Goal: Task Accomplishment & Management: Manage account settings

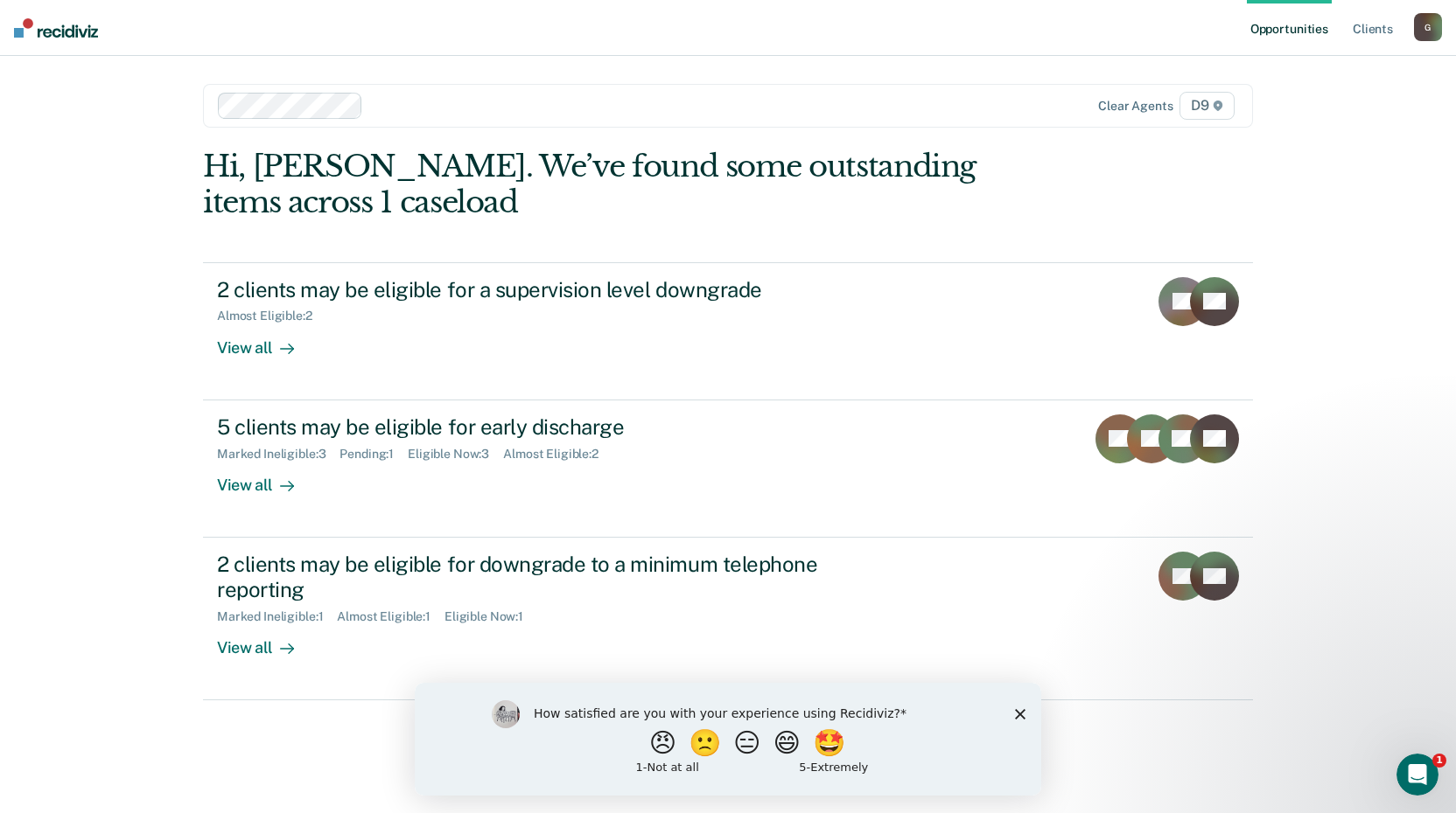
click at [1015, 714] on icon "Close survey" at bounding box center [1019, 713] width 11 height 11
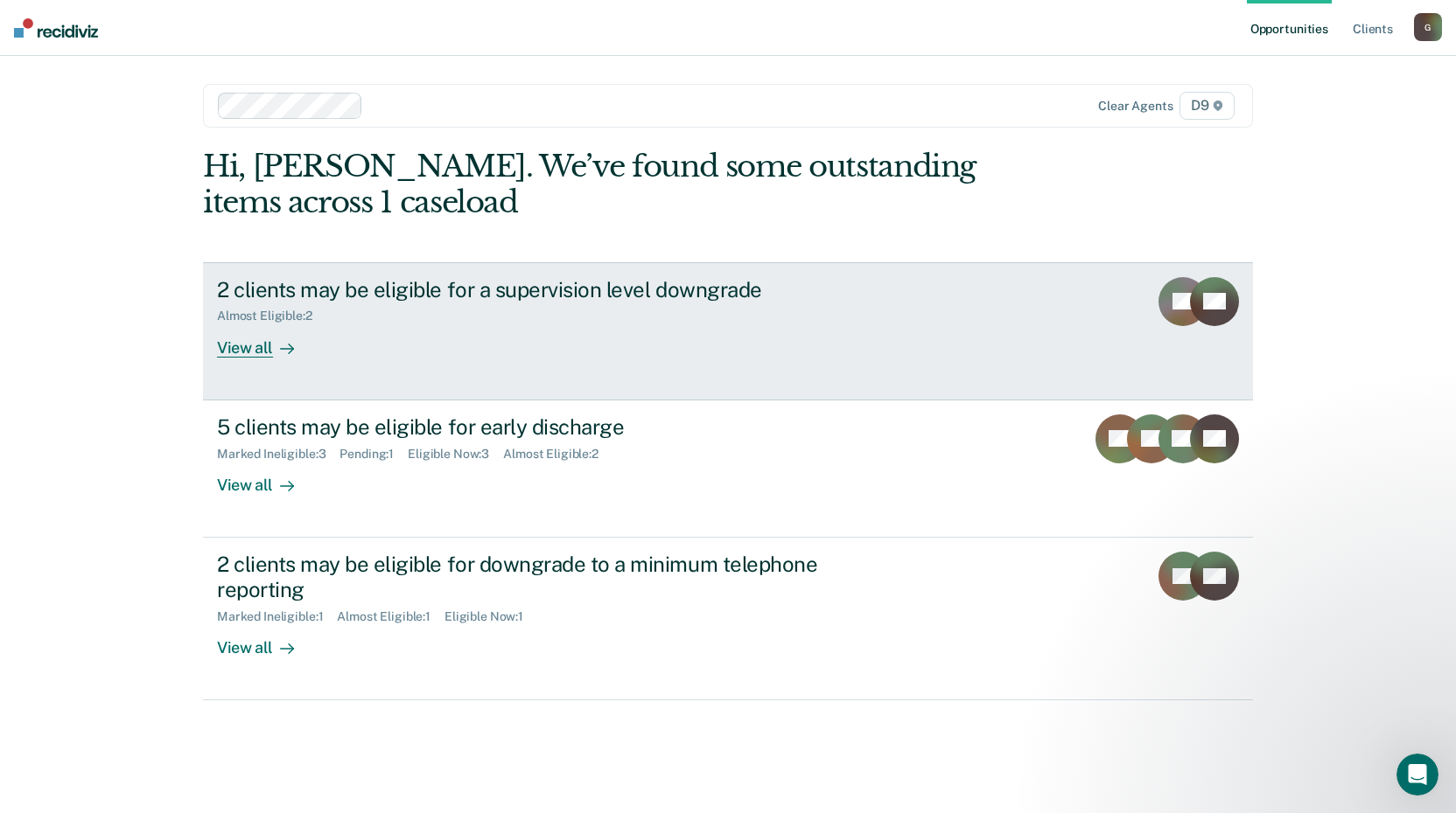
click at [250, 347] on div "View all" at bounding box center [266, 340] width 98 height 34
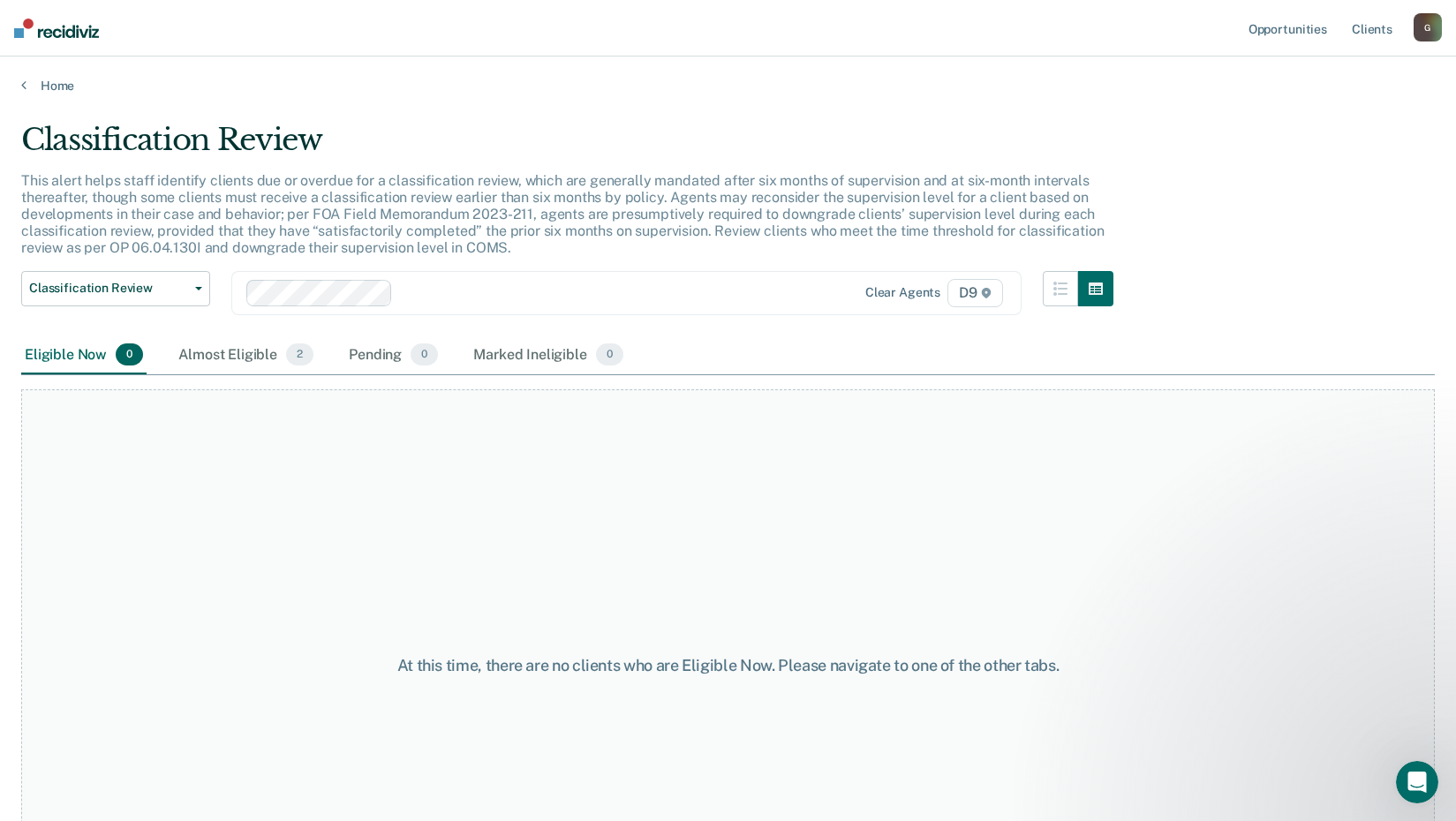
click at [134, 353] on span "0" at bounding box center [129, 355] width 27 height 23
click at [290, 352] on span "2" at bounding box center [300, 355] width 27 height 23
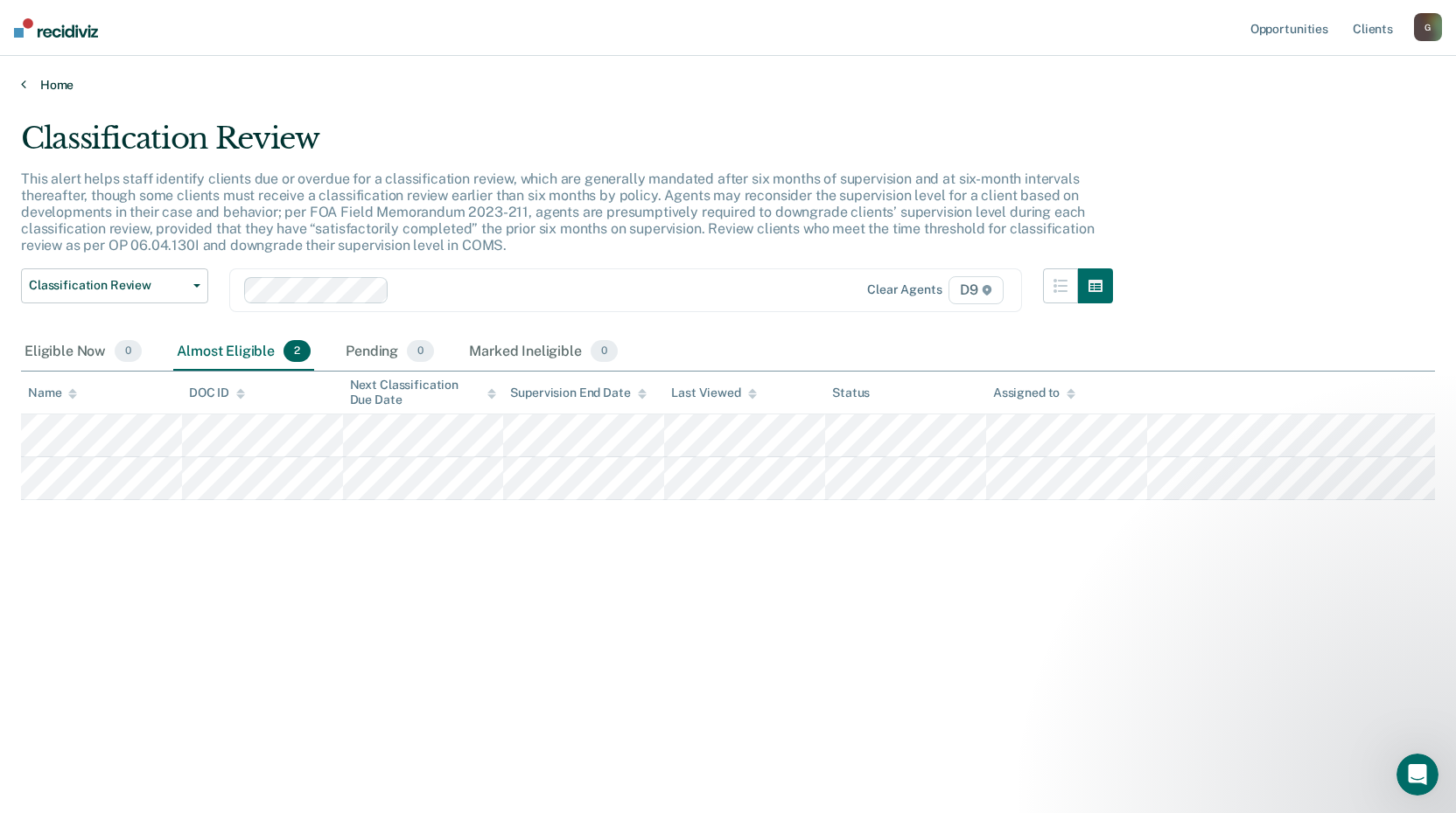
click at [21, 83] on icon at bounding box center [23, 84] width 5 height 14
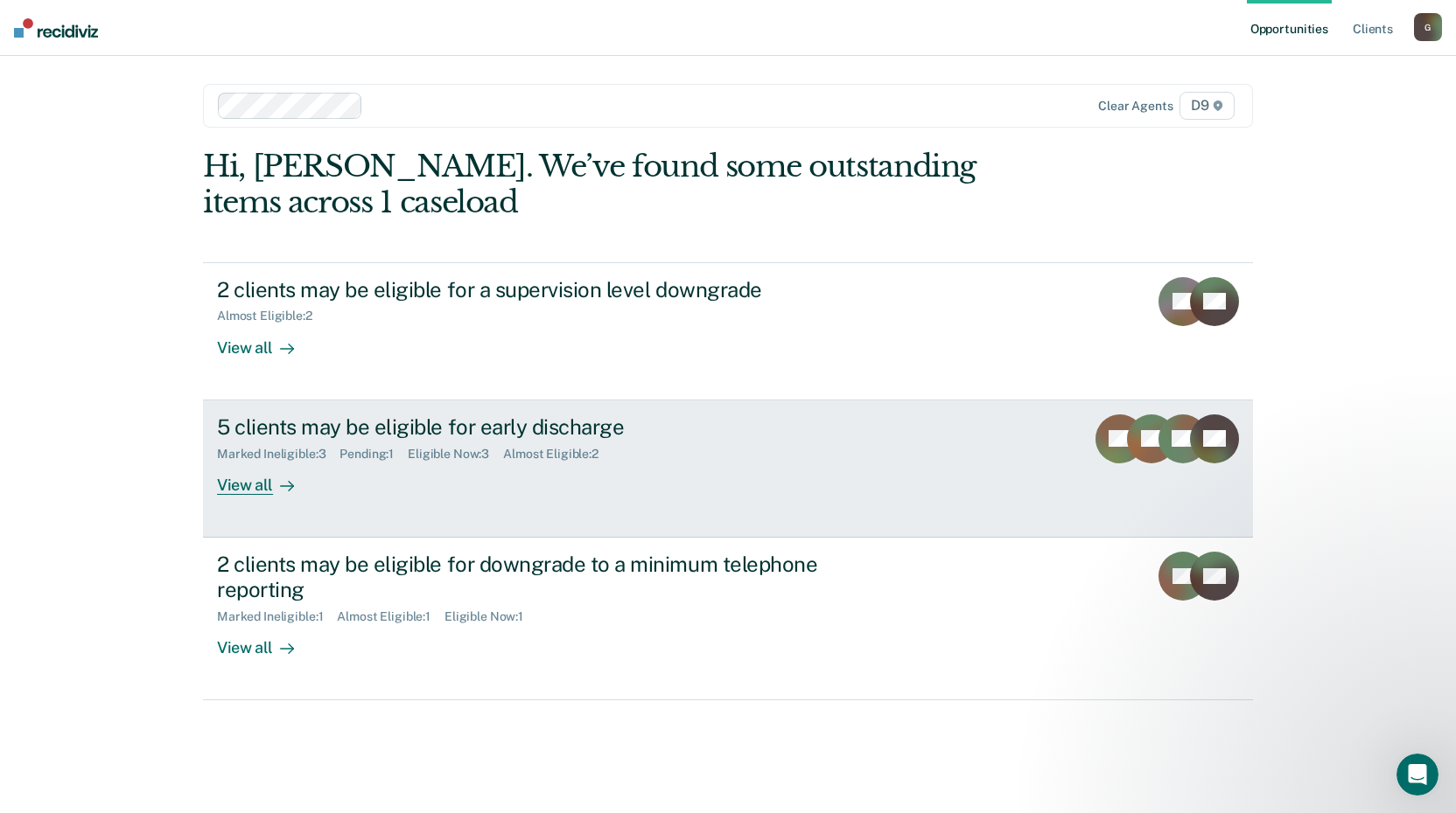
click at [385, 433] on div "5 clients may be eligible for early discharge" at bounding box center [523, 427] width 614 height 25
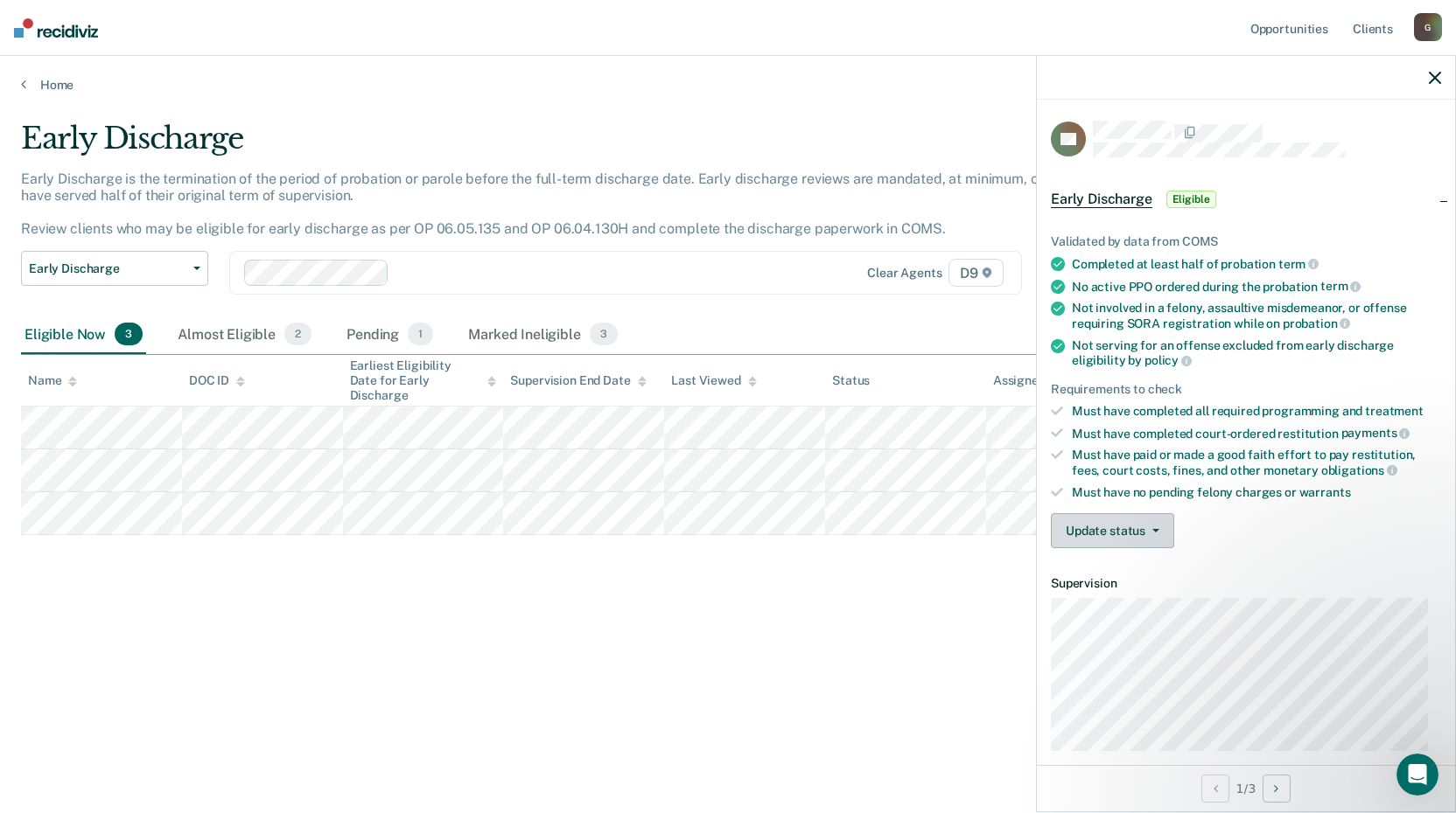
click at [1155, 529] on icon "button" at bounding box center [1155, 531] width 7 height 4
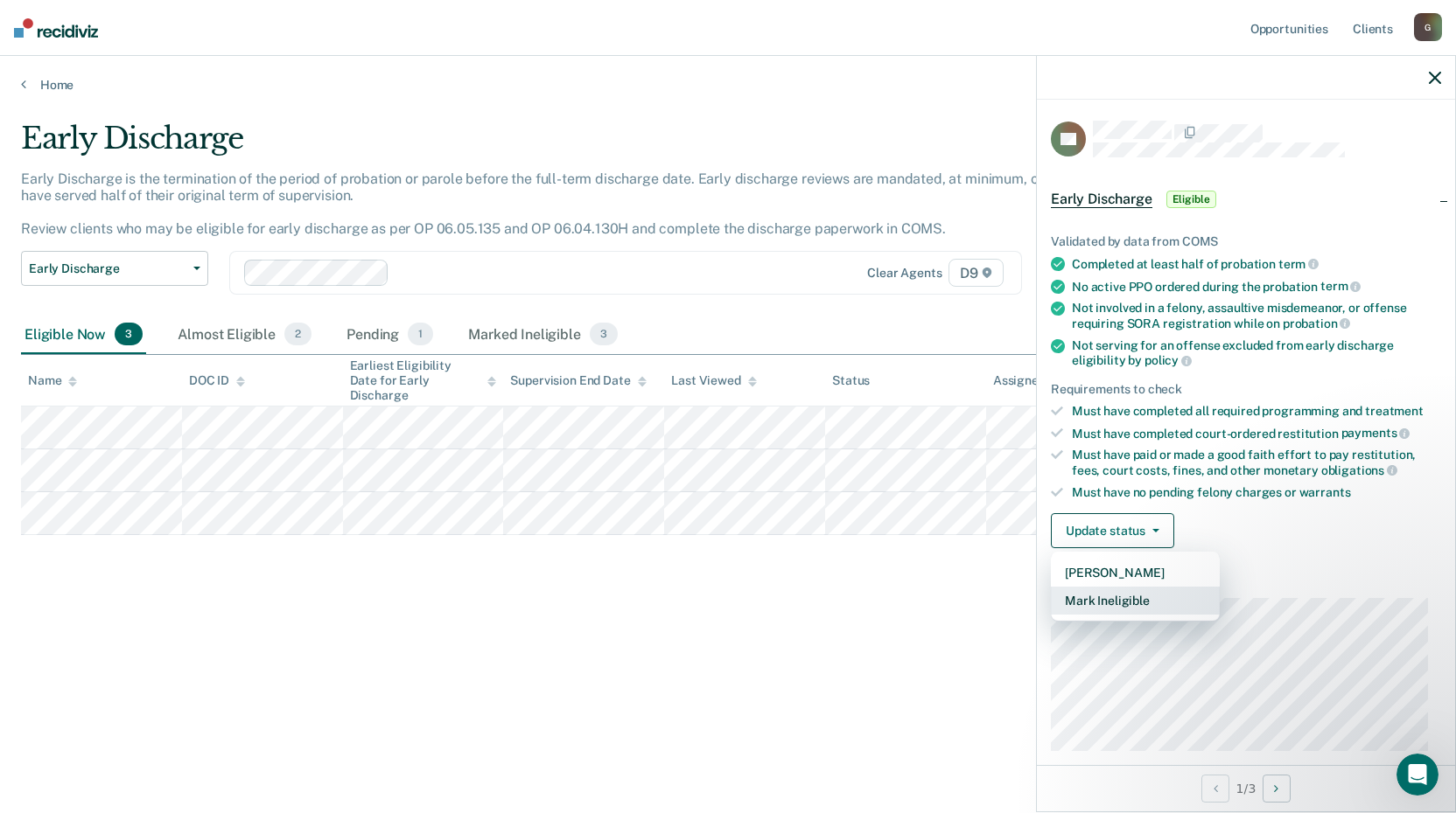
click at [1131, 600] on button "Mark Ineligible" at bounding box center [1135, 600] width 169 height 28
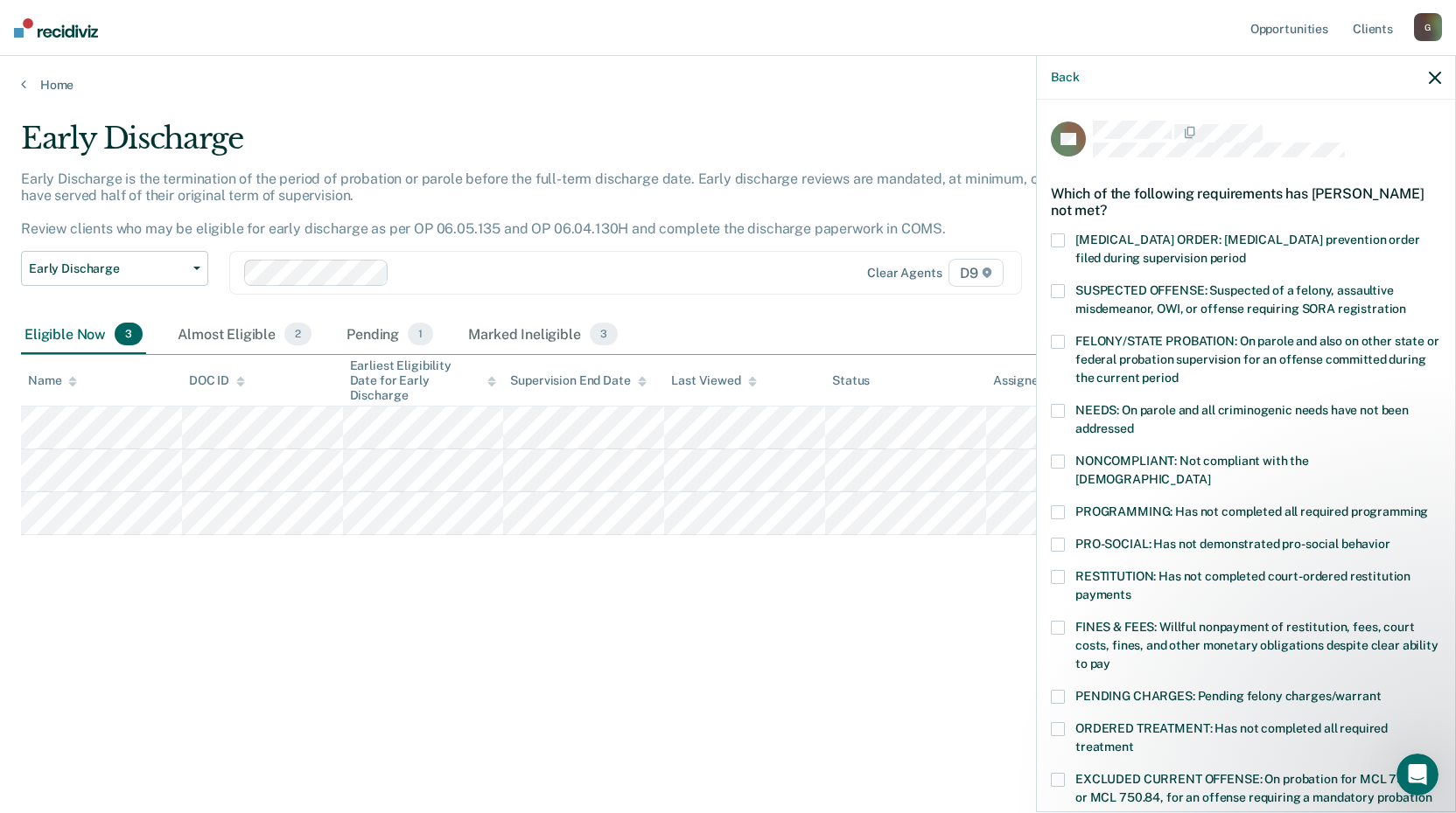
click at [1061, 506] on span at bounding box center [1058, 512] width 14 height 14
click at [1057, 722] on span at bounding box center [1058, 729] width 14 height 14
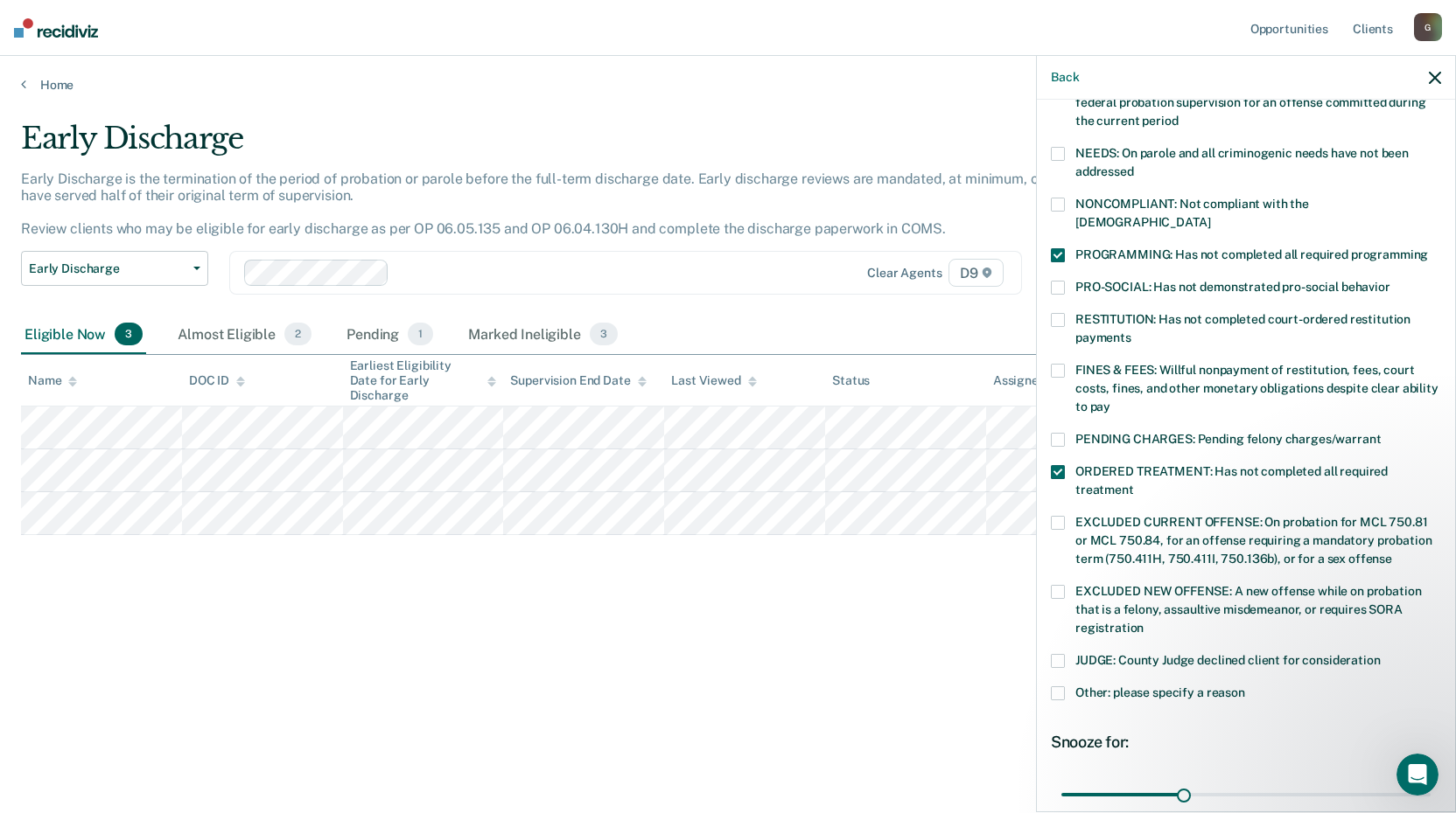
scroll to position [269, 0]
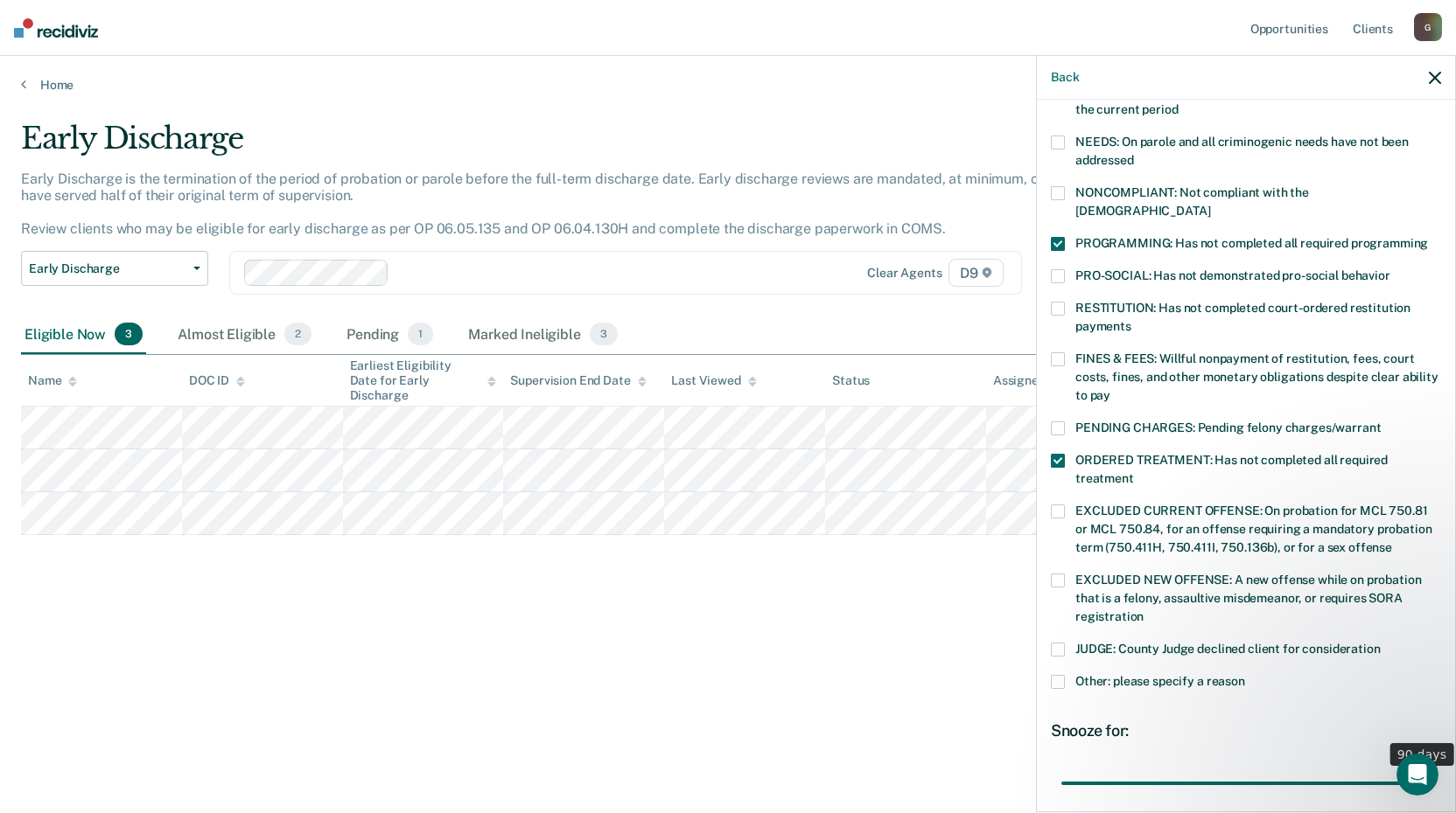
drag, startPoint x: 1178, startPoint y: 766, endPoint x: 1477, endPoint y: 768, distance: 299.0
type input "90"
click at [1431, 768] on input "range" at bounding box center [1245, 783] width 369 height 31
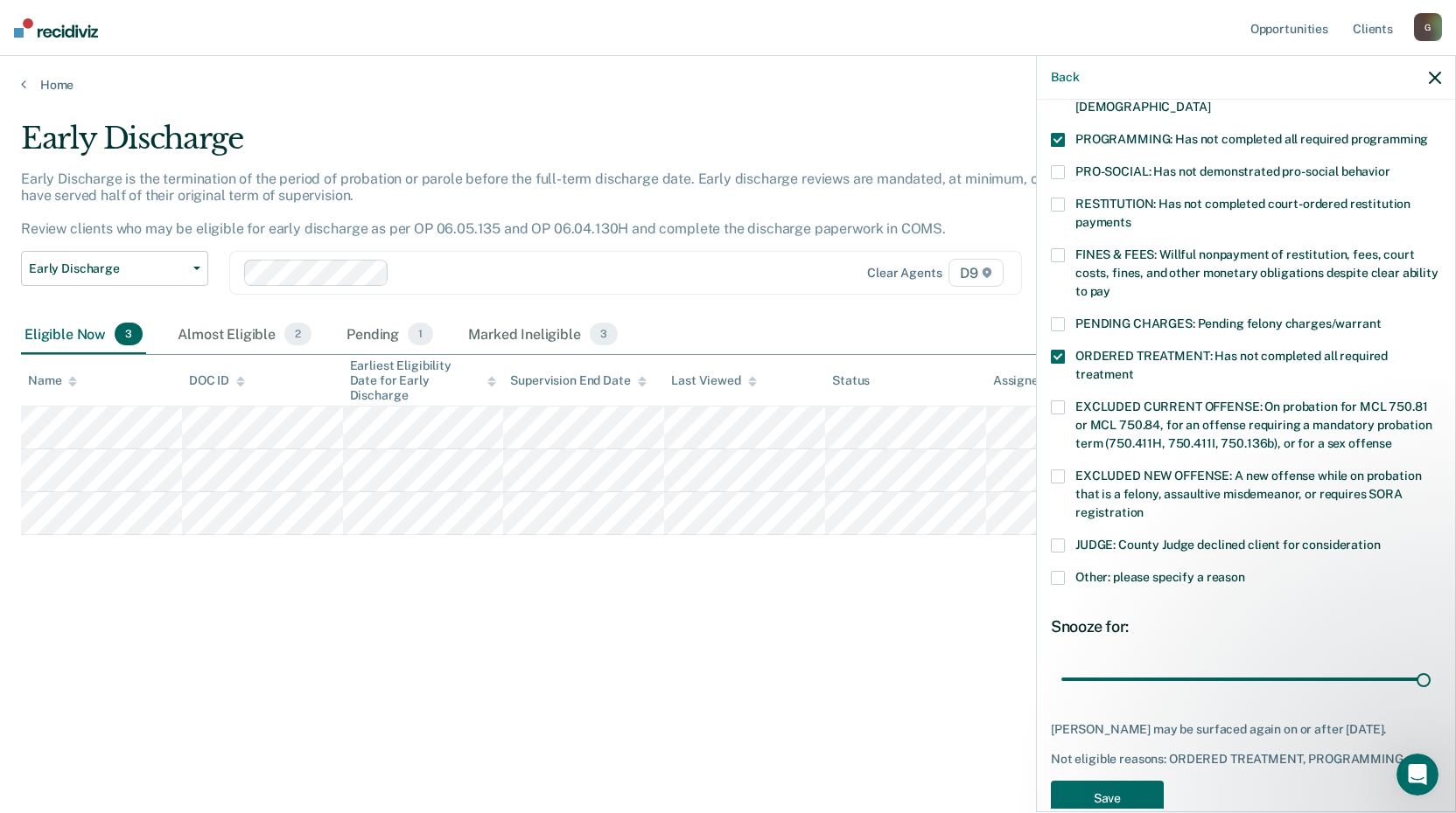
scroll to position [391, 0]
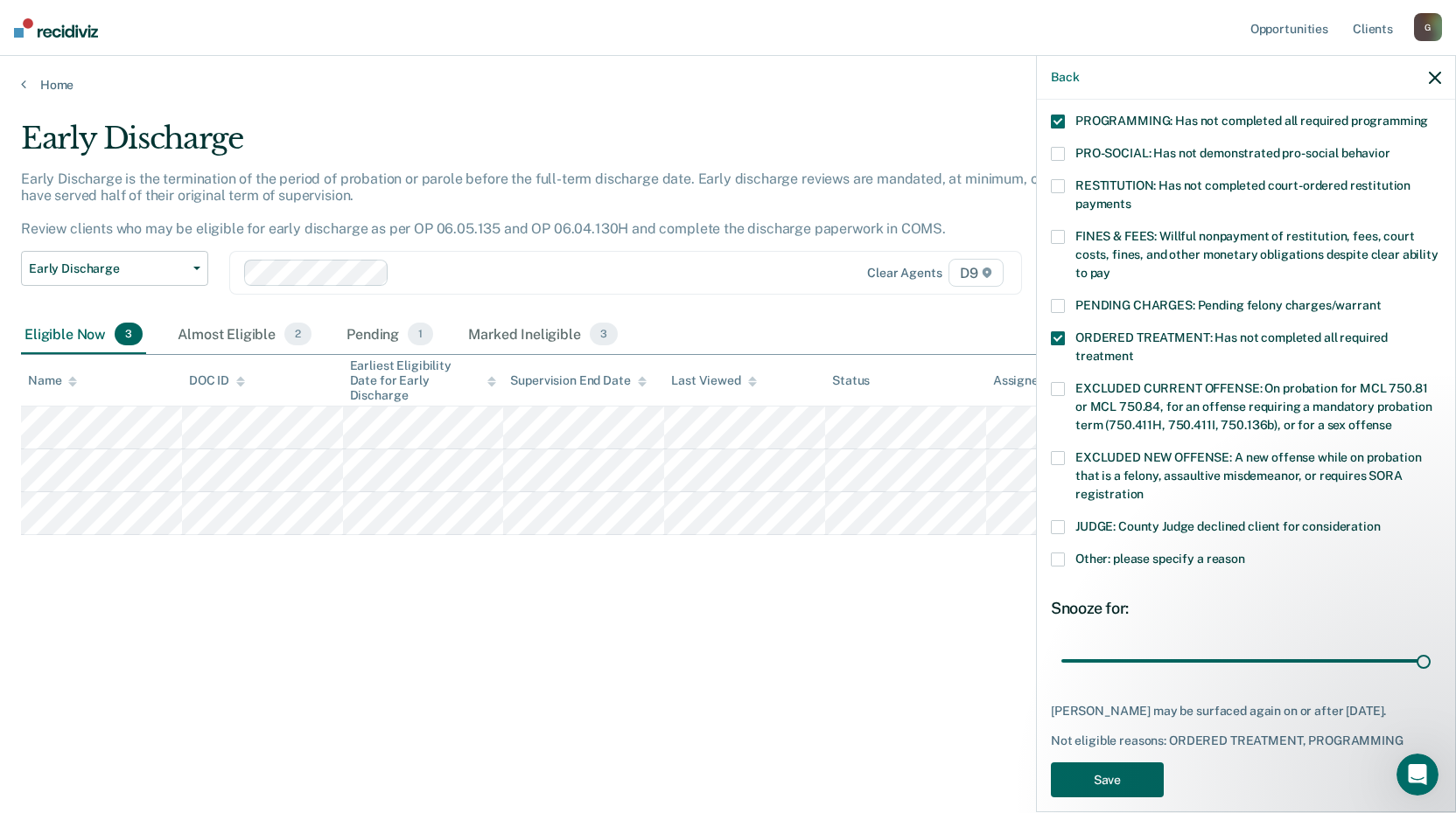
click at [1118, 763] on button "Save" at bounding box center [1107, 780] width 113 height 36
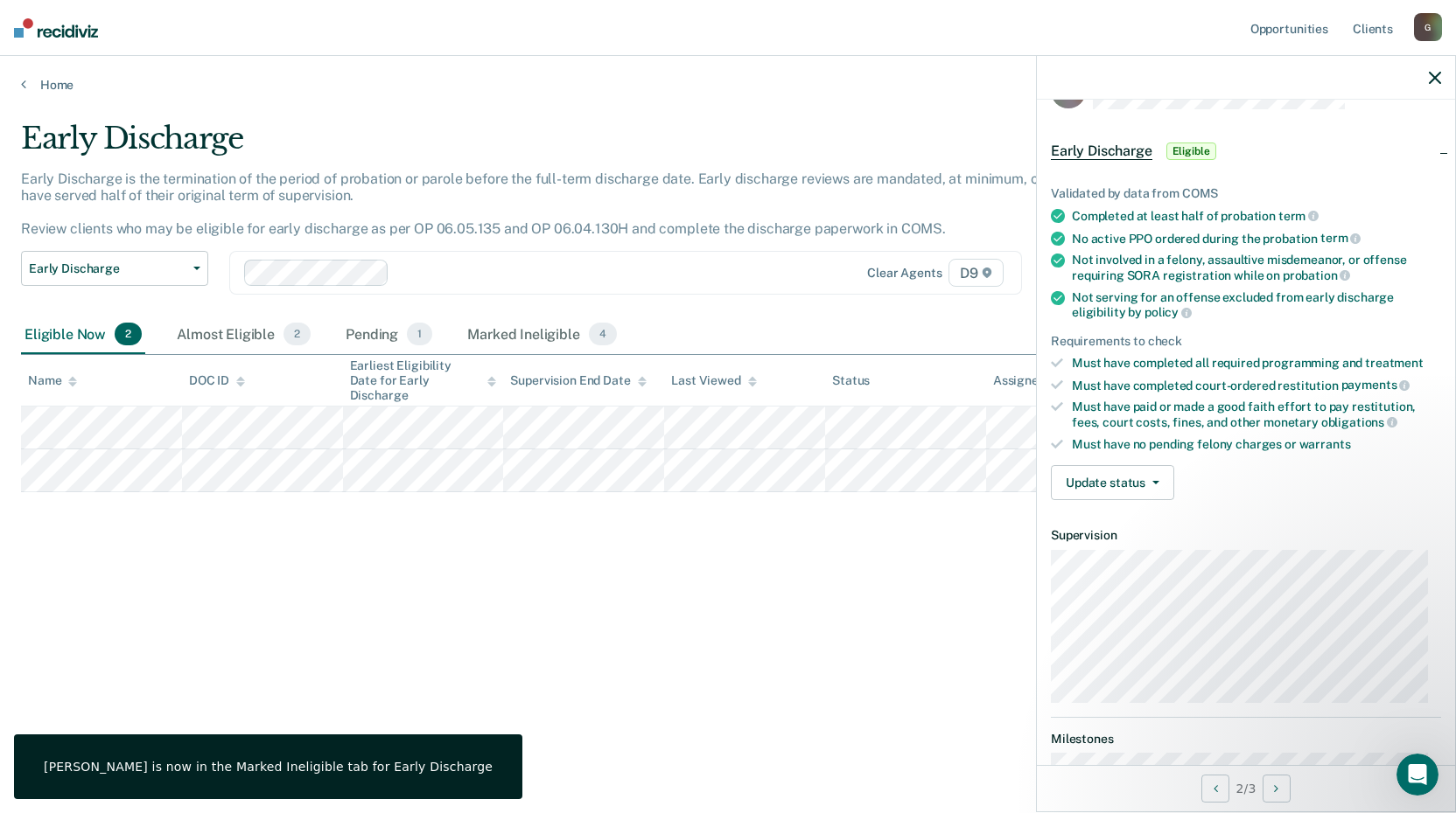
scroll to position [0, 0]
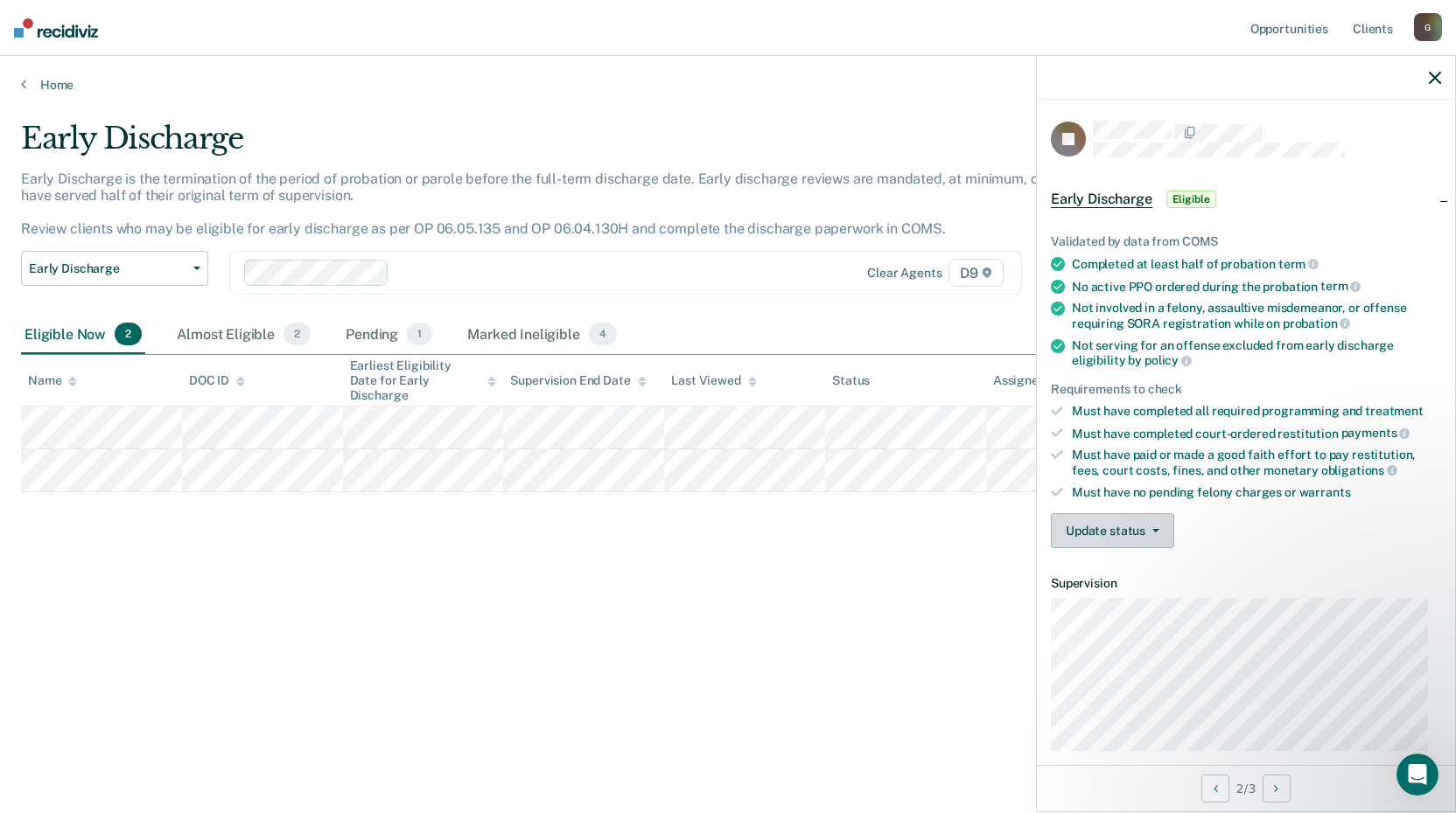
click at [1152, 529] on icon "button" at bounding box center [1155, 531] width 7 height 4
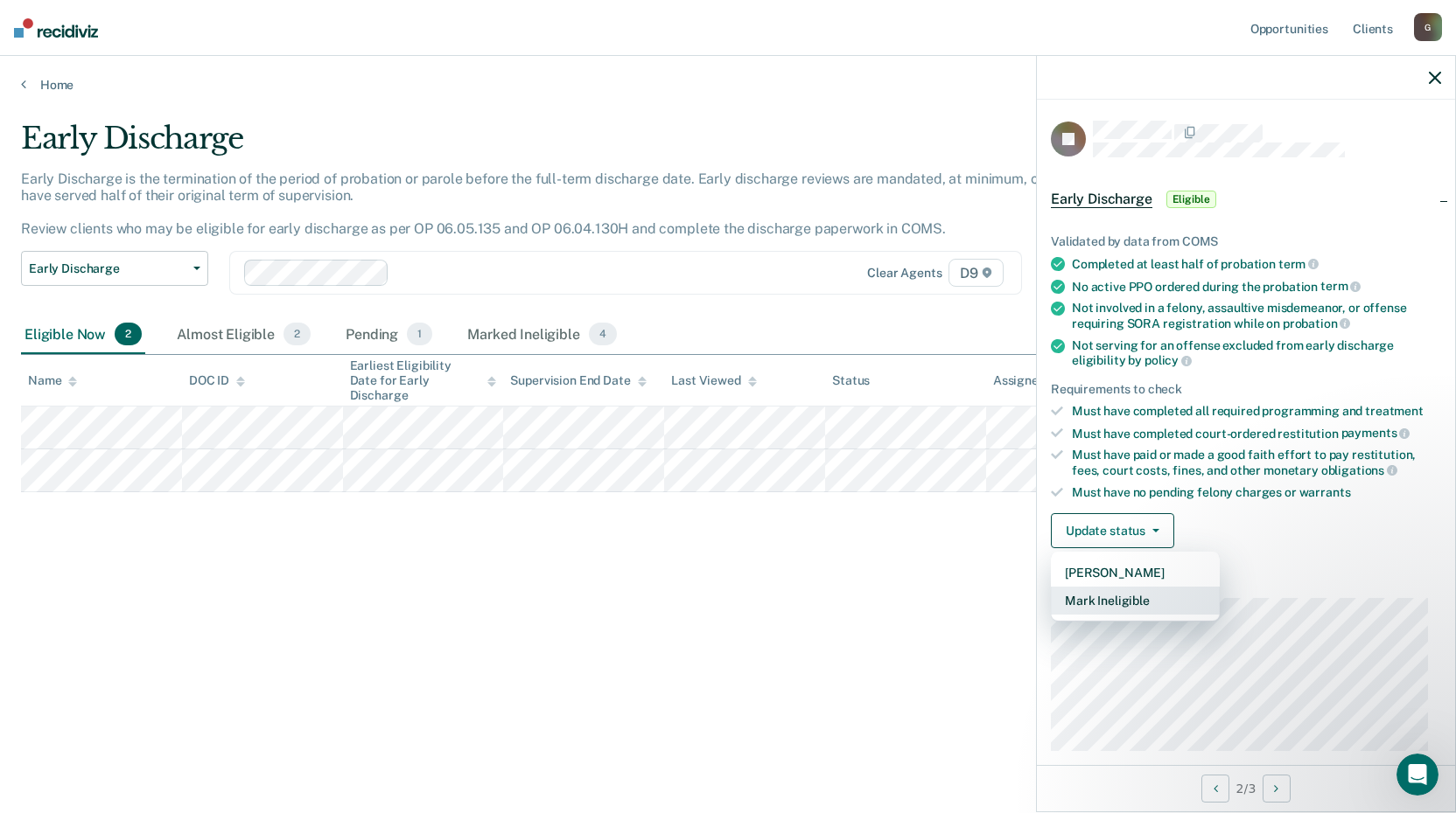
click at [1136, 604] on button "Mark Ineligible" at bounding box center [1135, 600] width 169 height 28
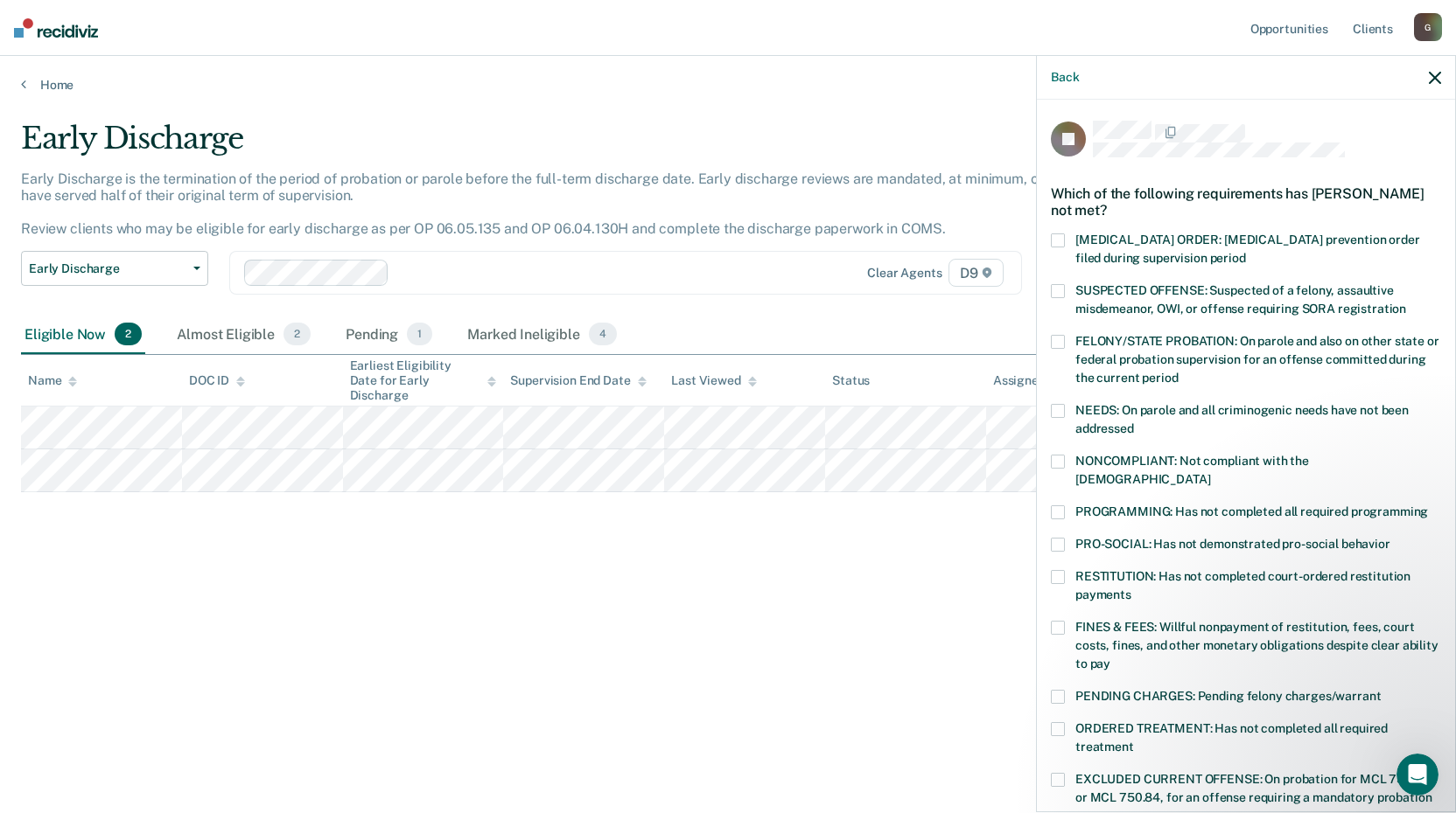
click at [1051, 538] on span at bounding box center [1058, 544] width 14 height 14
click at [1056, 284] on span at bounding box center [1058, 291] width 14 height 14
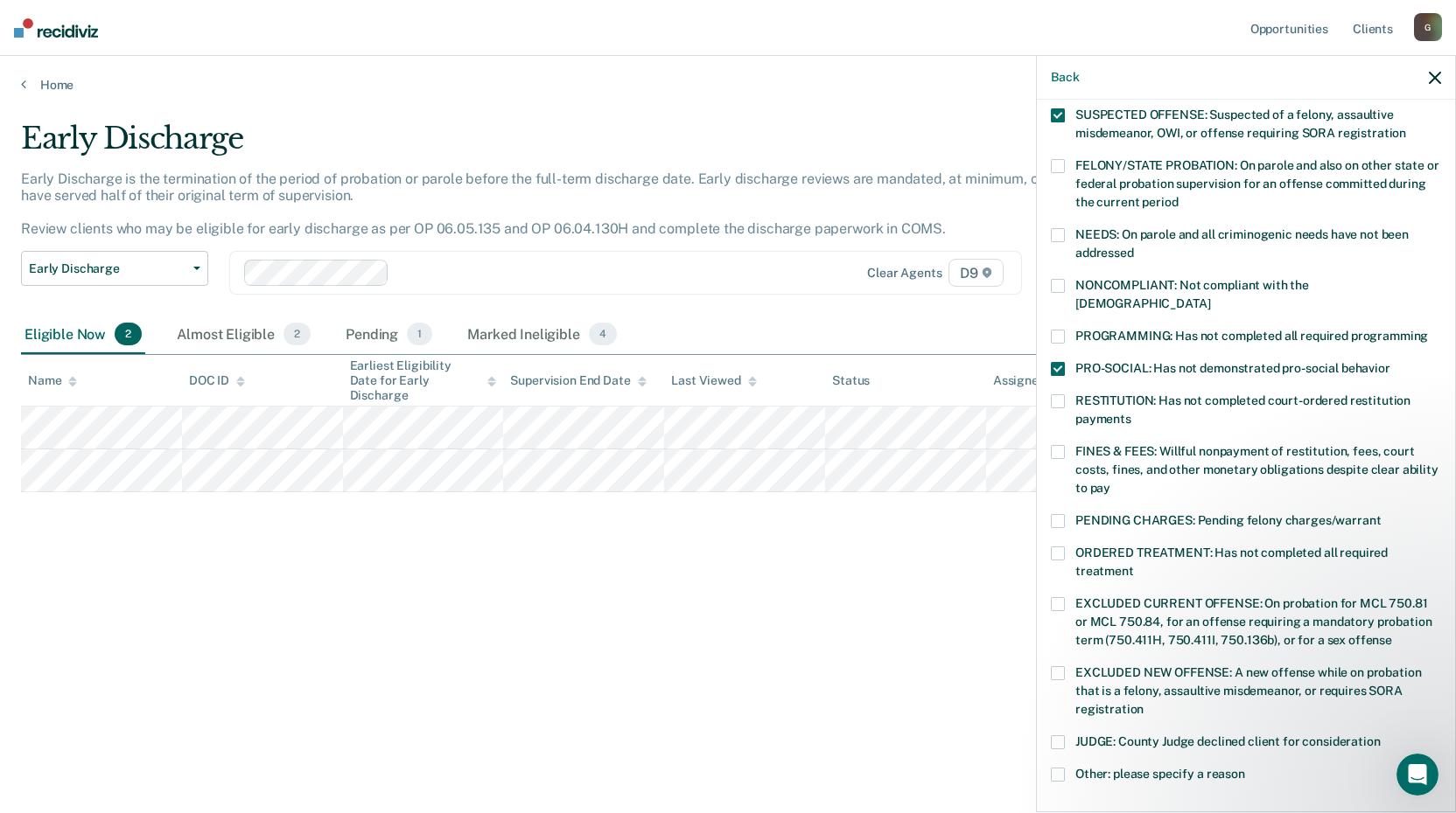
scroll to position [182, 0]
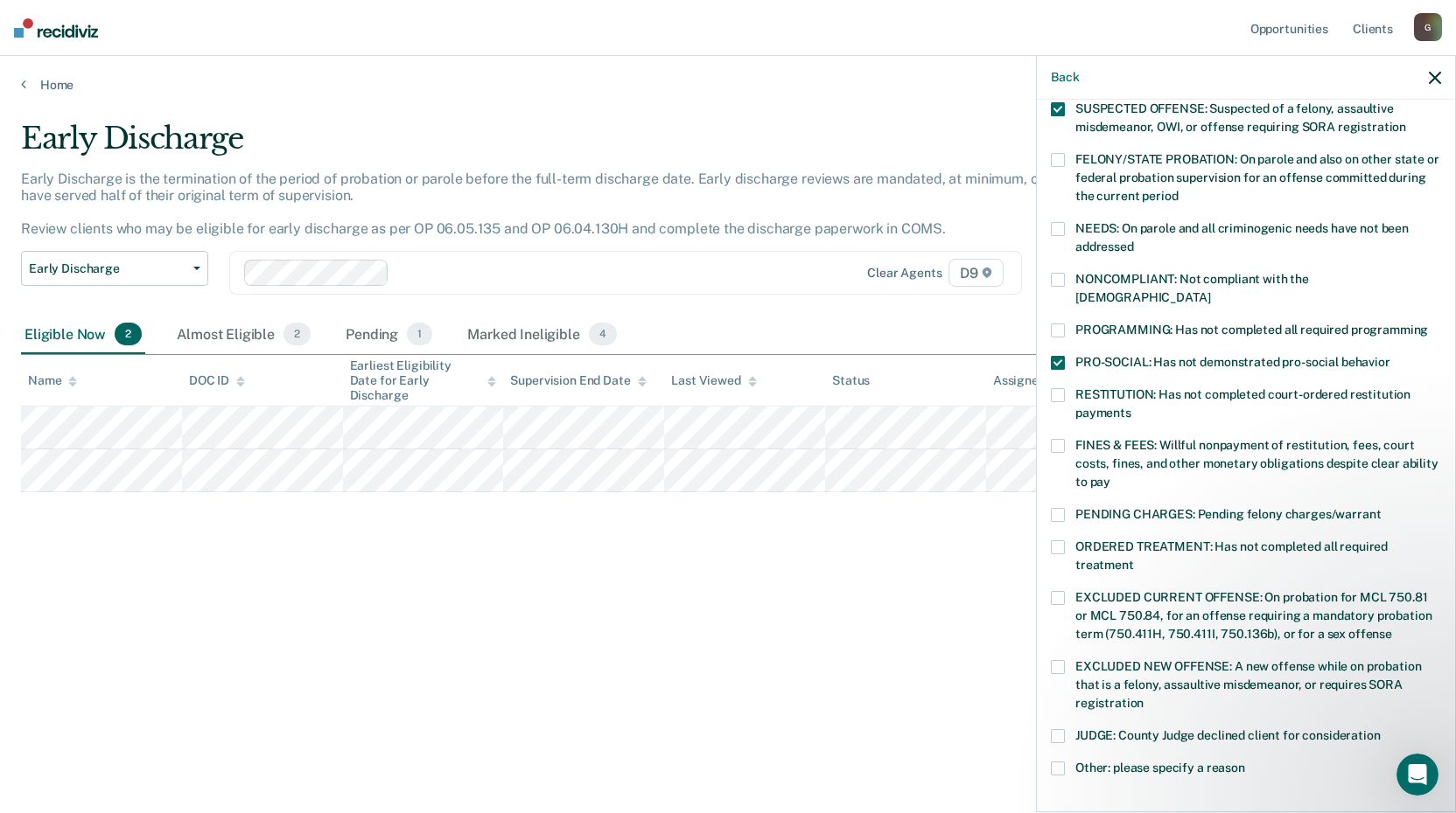
click at [1057, 509] on span at bounding box center [1058, 515] width 14 height 14
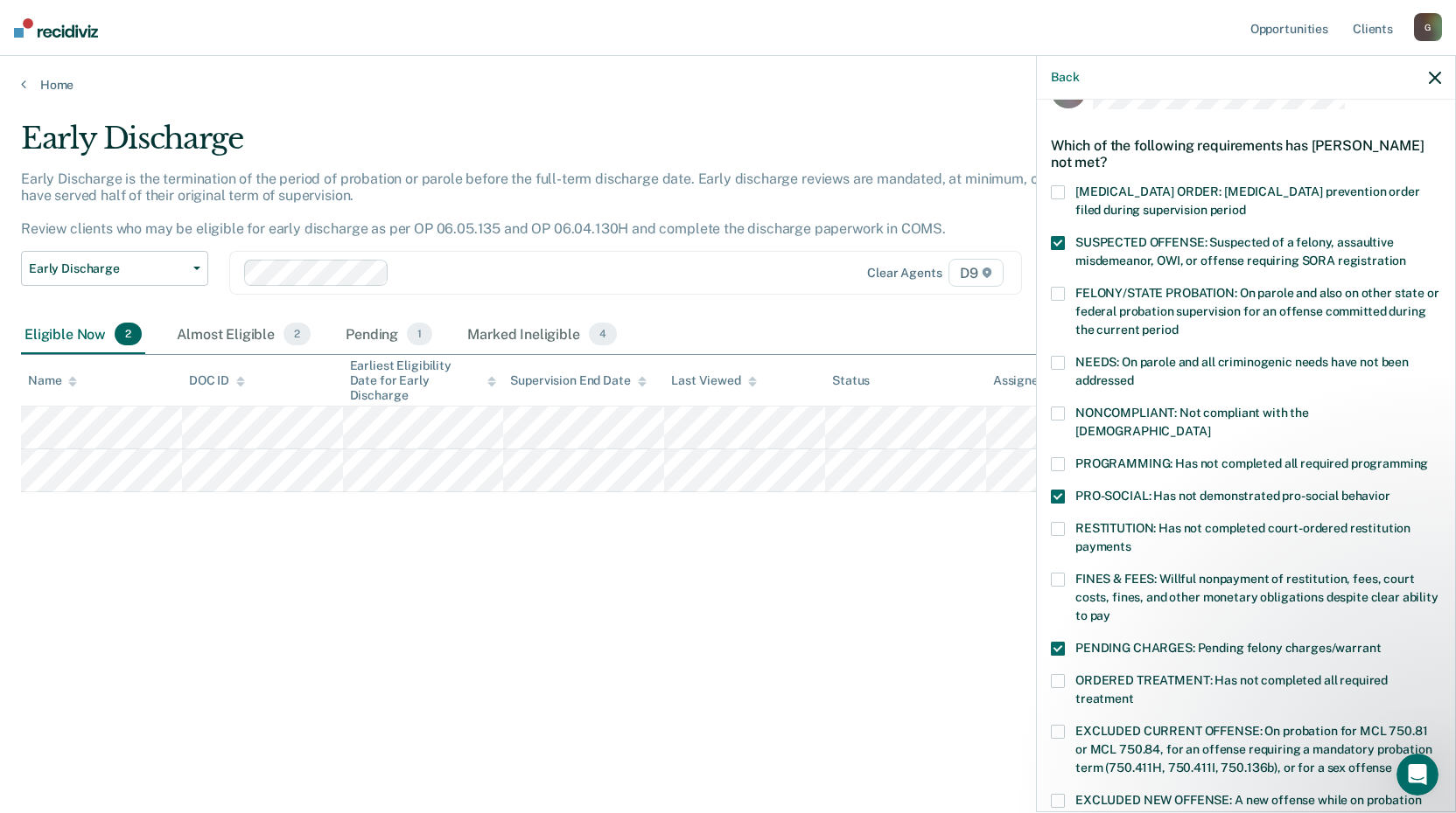
scroll to position [45, 0]
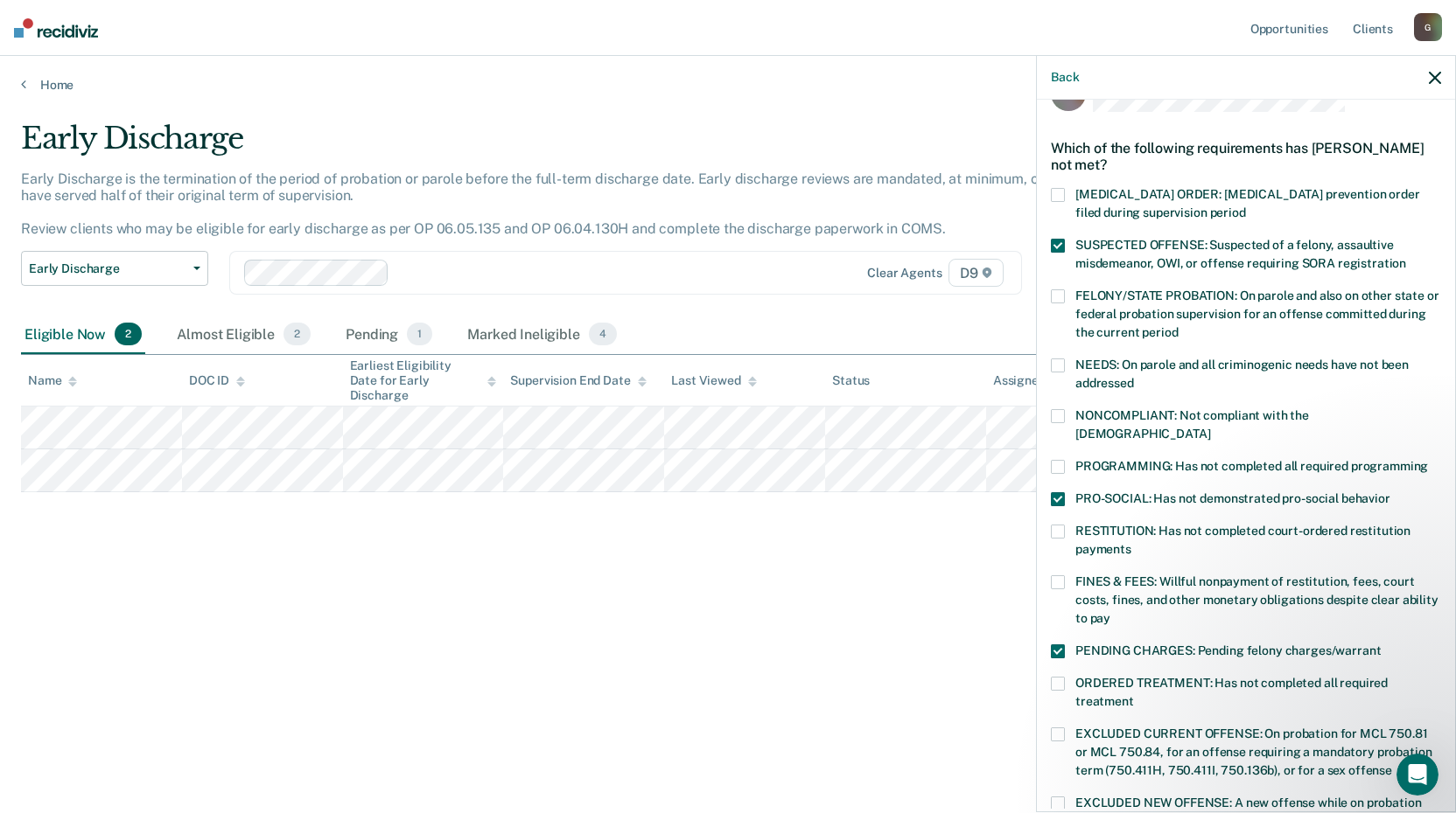
click at [1061, 239] on span at bounding box center [1058, 246] width 14 height 14
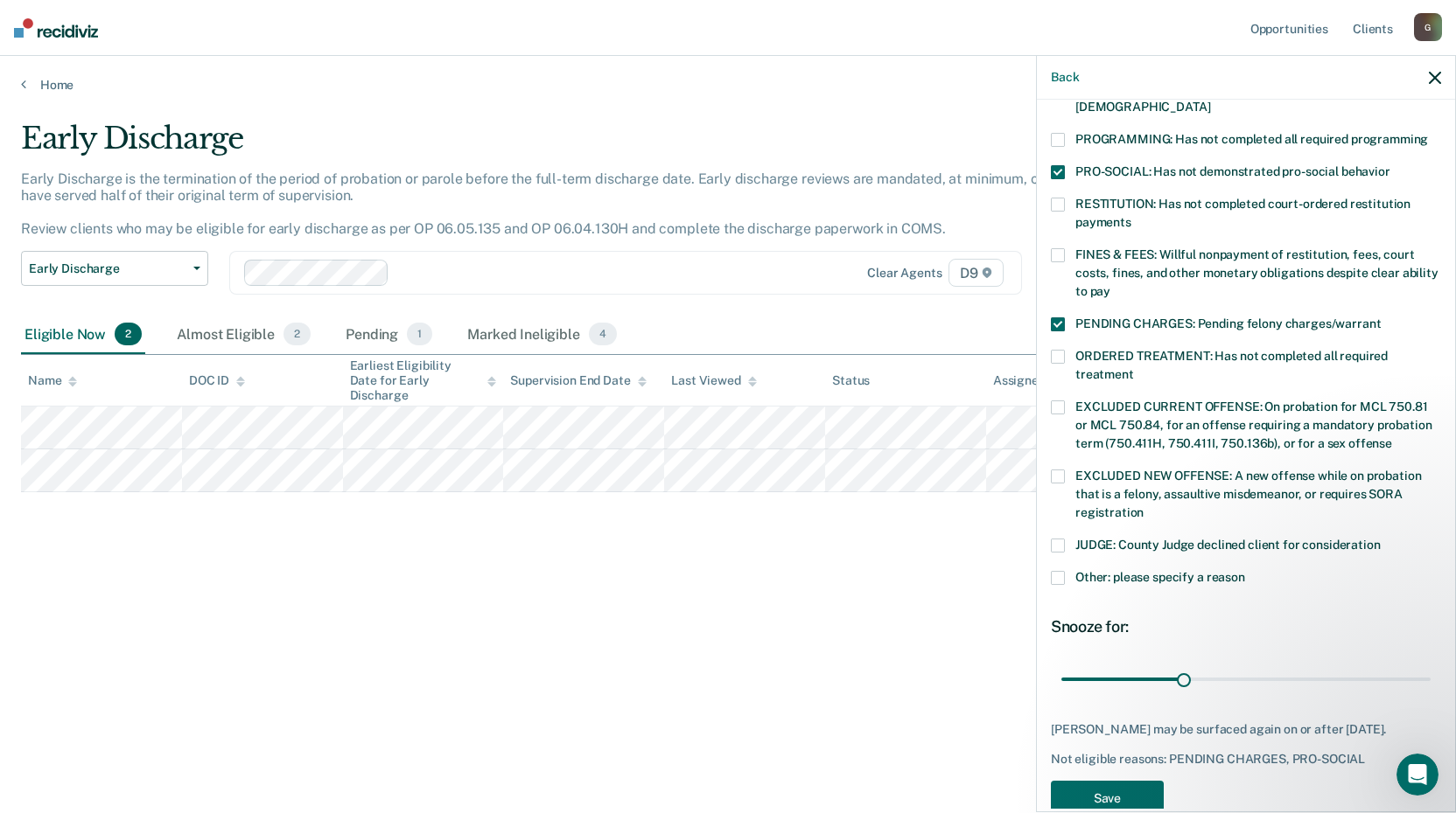
scroll to position [375, 0]
drag, startPoint x: 1184, startPoint y: 642, endPoint x: 1416, endPoint y: 637, distance: 232.1
type input "90"
click at [1416, 662] on input "range" at bounding box center [1245, 677] width 369 height 31
click at [1143, 779] on button "Save" at bounding box center [1107, 797] width 113 height 36
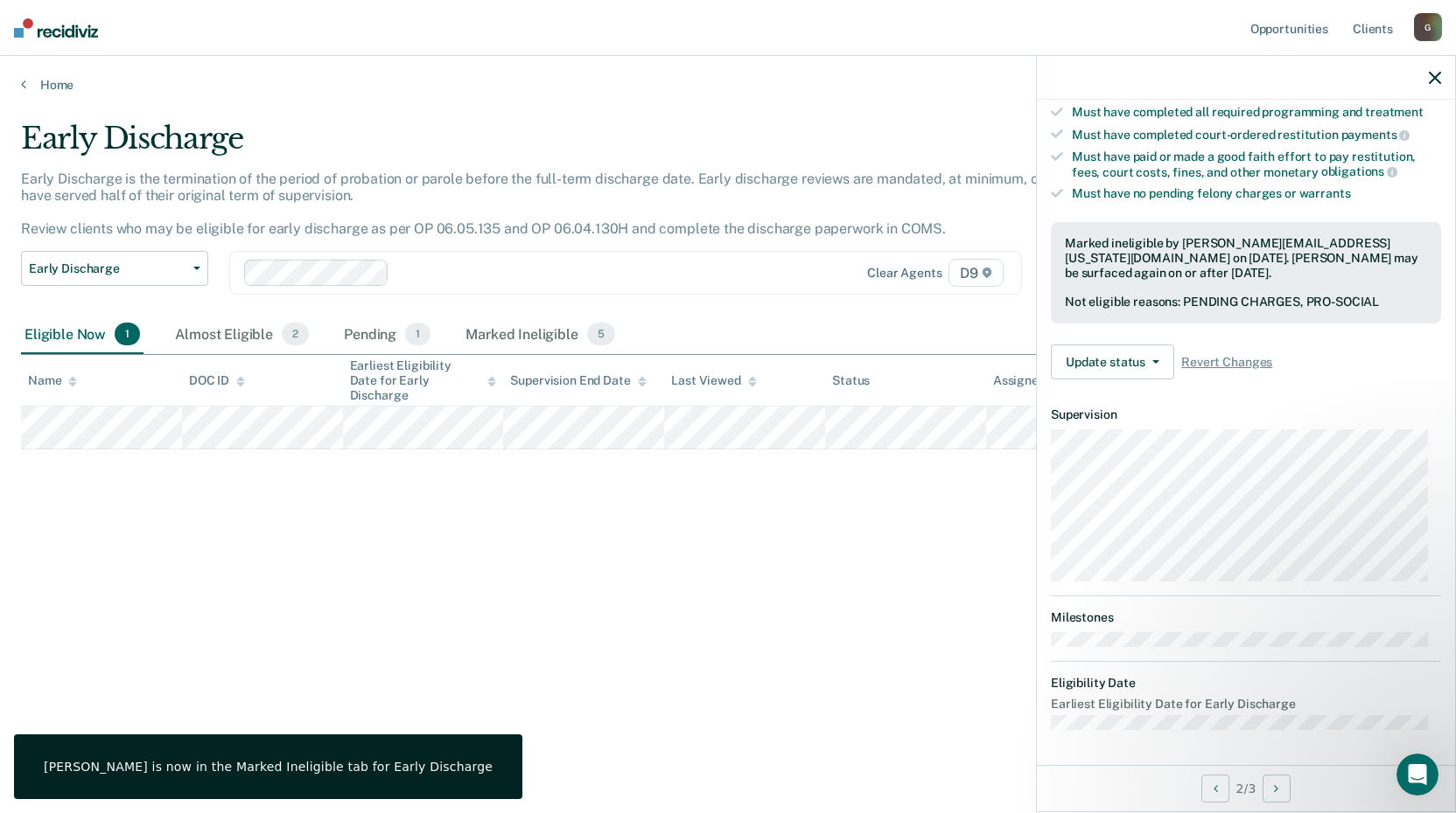
scroll to position [297, 0]
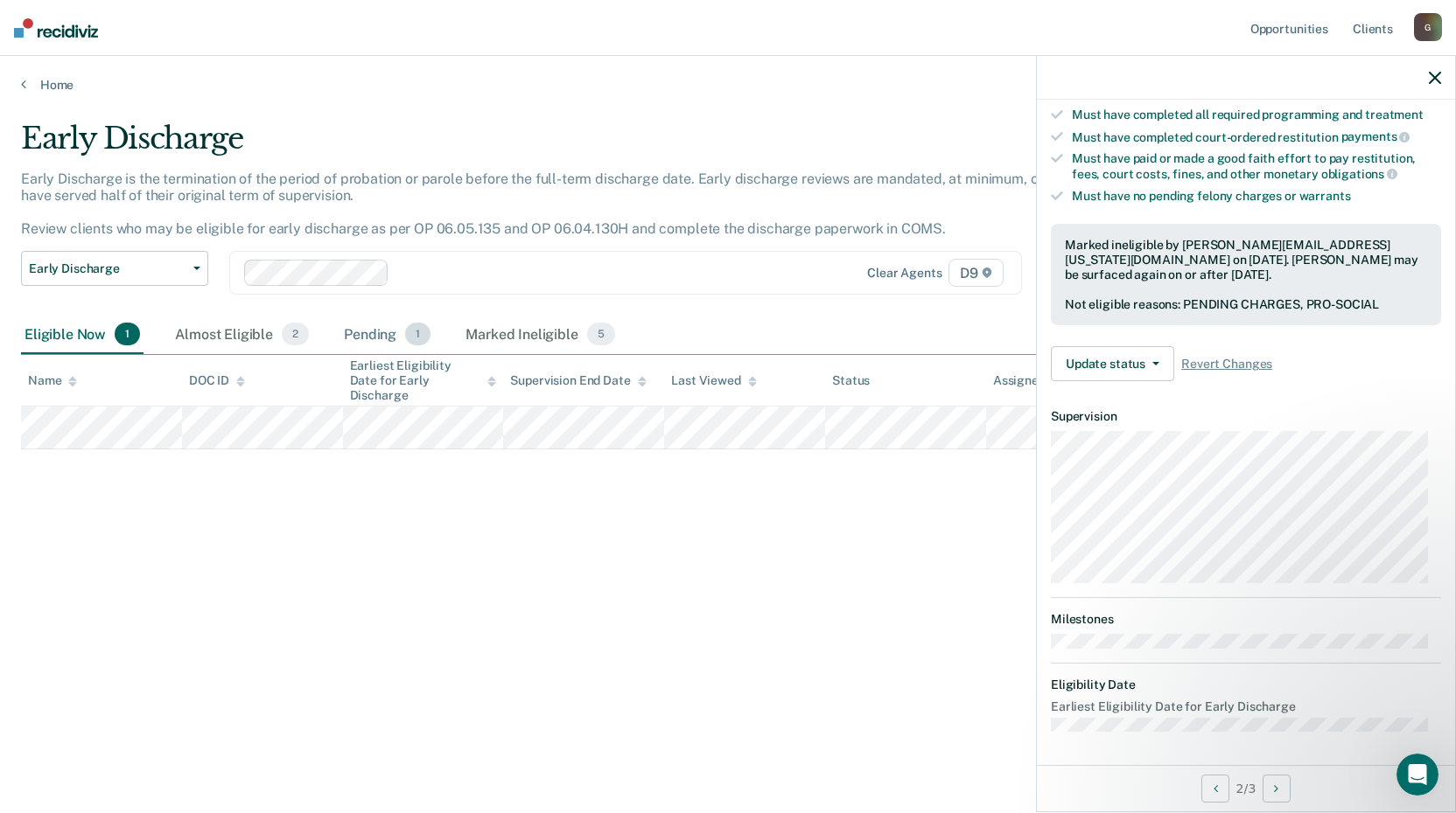
click at [413, 336] on span "1" at bounding box center [417, 334] width 25 height 23
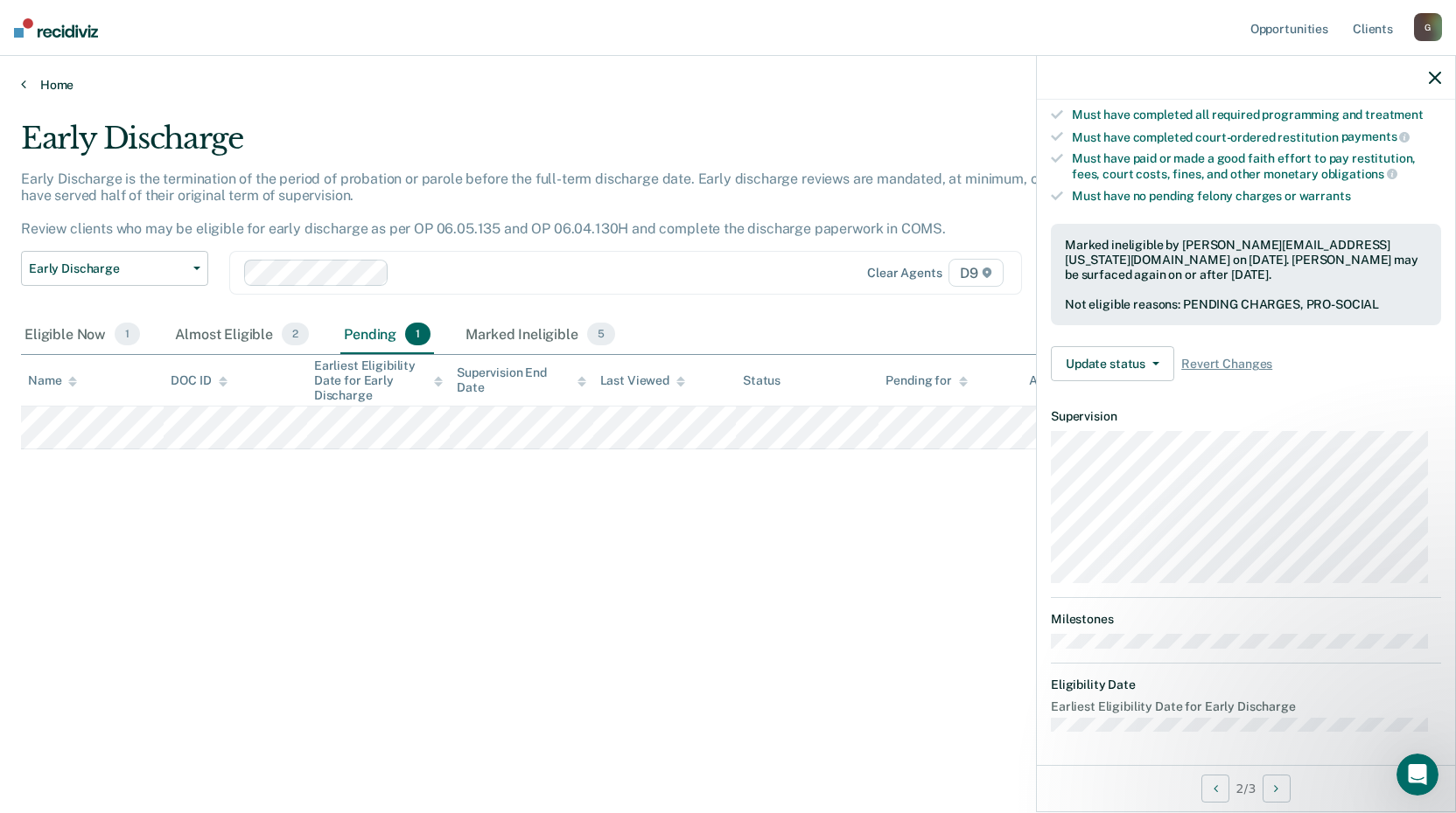
click at [24, 83] on icon at bounding box center [23, 84] width 5 height 14
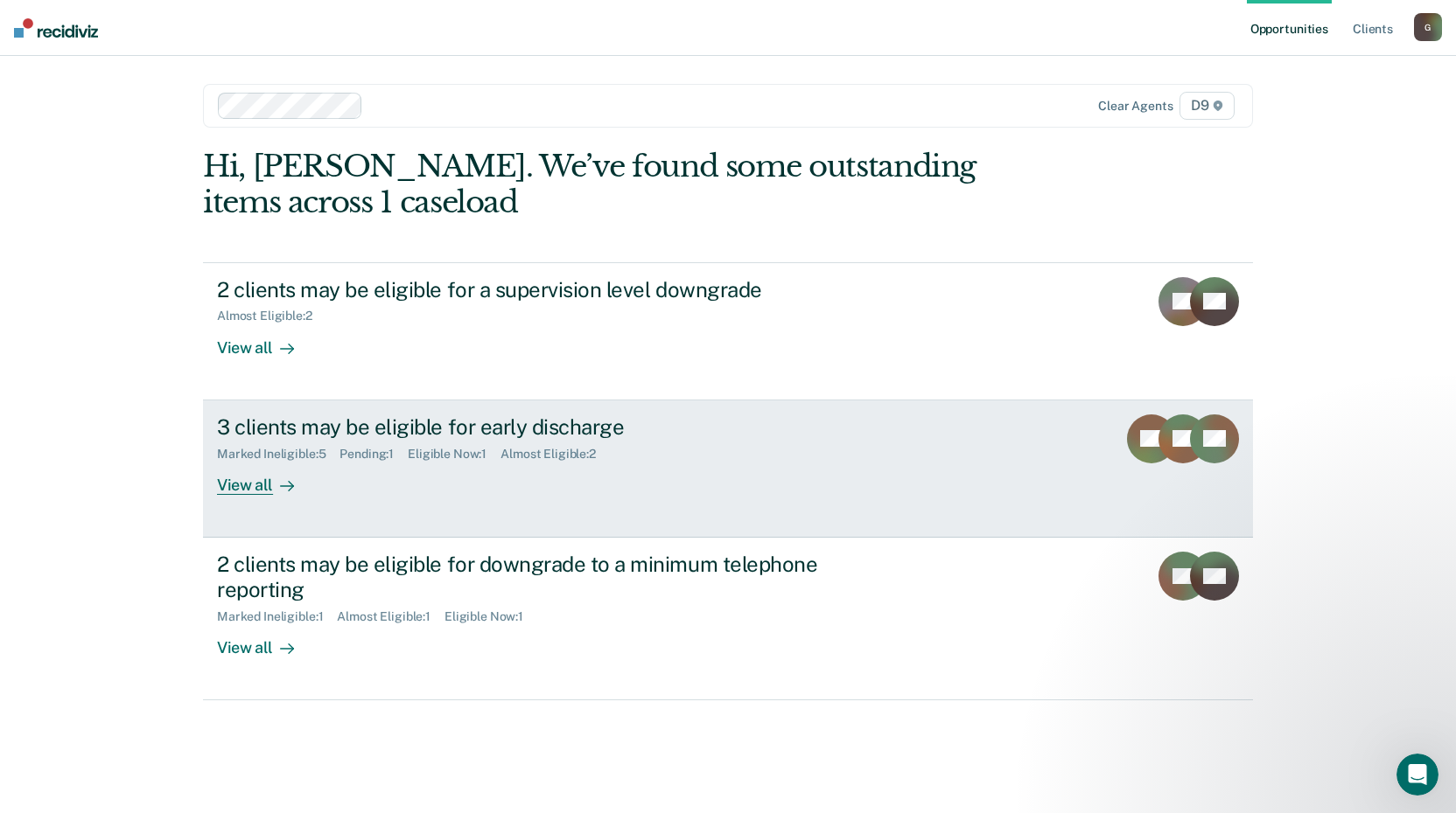
click at [319, 422] on div "3 clients may be eligible for early discharge" at bounding box center [523, 427] width 614 height 25
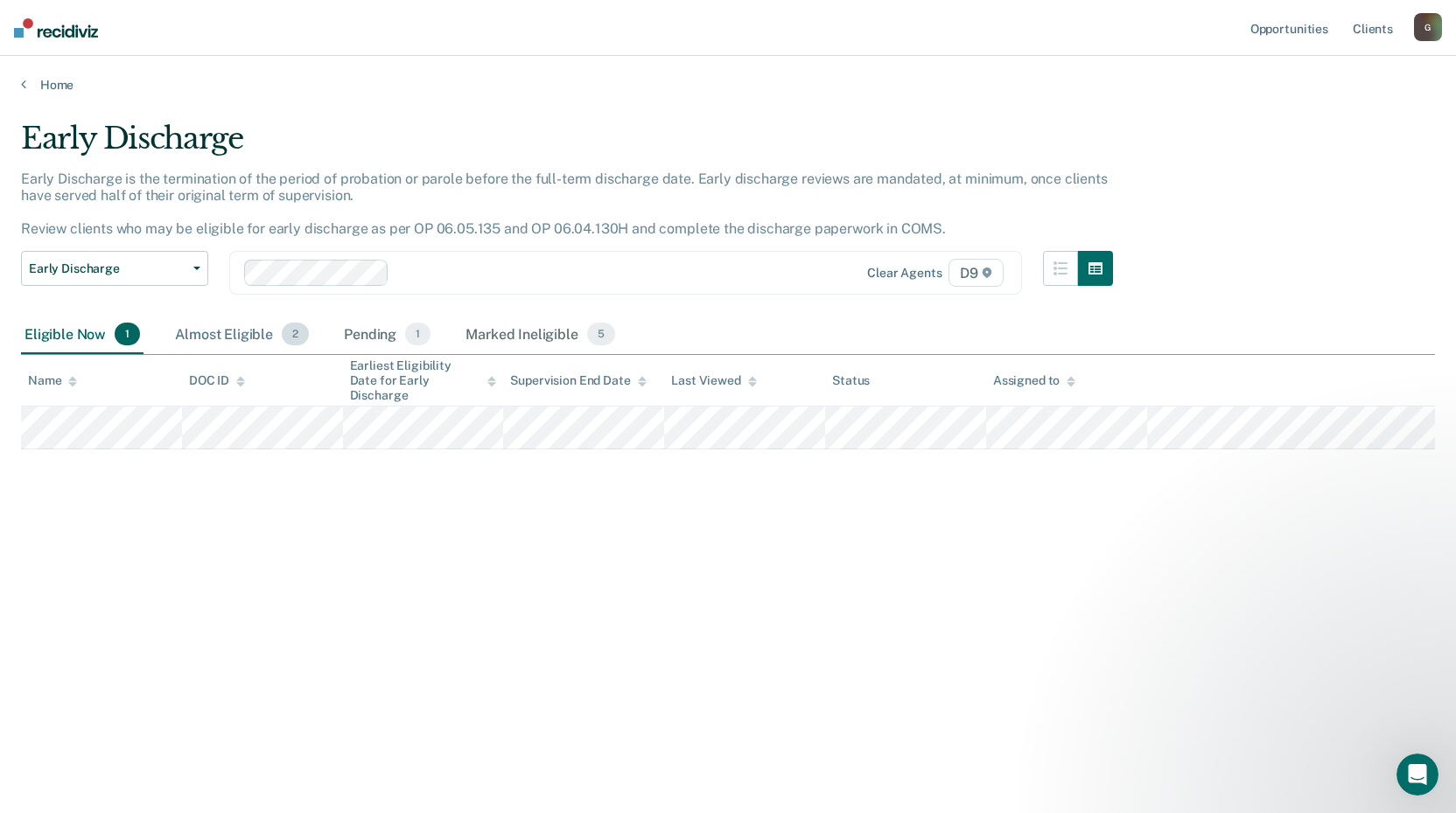
click at [262, 333] on div "Almost Eligible 2" at bounding box center [242, 335] width 141 height 39
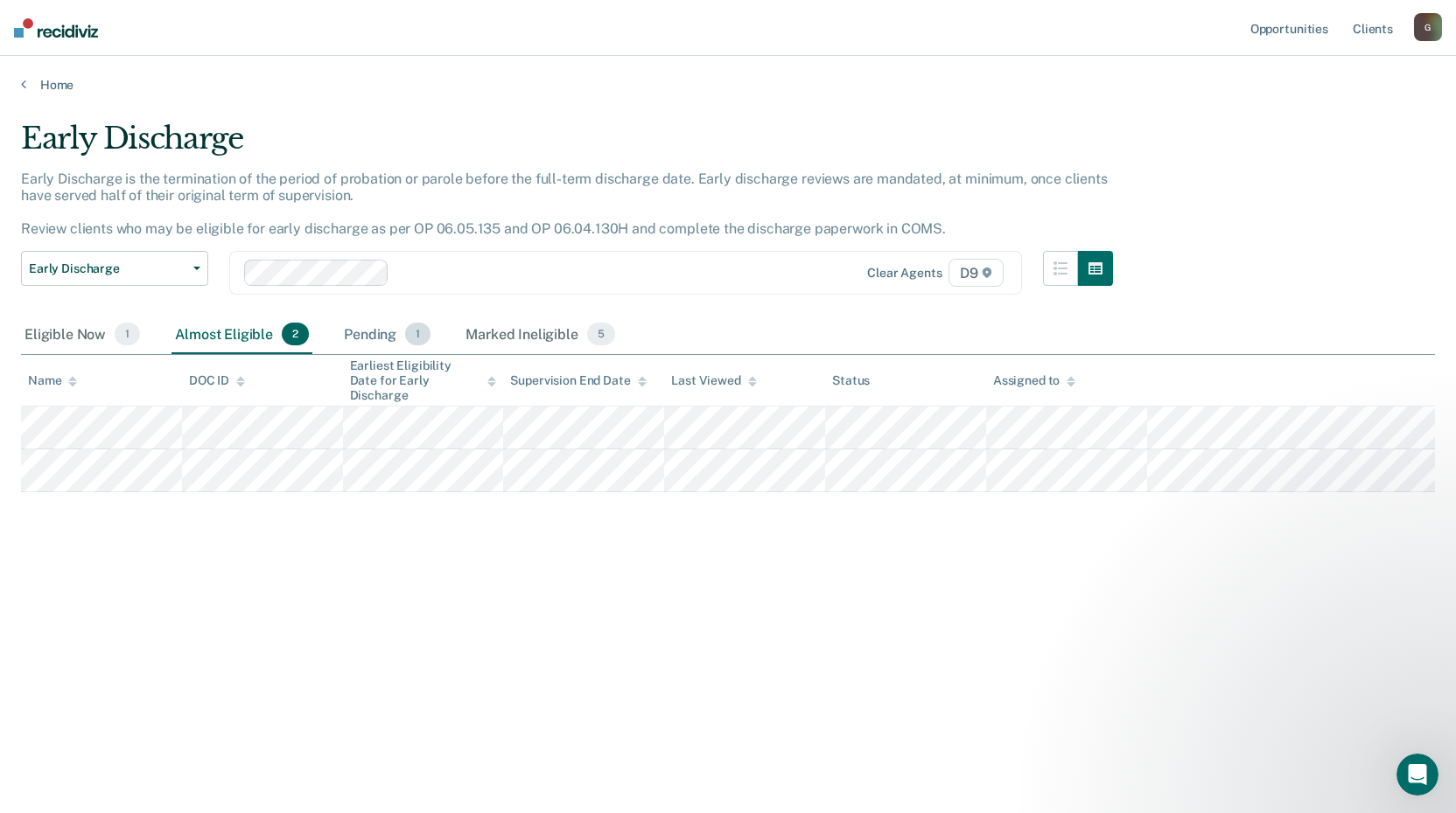
click at [379, 338] on div "Pending 1" at bounding box center [386, 335] width 93 height 39
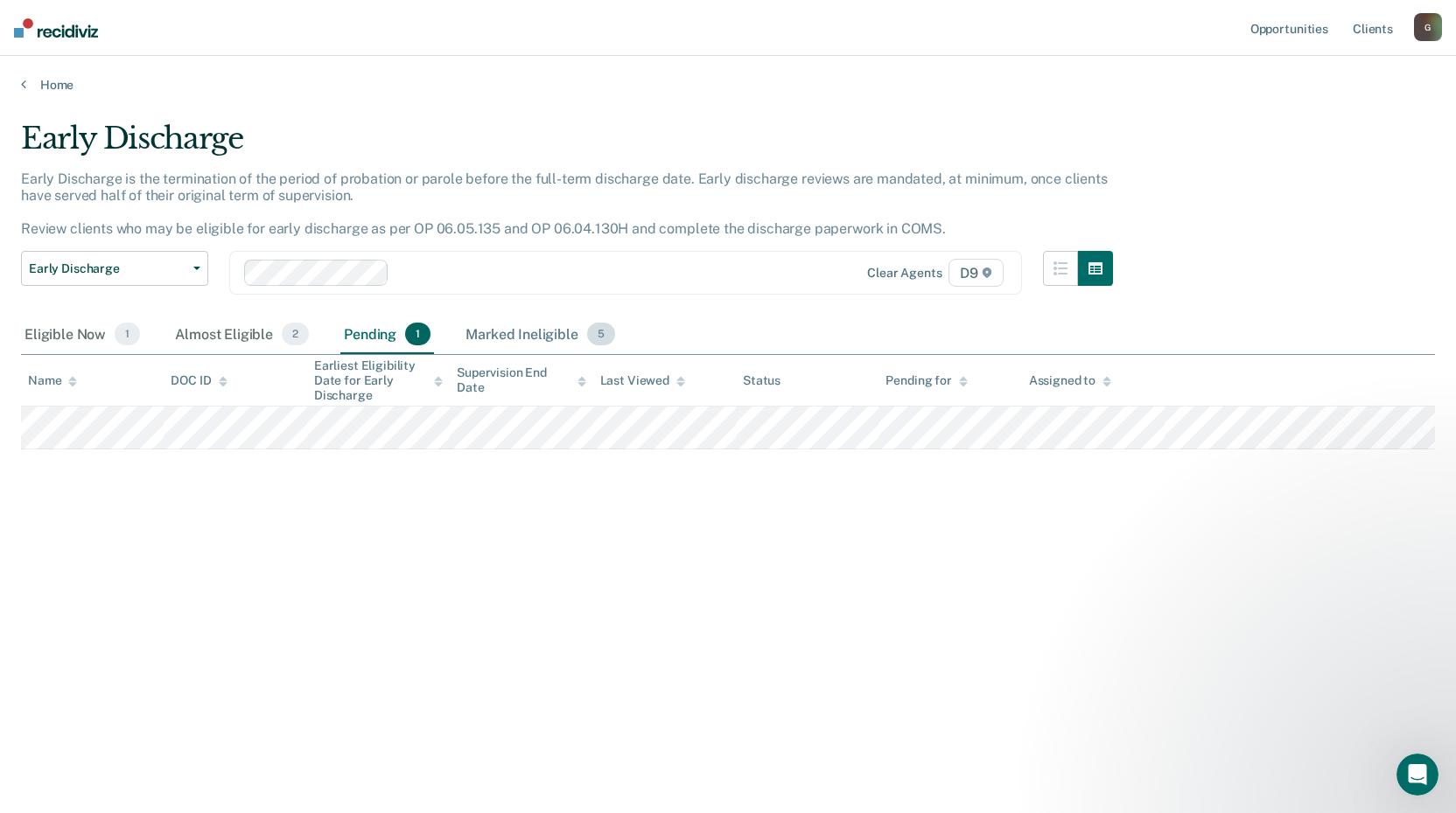
click at [502, 339] on div "Marked Ineligible 5" at bounding box center [540, 335] width 157 height 39
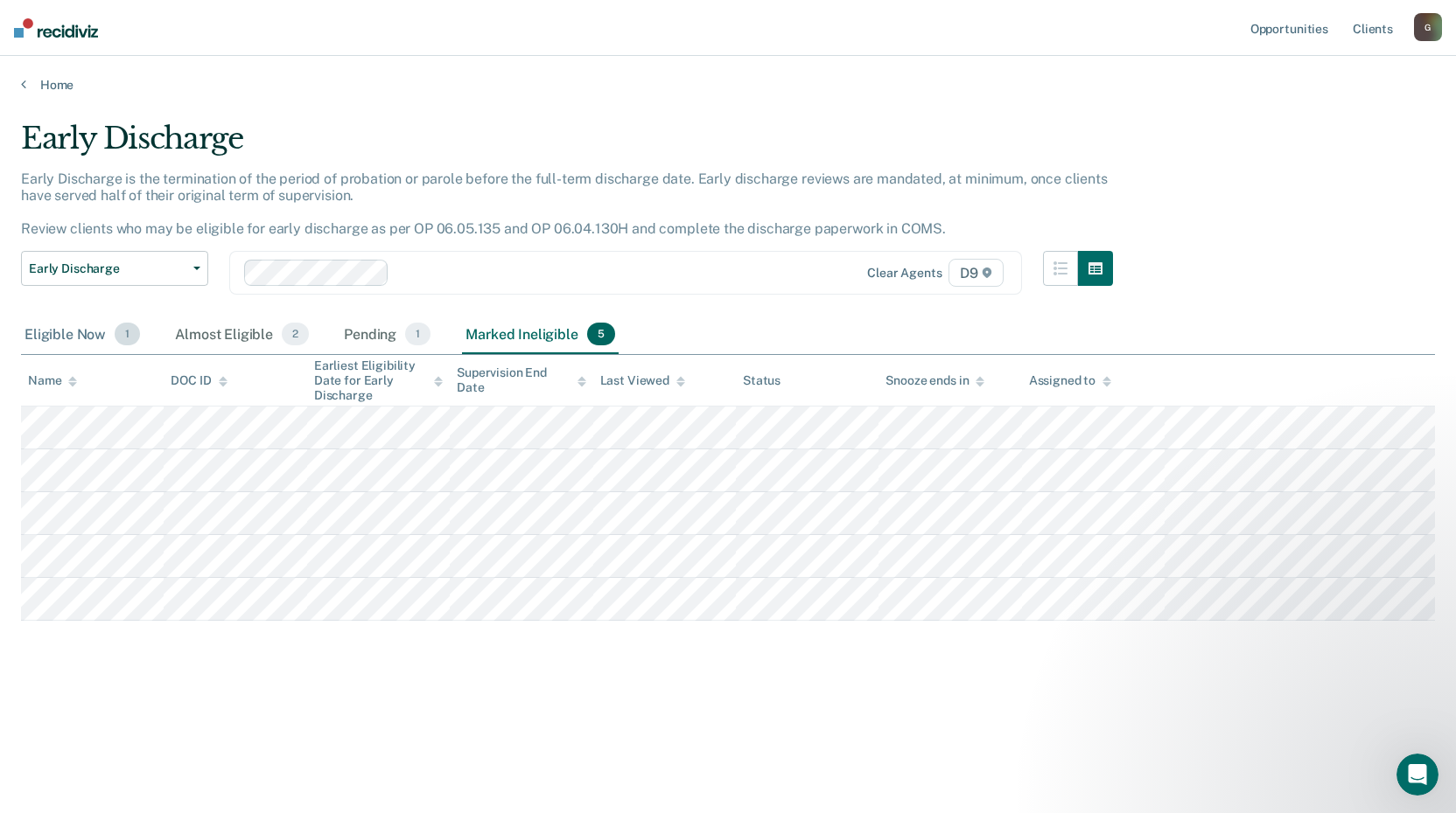
click at [84, 338] on div "Eligible Now 1" at bounding box center [82, 335] width 122 height 39
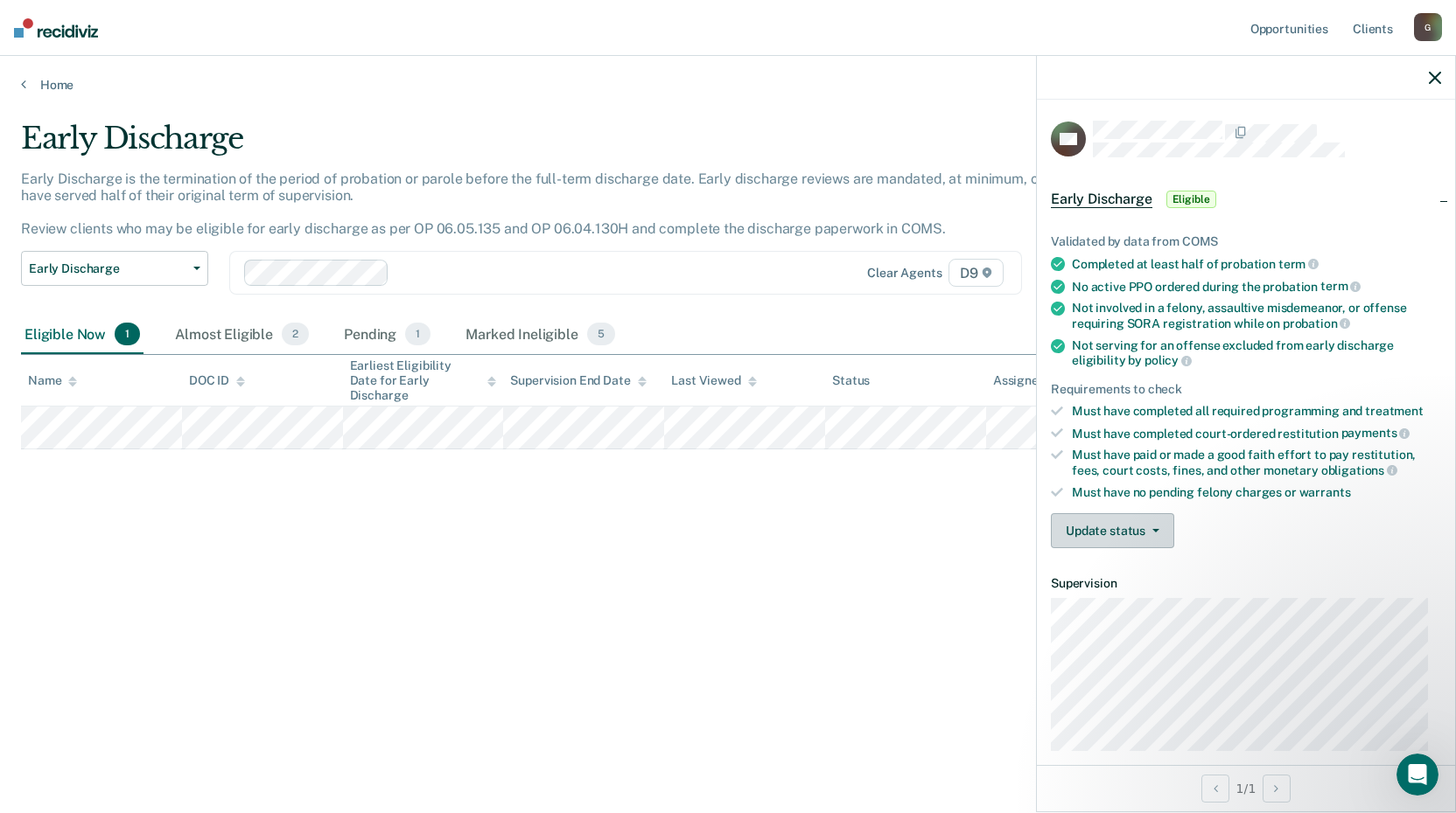
click at [1127, 526] on button "Update status" at bounding box center [1113, 531] width 123 height 35
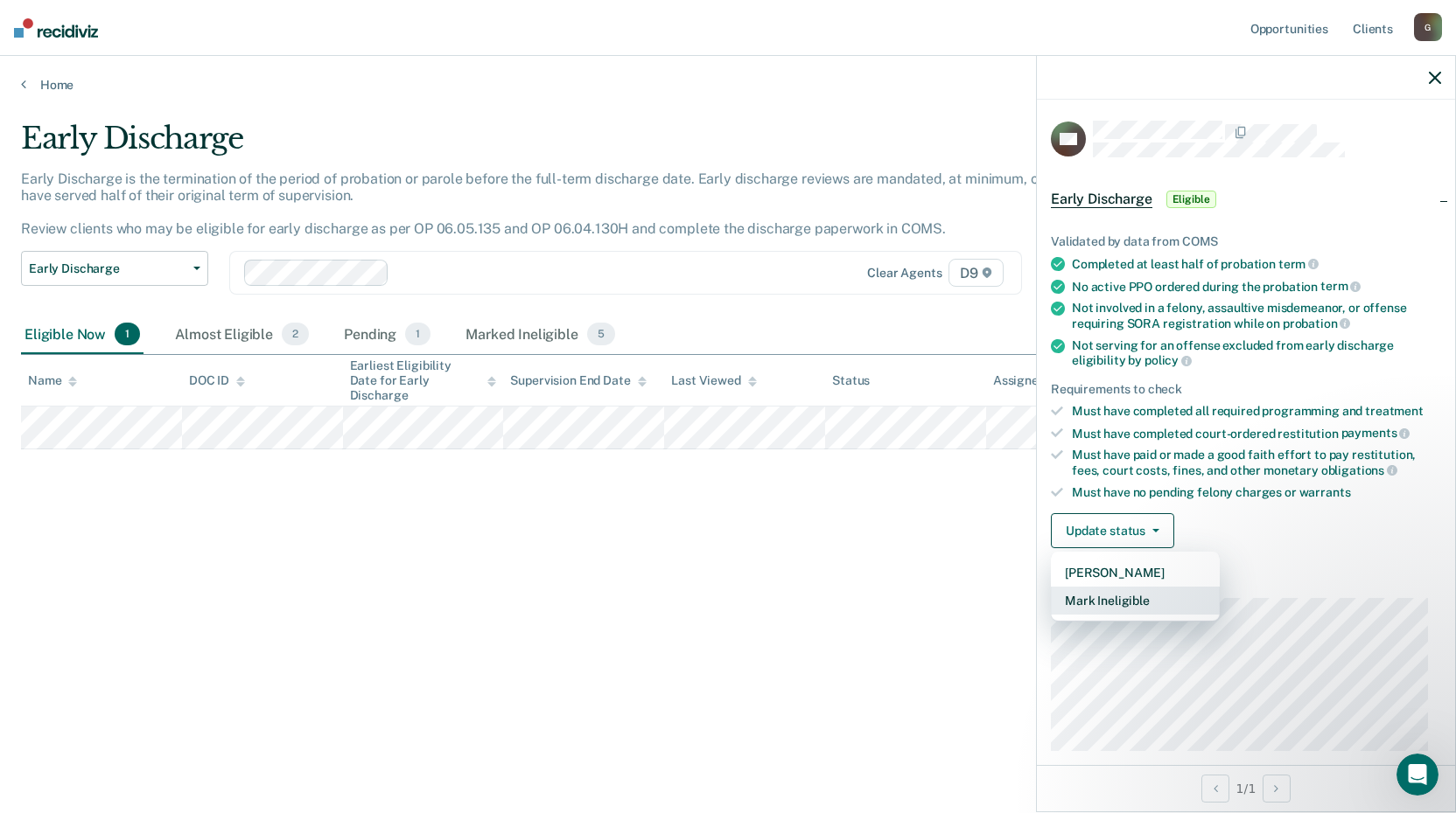
click at [1127, 594] on button "Mark Ineligible" at bounding box center [1135, 600] width 169 height 28
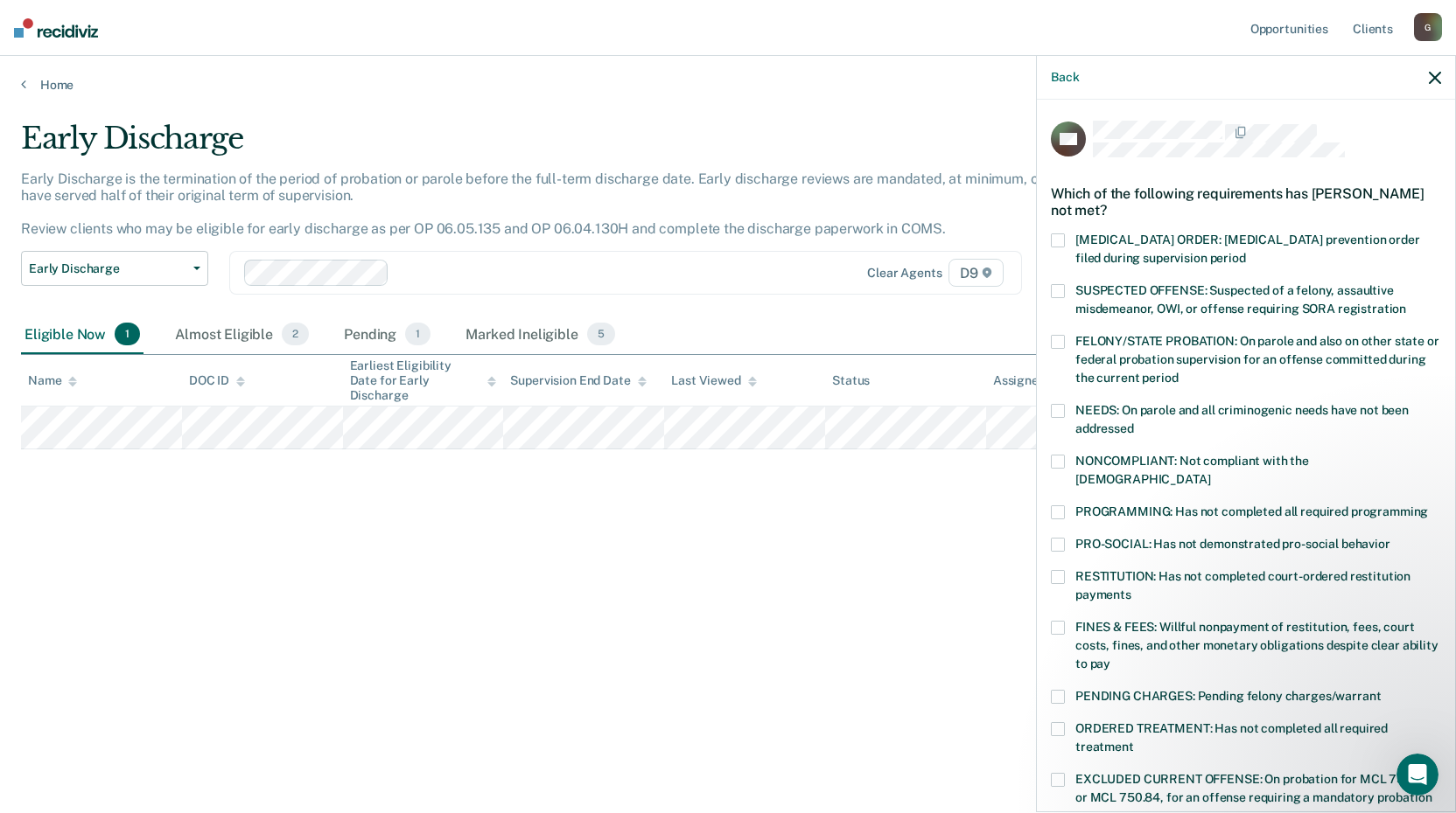
click at [1057, 570] on span at bounding box center [1058, 577] width 14 height 14
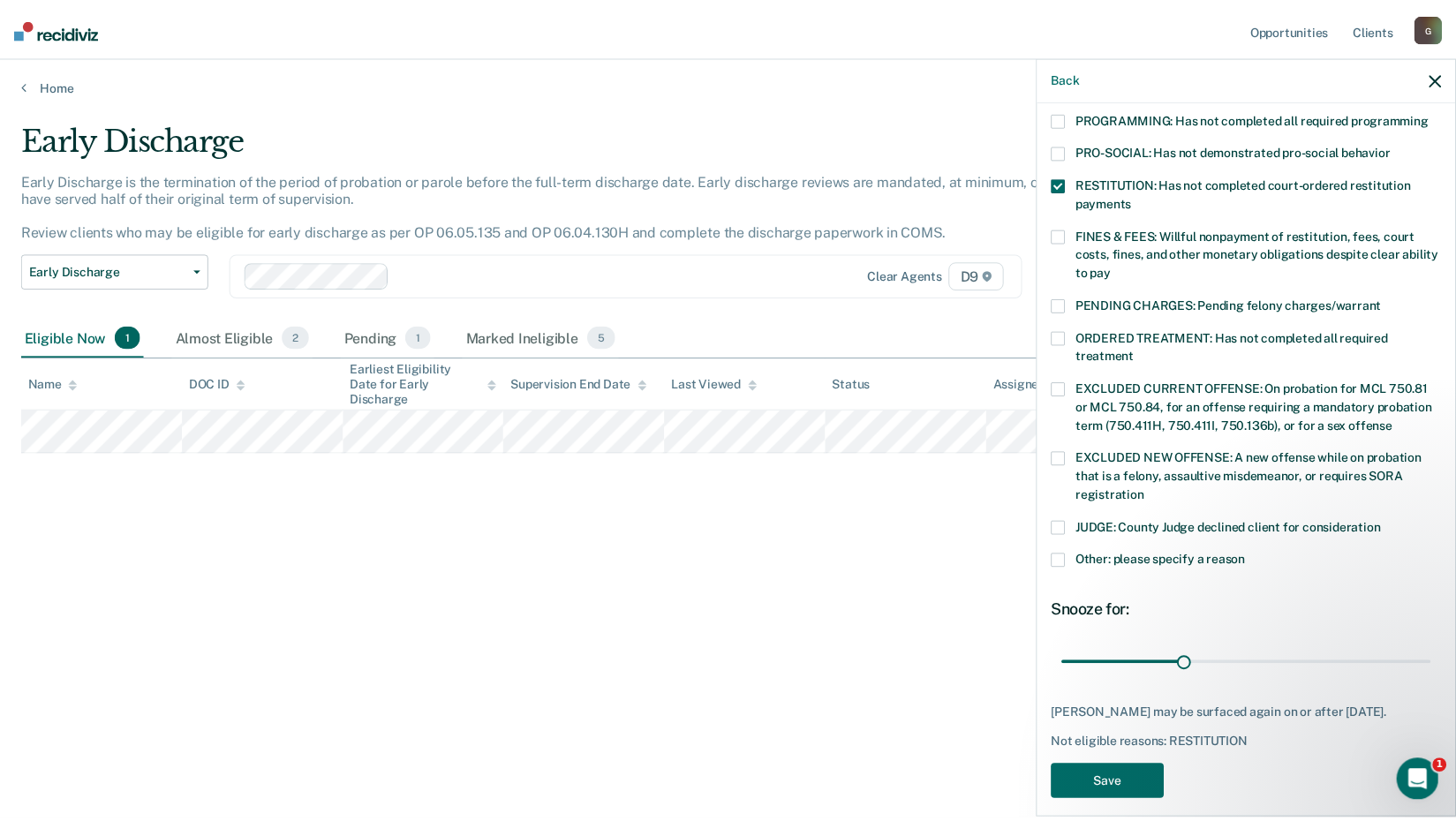
scroll to position [399, 0]
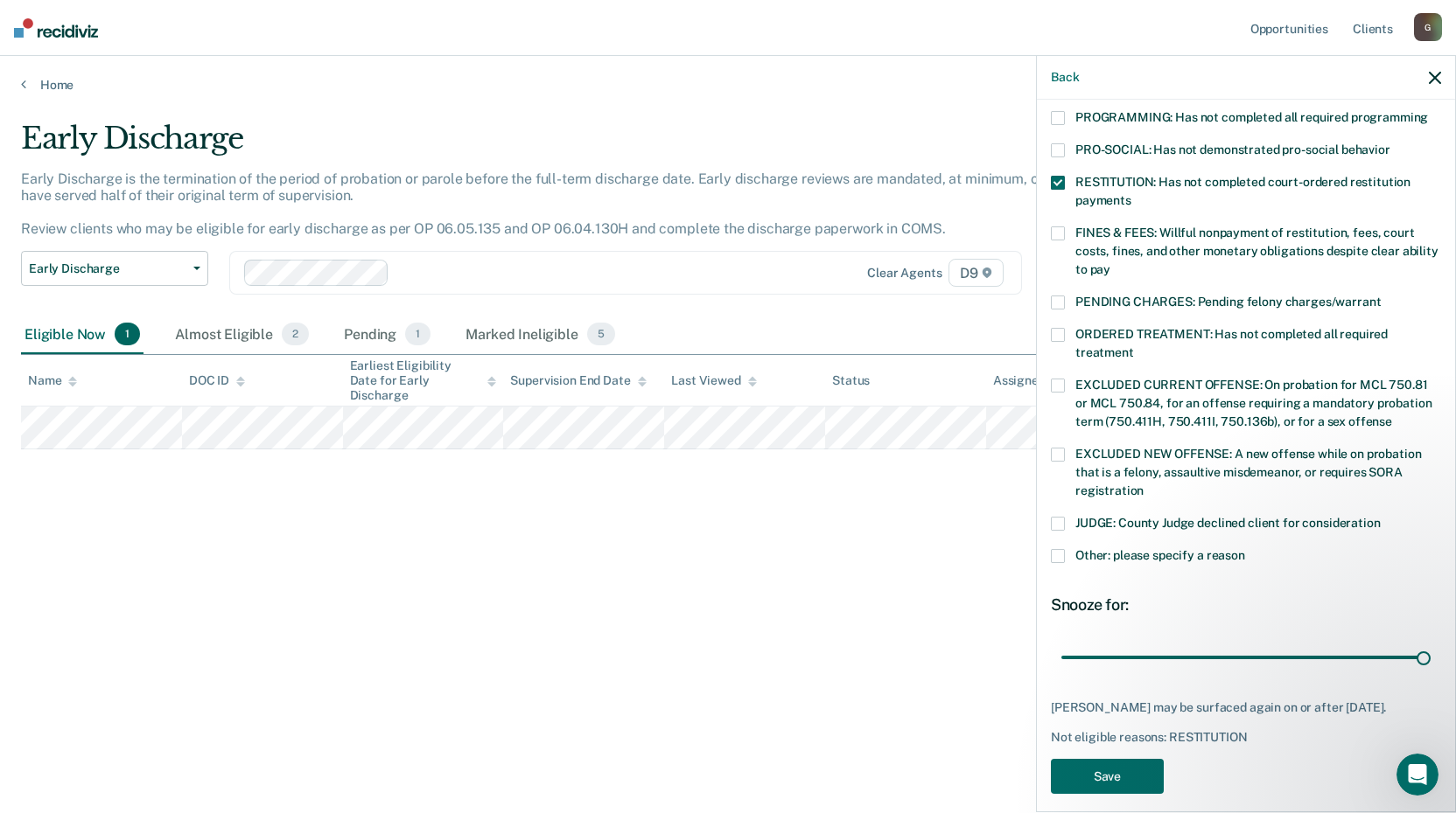
drag, startPoint x: 1180, startPoint y: 638, endPoint x: 1371, endPoint y: 743, distance: 218.0
type input "90"
click at [1431, 664] on input "range" at bounding box center [1245, 657] width 369 height 31
click at [1125, 774] on button "Save" at bounding box center [1107, 776] width 113 height 36
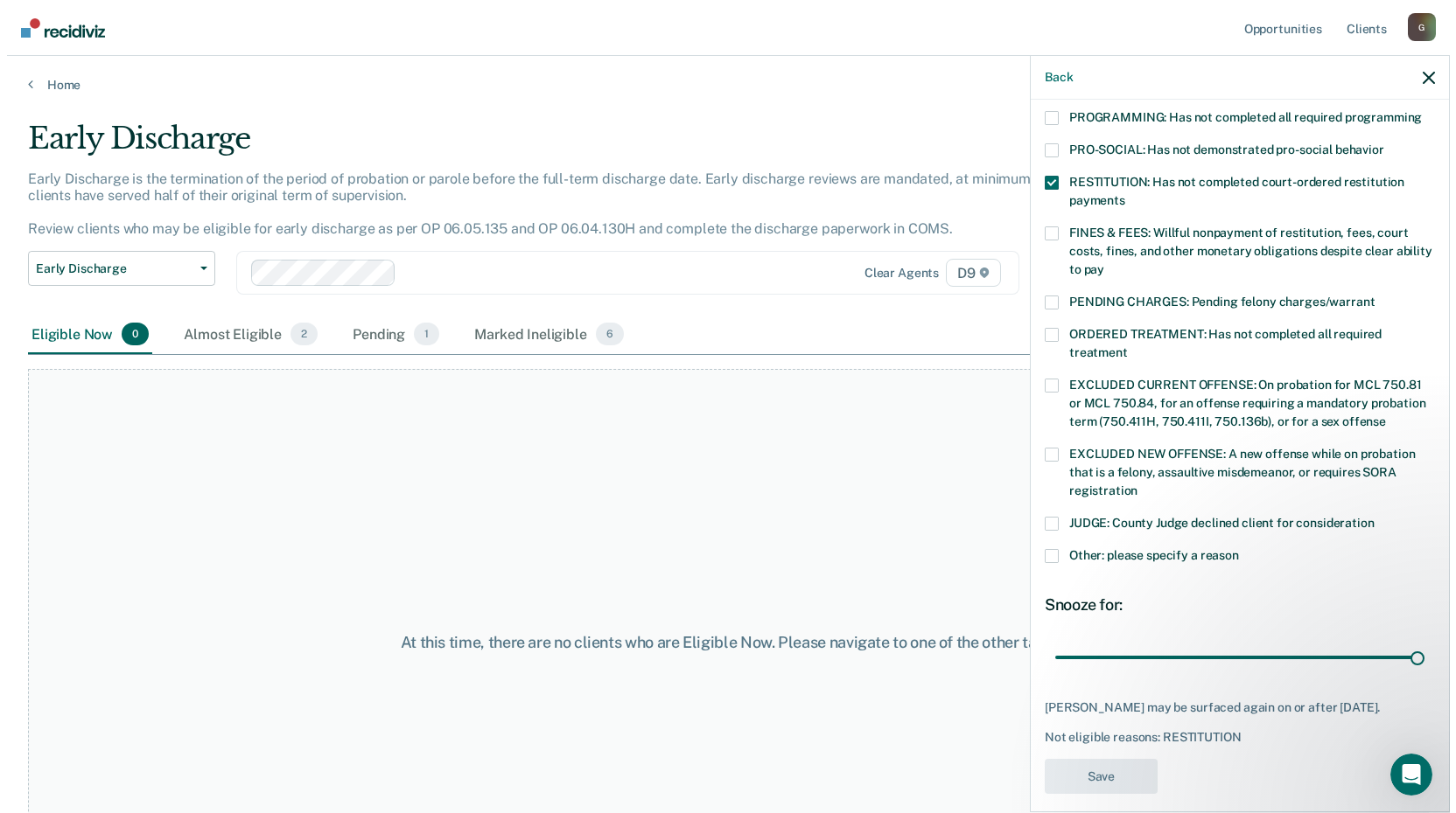
scroll to position [297, 0]
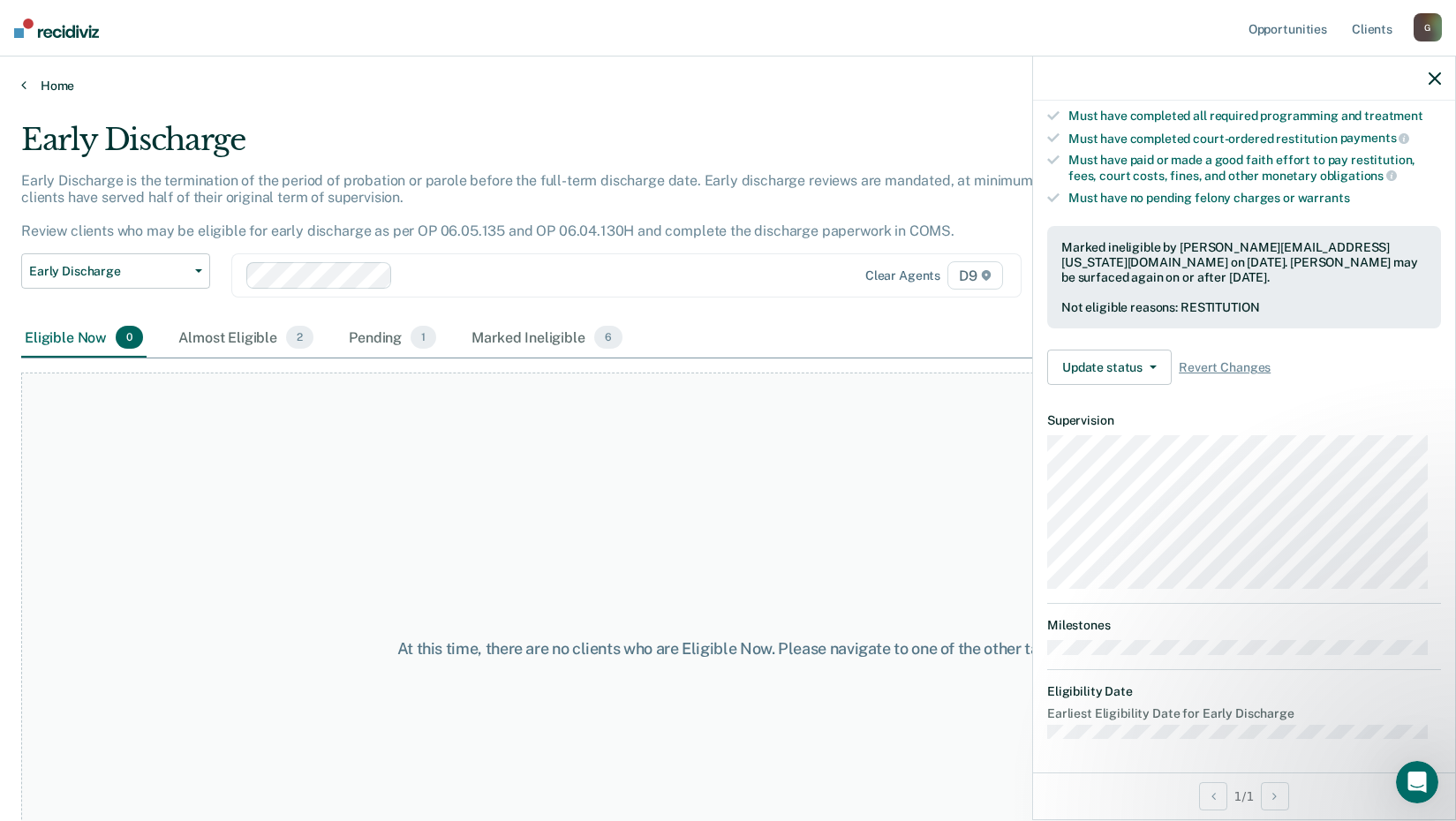
click at [25, 82] on icon at bounding box center [23, 85] width 5 height 15
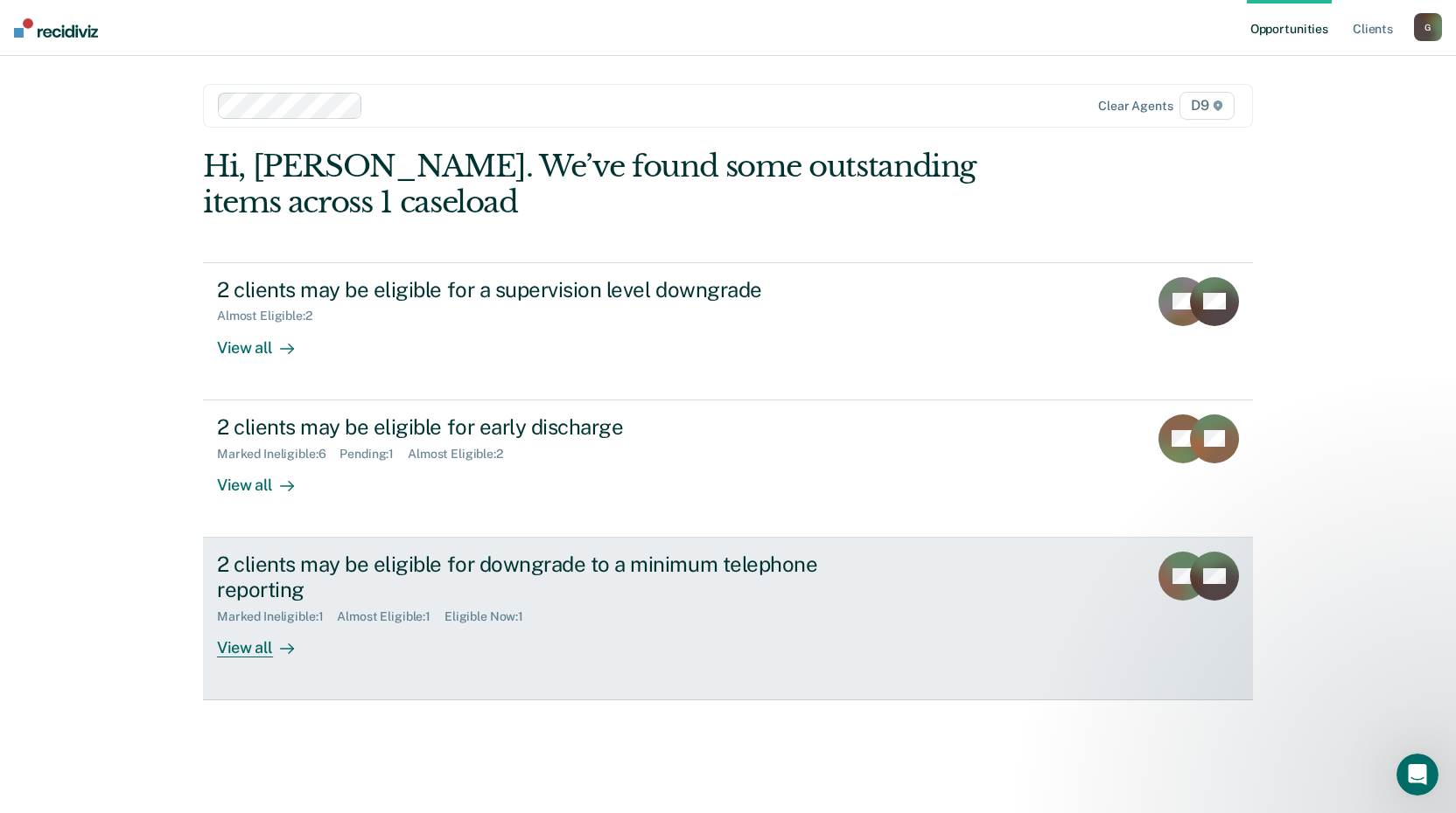
click at [243, 645] on div "View all" at bounding box center [266, 640] width 98 height 34
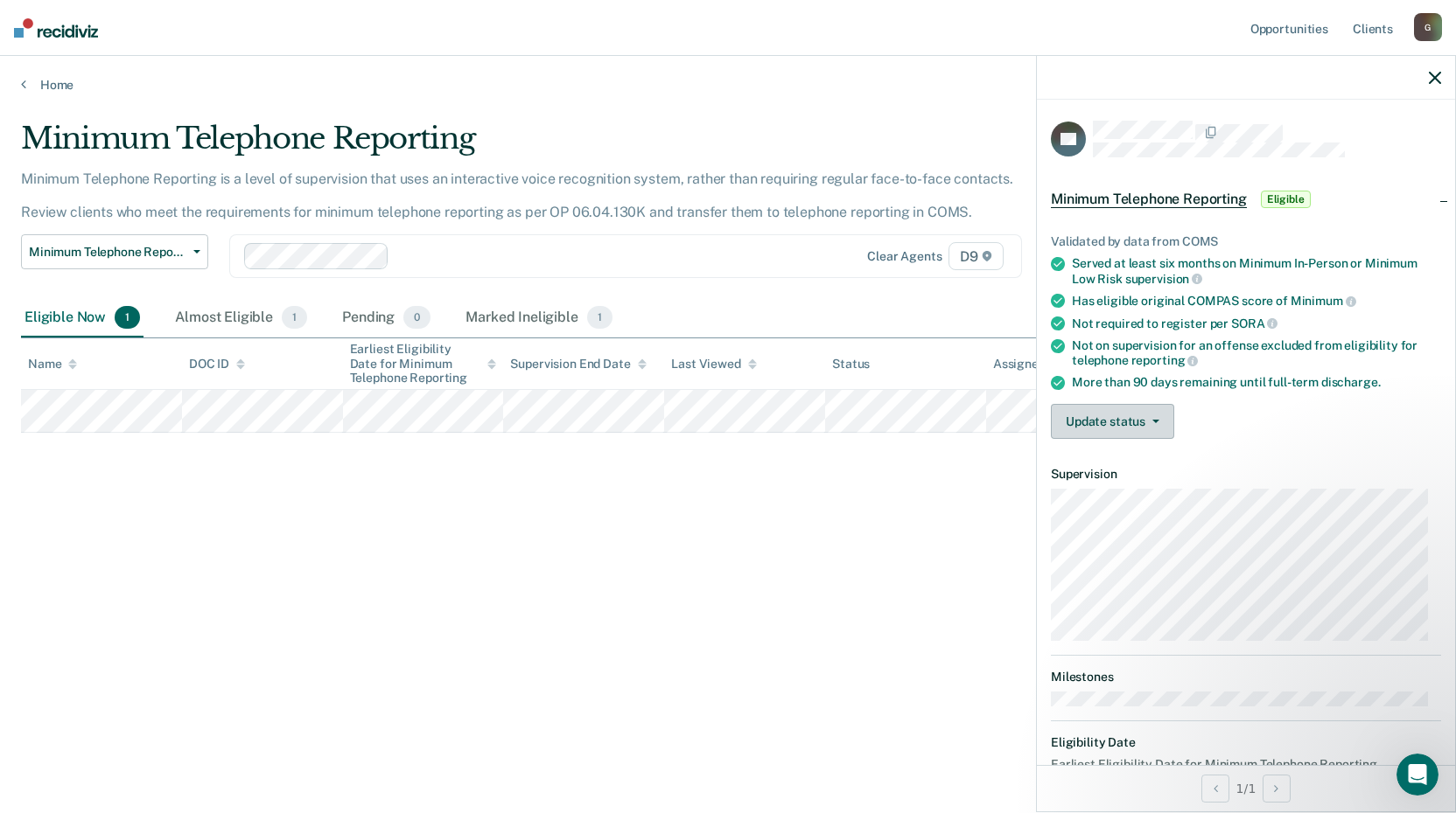
click at [1118, 423] on button "Update status" at bounding box center [1113, 422] width 123 height 35
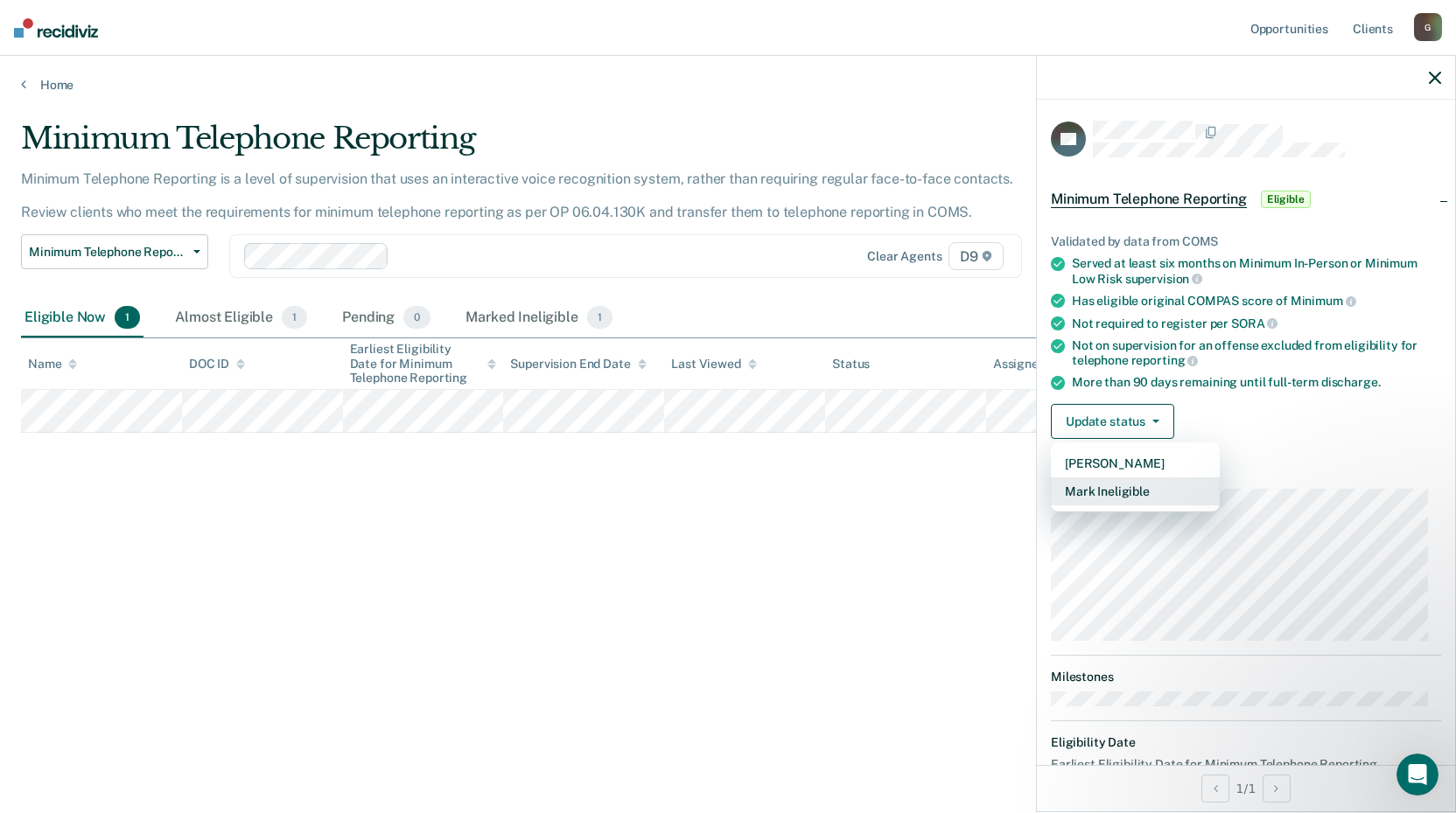
click at [1125, 489] on button "Mark Ineligible" at bounding box center [1135, 491] width 169 height 28
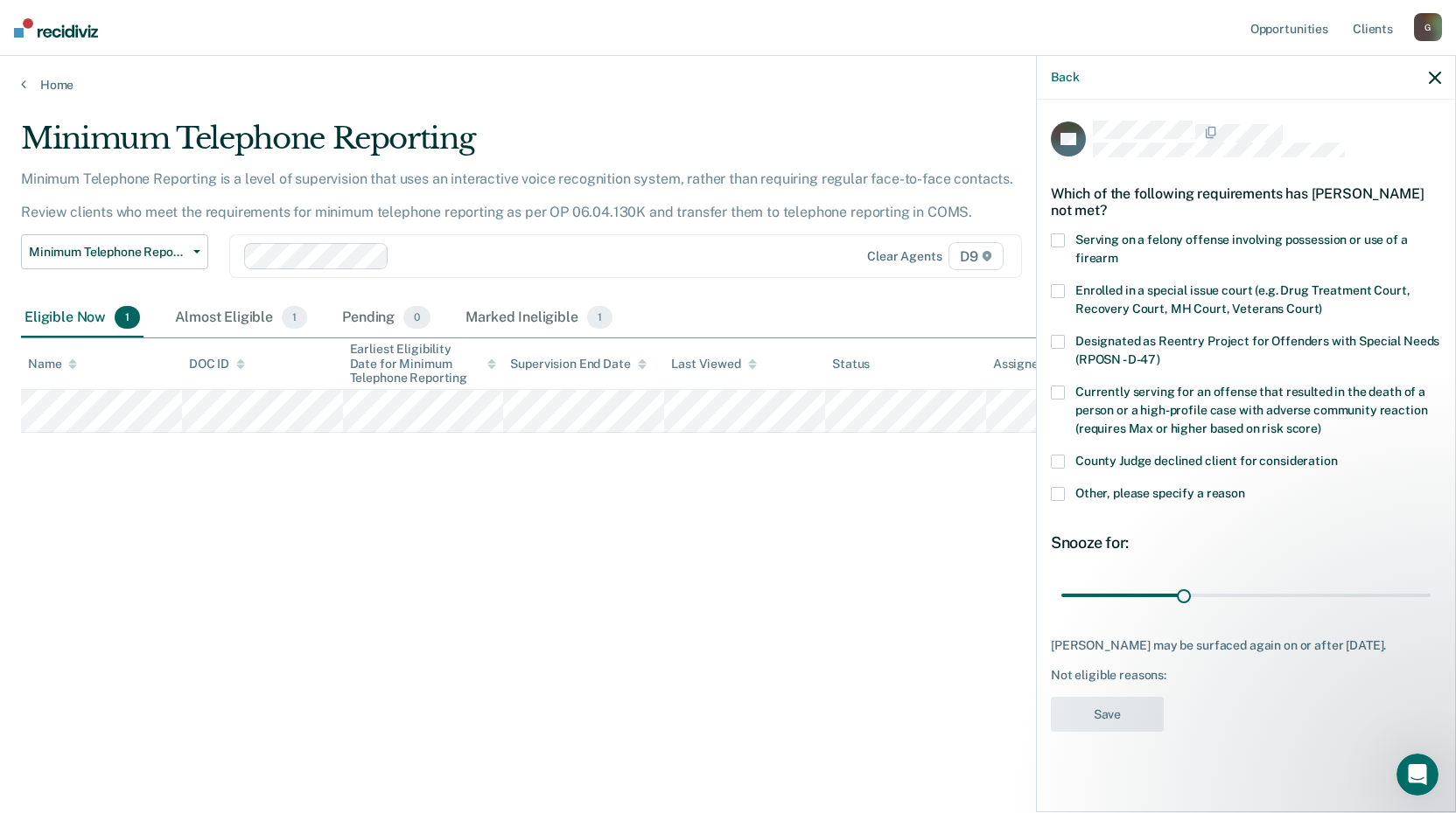
click at [1056, 489] on span at bounding box center [1058, 494] width 14 height 14
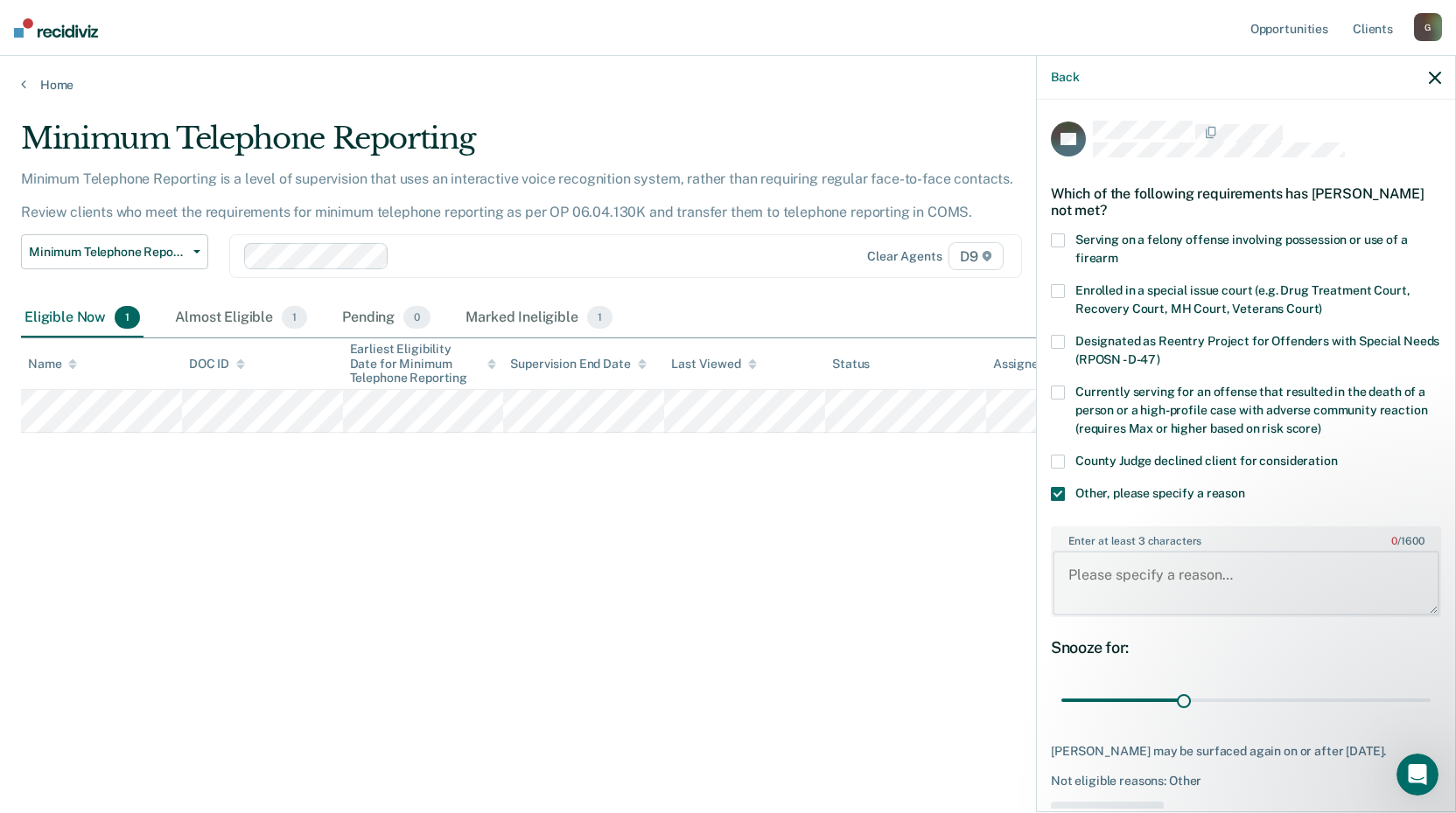
click at [1124, 574] on textarea "Enter at least 3 characters 0 / 1600" at bounding box center [1245, 583] width 386 height 65
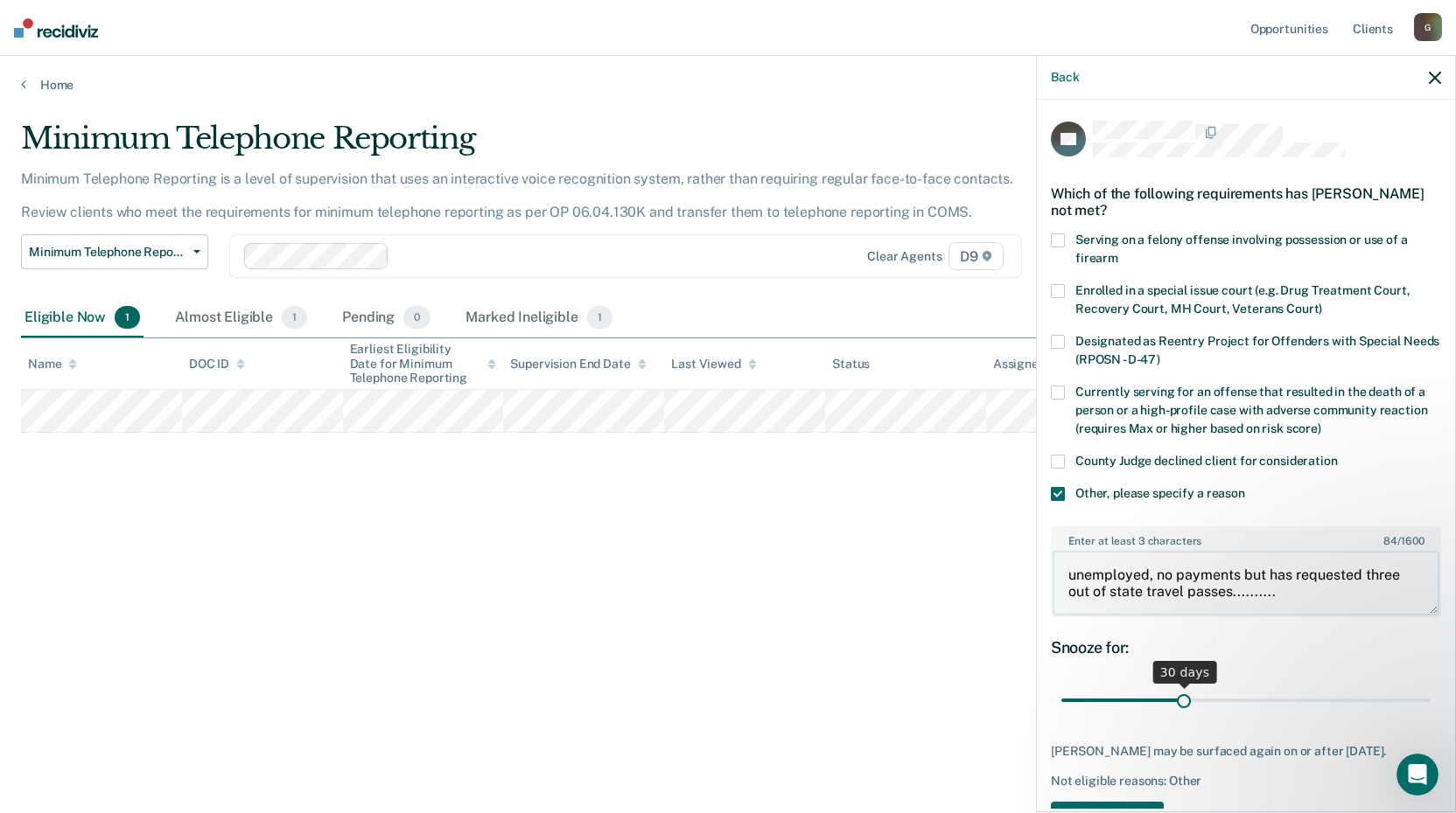
type textarea "unemployed, no payments but has requested three out of state travel passes.....…"
drag, startPoint x: 1184, startPoint y: 696, endPoint x: 1441, endPoint y: 691, distance: 257.0
type input "90"
click at [1431, 691] on input "range" at bounding box center [1245, 701] width 369 height 31
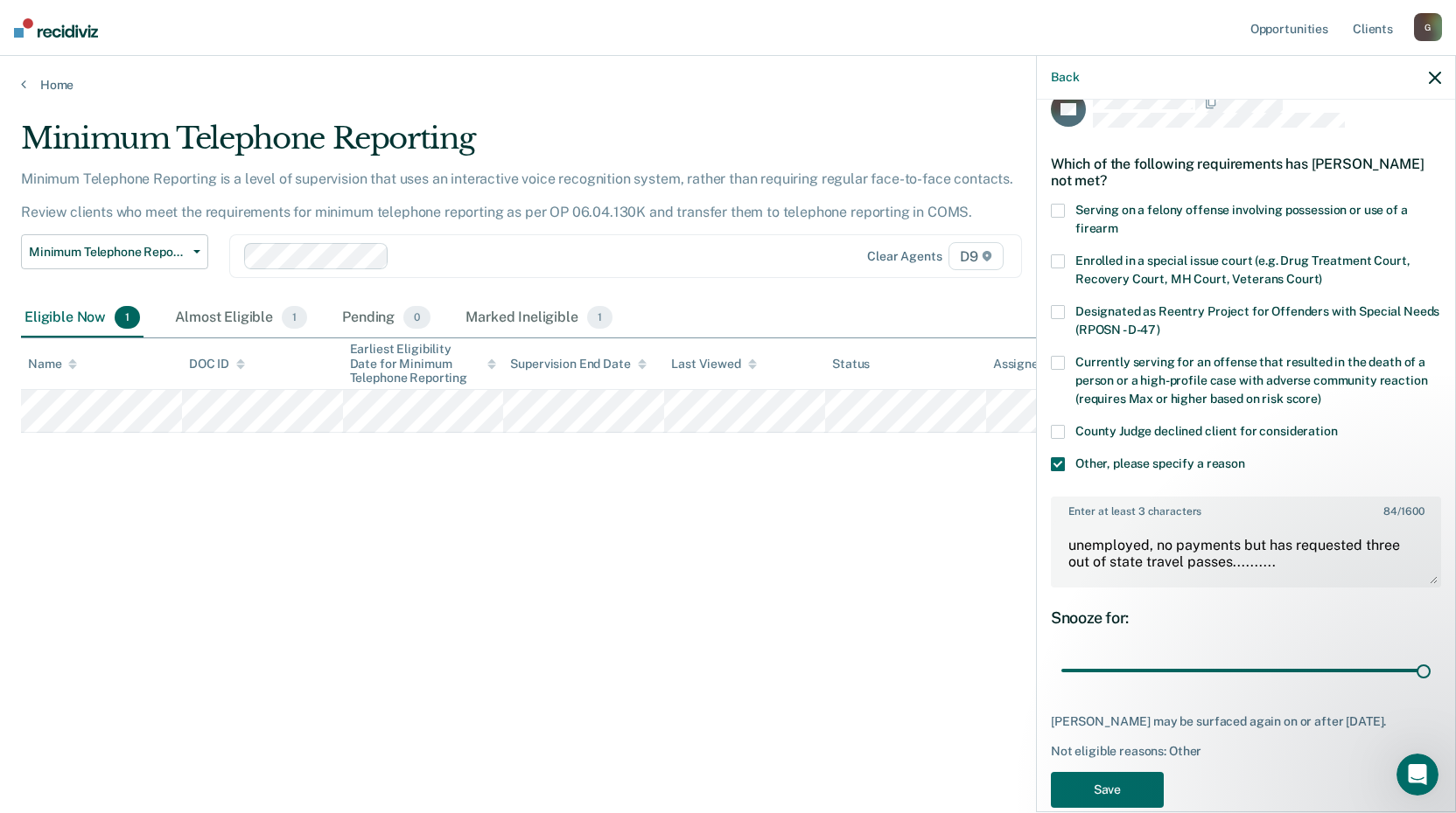
scroll to position [73, 0]
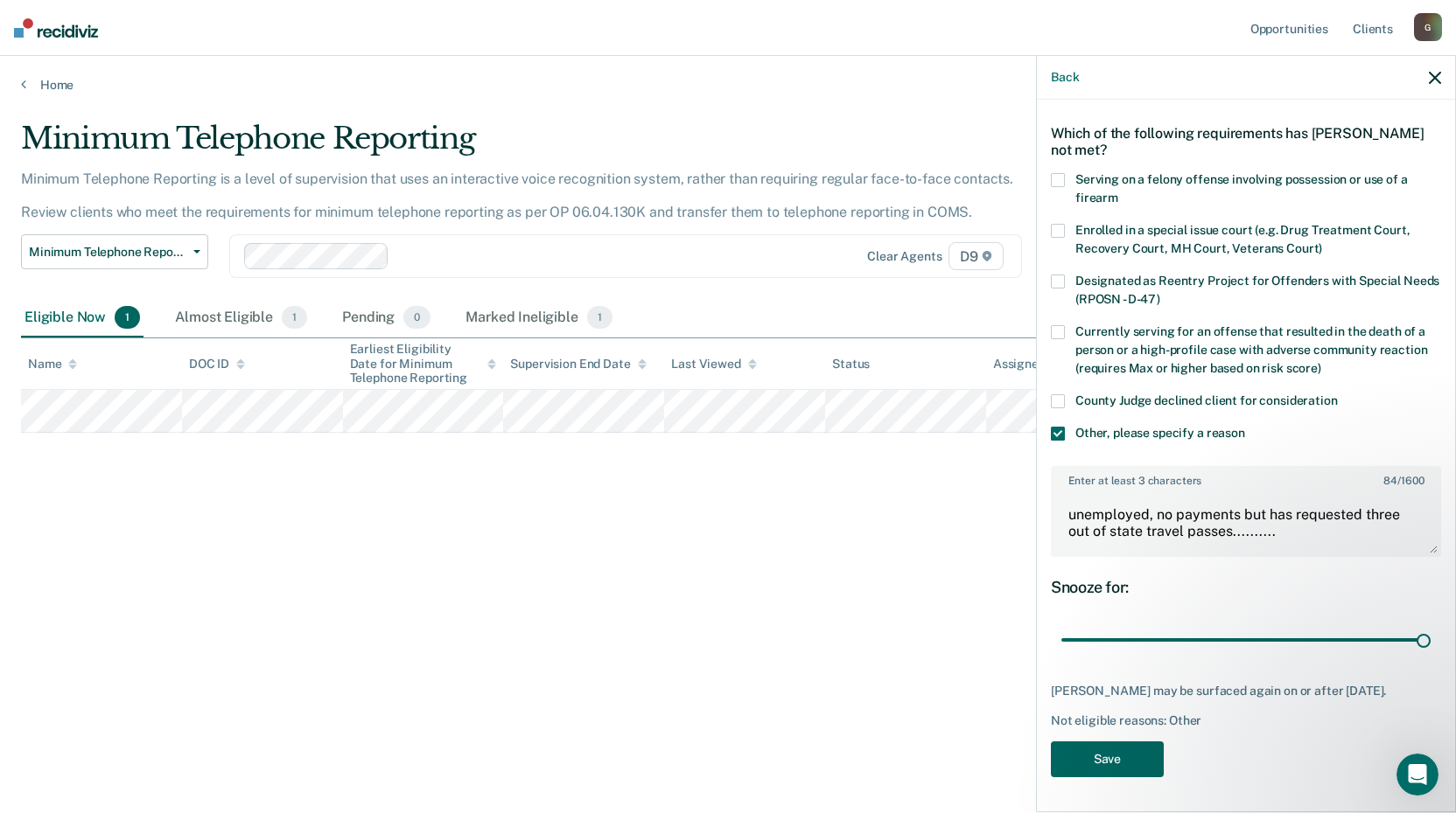
click at [1106, 760] on button "Save" at bounding box center [1107, 759] width 113 height 36
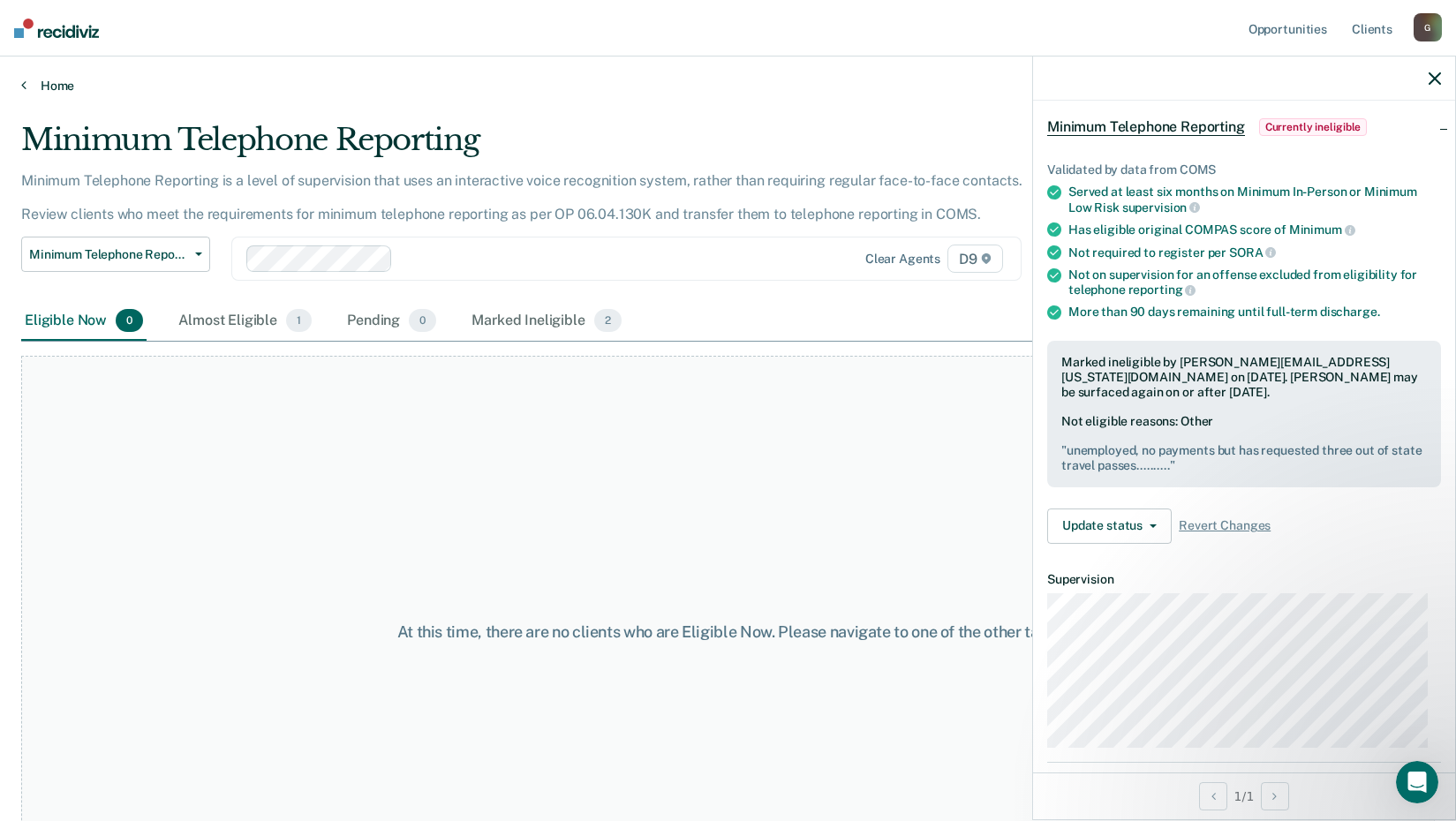
click at [53, 83] on link "Home" at bounding box center [728, 86] width 1414 height 16
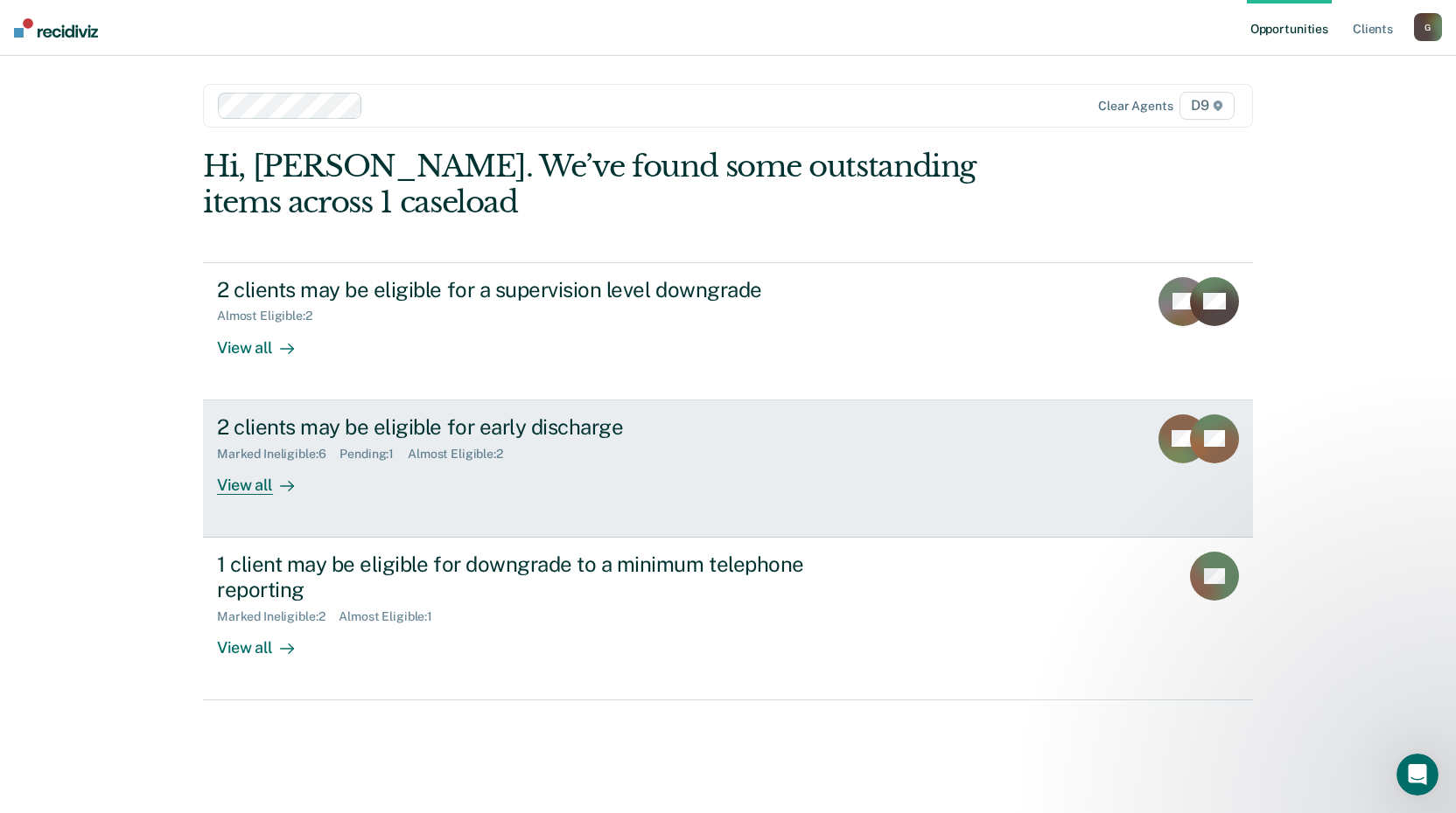
click at [333, 424] on div "2 clients may be eligible for early discharge" at bounding box center [523, 427] width 614 height 25
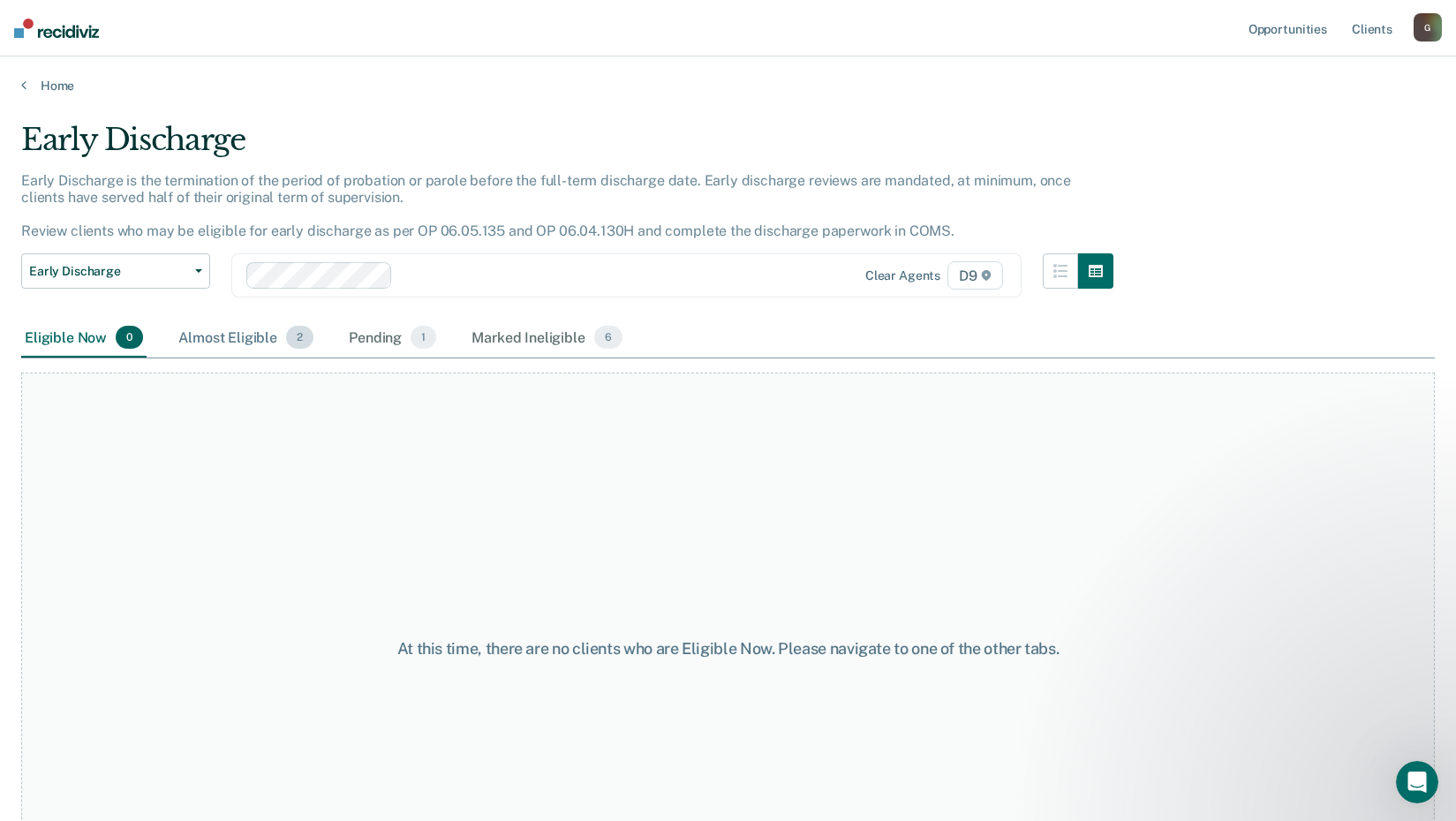
click at [248, 336] on div "Almost Eligible 2" at bounding box center [246, 339] width 142 height 39
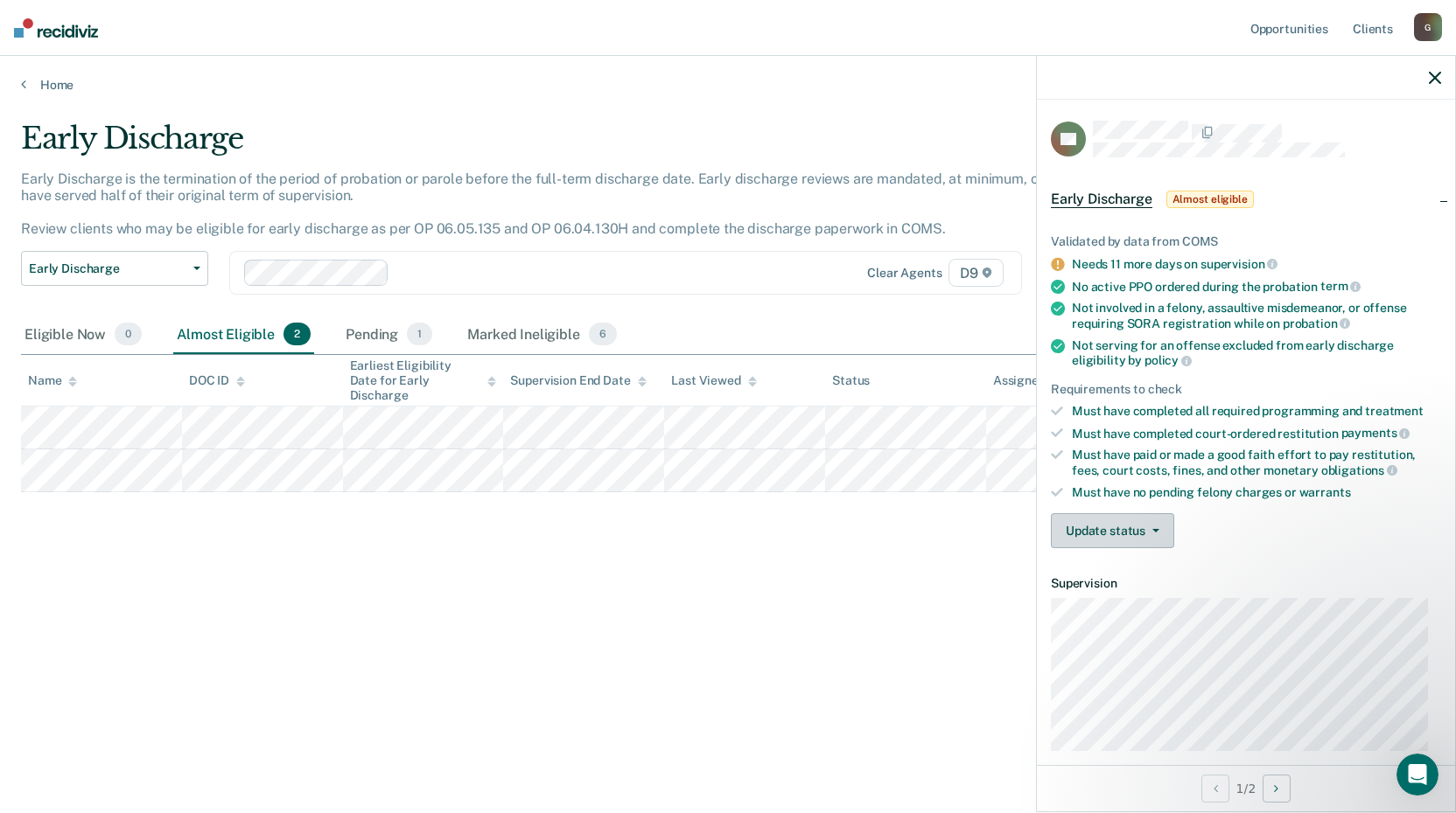
click at [1126, 526] on button "Update status" at bounding box center [1113, 531] width 123 height 35
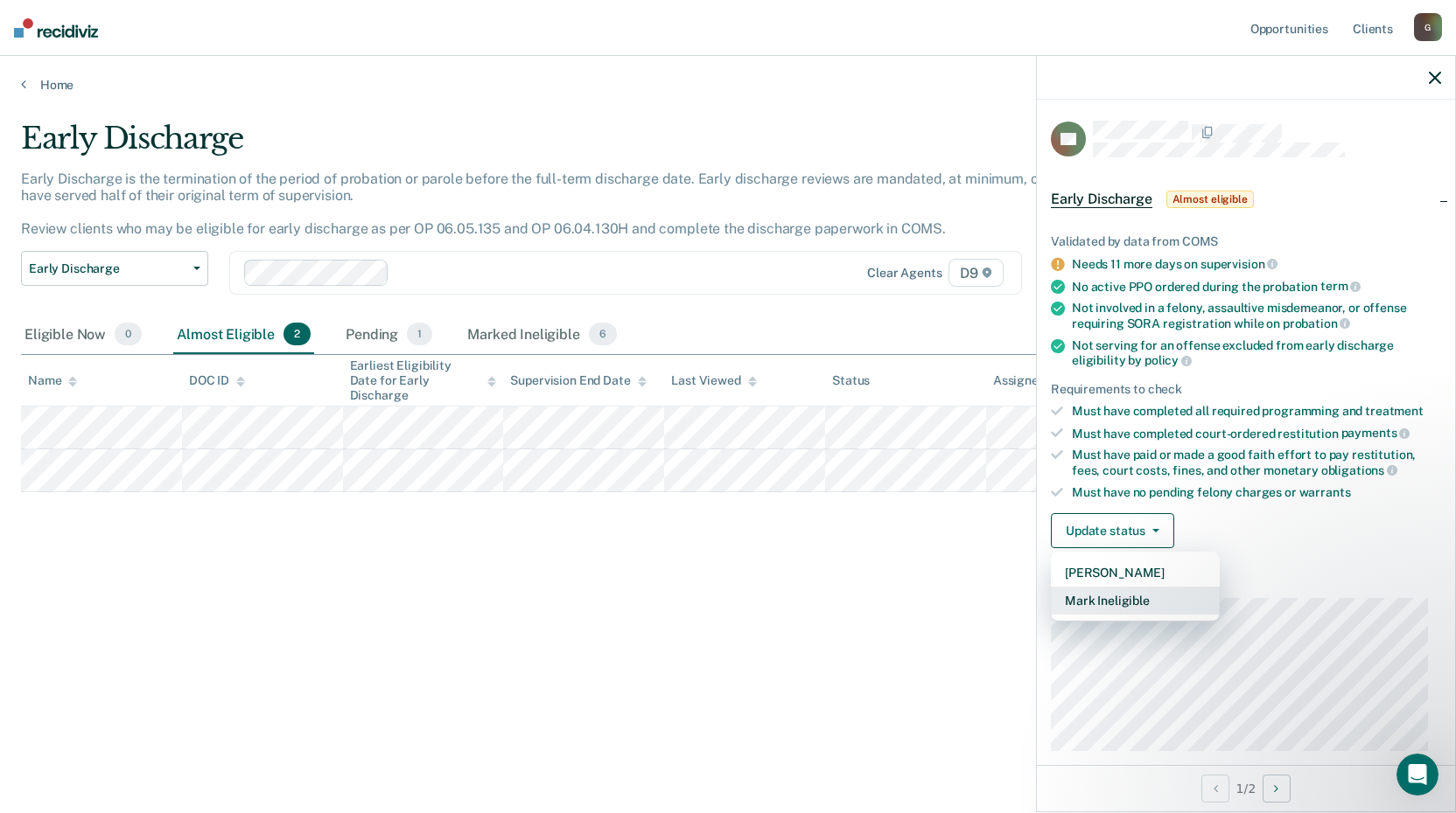
click at [1127, 596] on button "Mark Ineligible" at bounding box center [1135, 600] width 169 height 28
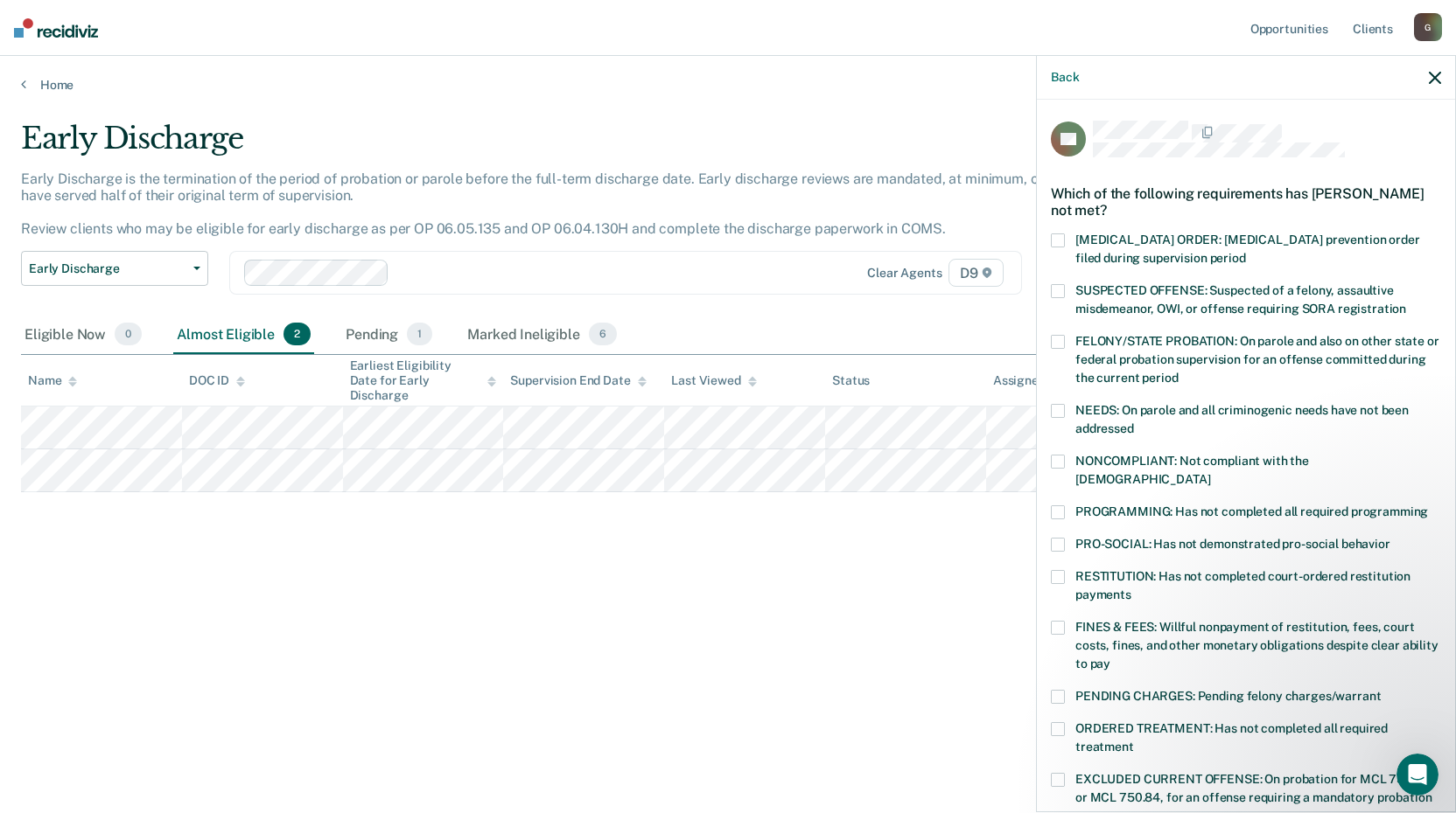
click at [1059, 570] on span at bounding box center [1058, 577] width 14 height 14
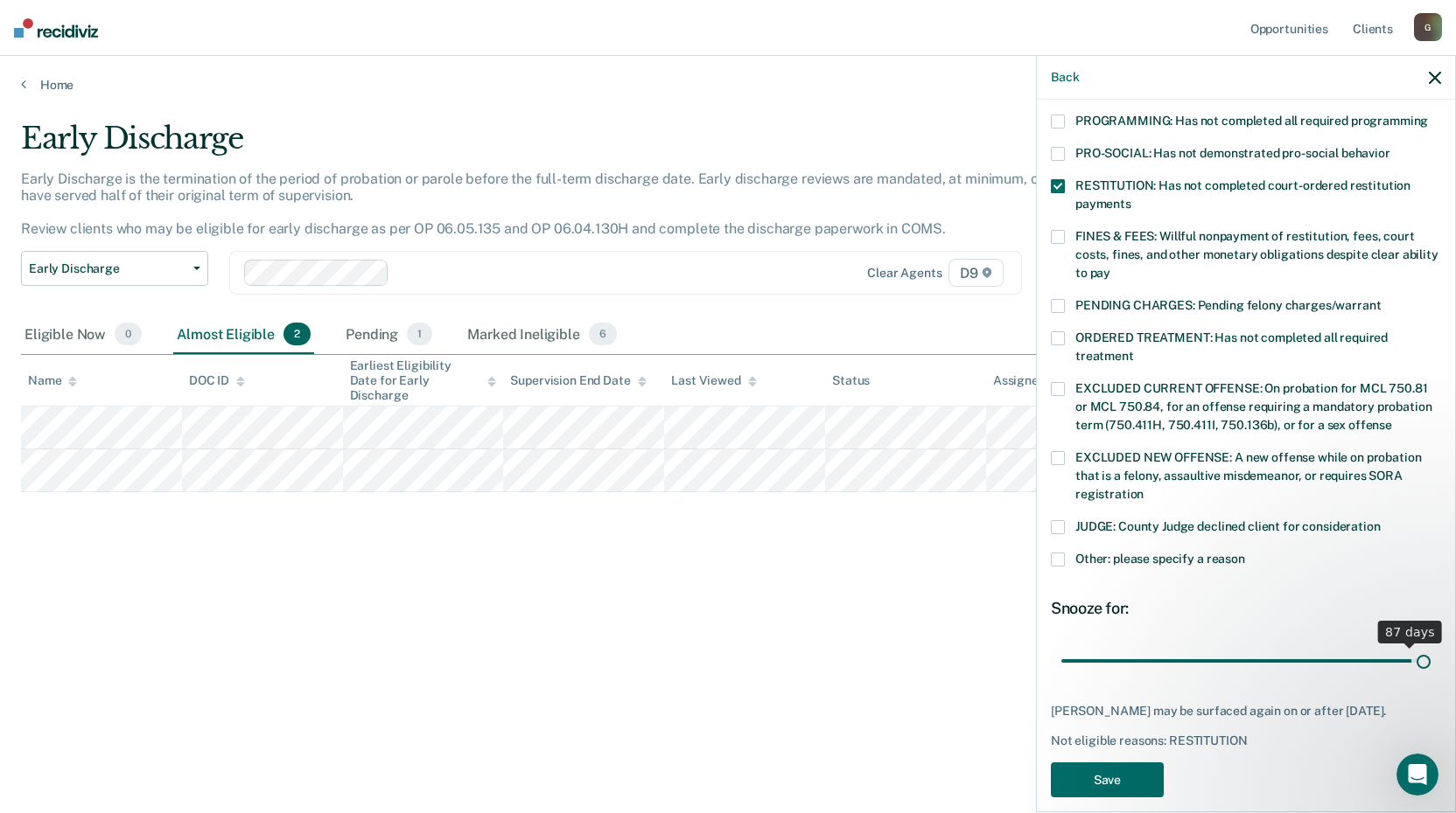
scroll to position [406, 0]
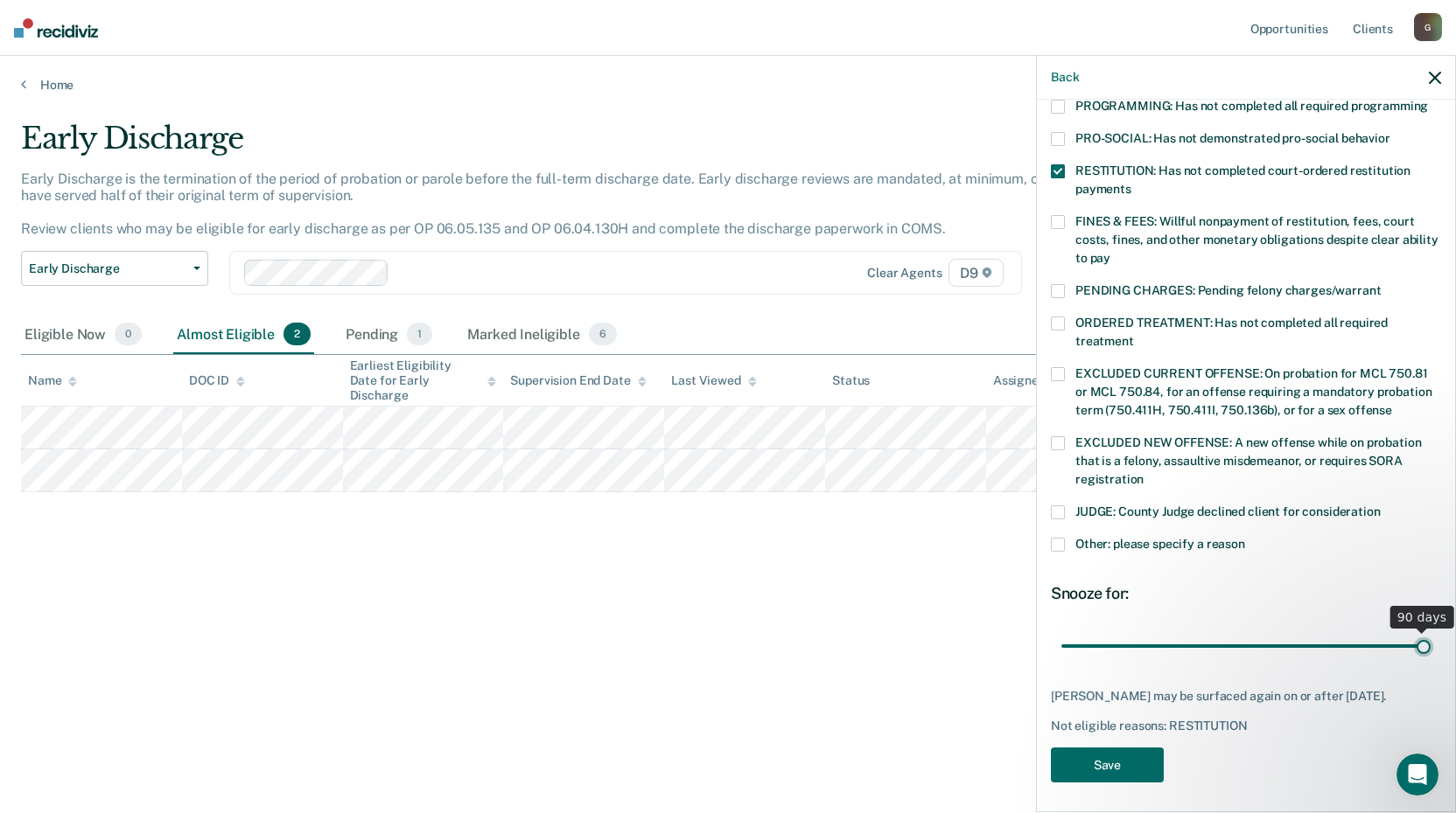
drag, startPoint x: 1179, startPoint y: 624, endPoint x: 1424, endPoint y: 640, distance: 245.5
type input "90"
click at [1431, 631] on input "range" at bounding box center [1245, 646] width 369 height 31
click at [1107, 747] on button "Save" at bounding box center [1107, 765] width 113 height 36
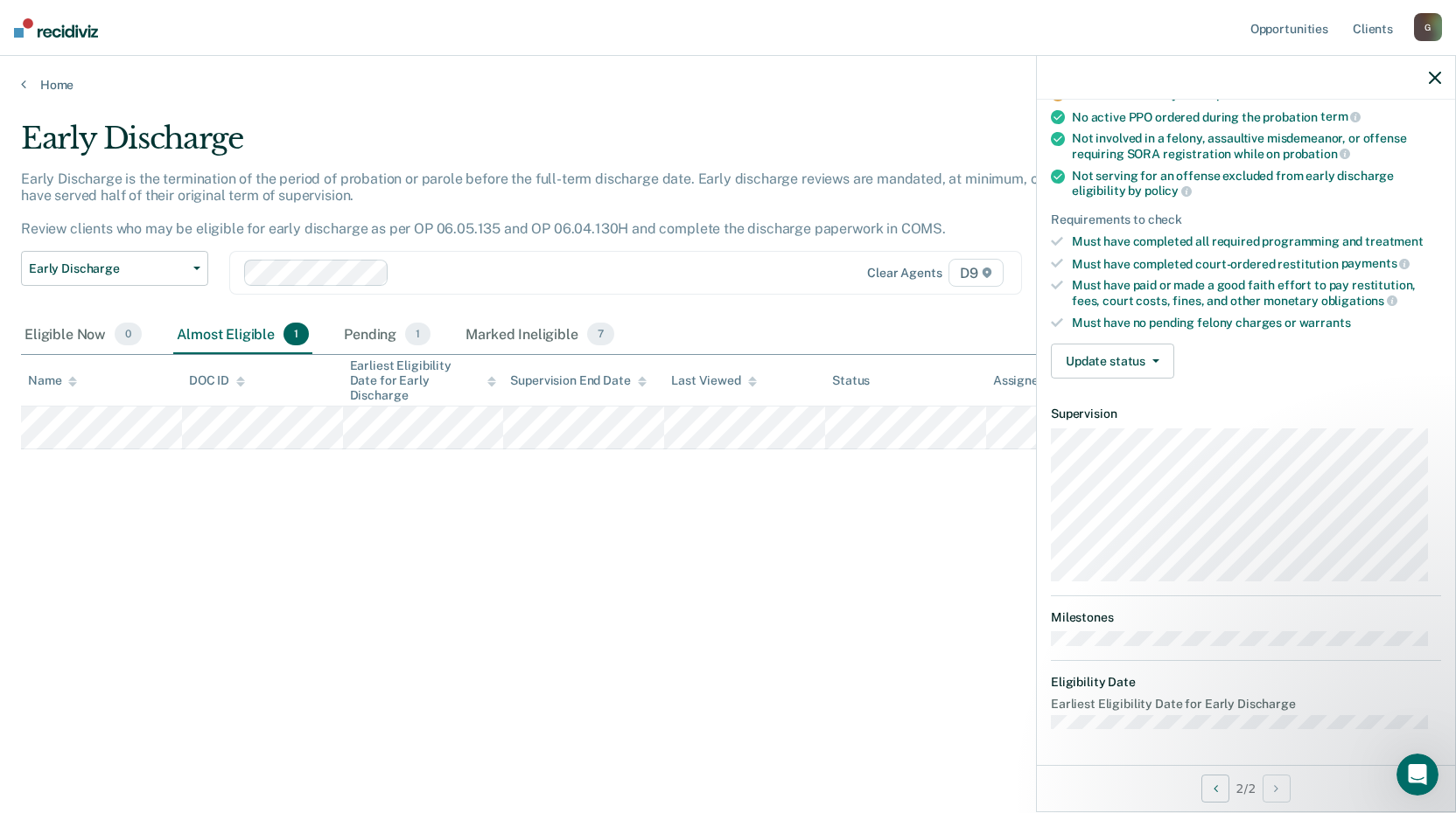
scroll to position [167, 0]
click at [1134, 363] on button "Update status" at bounding box center [1113, 364] width 123 height 35
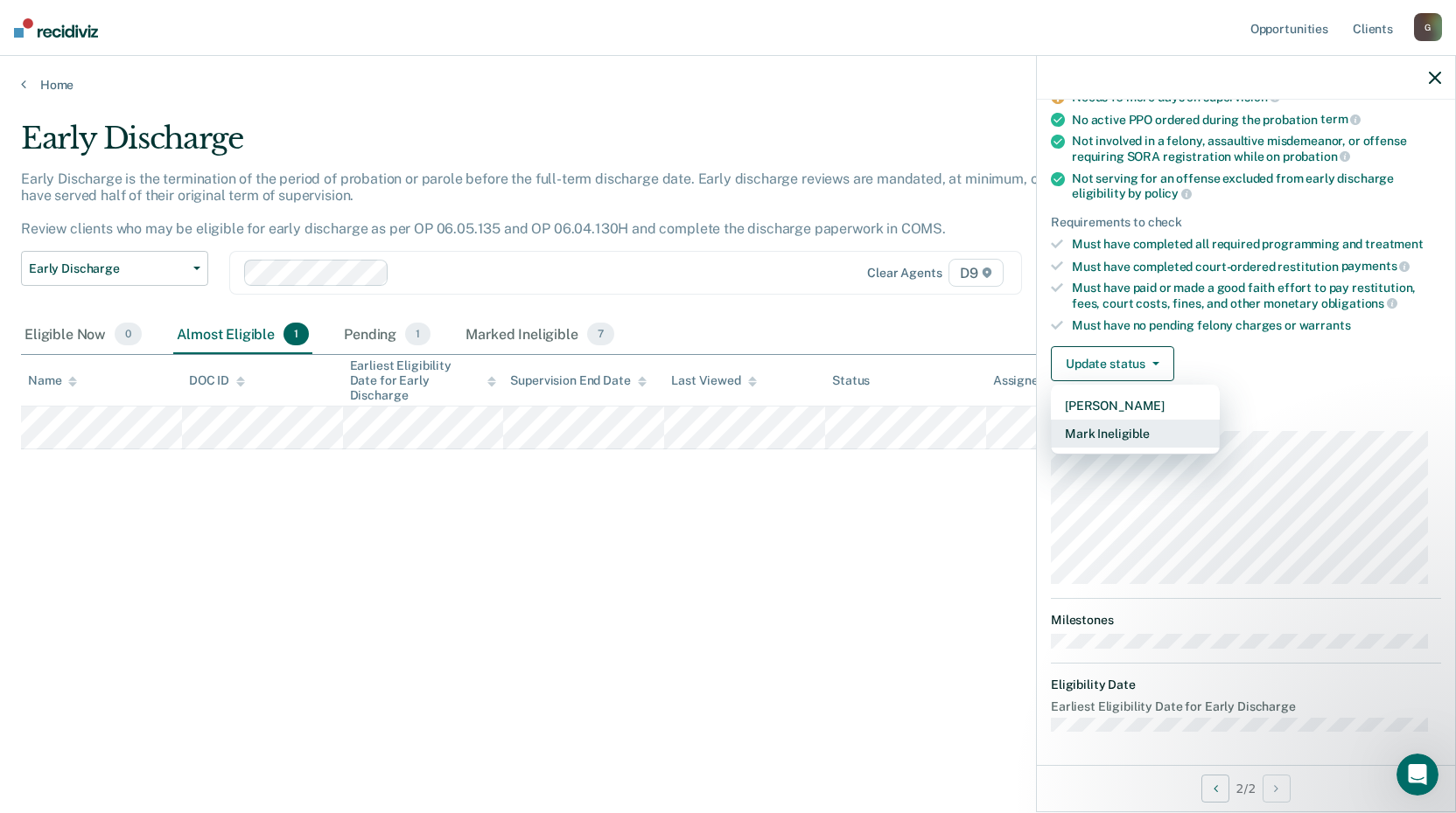
click at [1135, 424] on button "Mark Ineligible" at bounding box center [1135, 433] width 169 height 28
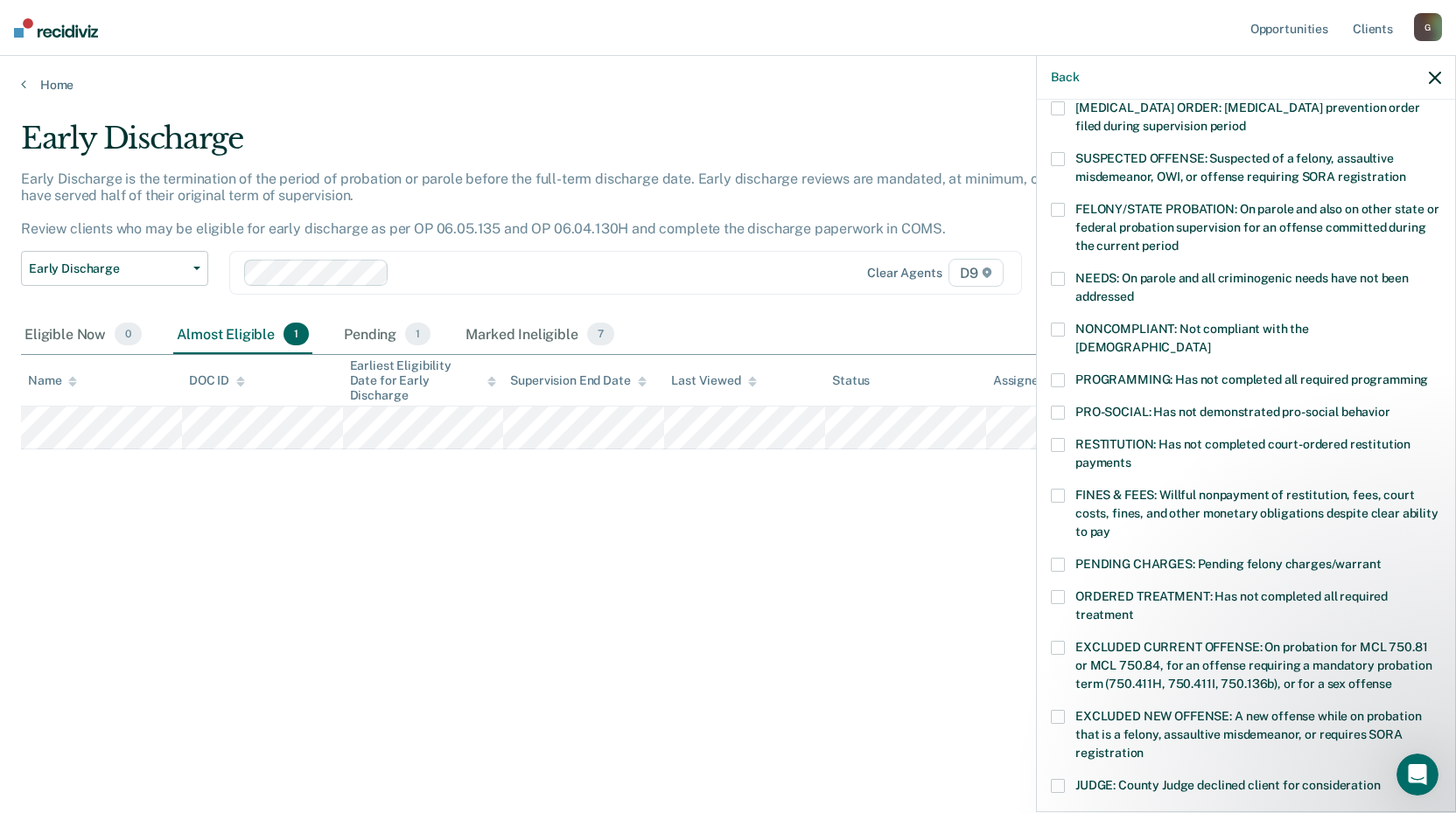
scroll to position [141, 0]
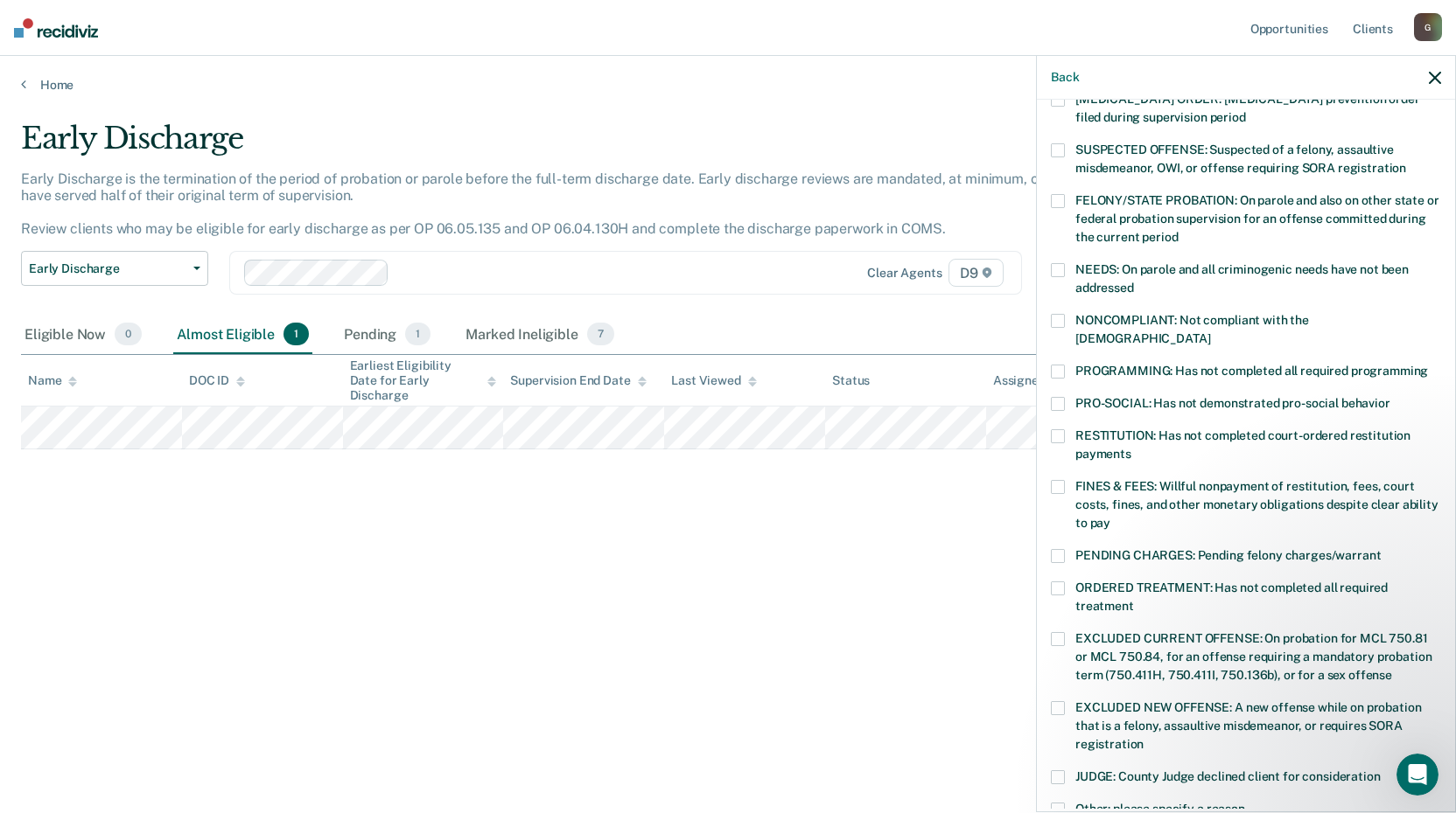
click at [1058, 271] on span at bounding box center [1058, 270] width 14 height 14
click at [1057, 322] on span at bounding box center [1058, 321] width 14 height 14
click at [1062, 365] on span at bounding box center [1058, 372] width 14 height 14
click at [1058, 397] on span at bounding box center [1058, 404] width 14 height 14
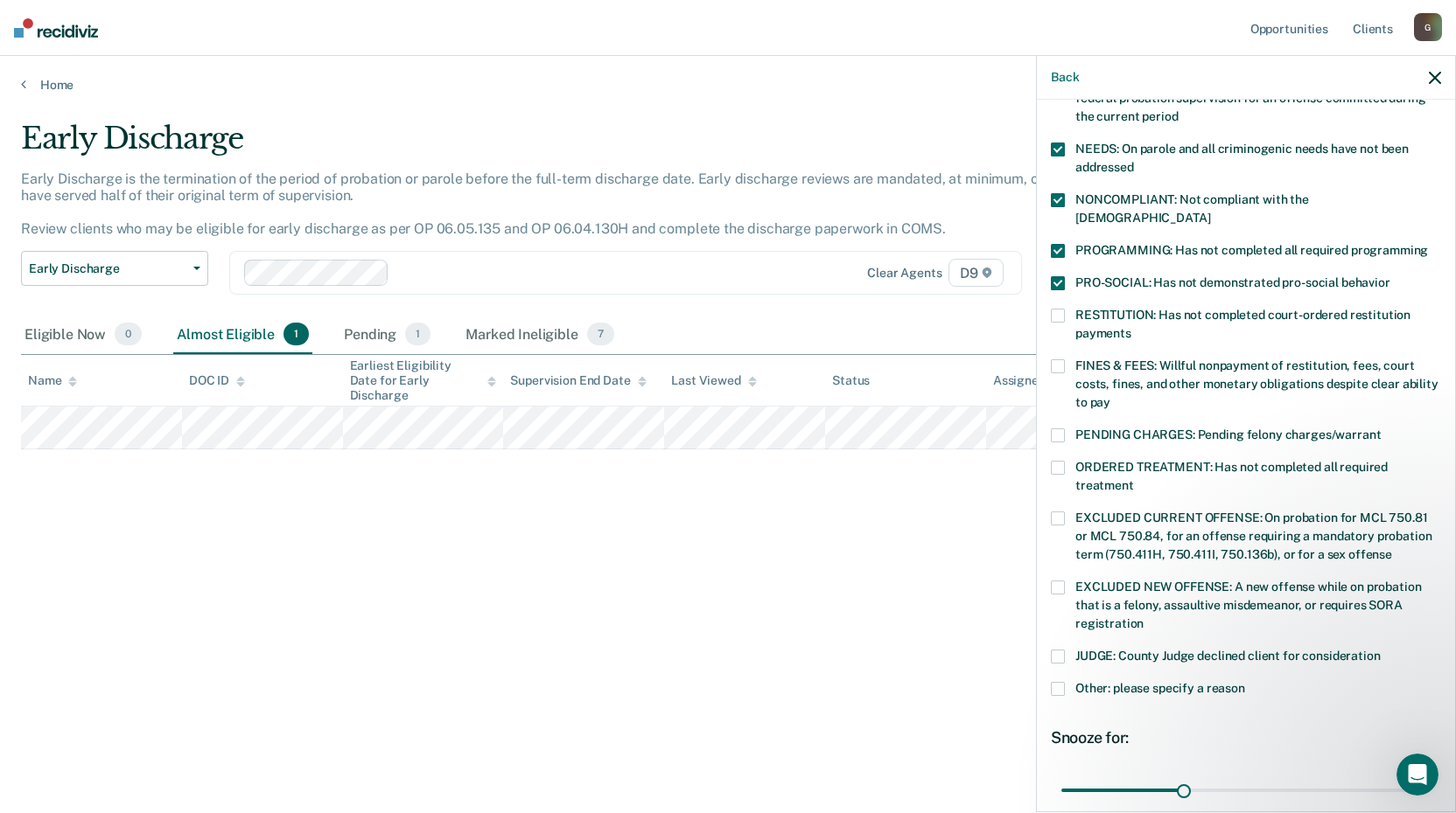
scroll to position [285, 0]
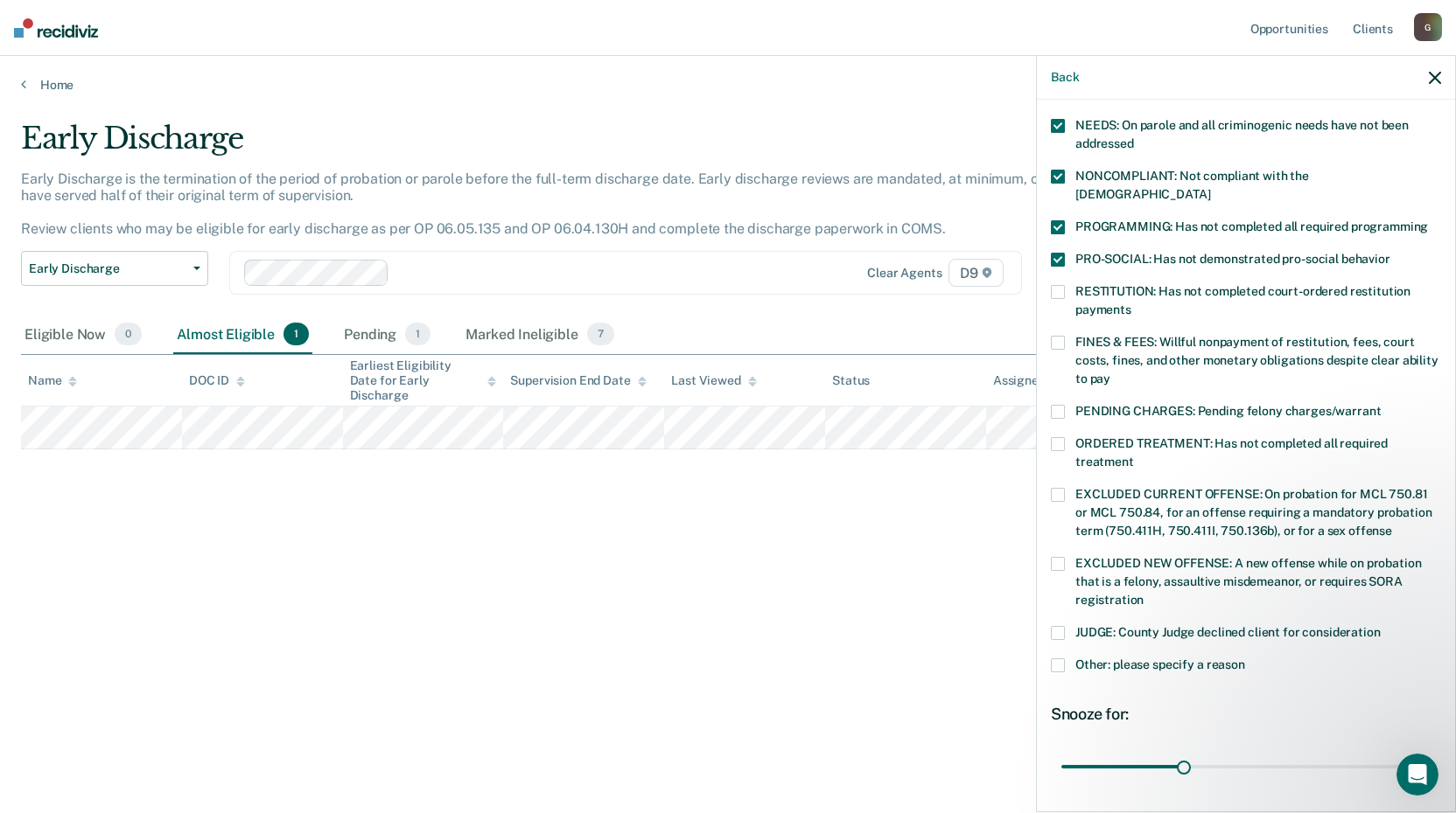
click at [1061, 437] on span at bounding box center [1058, 444] width 14 height 14
drag, startPoint x: 1180, startPoint y: 744, endPoint x: 1492, endPoint y: 762, distance: 312.5
type input "90"
click at [1431, 762] on input "range" at bounding box center [1245, 767] width 369 height 31
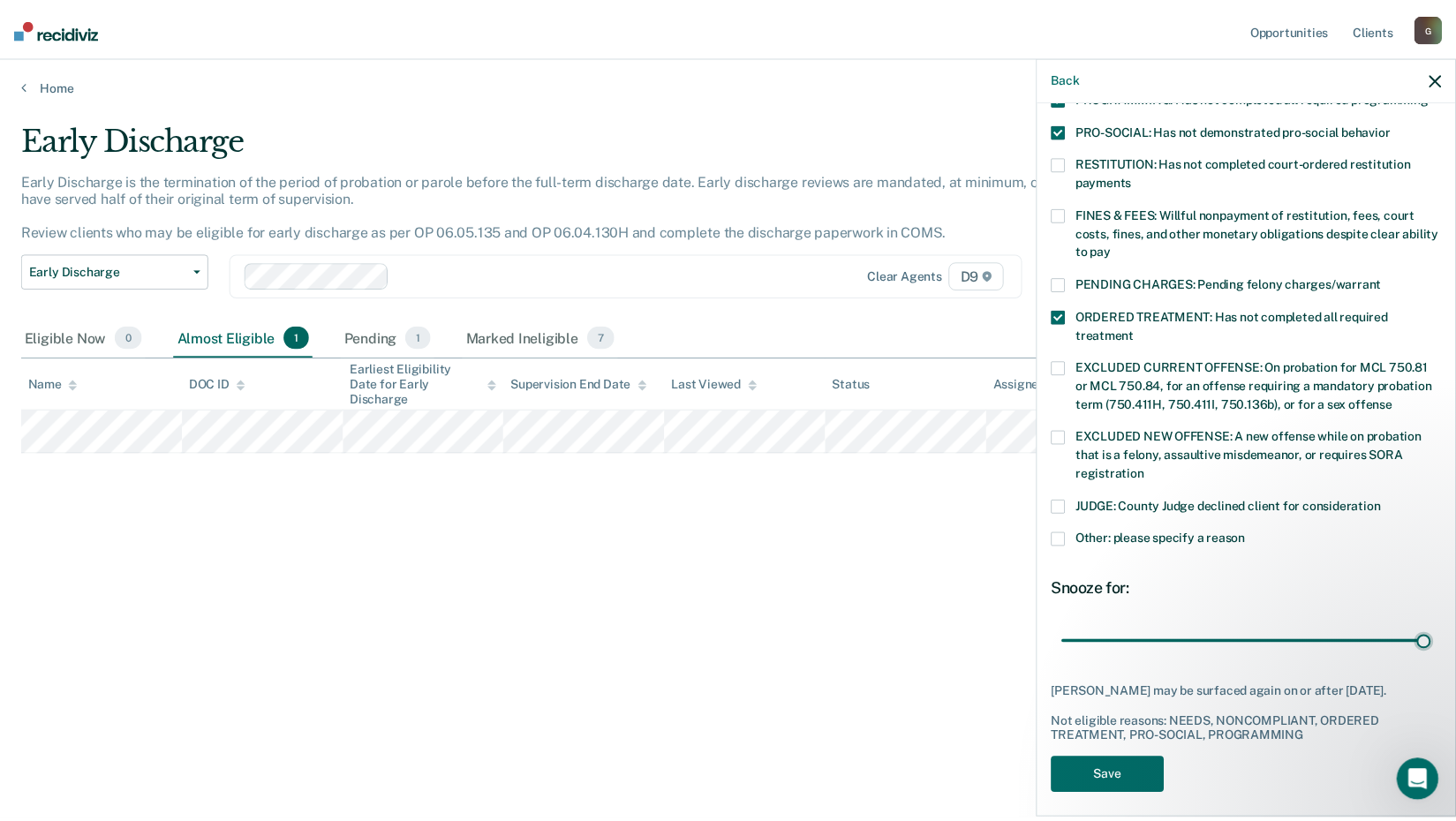
scroll to position [425, 0]
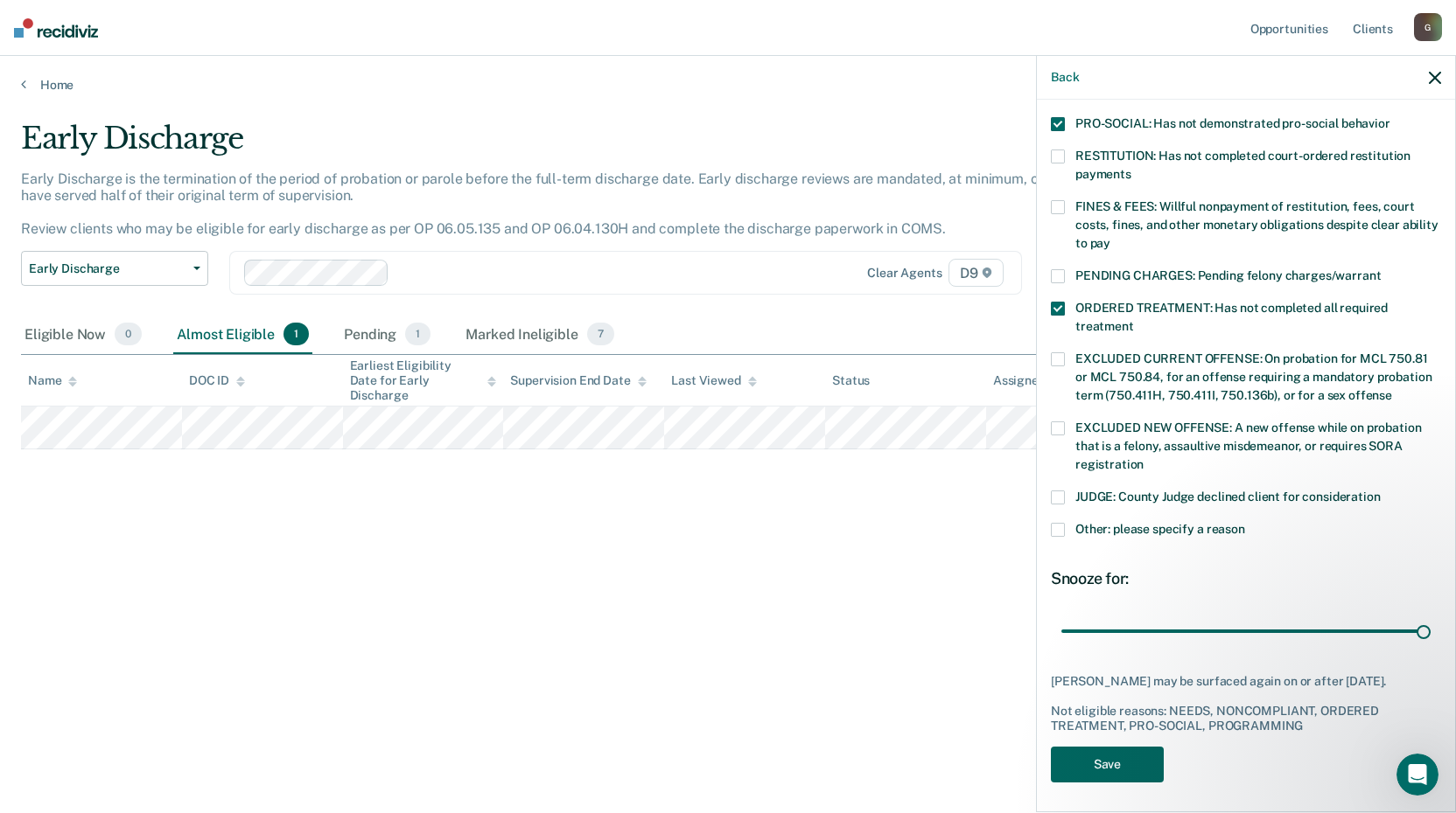
click at [1108, 757] on button "Save" at bounding box center [1107, 764] width 113 height 36
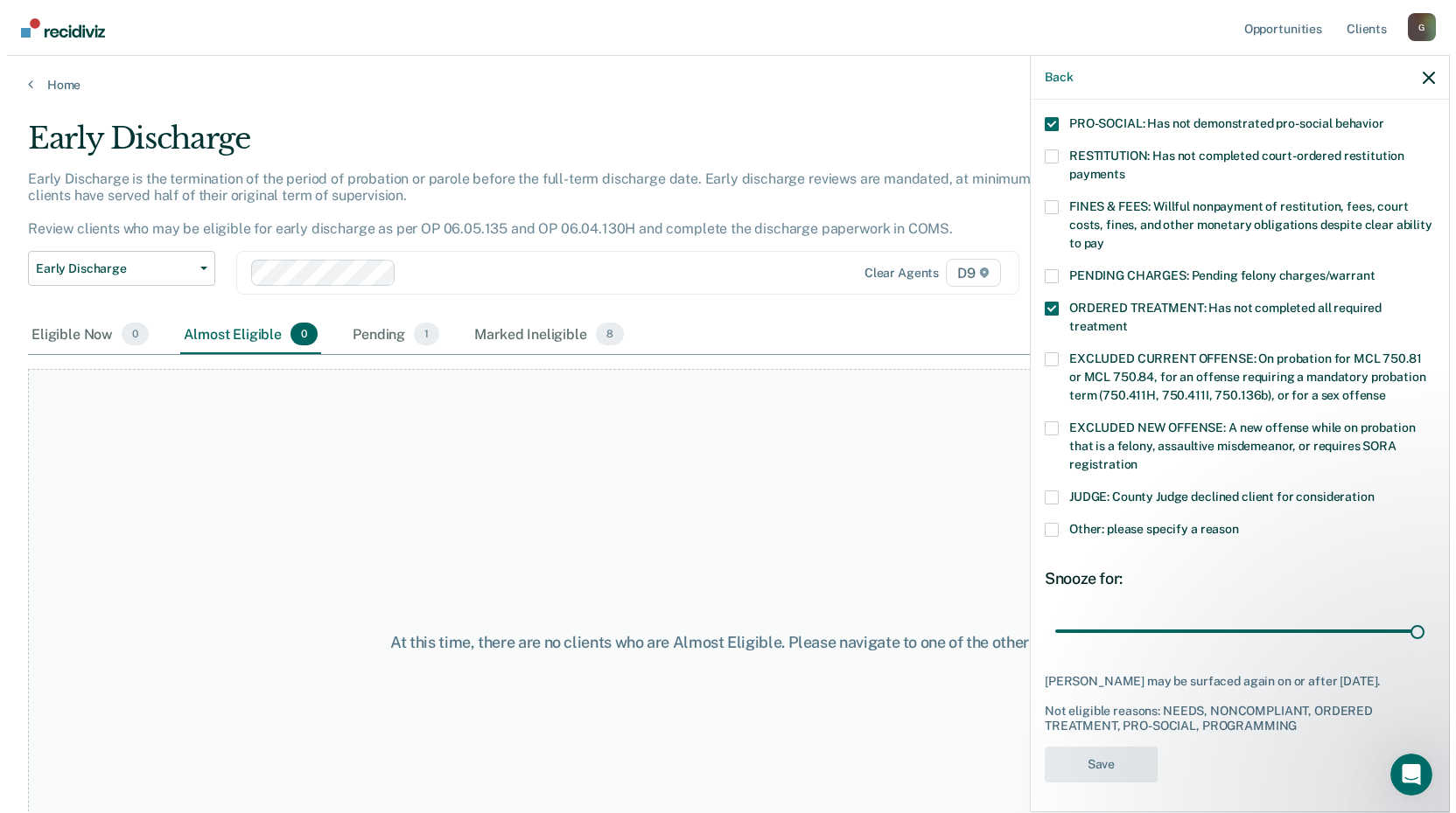
scroll to position [311, 0]
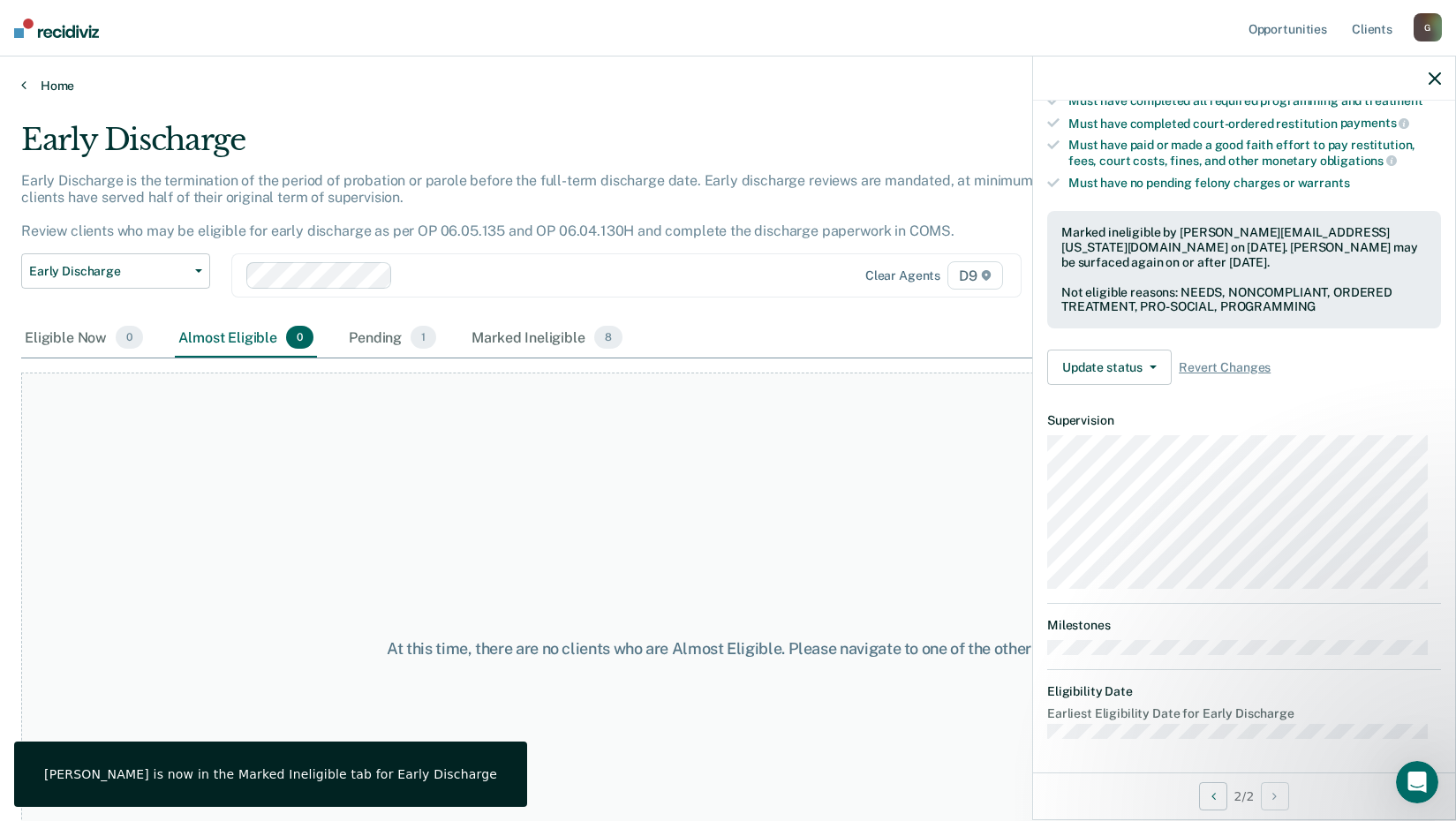
click at [52, 85] on link "Home" at bounding box center [728, 86] width 1414 height 16
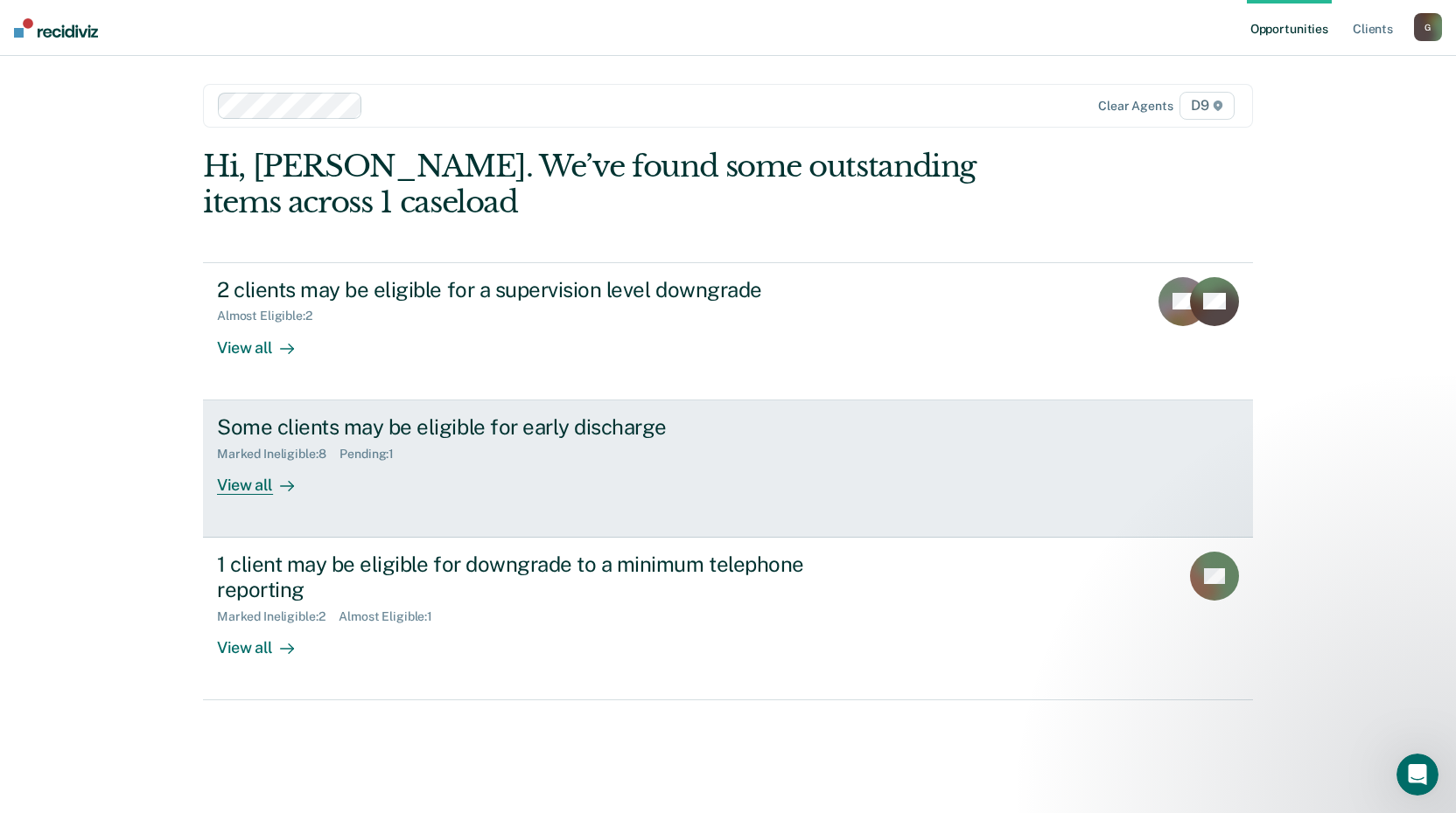
click at [241, 485] on div "View all" at bounding box center [266, 478] width 98 height 34
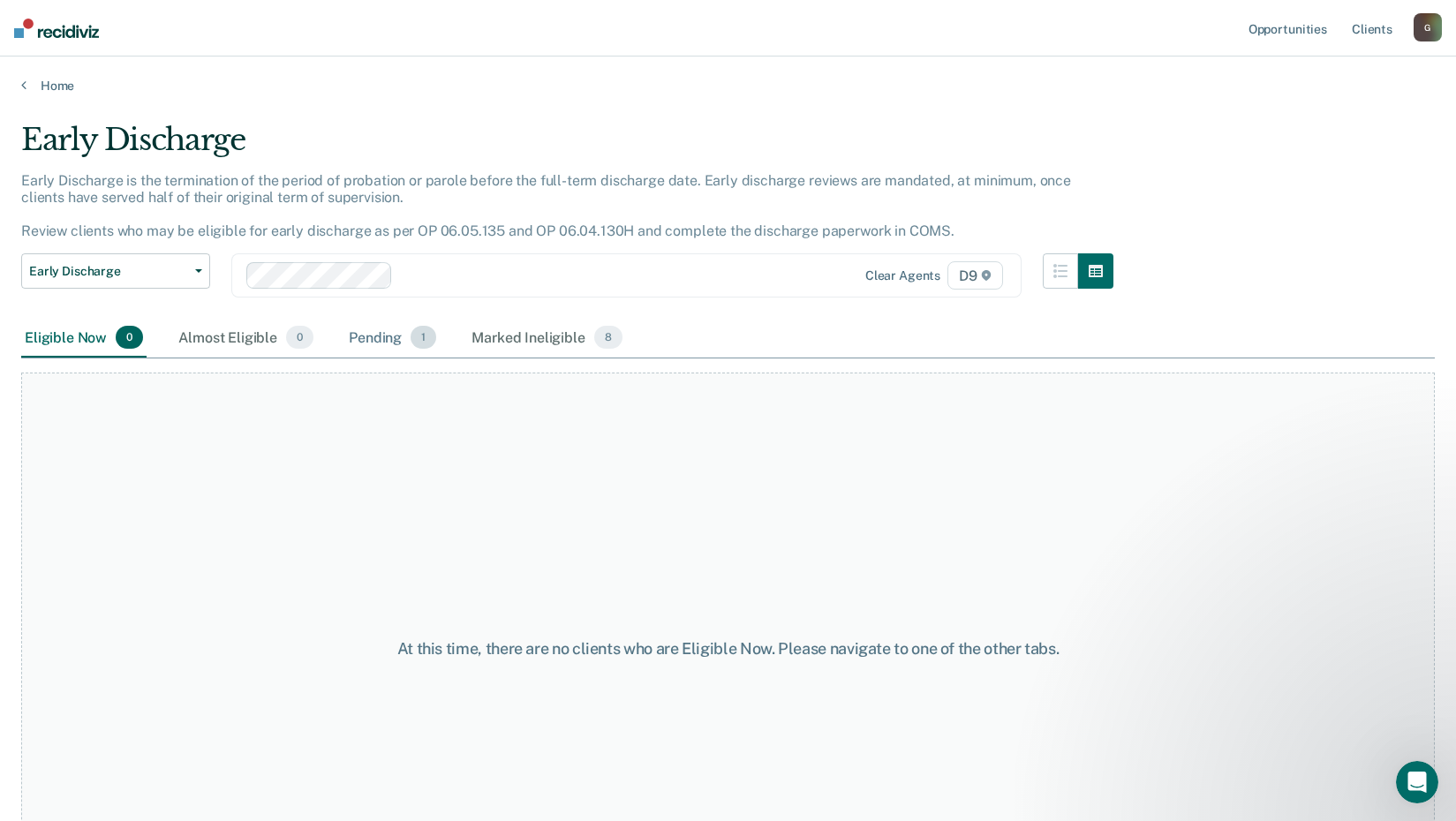
click at [408, 336] on div "Pending 1" at bounding box center [392, 339] width 94 height 39
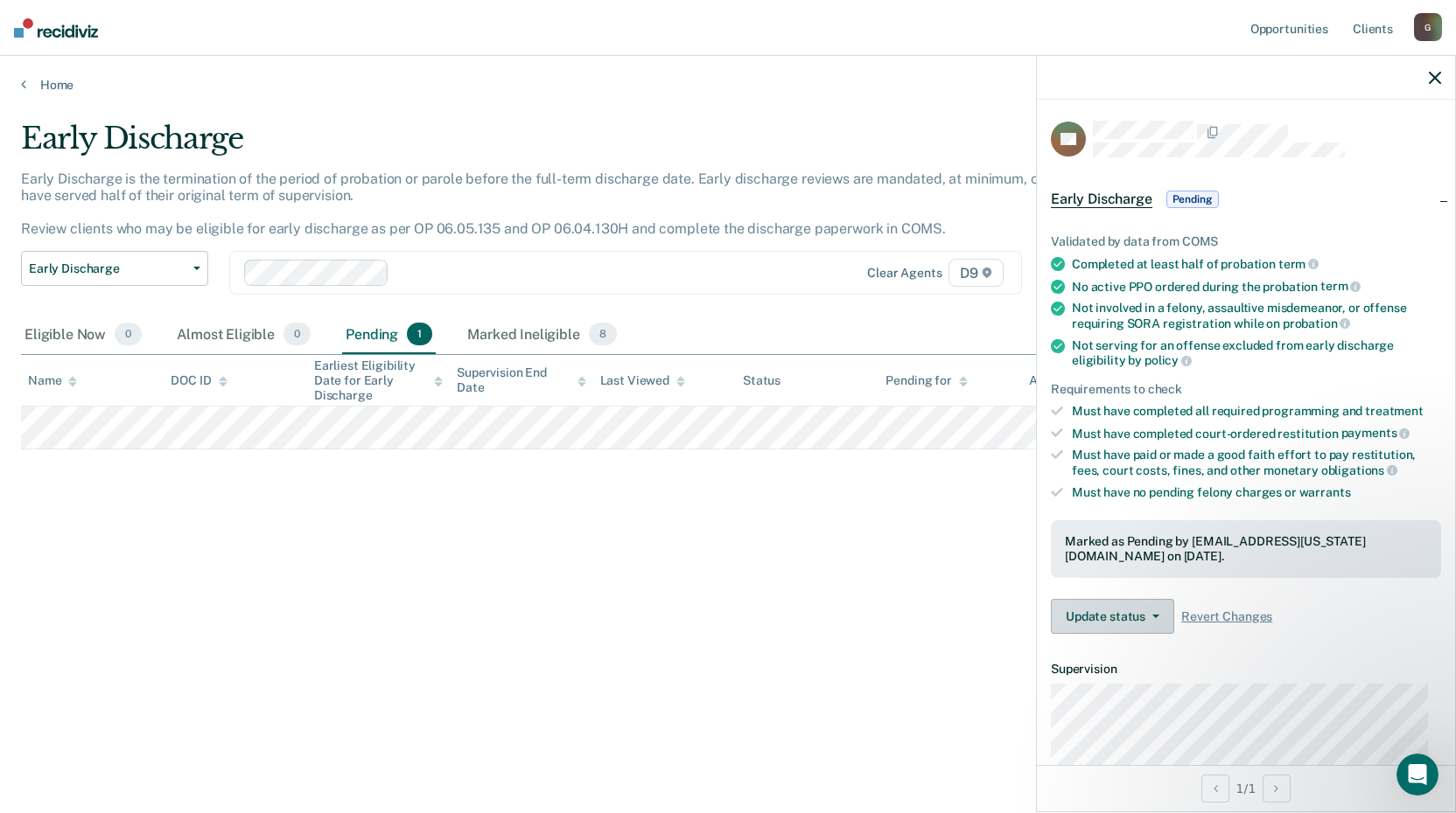
click at [1155, 615] on icon "button" at bounding box center [1155, 616] width 7 height 4
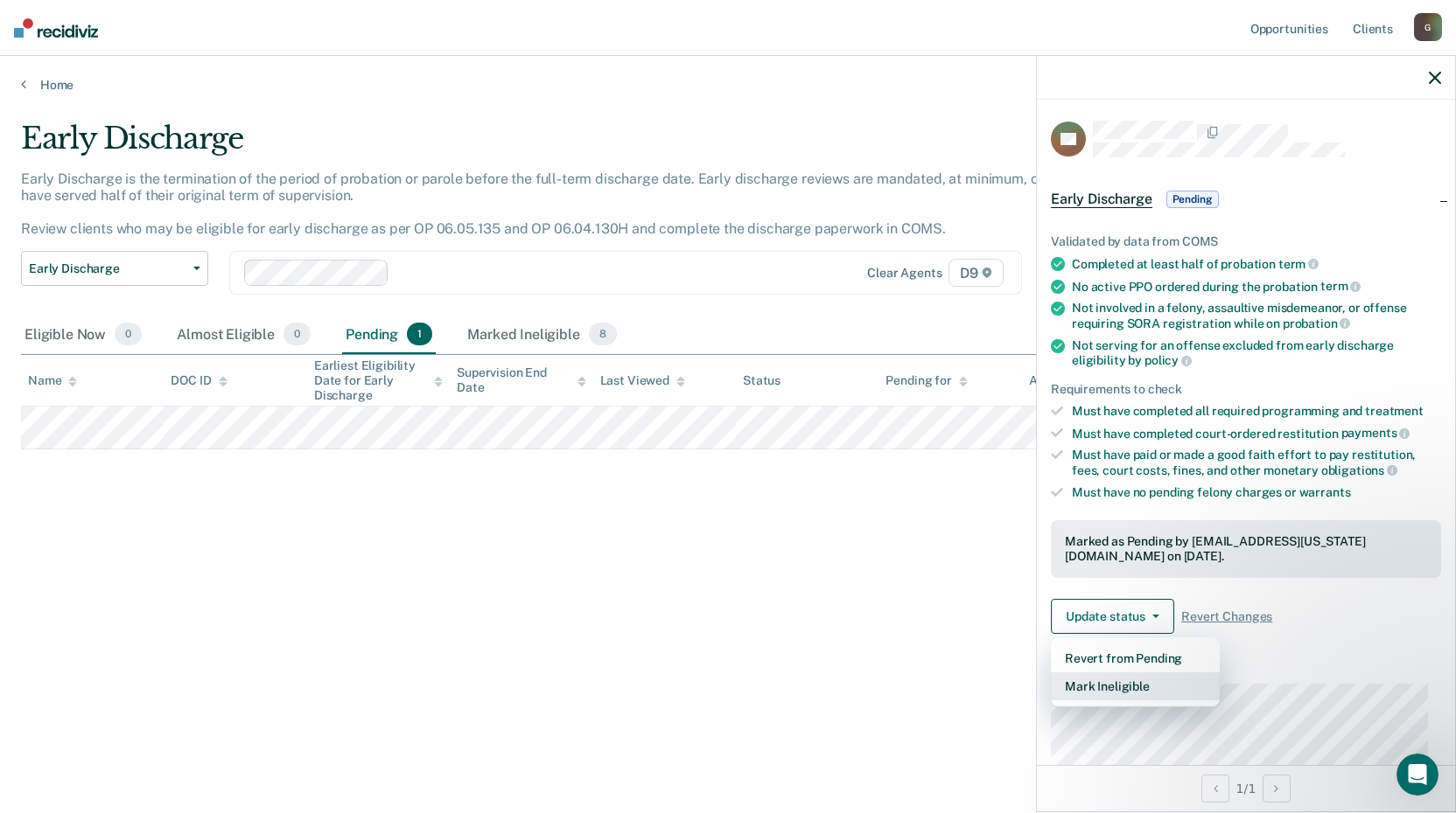
click at [1146, 672] on button "Mark Ineligible" at bounding box center [1135, 686] width 169 height 28
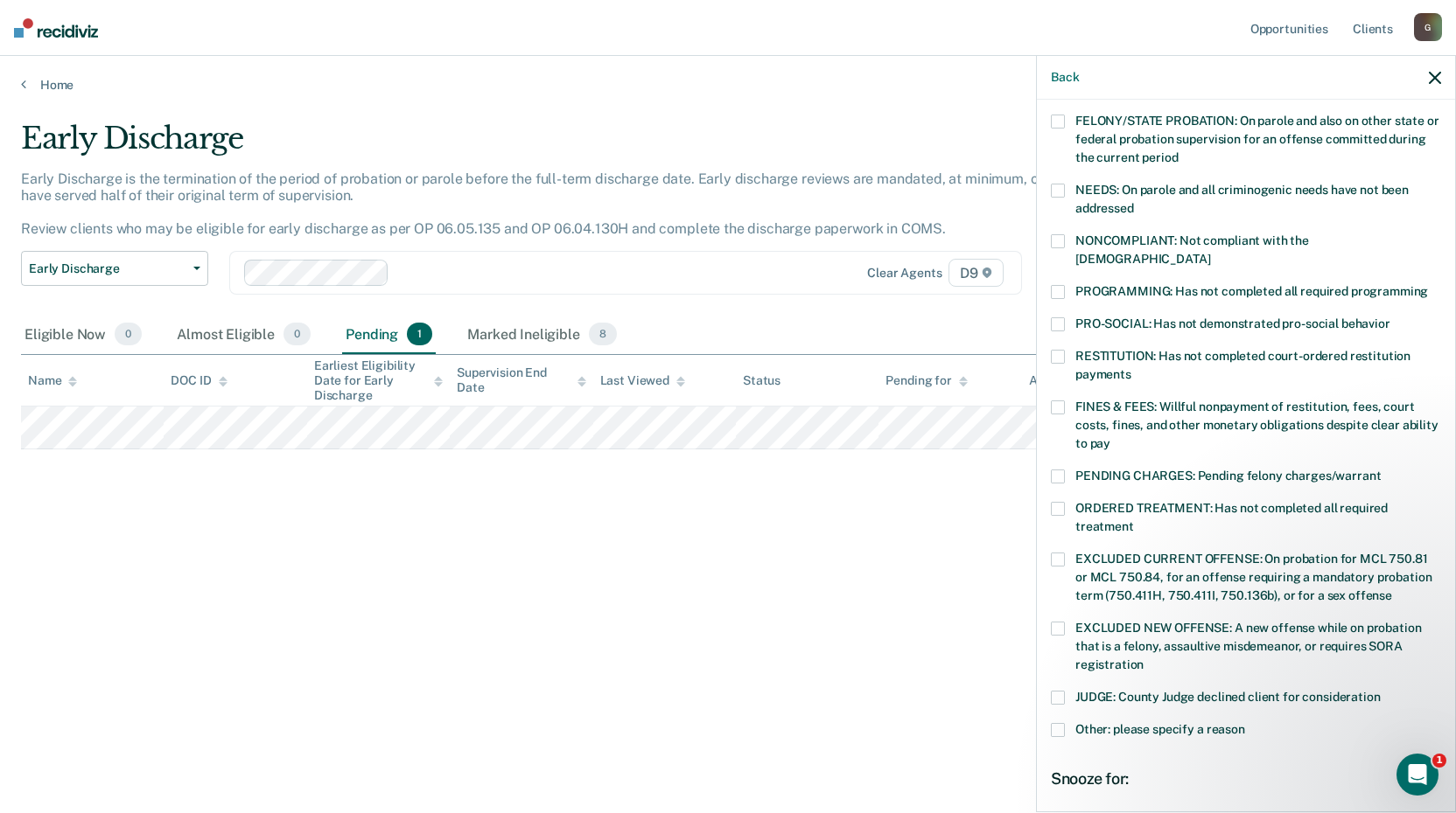
scroll to position [227, 0]
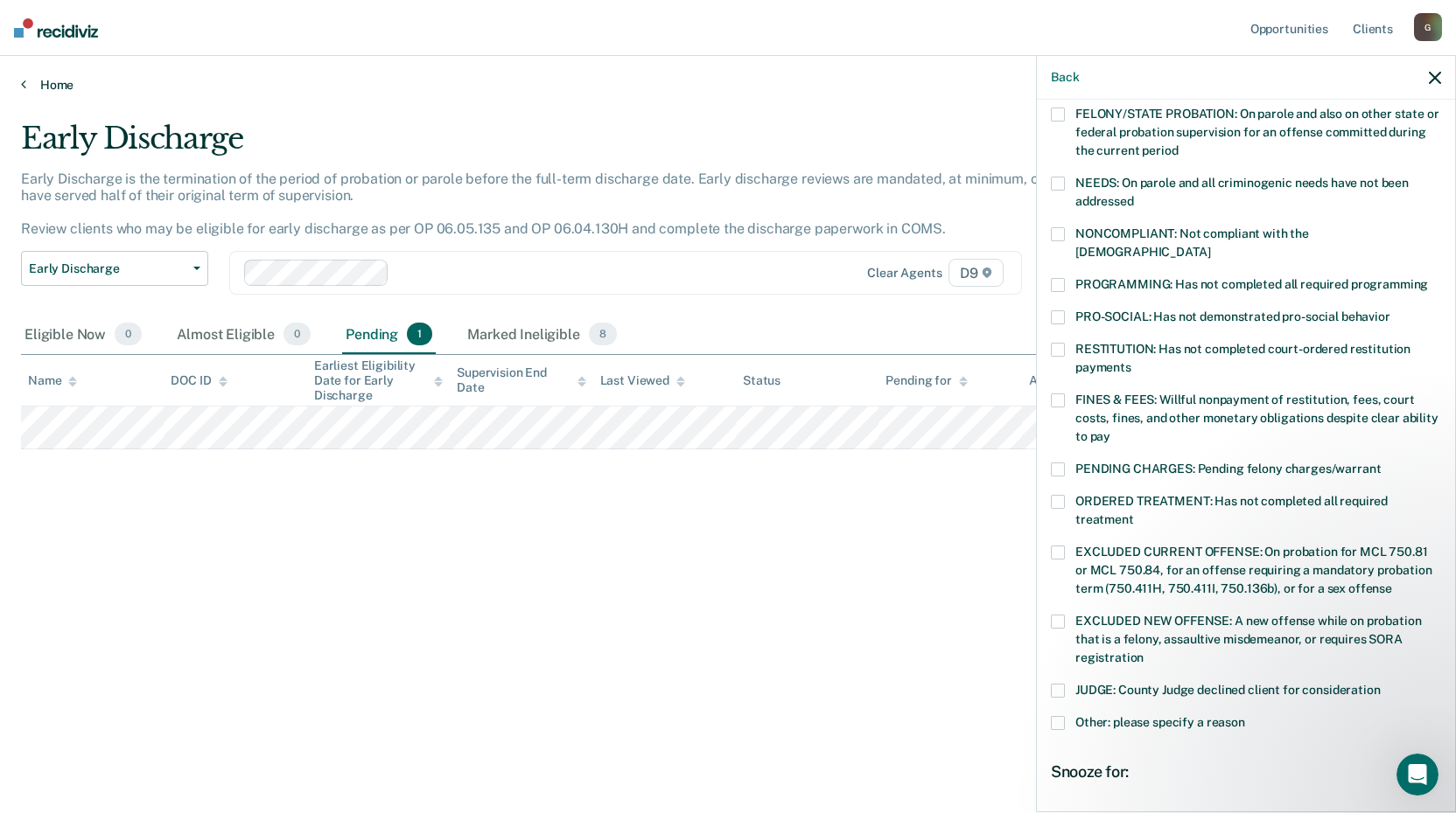
click at [51, 82] on link "Home" at bounding box center [728, 85] width 1414 height 15
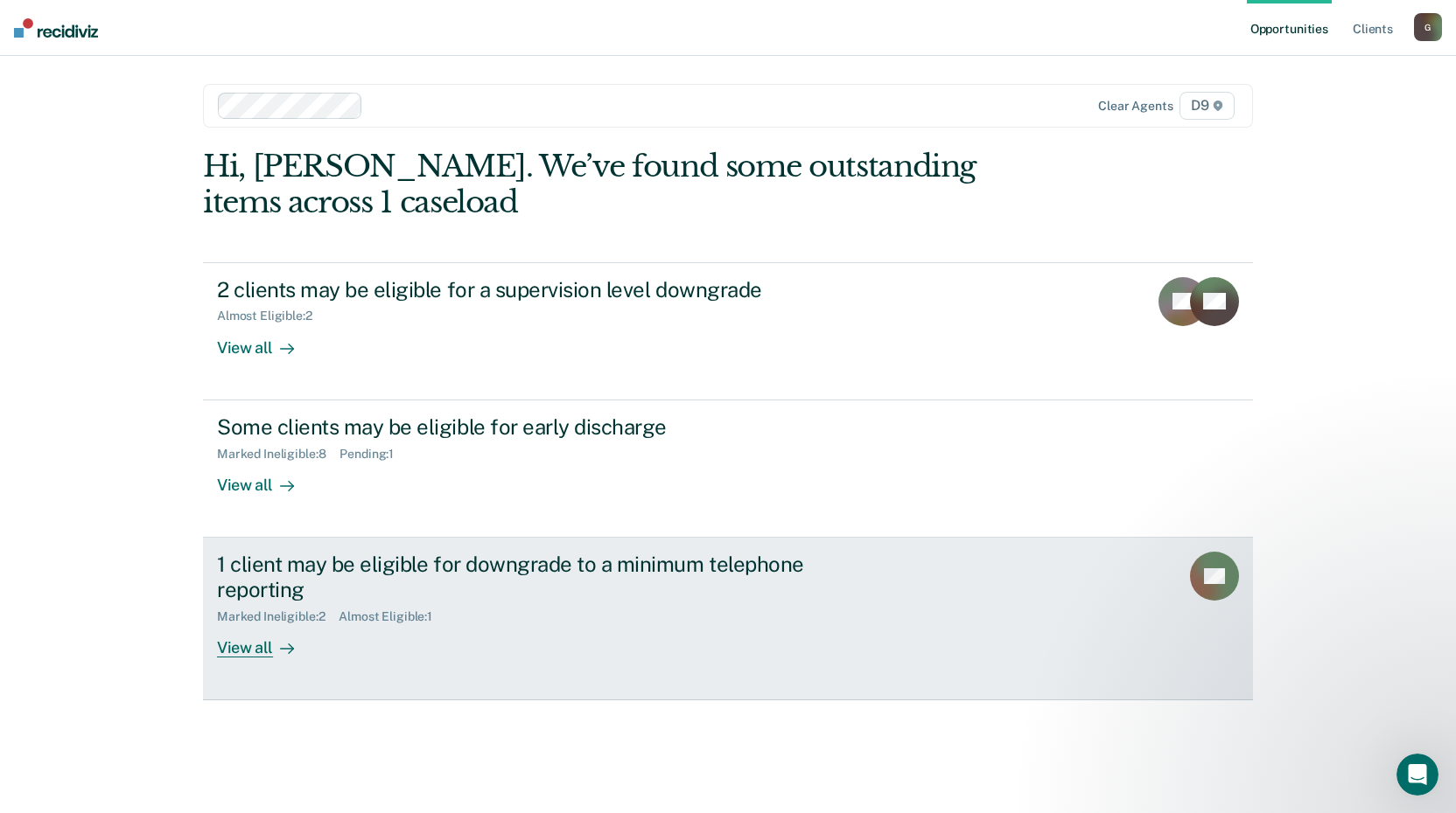
click at [248, 647] on div "View all" at bounding box center [266, 640] width 98 height 34
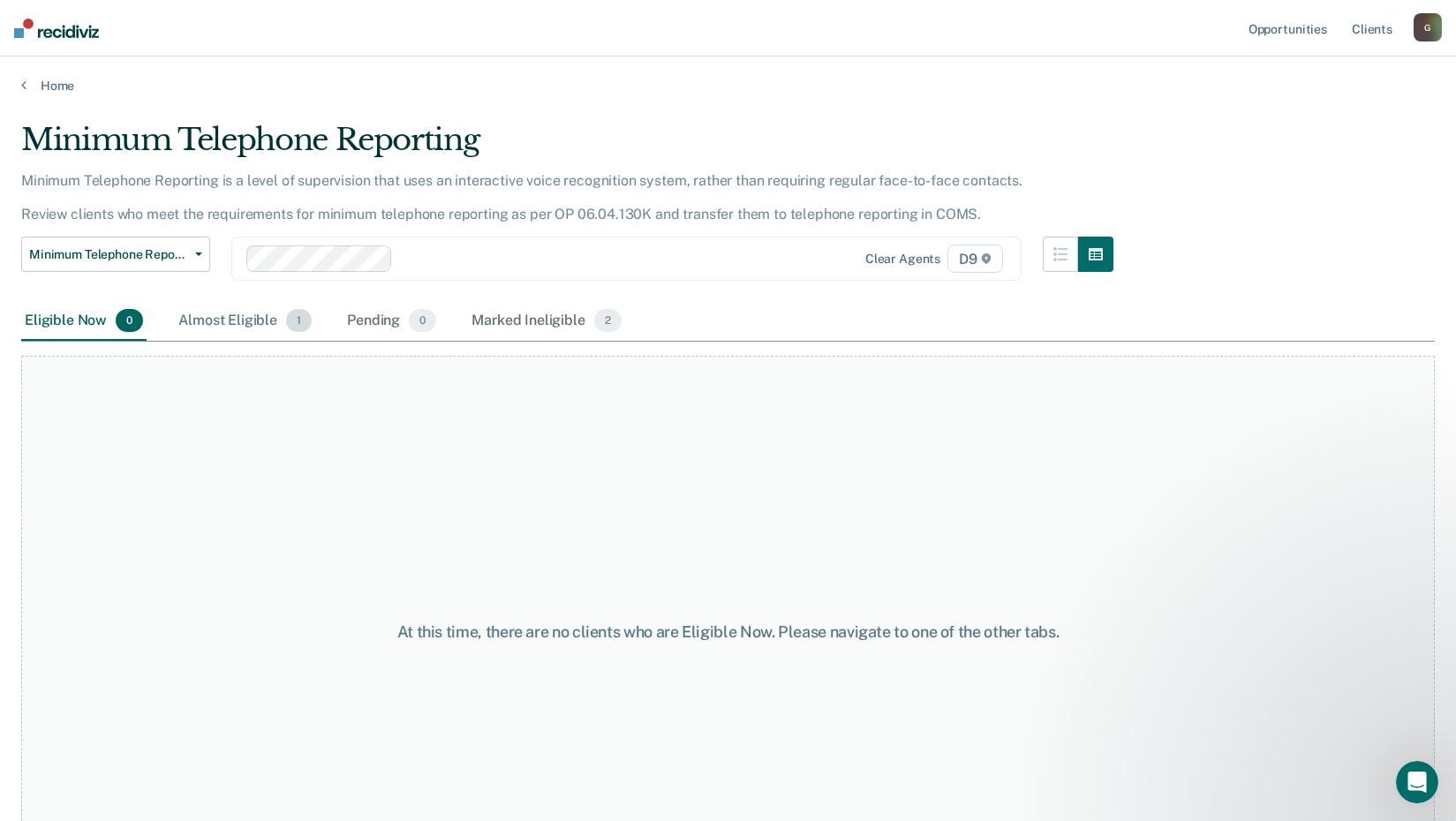
click at [305, 322] on span "1" at bounding box center [299, 321] width 25 height 23
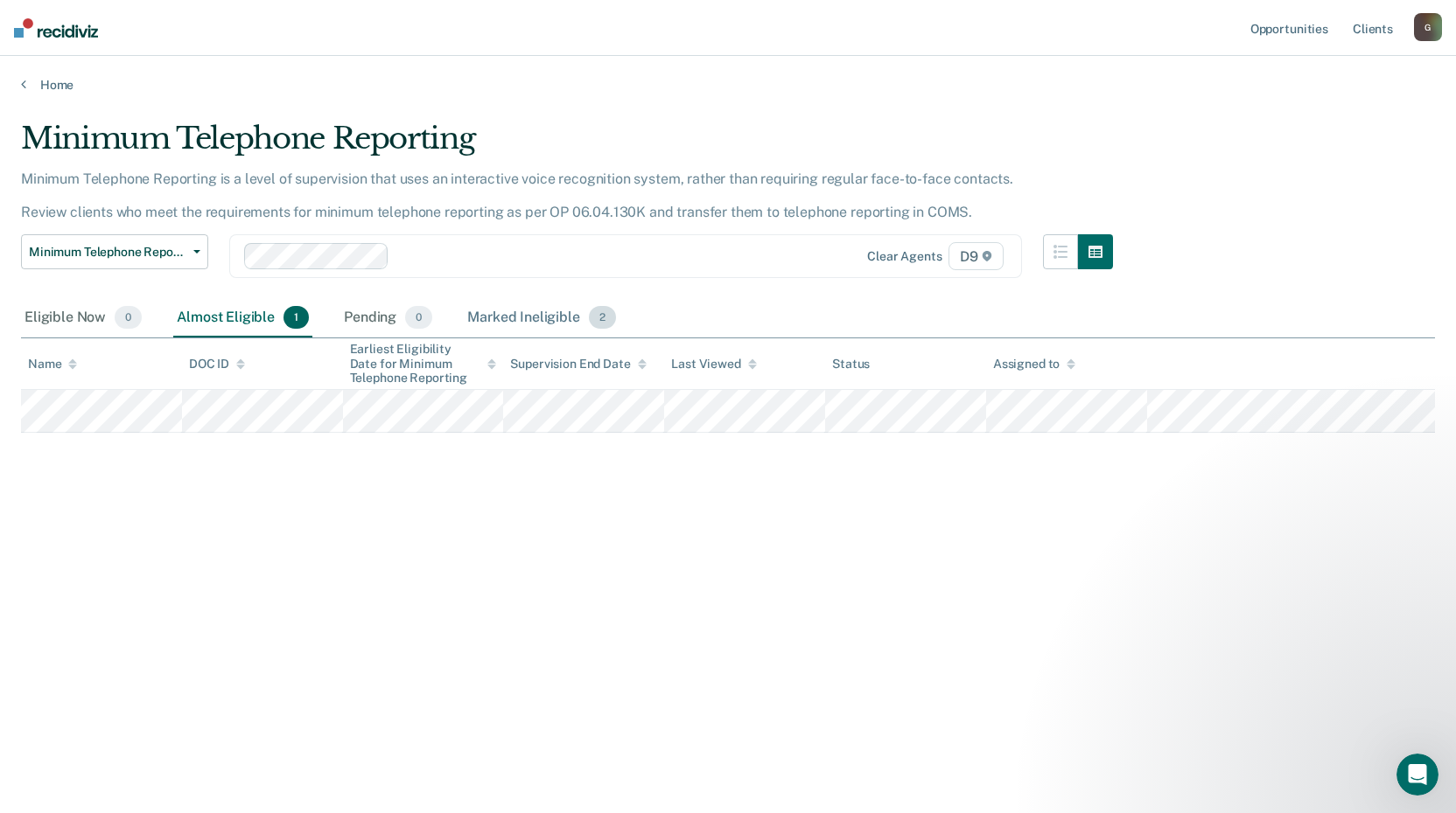
click at [605, 317] on span "2" at bounding box center [602, 318] width 27 height 23
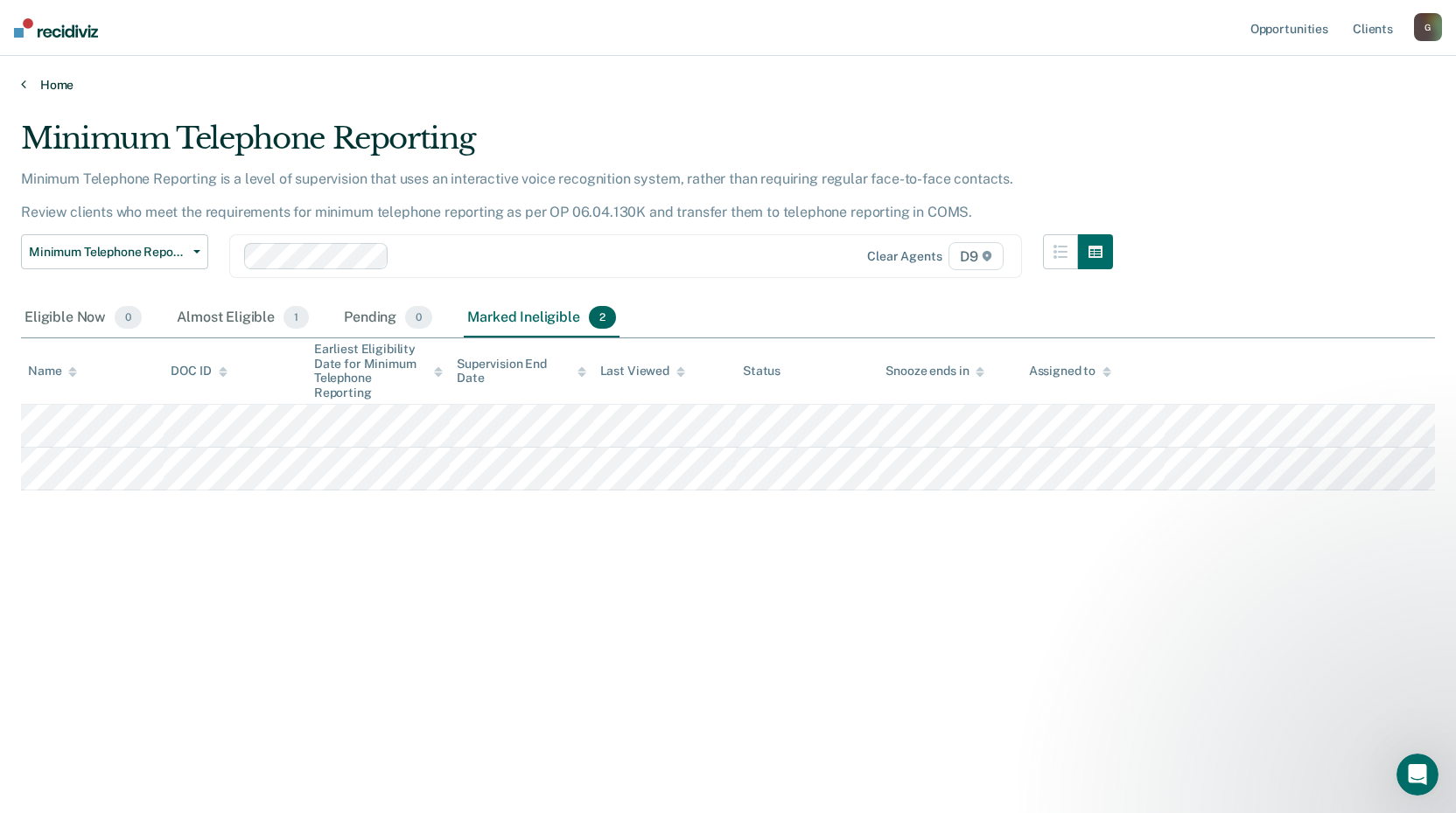
click at [59, 82] on link "Home" at bounding box center [728, 85] width 1414 height 15
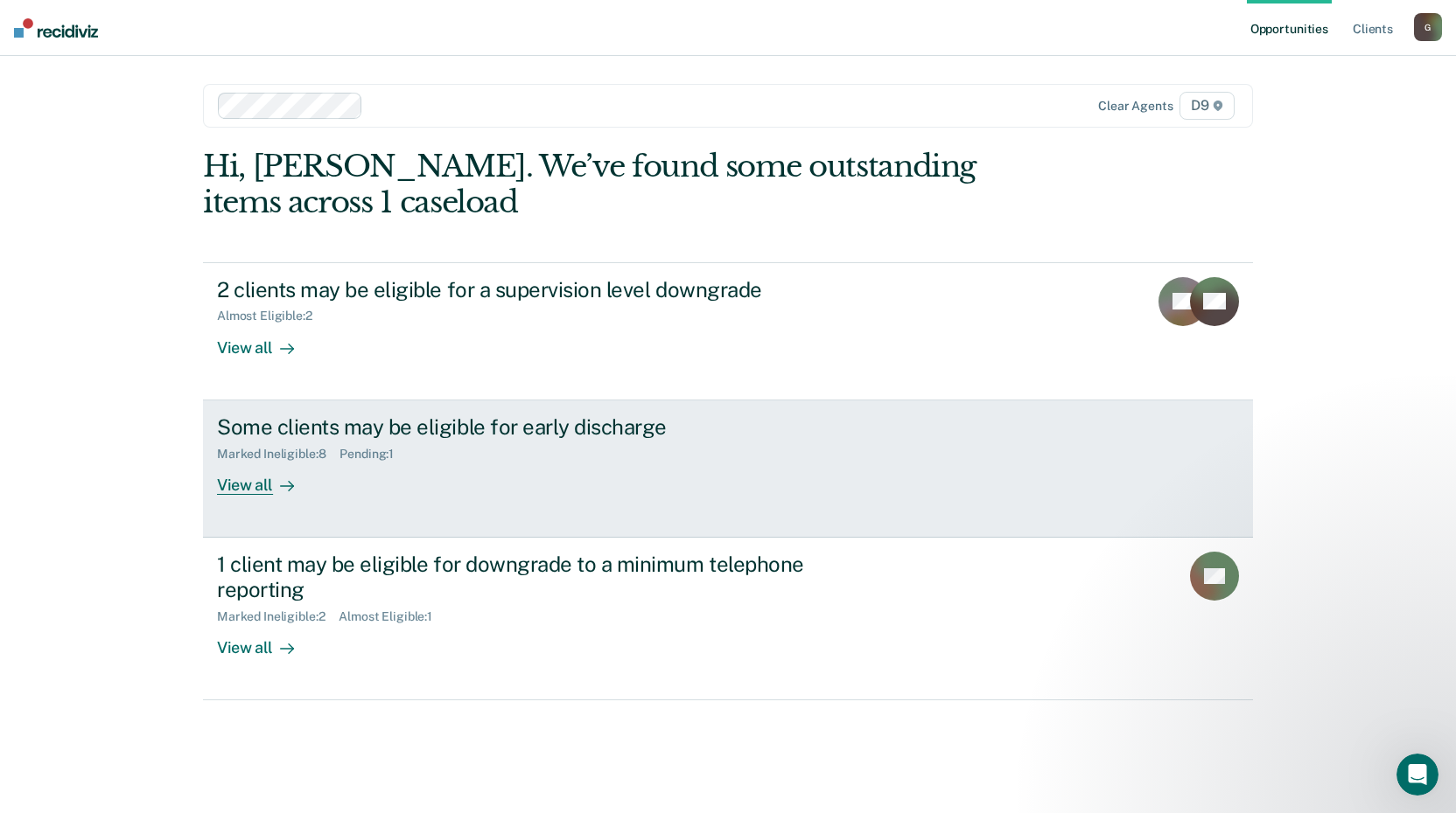
click at [308, 427] on div "Some clients may be eligible for early discharge" at bounding box center [523, 427] width 614 height 25
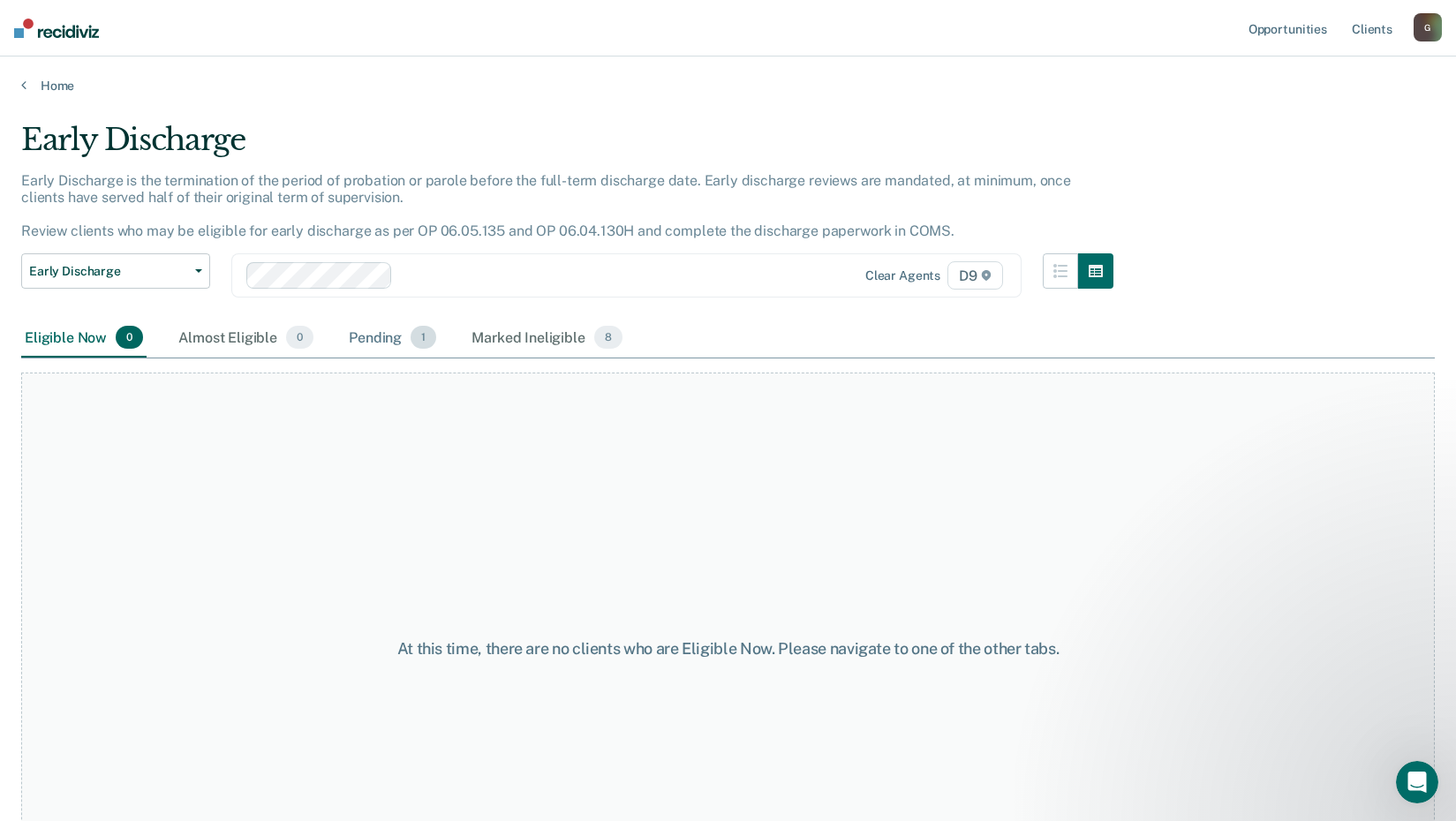
click at [415, 337] on span "1" at bounding box center [423, 338] width 25 height 23
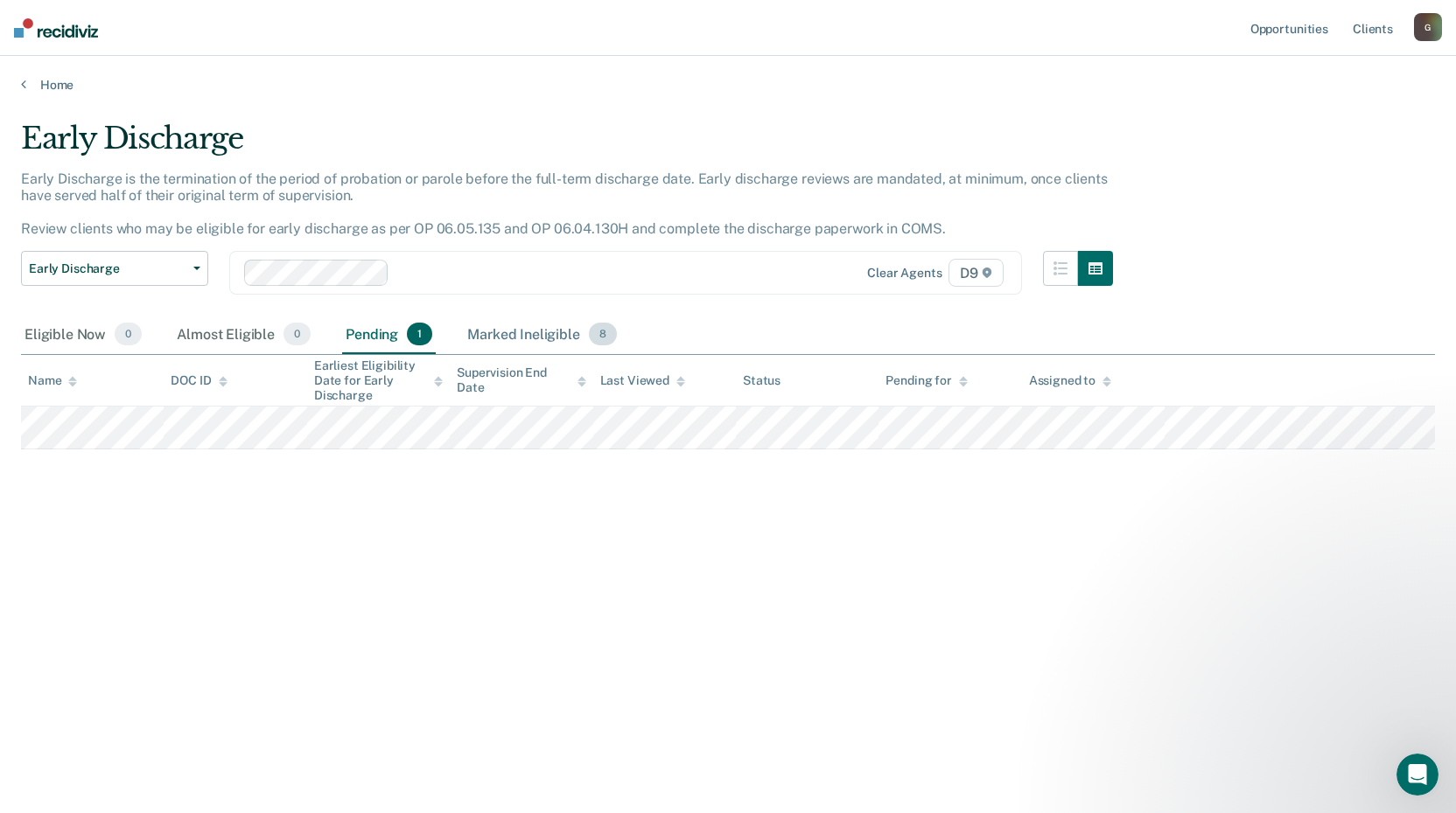
click at [574, 329] on div "Marked Ineligible 8" at bounding box center [542, 335] width 157 height 39
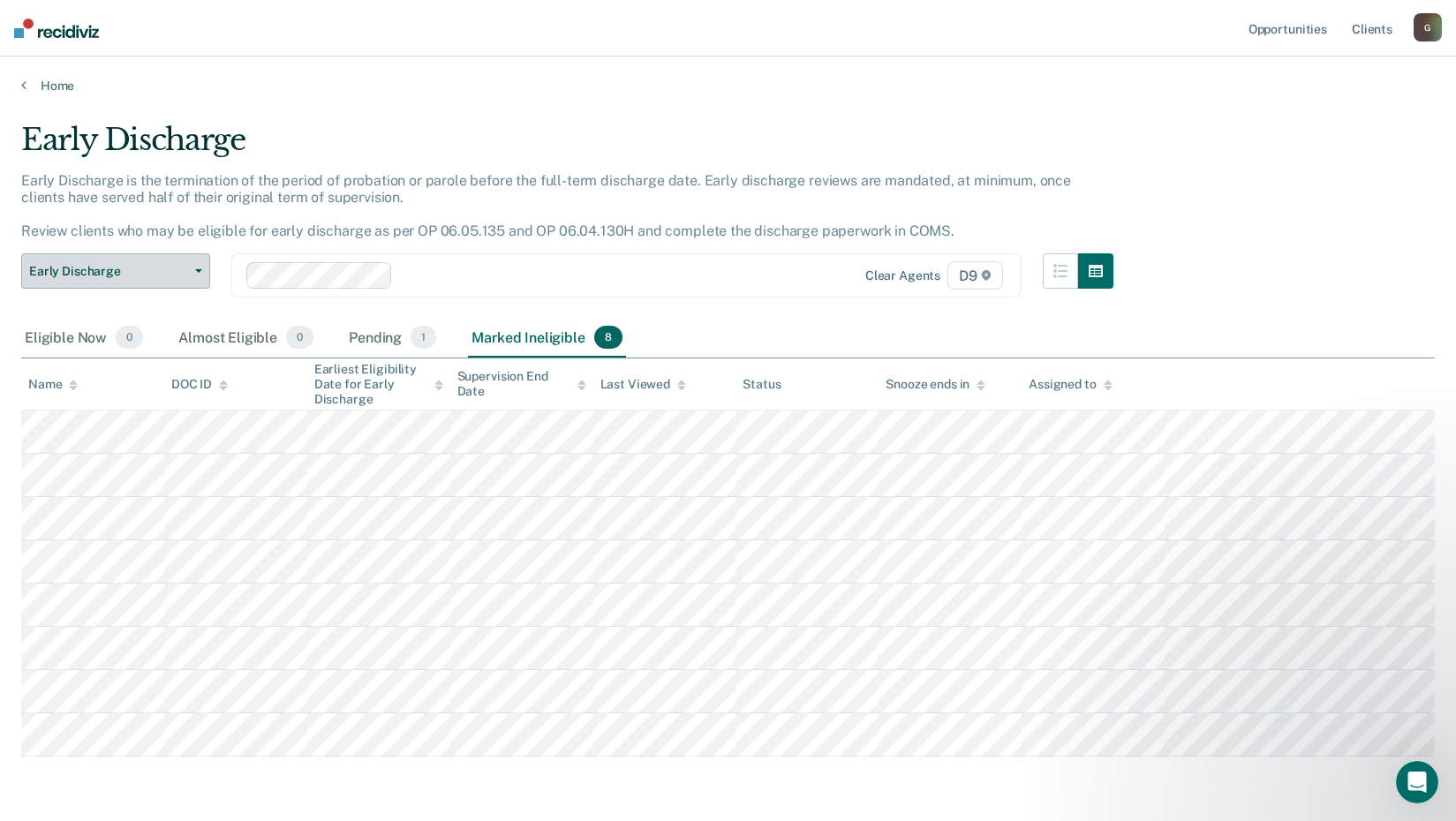
click at [199, 268] on button "Early Discharge" at bounding box center [116, 271] width 189 height 35
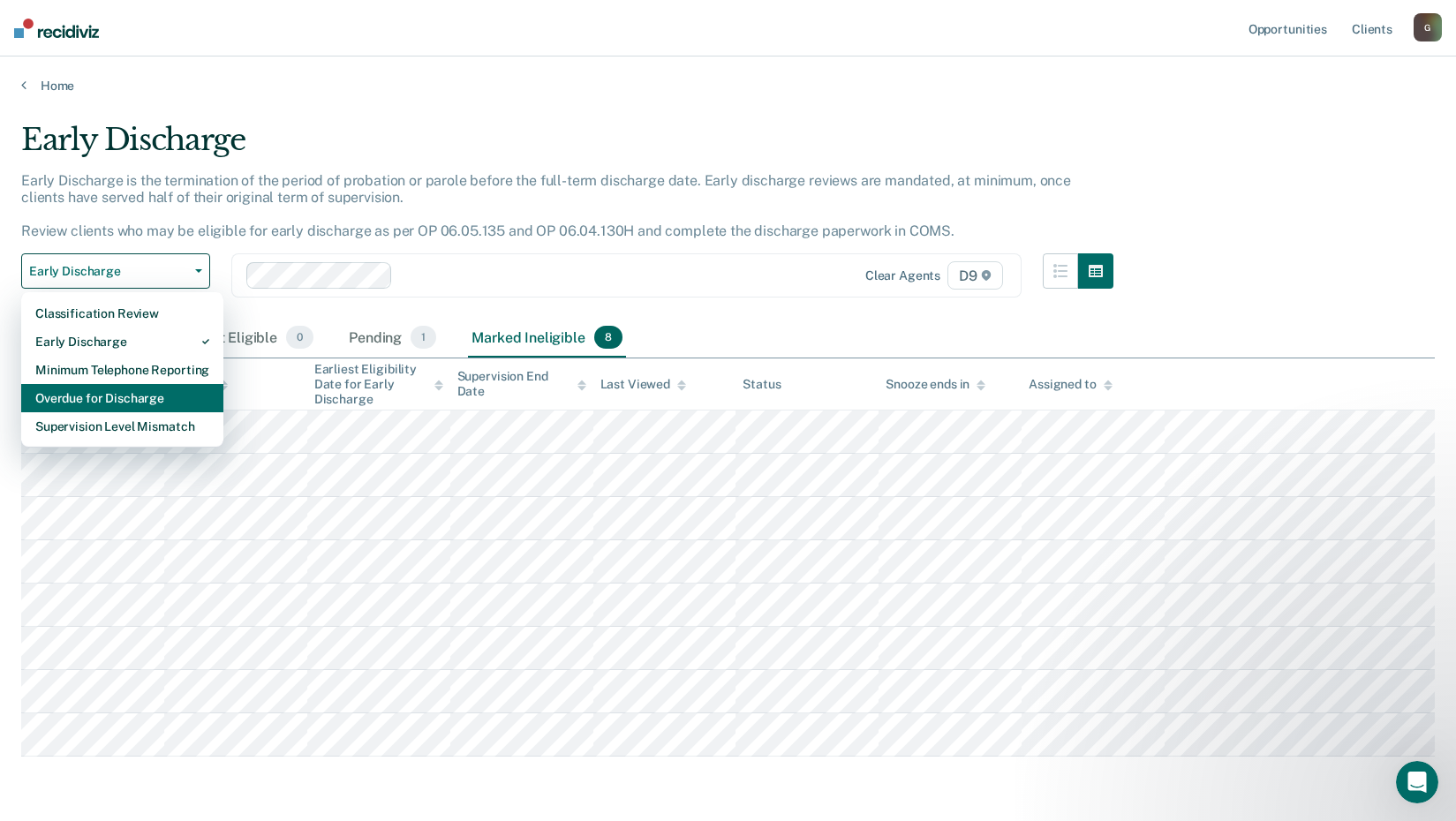
click at [157, 399] on div "Overdue for Discharge" at bounding box center [122, 398] width 174 height 28
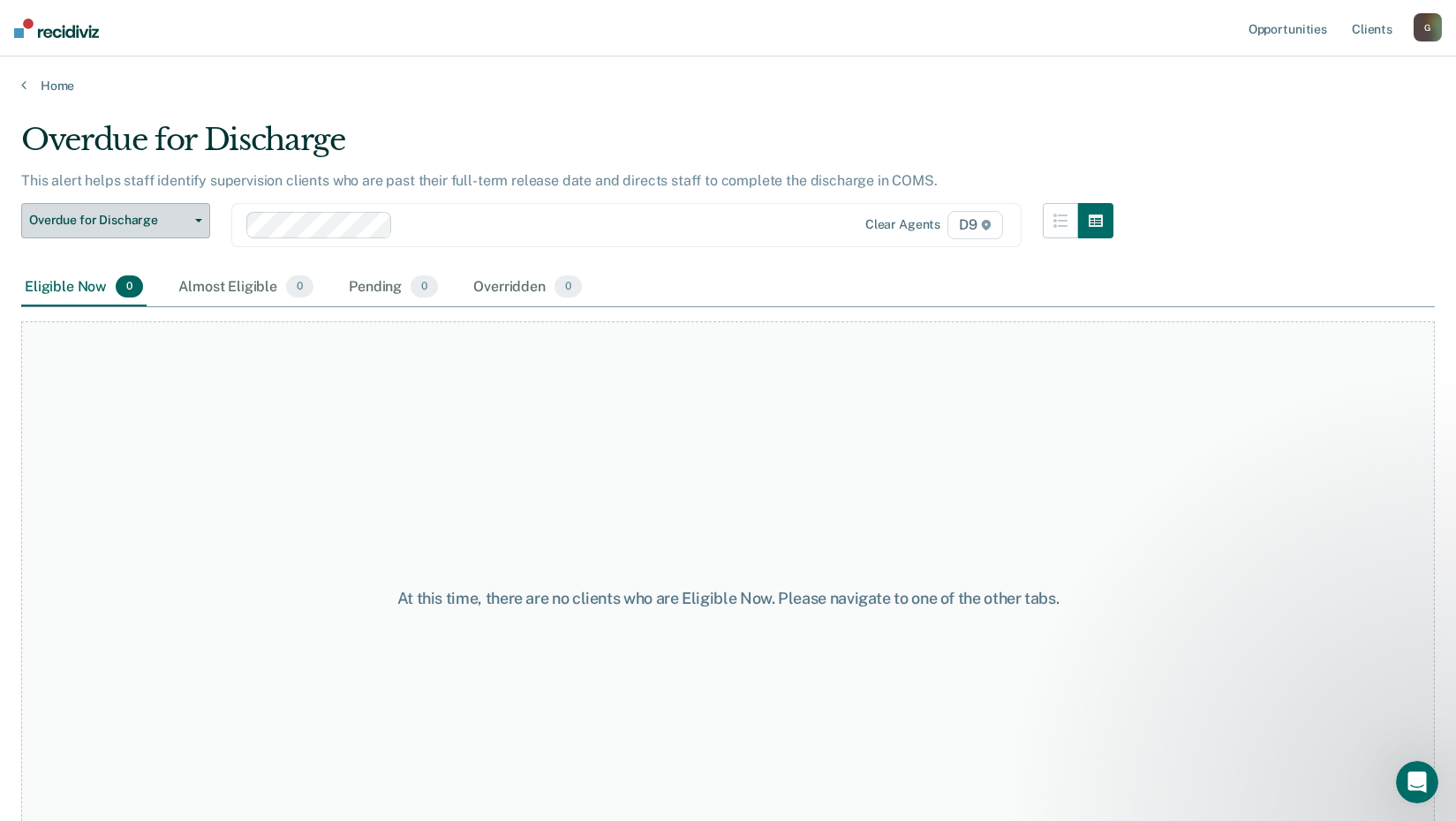
click at [199, 216] on button "Overdue for Discharge" at bounding box center [116, 221] width 189 height 35
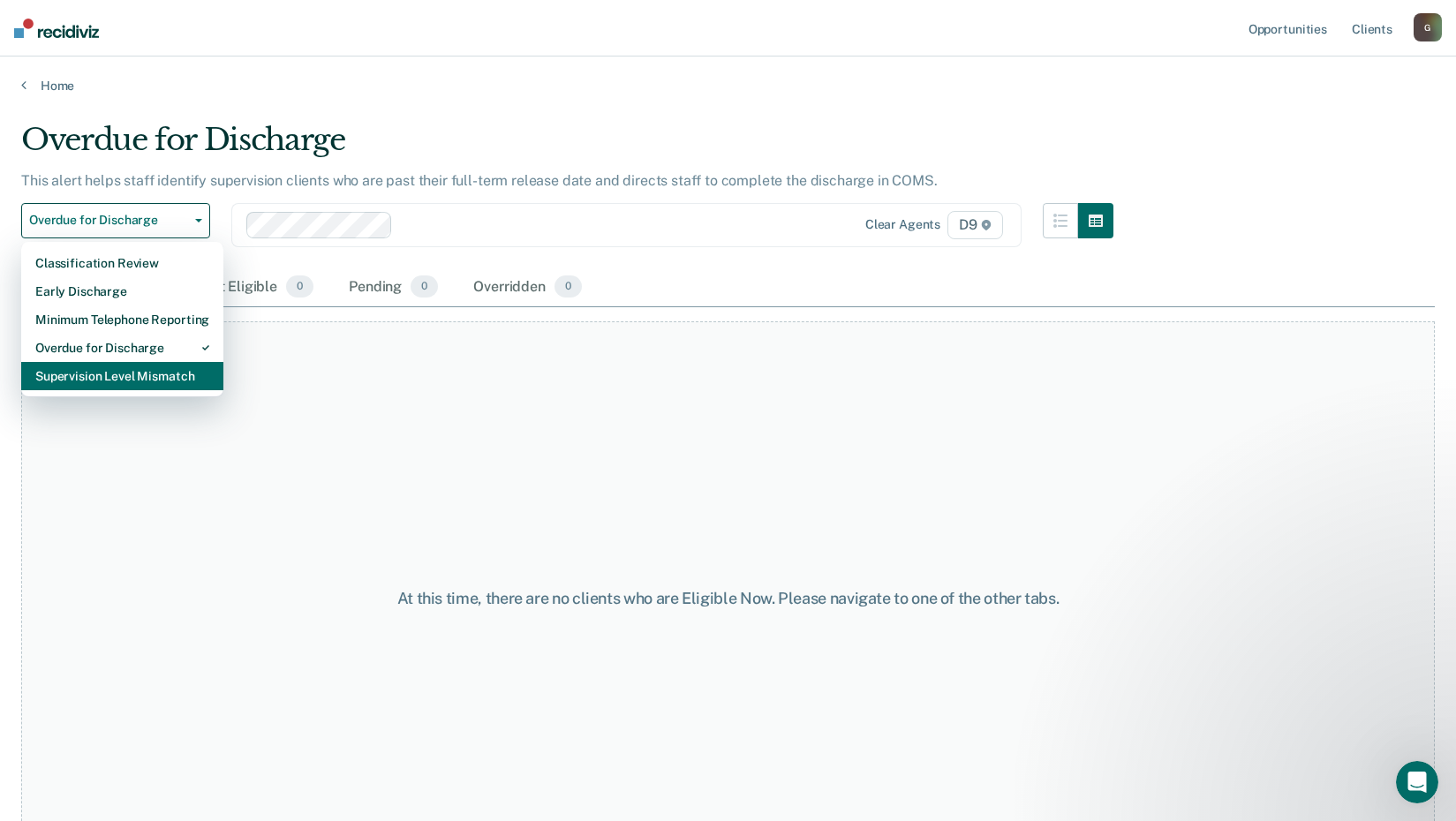
click at [168, 375] on div "Supervision Level Mismatch" at bounding box center [122, 375] width 174 height 28
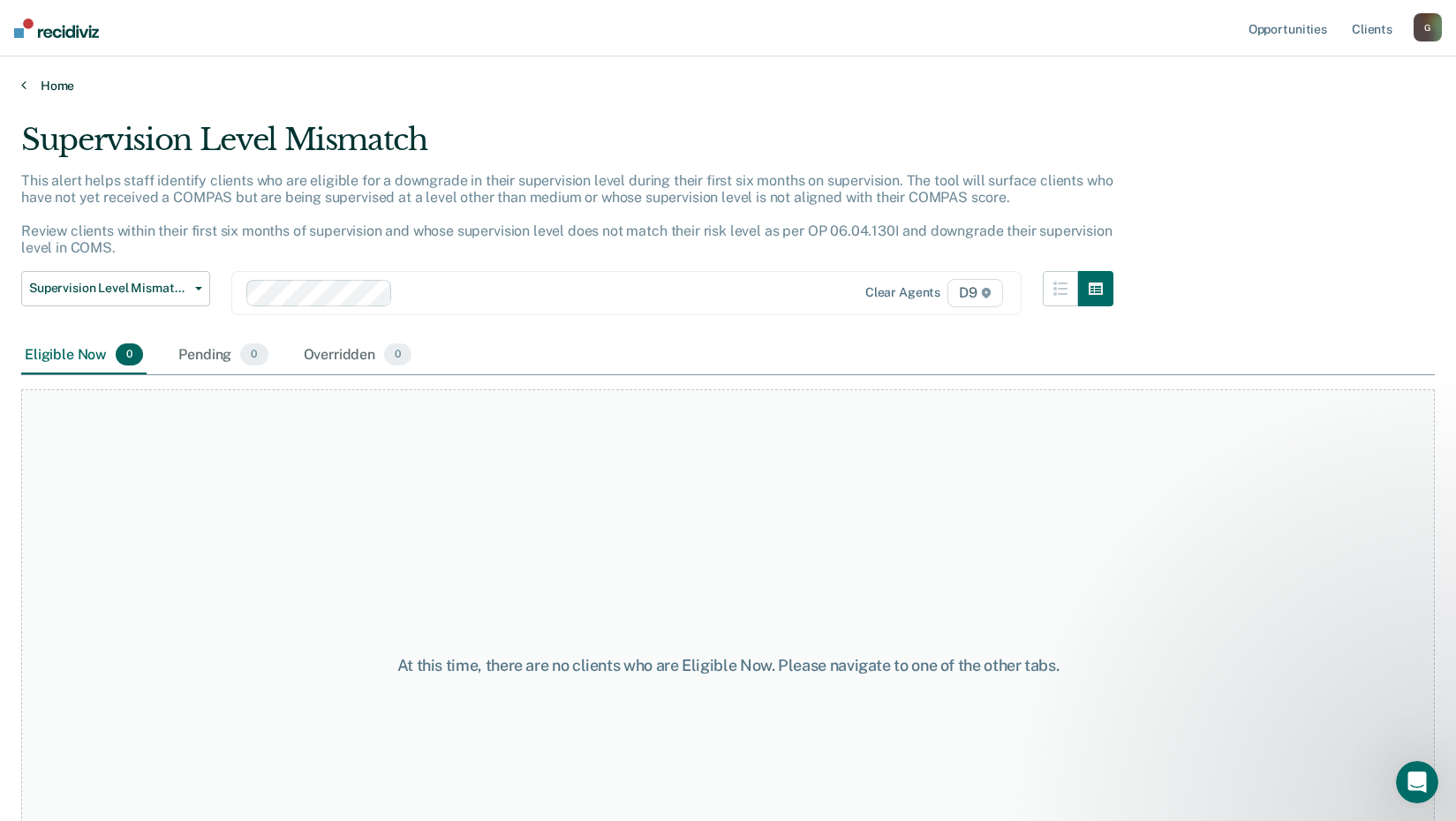
click at [60, 82] on link "Home" at bounding box center [728, 86] width 1414 height 16
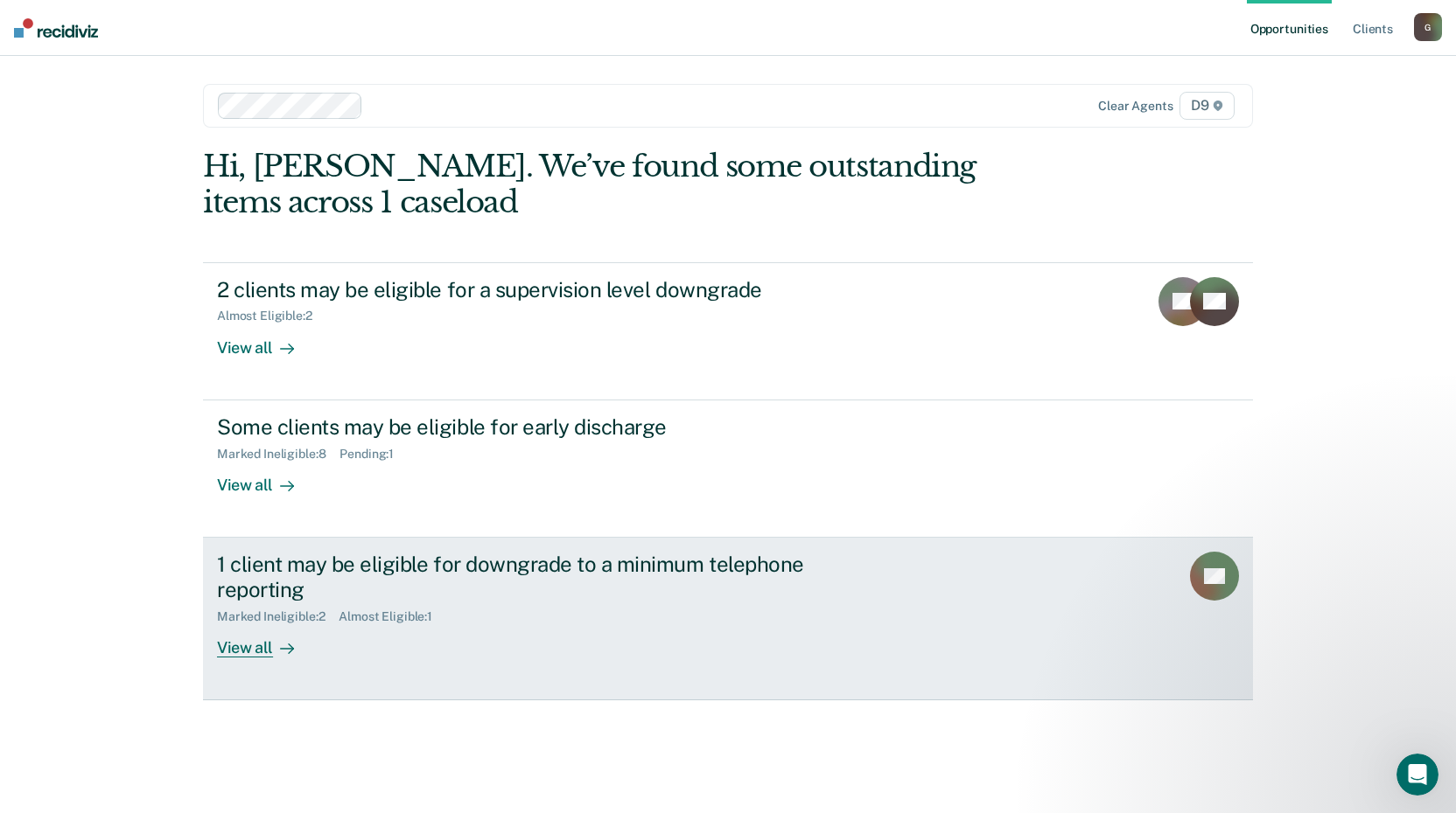
click at [248, 647] on div "View all" at bounding box center [266, 640] width 98 height 34
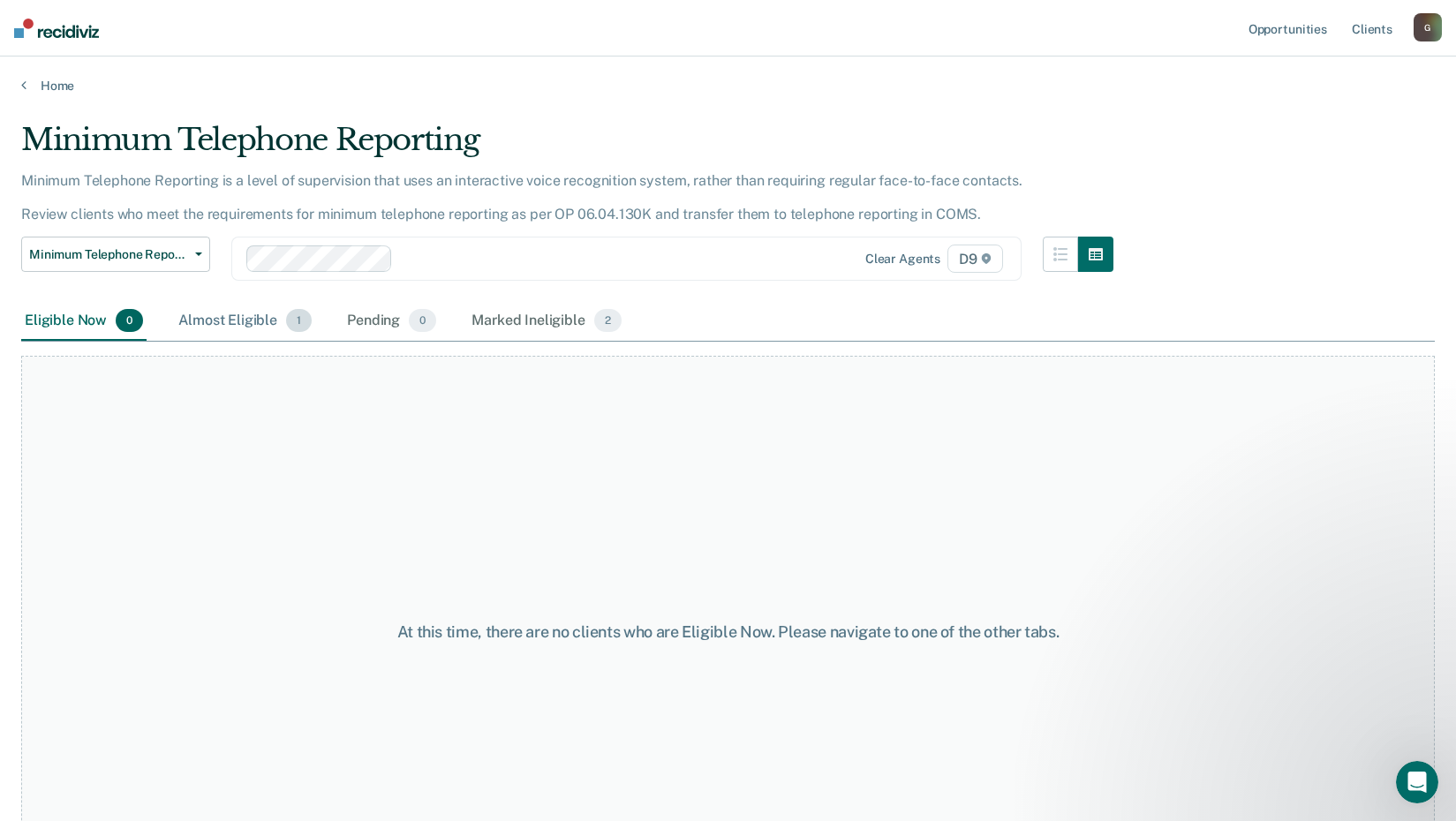
click at [302, 322] on span "1" at bounding box center [299, 321] width 25 height 23
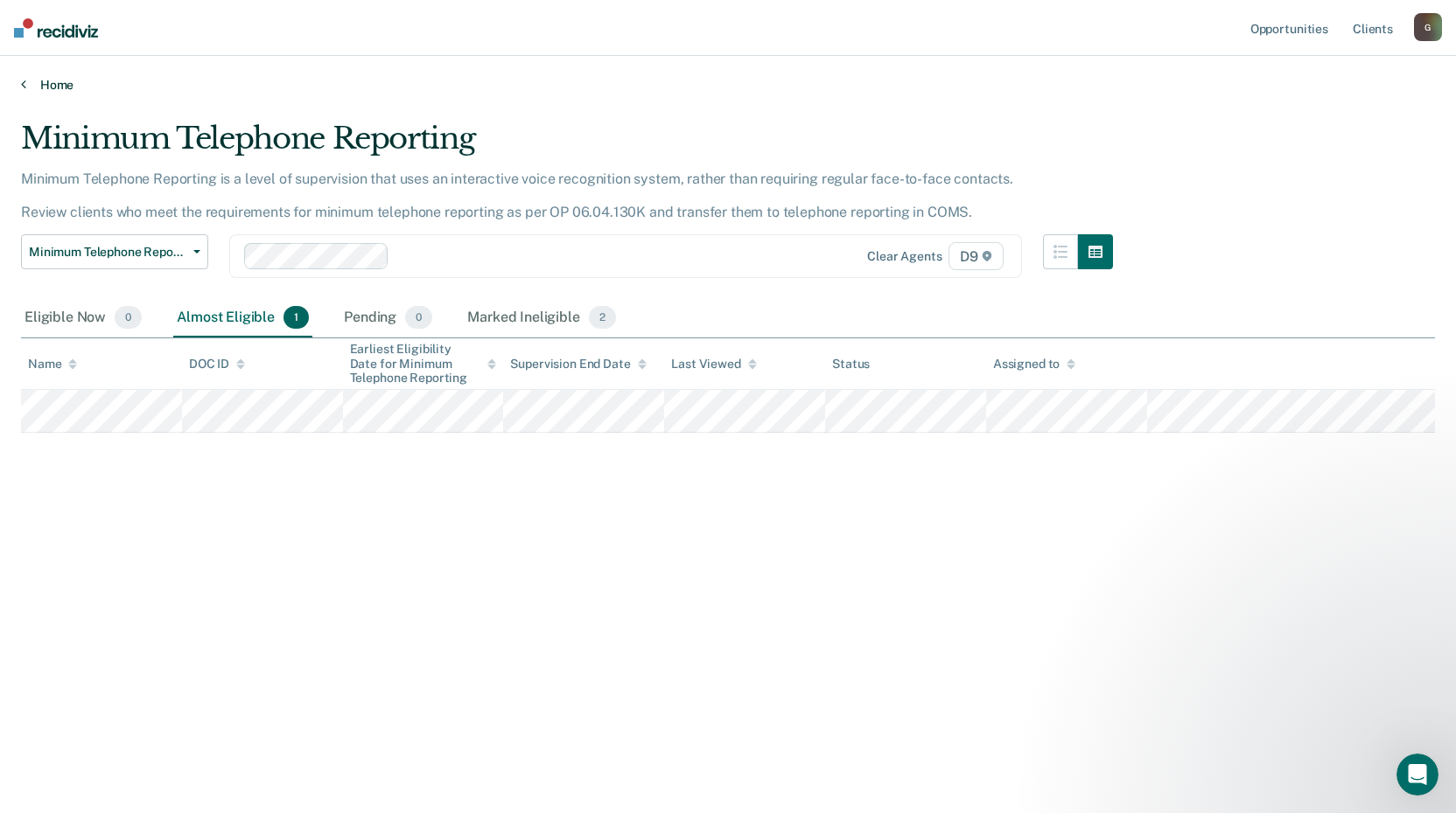
click at [45, 87] on link "Home" at bounding box center [728, 85] width 1414 height 15
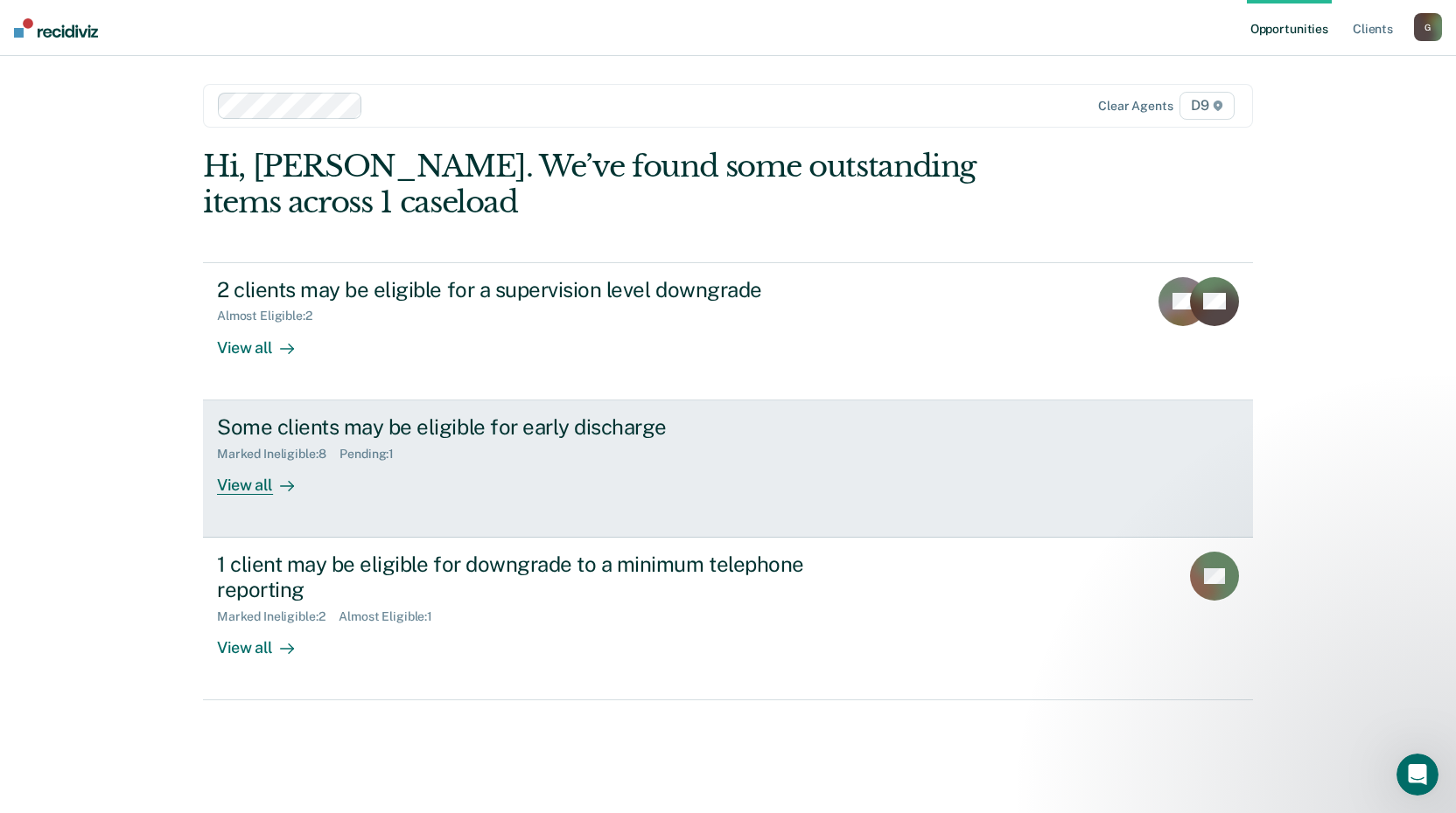
click at [343, 423] on div "Some clients may be eligible for early discharge" at bounding box center [523, 427] width 614 height 25
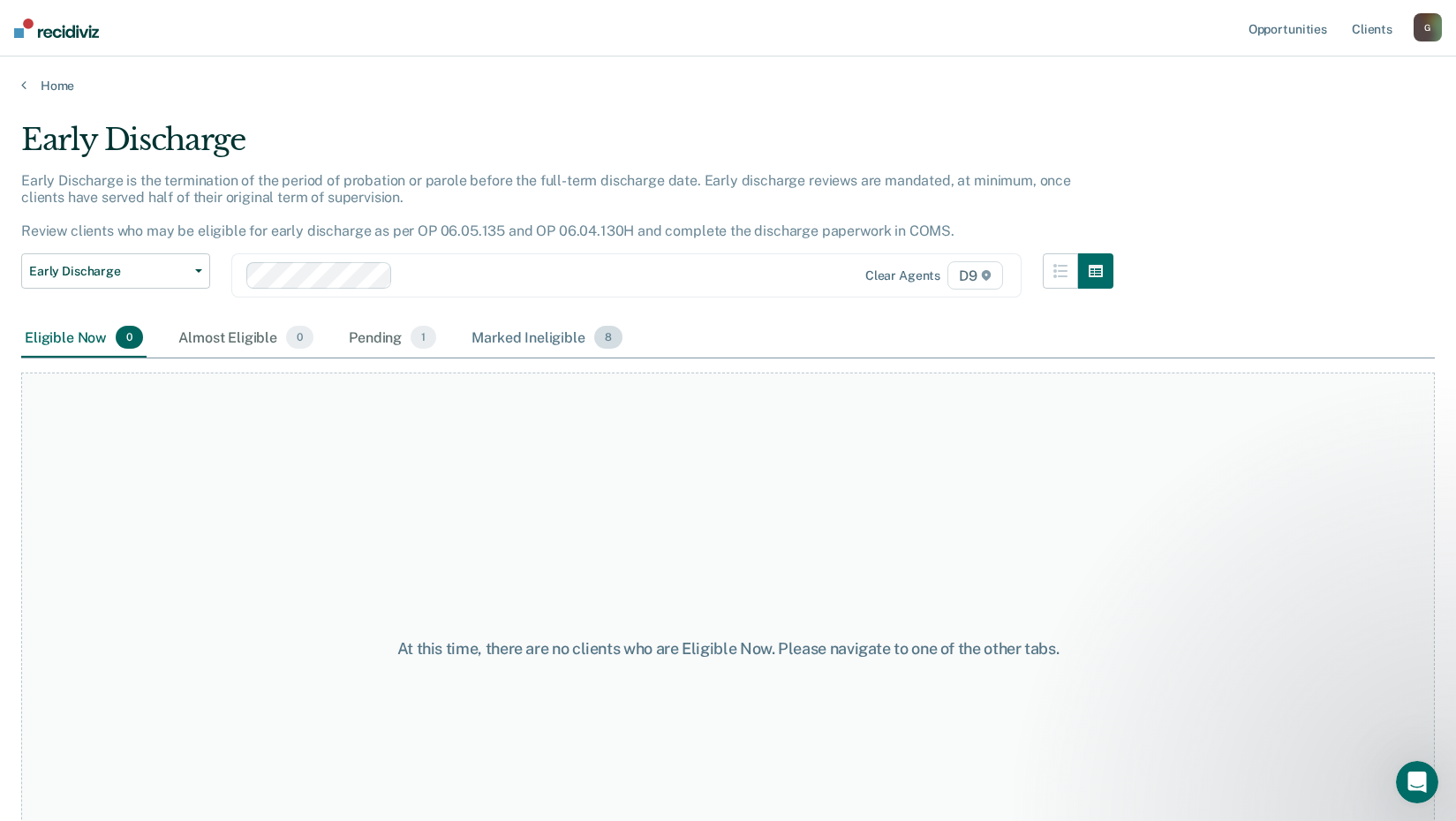
click at [565, 337] on div "Marked Ineligible 8" at bounding box center [547, 339] width 159 height 39
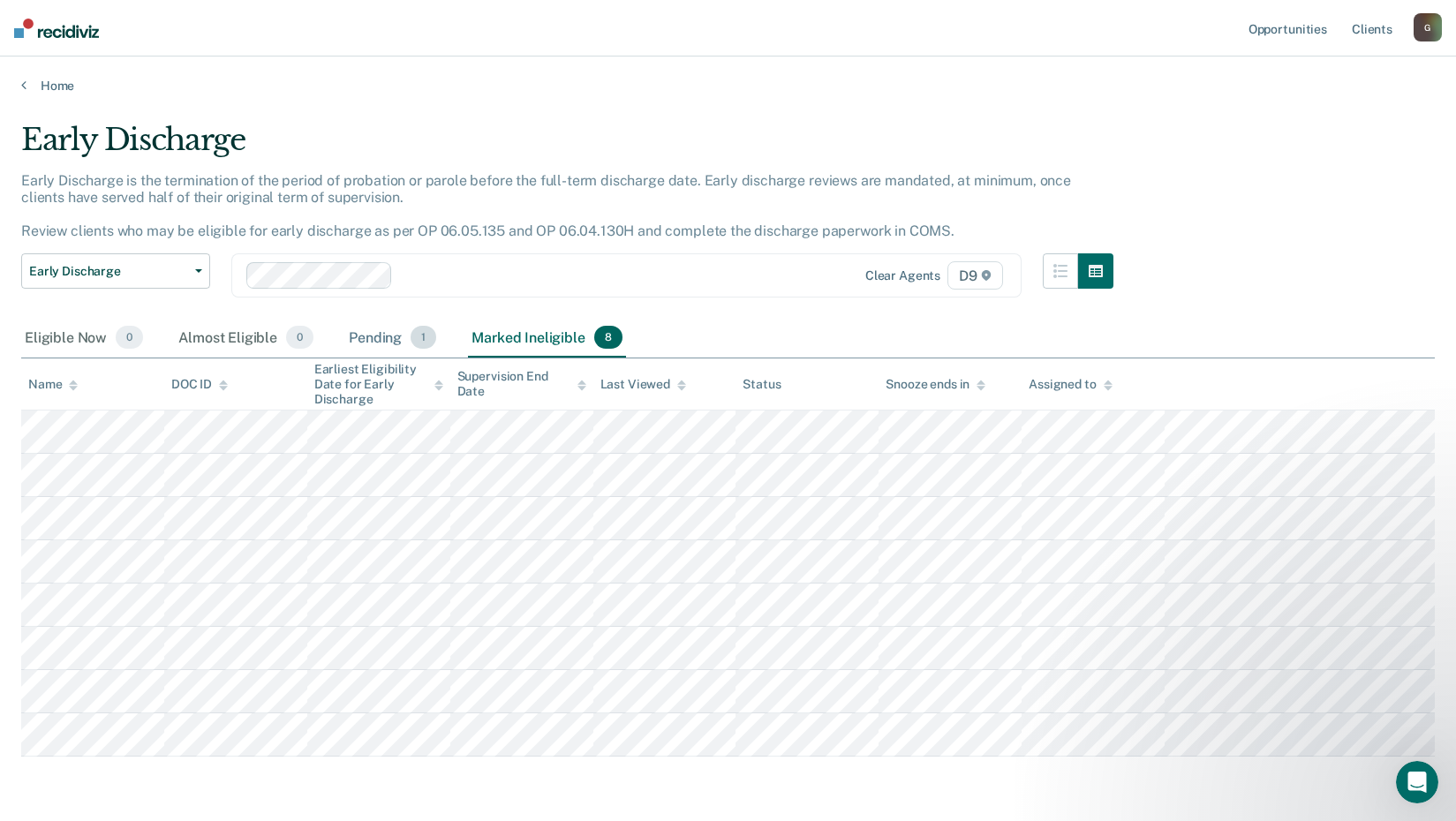
click at [417, 332] on span "1" at bounding box center [423, 338] width 25 height 23
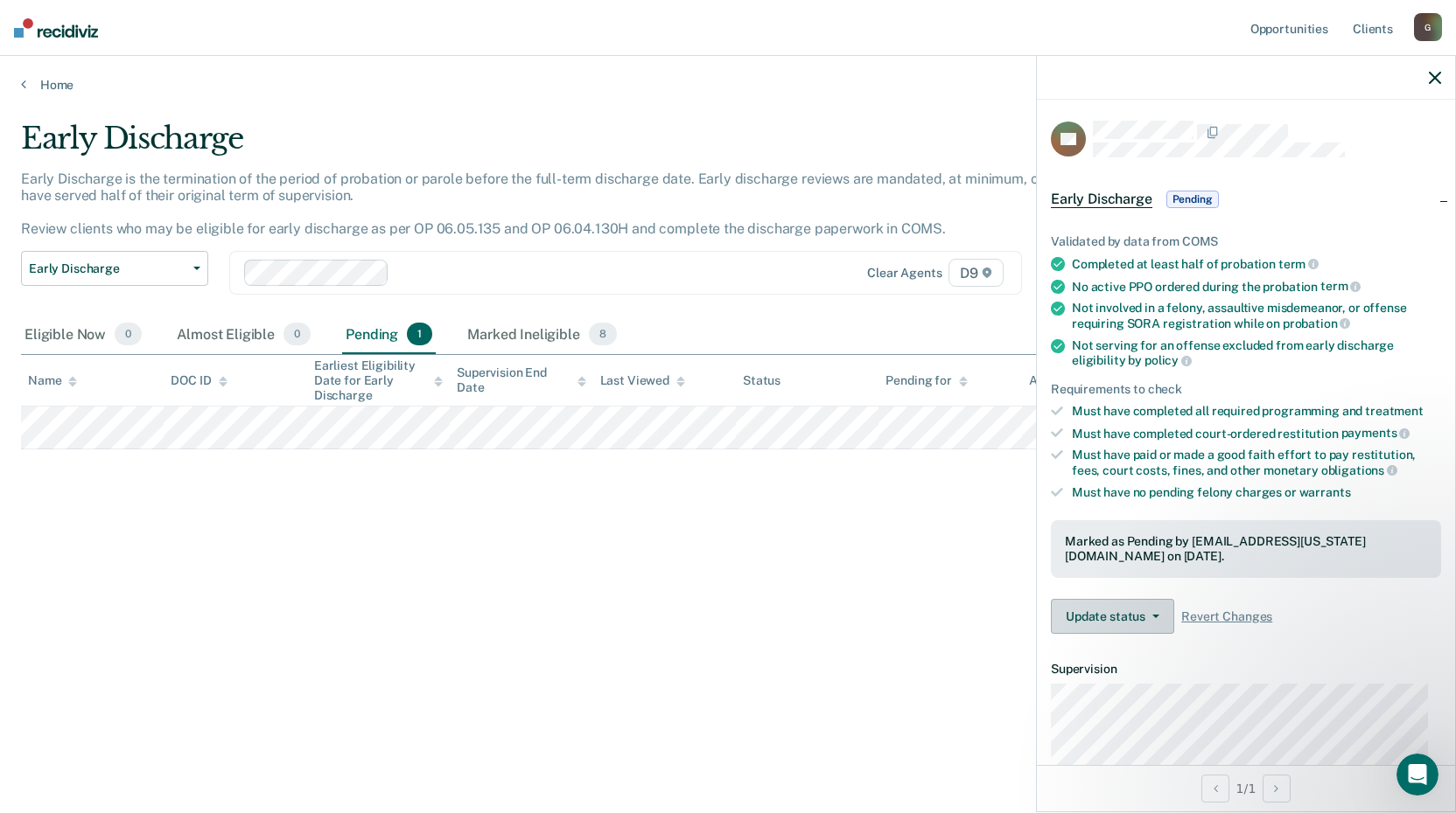
click at [1106, 600] on button "Update status" at bounding box center [1113, 616] width 123 height 35
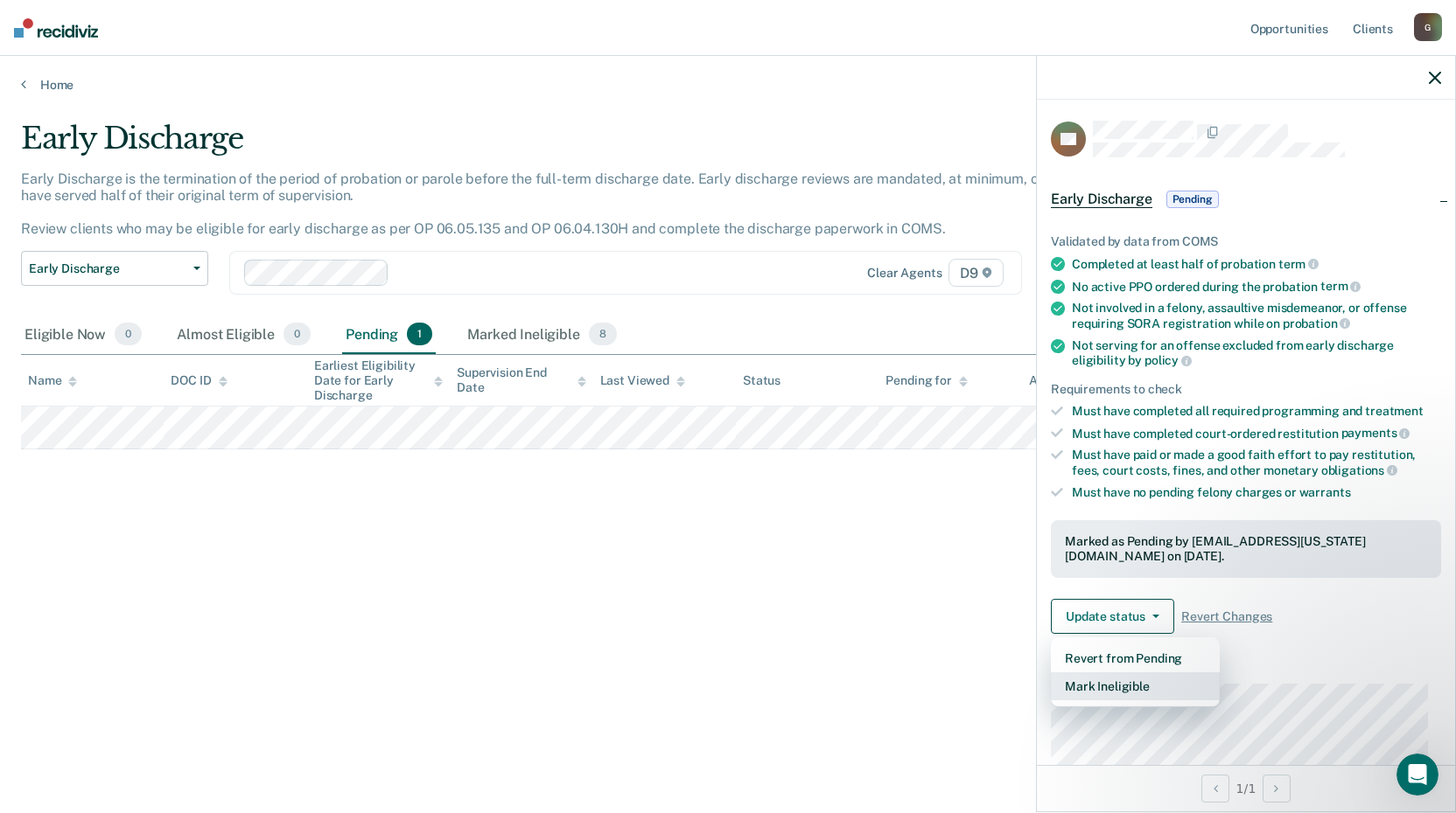
click at [1109, 672] on button "Mark Ineligible" at bounding box center [1135, 686] width 169 height 28
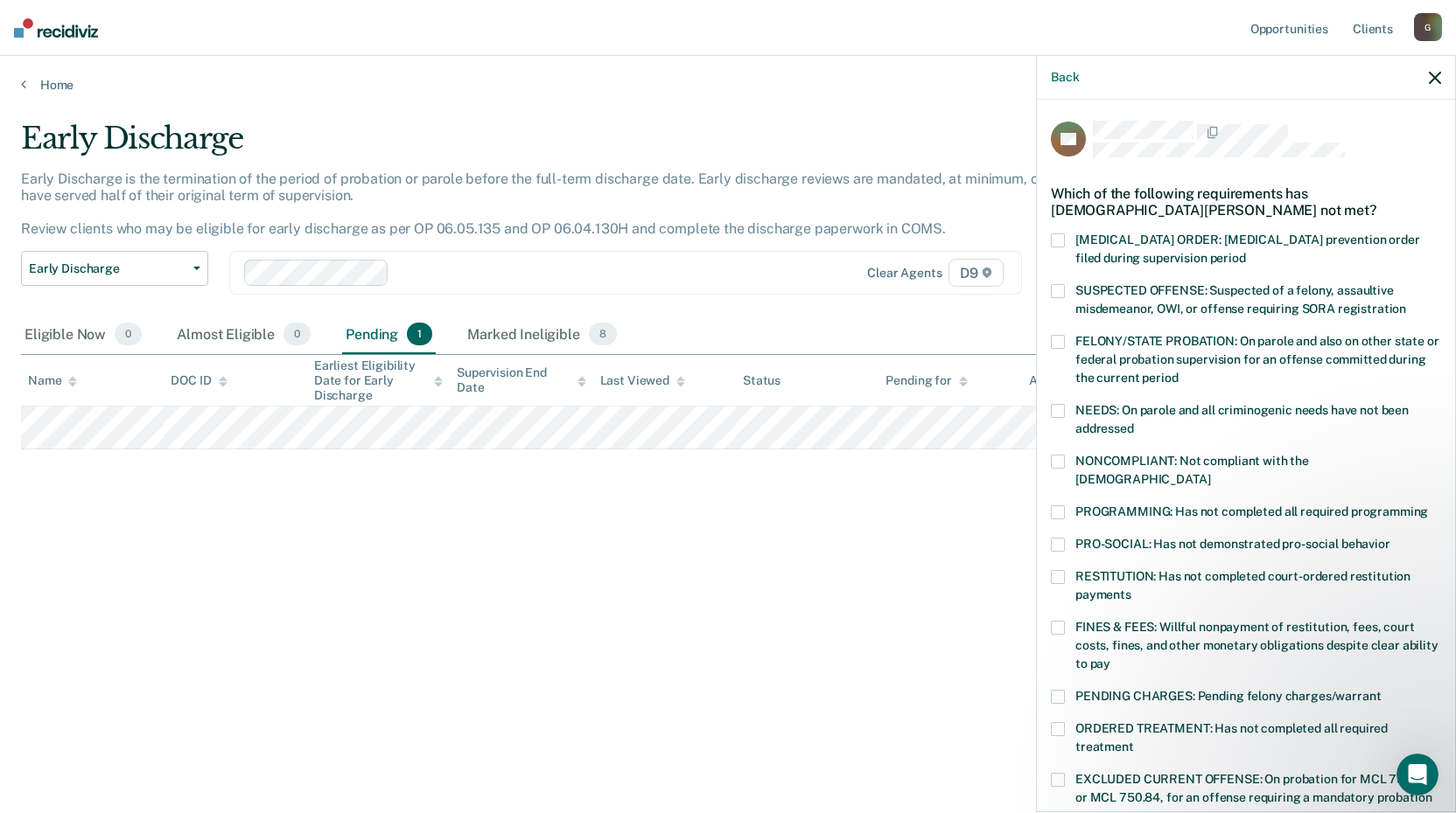
click at [1061, 570] on span at bounding box center [1058, 577] width 14 height 14
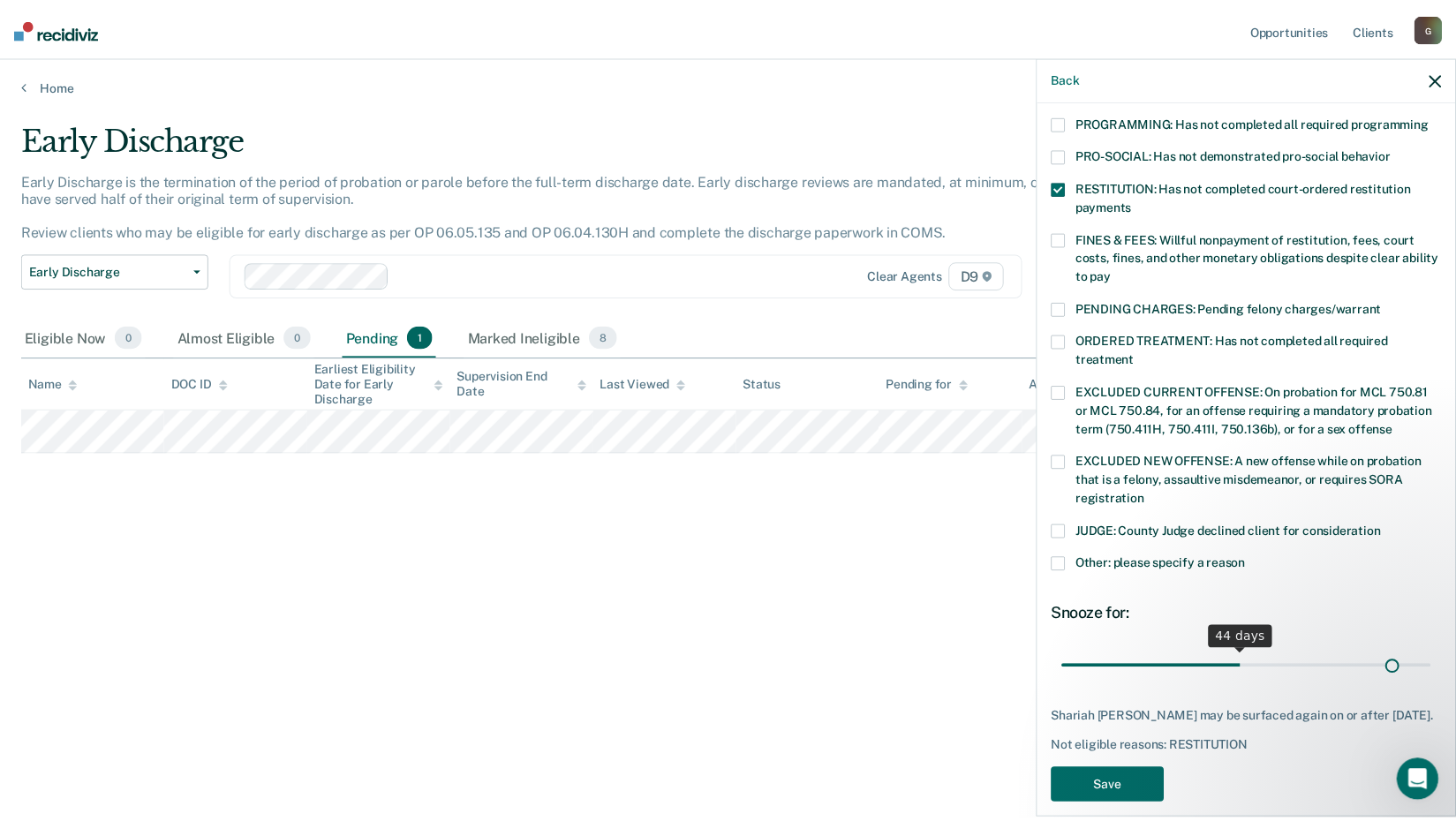
scroll to position [410, 0]
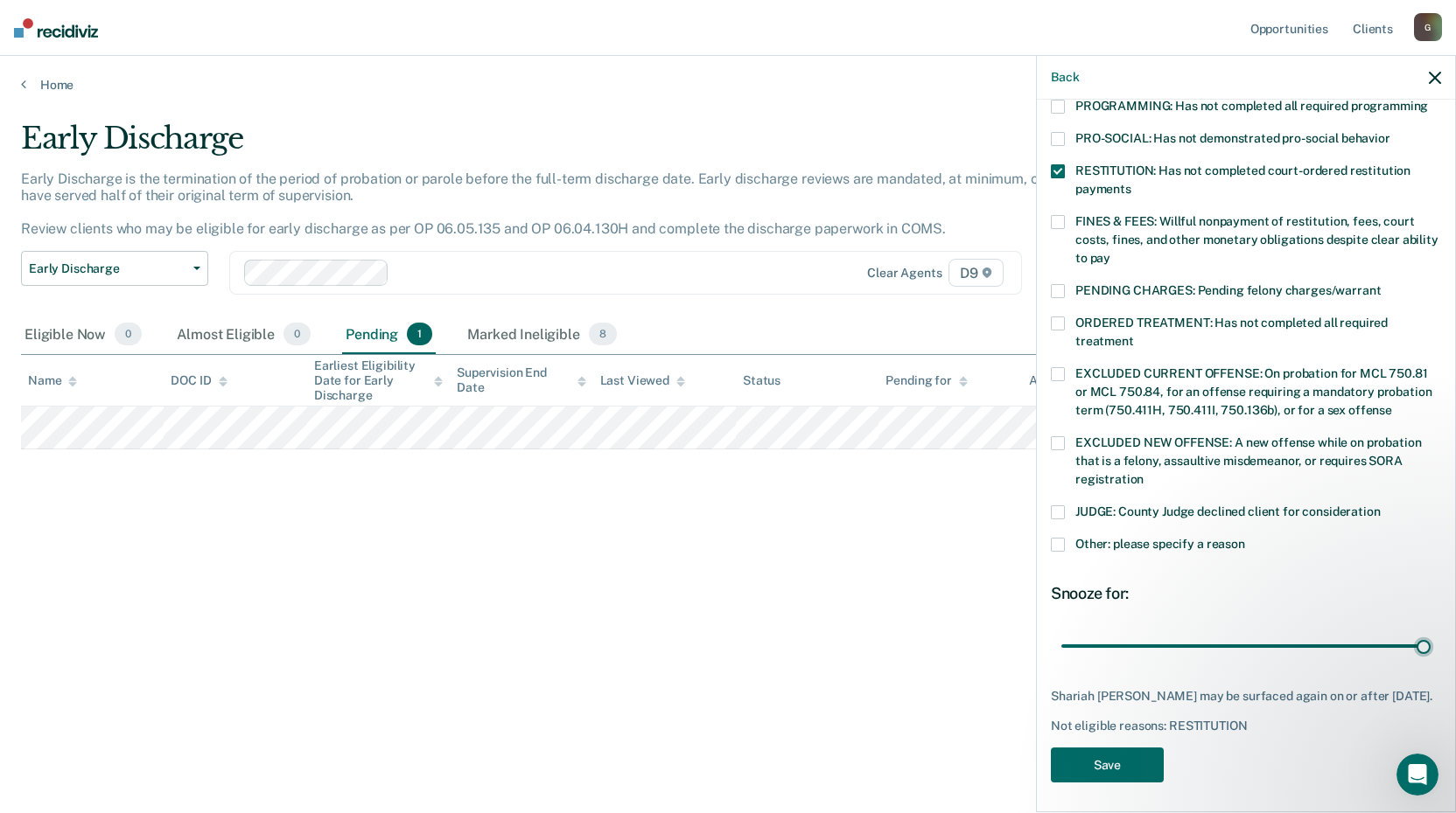
drag, startPoint x: 1178, startPoint y: 620, endPoint x: 1251, endPoint y: 709, distance: 115.1
type input "90"
click at [1430, 651] on input "range" at bounding box center [1245, 646] width 369 height 31
click at [1119, 762] on button "Save" at bounding box center [1107, 765] width 113 height 36
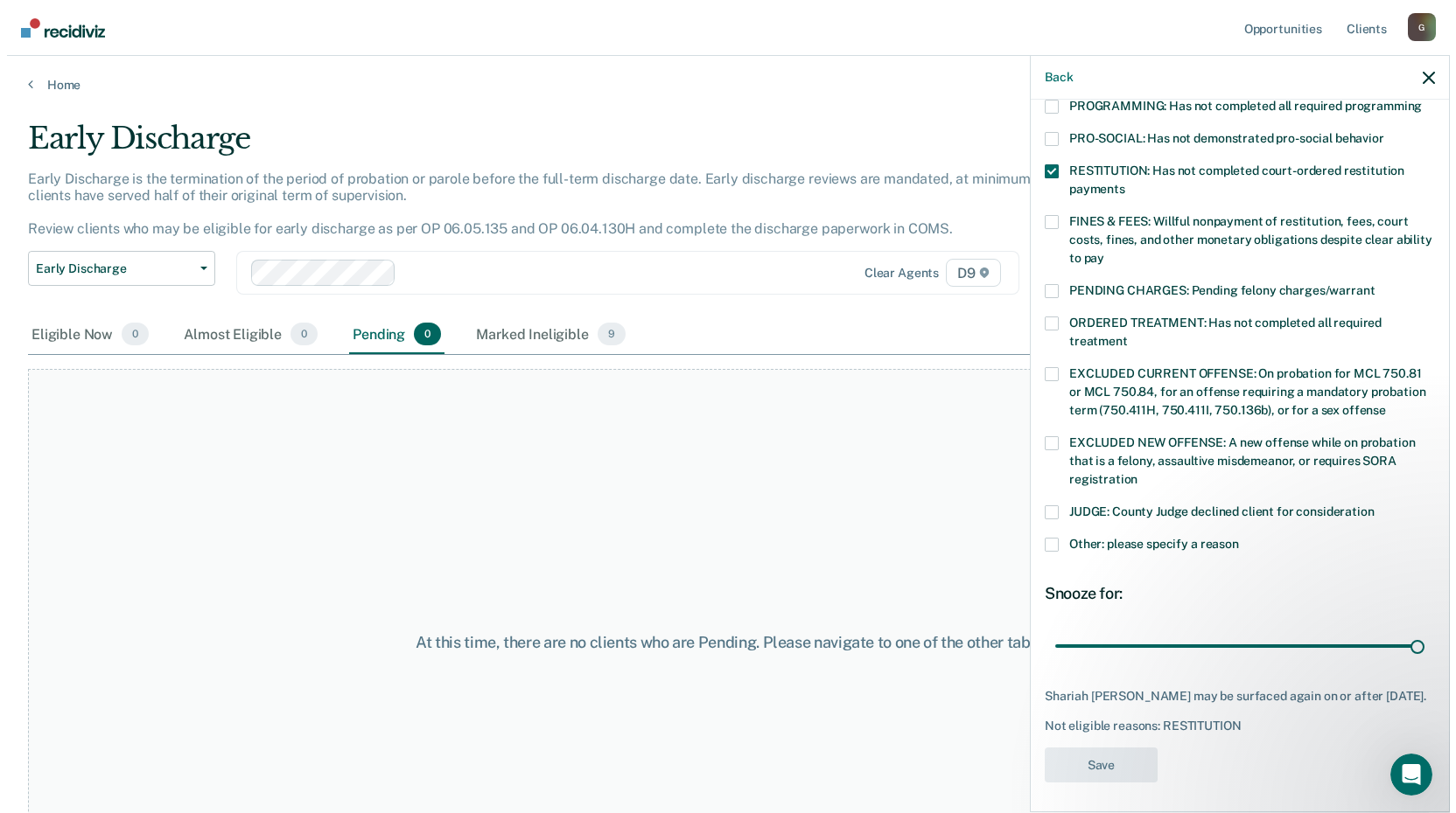
scroll to position [297, 0]
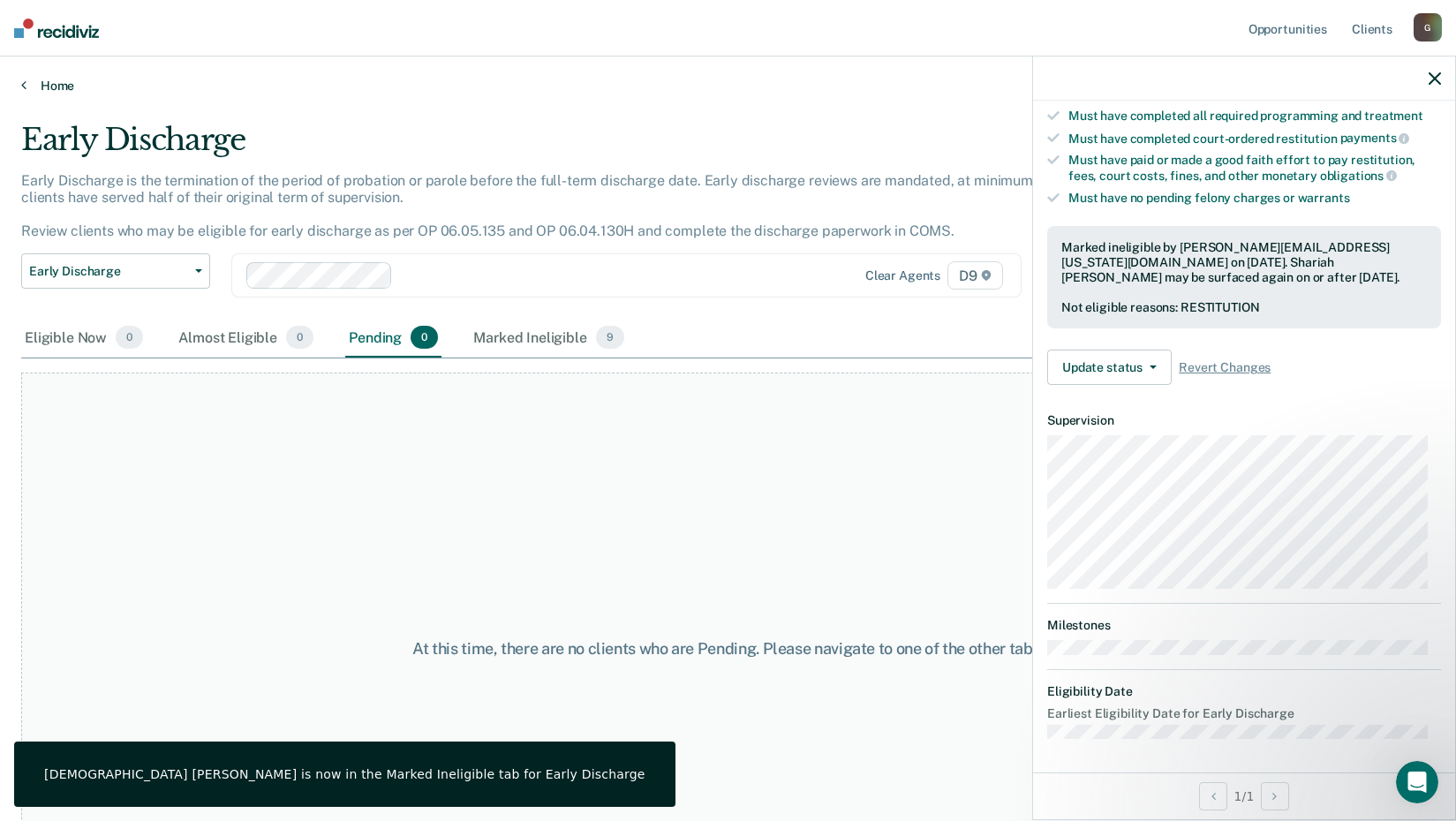
click at [61, 85] on link "Home" at bounding box center [728, 86] width 1414 height 16
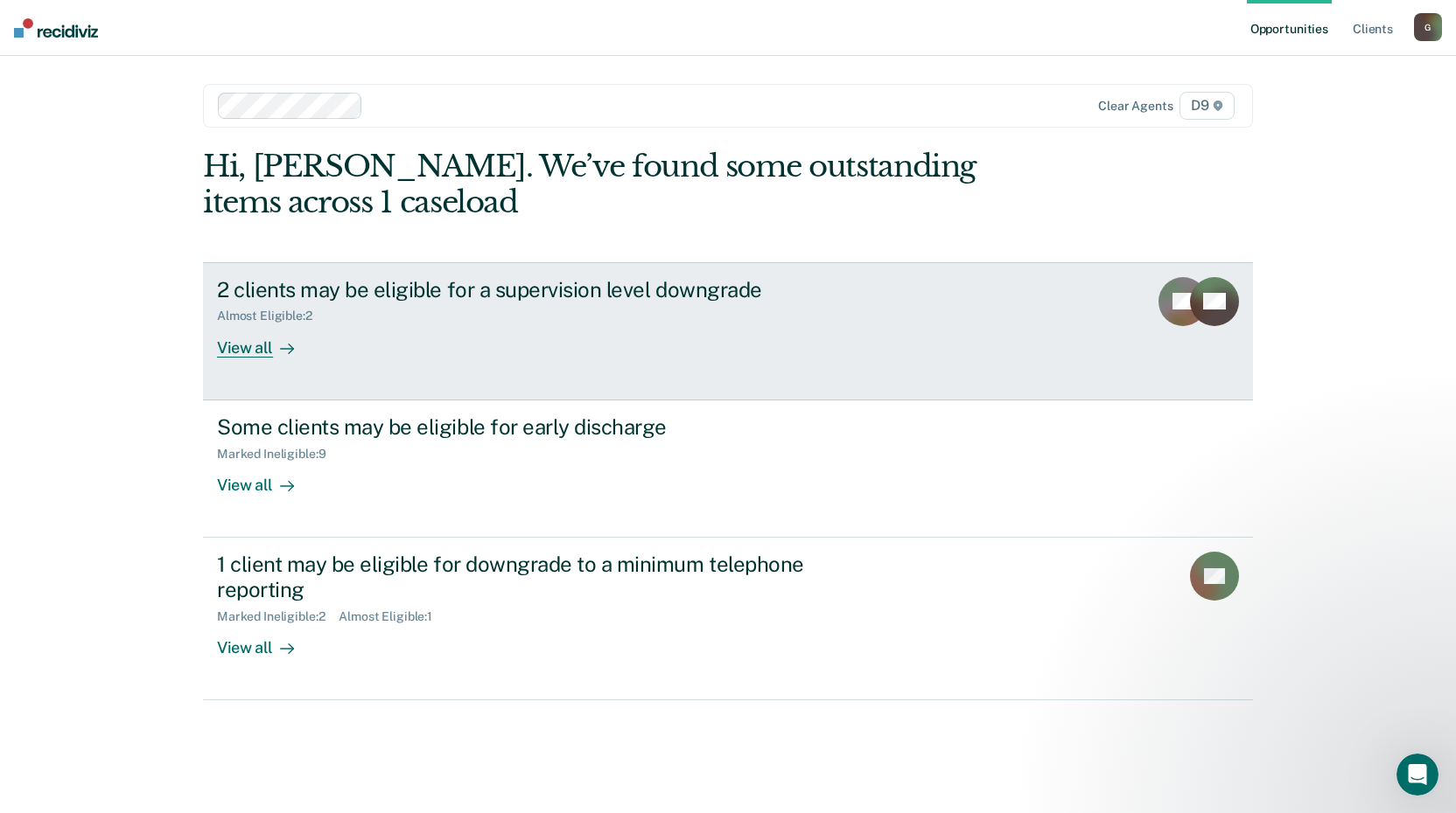
click at [239, 347] on div "View all" at bounding box center [266, 340] width 98 height 34
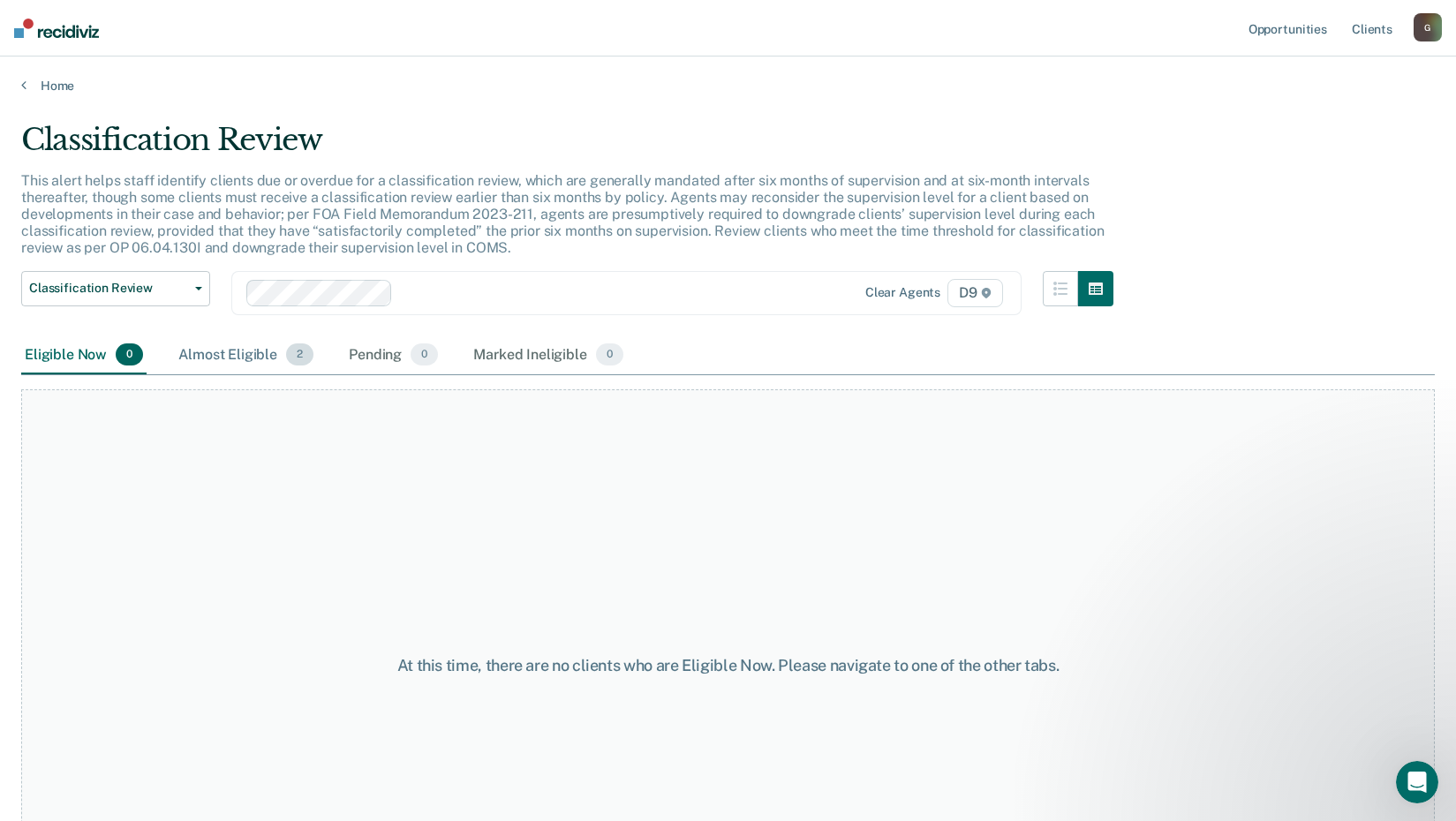
click at [297, 355] on span "2" at bounding box center [300, 355] width 27 height 23
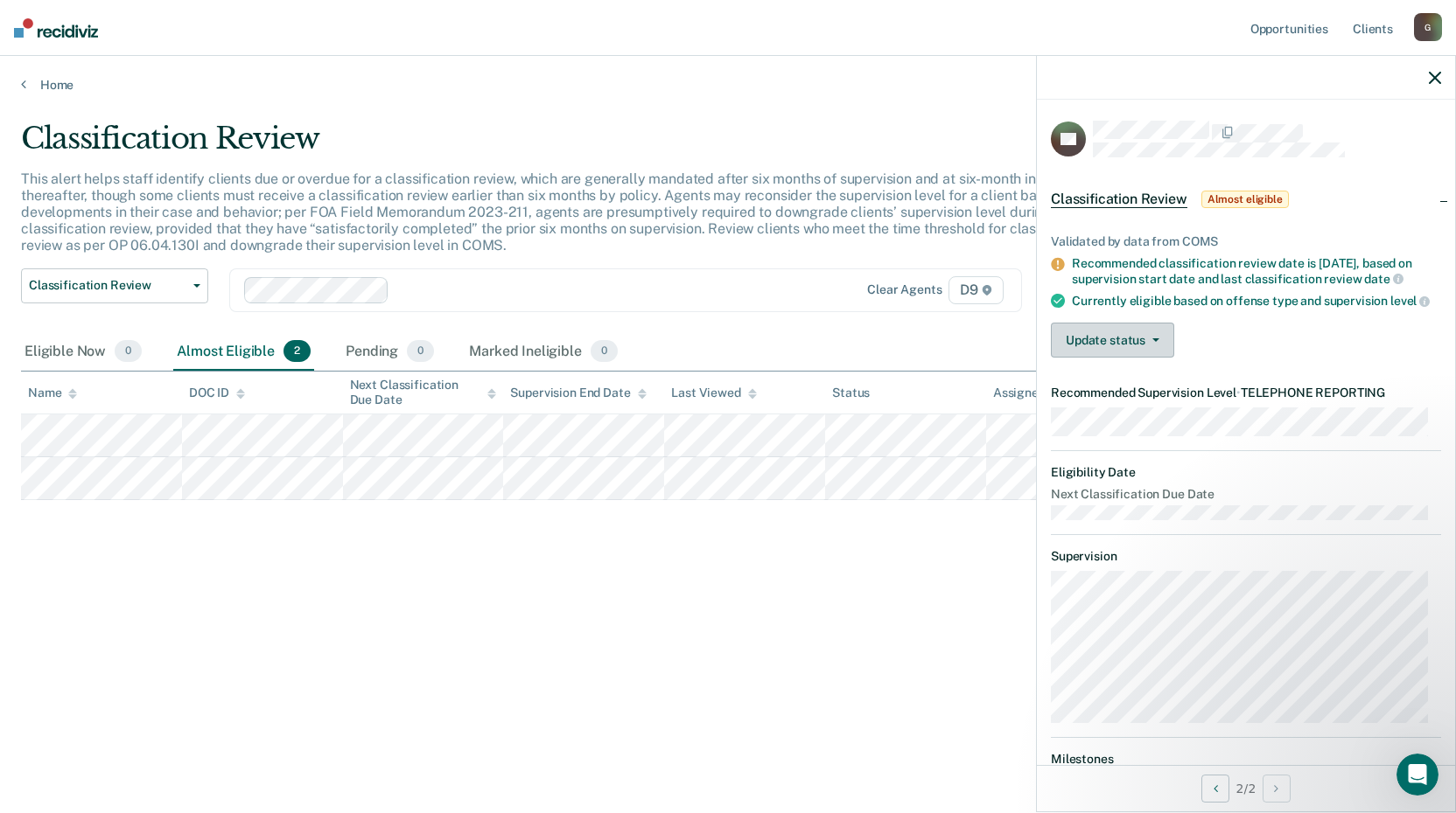
click at [1158, 353] on button "Update status" at bounding box center [1113, 340] width 123 height 35
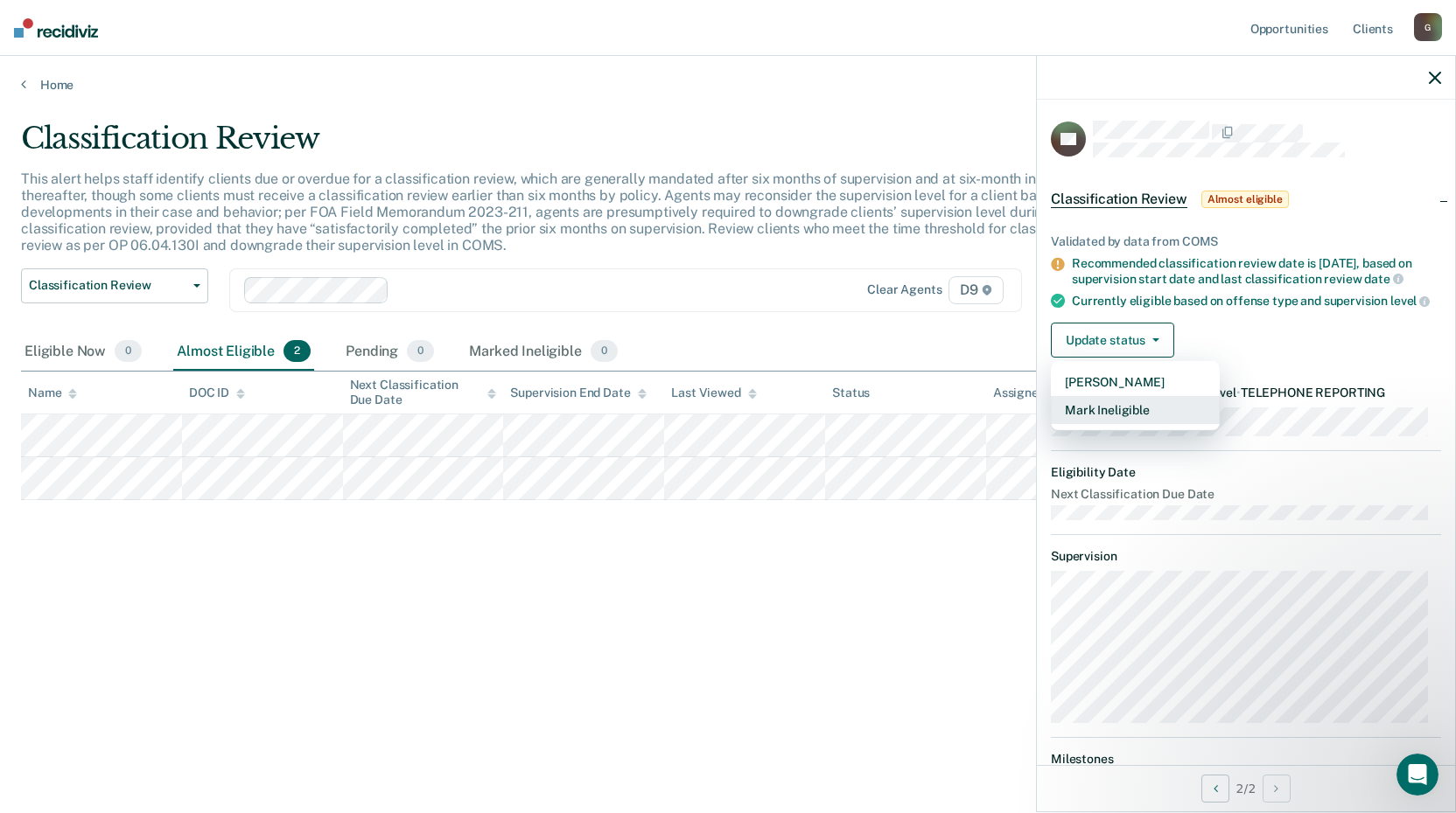
click at [1153, 424] on button "Mark Ineligible" at bounding box center [1135, 409] width 169 height 28
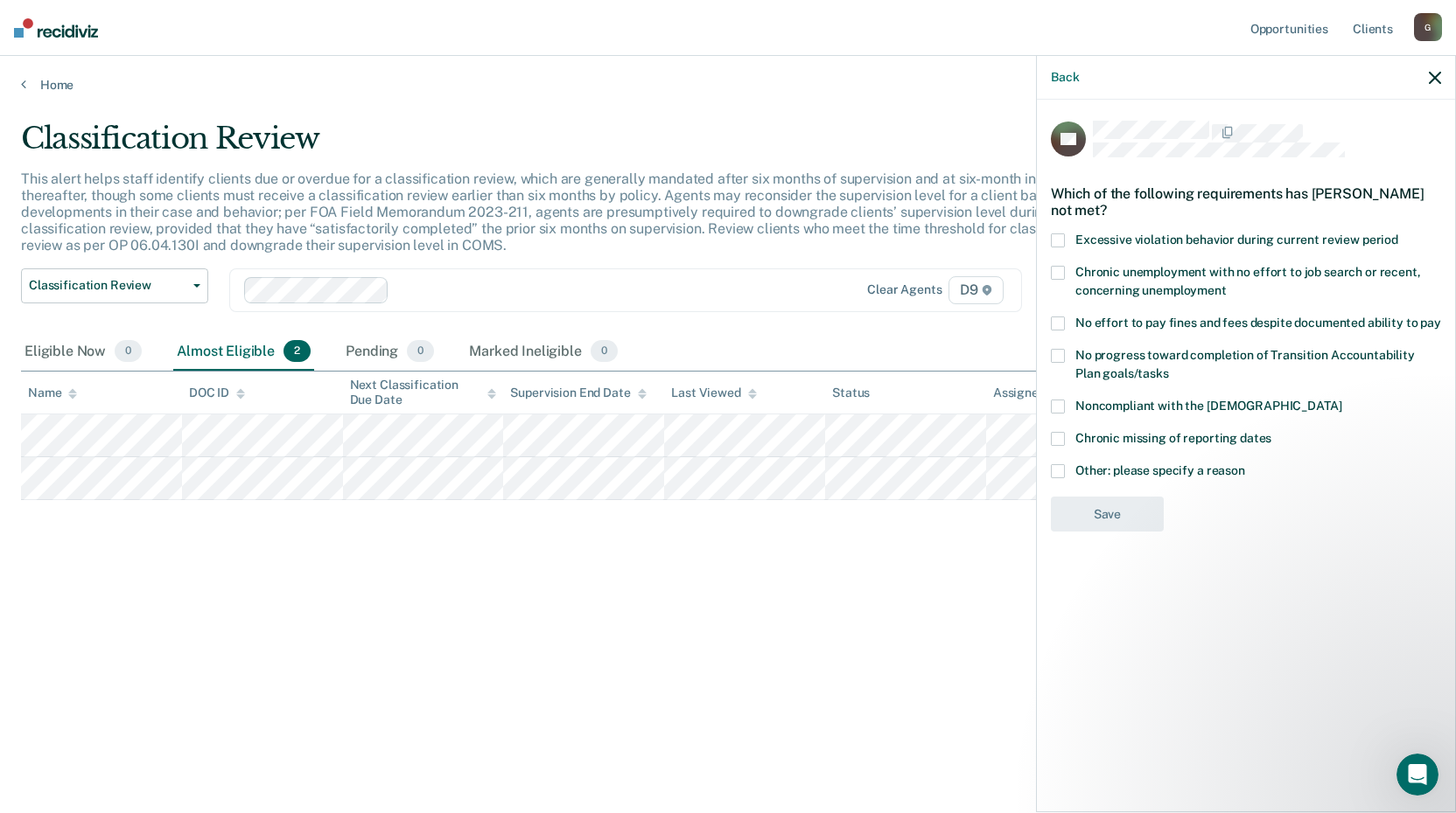
click at [1059, 471] on span at bounding box center [1058, 471] width 14 height 14
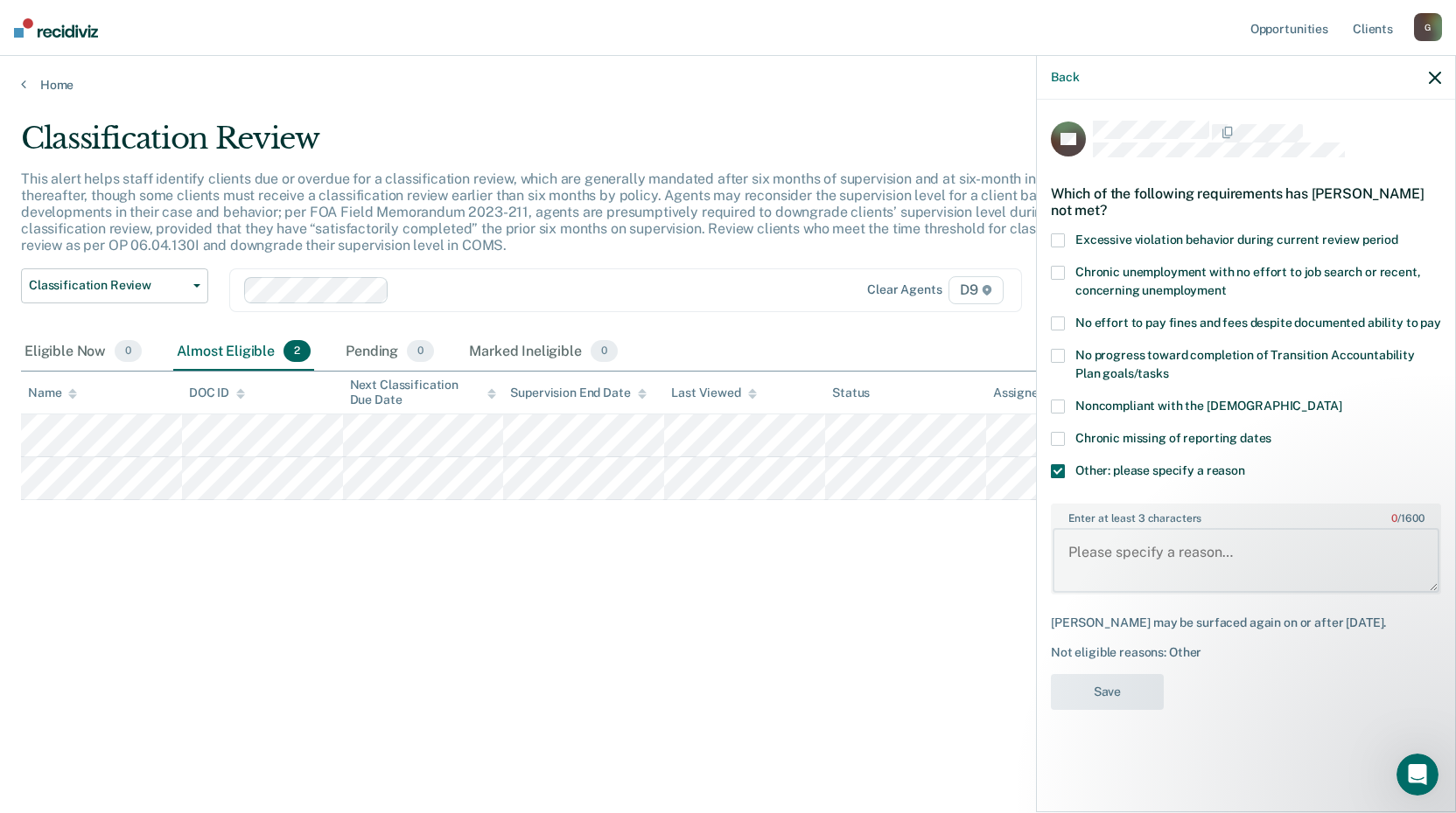
click at [1143, 556] on textarea "Enter at least 3 characters 0 / 1600" at bounding box center [1245, 560] width 386 height 65
click at [1060, 401] on span at bounding box center [1058, 406] width 14 height 14
click at [1060, 471] on span at bounding box center [1058, 471] width 14 height 14
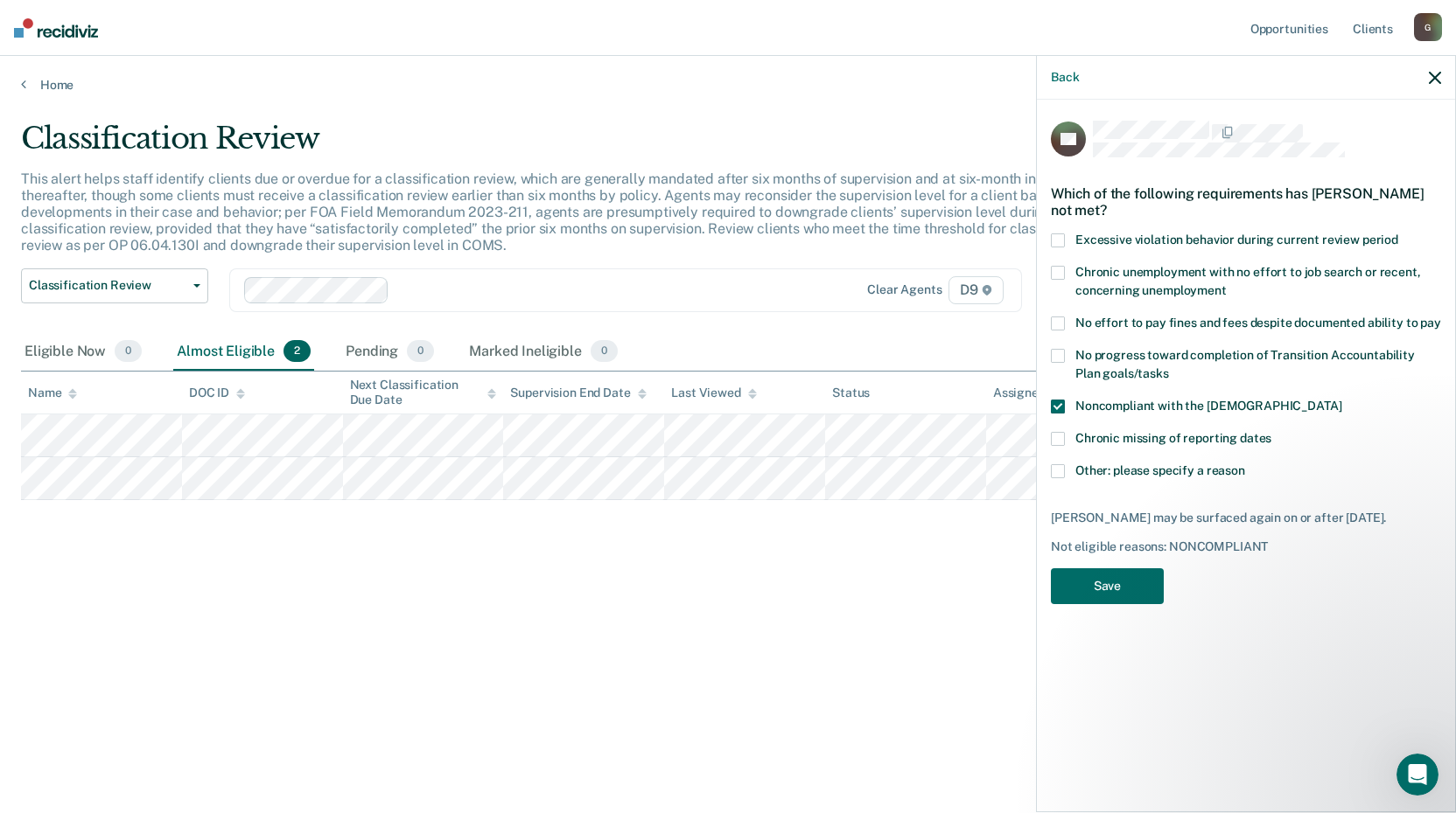
click at [1059, 468] on span at bounding box center [1058, 471] width 14 height 14
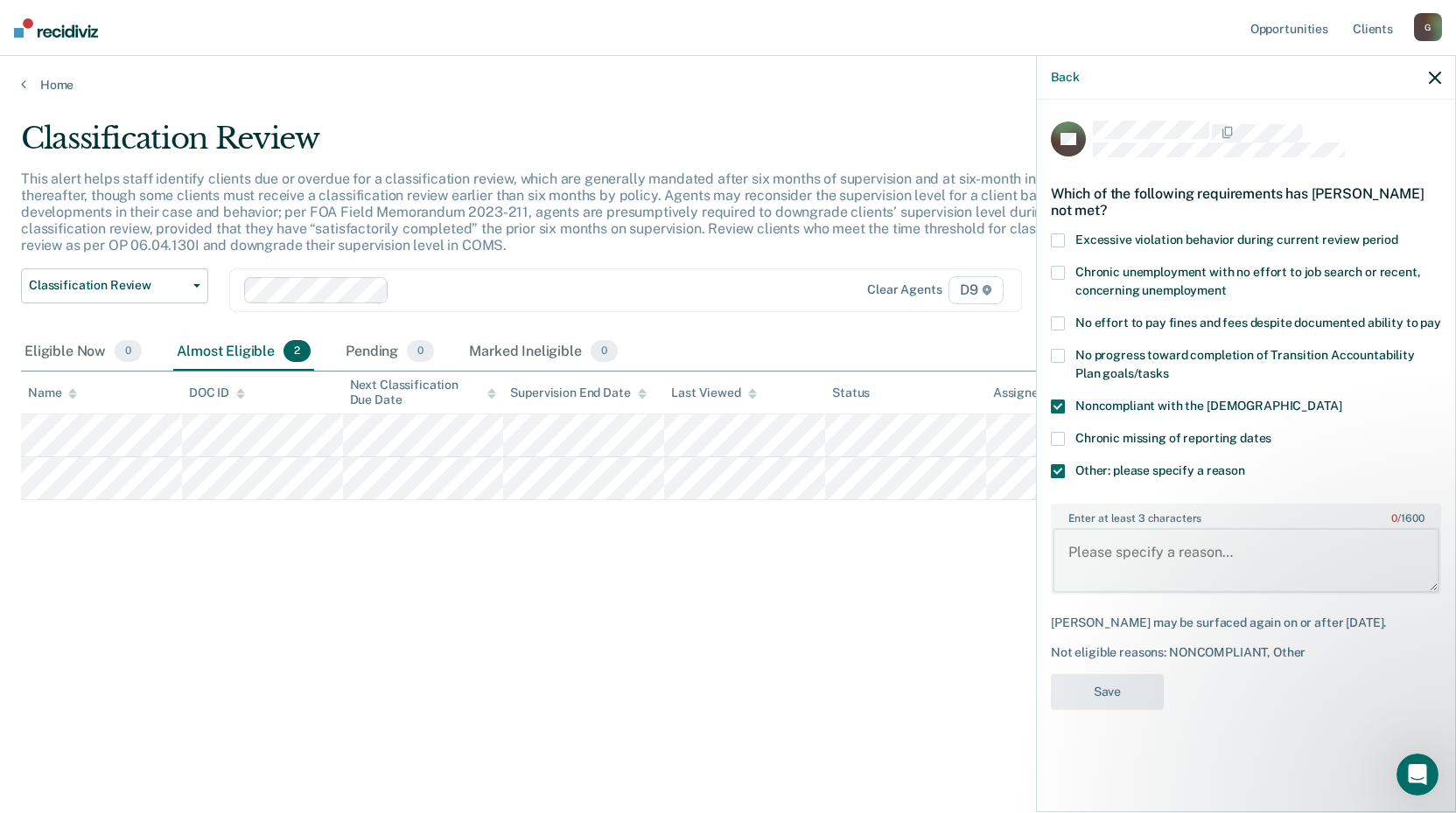
drag, startPoint x: 1113, startPoint y: 546, endPoint x: 1419, endPoint y: 602, distance: 311.1
click at [1114, 547] on textarea "Enter at least 3 characters 0 / 1600" at bounding box center [1245, 560] width 386 height 65
type textarea "needs to complete subs abuse treatment"
click at [1118, 702] on button "Save" at bounding box center [1107, 692] width 113 height 36
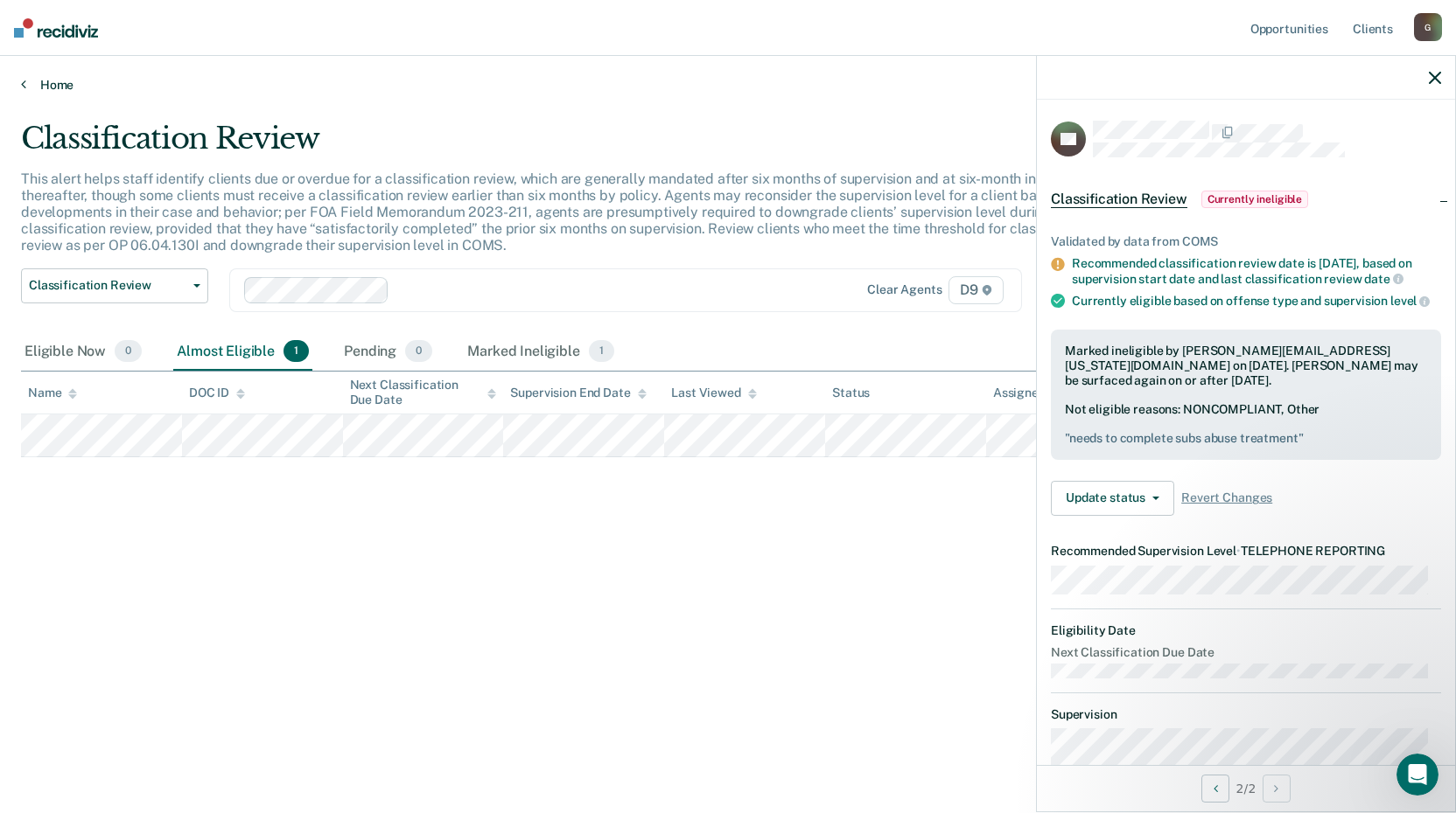
click at [48, 86] on link "Home" at bounding box center [728, 85] width 1414 height 15
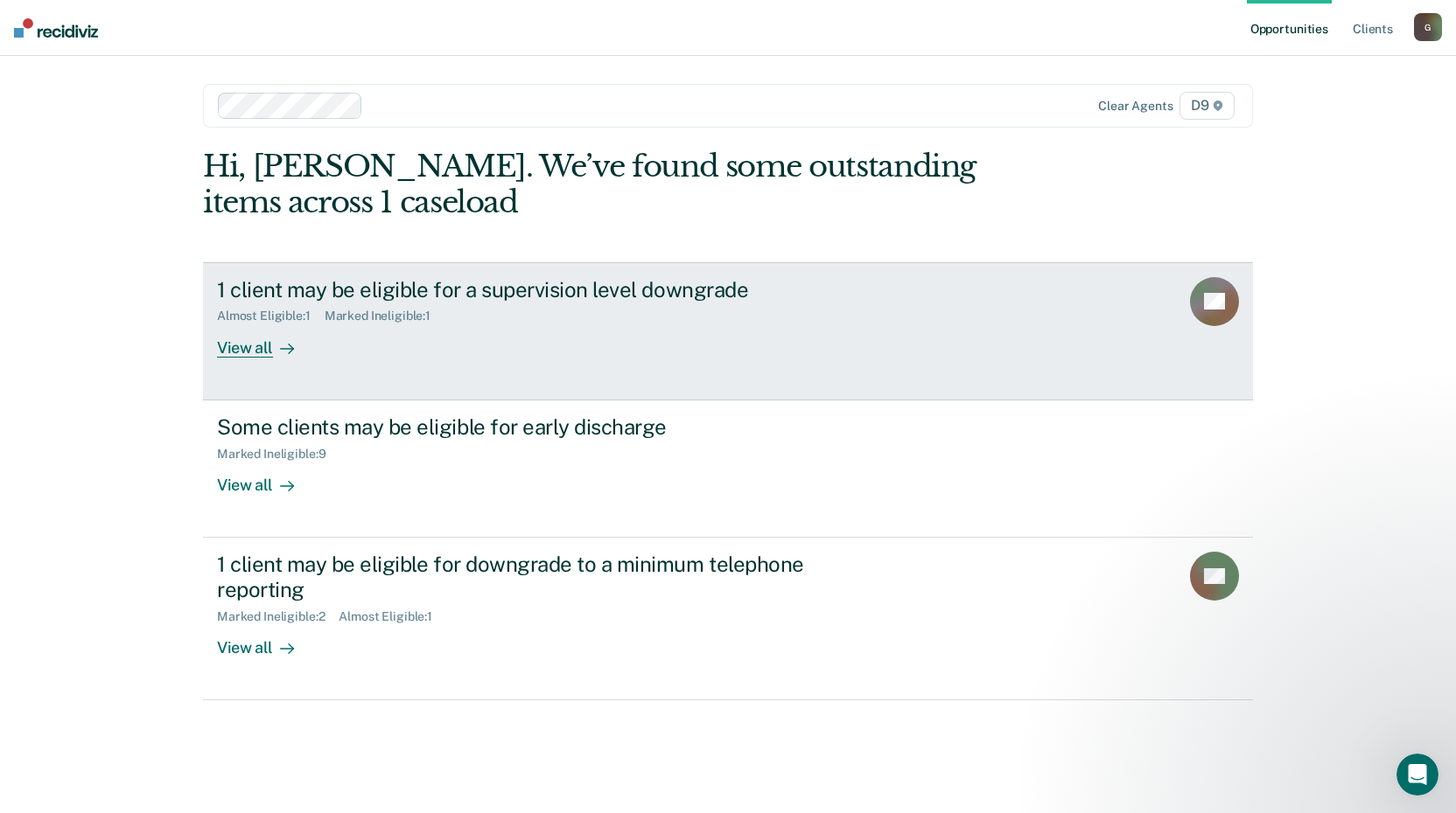
click at [291, 286] on div "1 client may be eligible for a supervision level downgrade" at bounding box center [523, 290] width 614 height 25
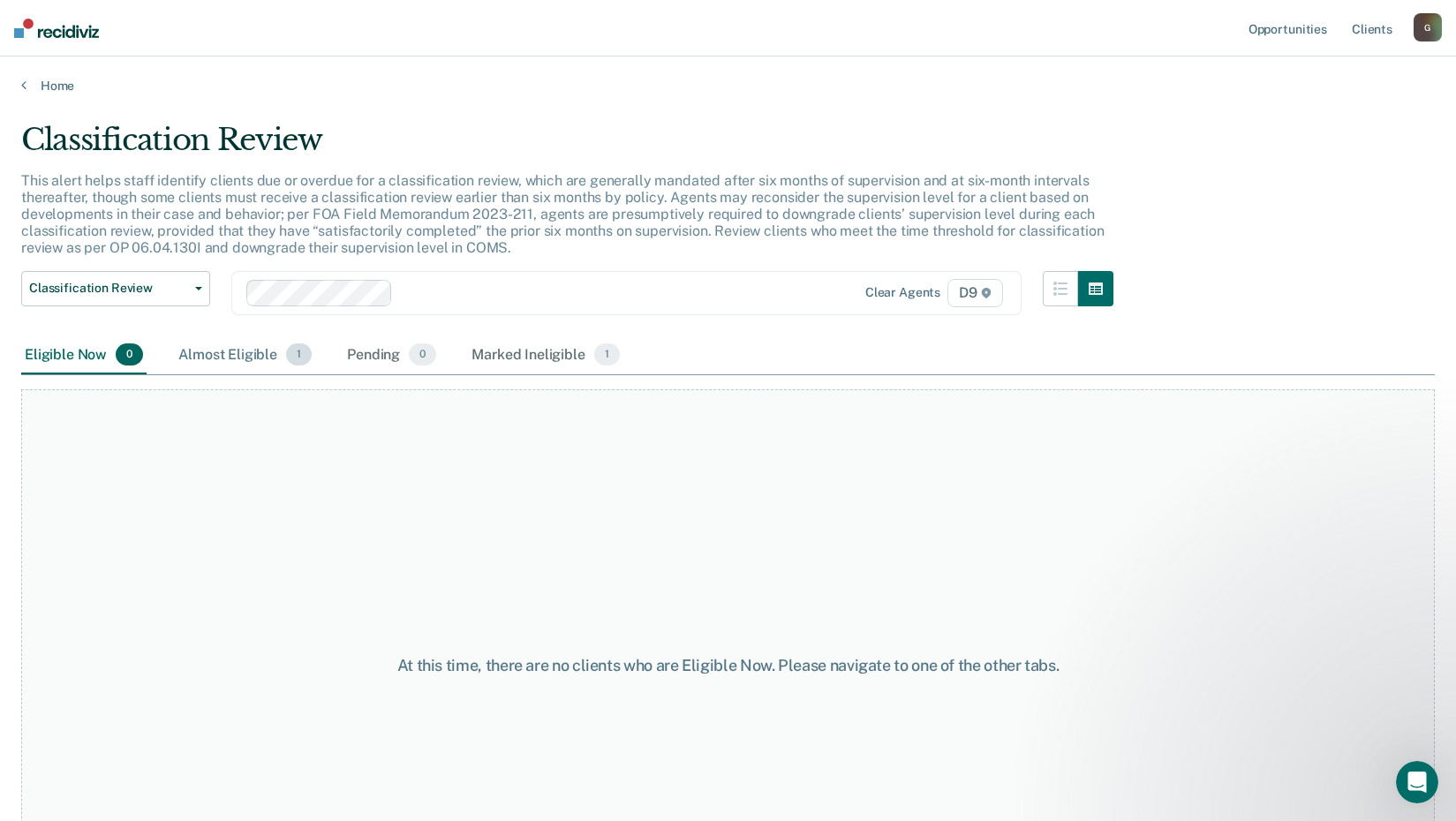
click at [261, 346] on div "Almost Eligible 1" at bounding box center [245, 356] width 140 height 39
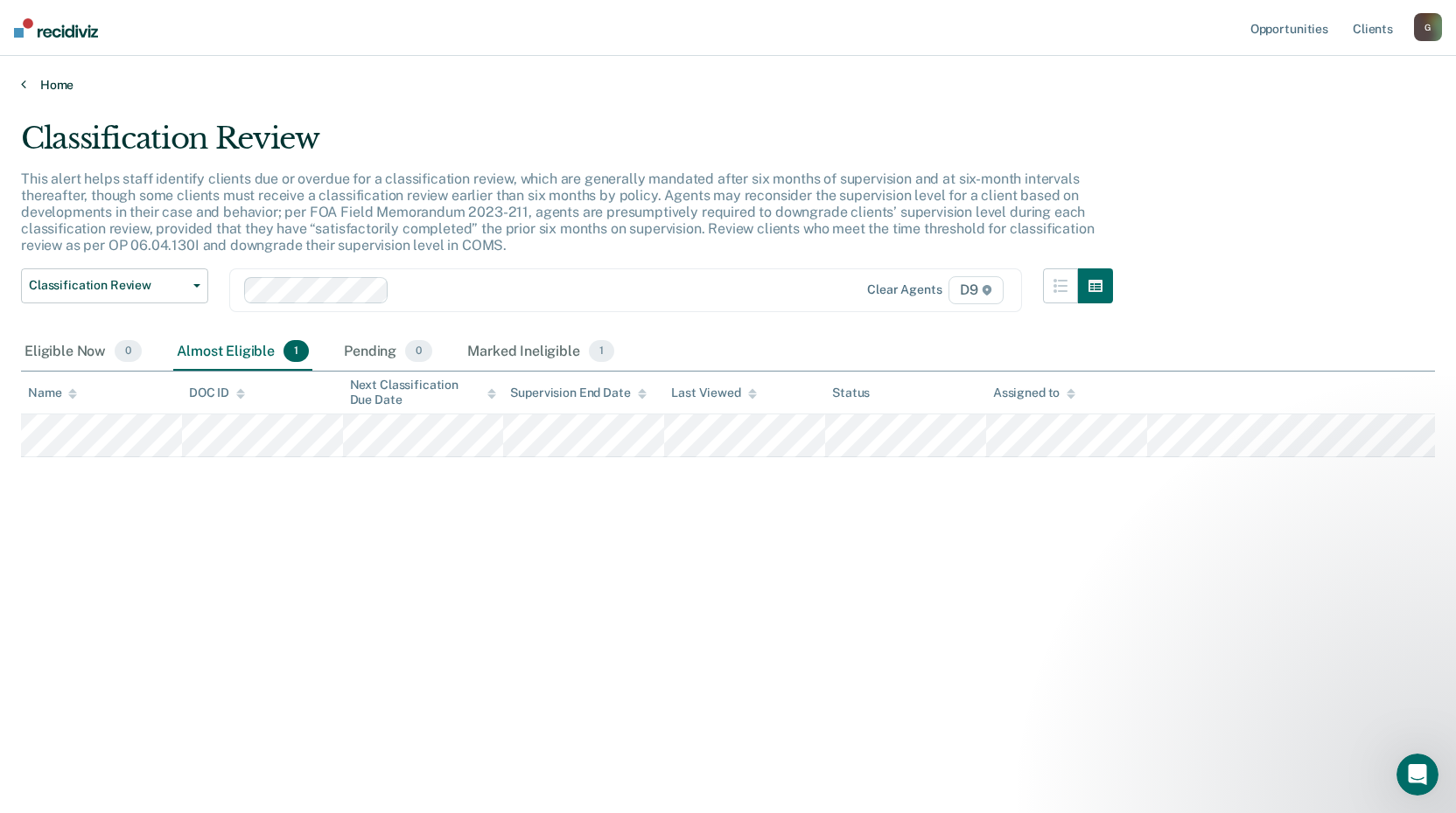
click at [50, 82] on link "Home" at bounding box center [728, 85] width 1414 height 15
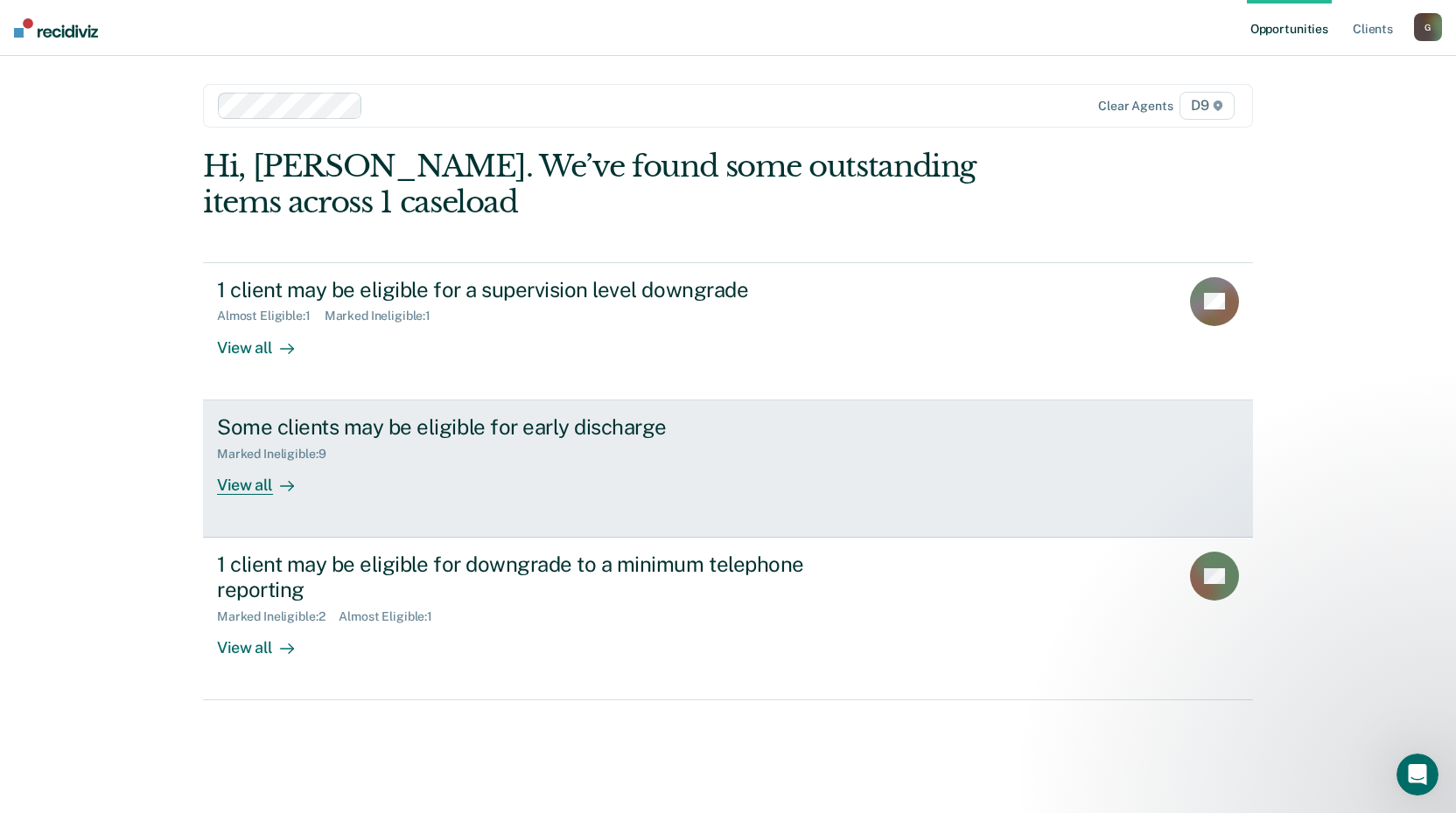
click at [249, 486] on div "View all" at bounding box center [266, 478] width 98 height 34
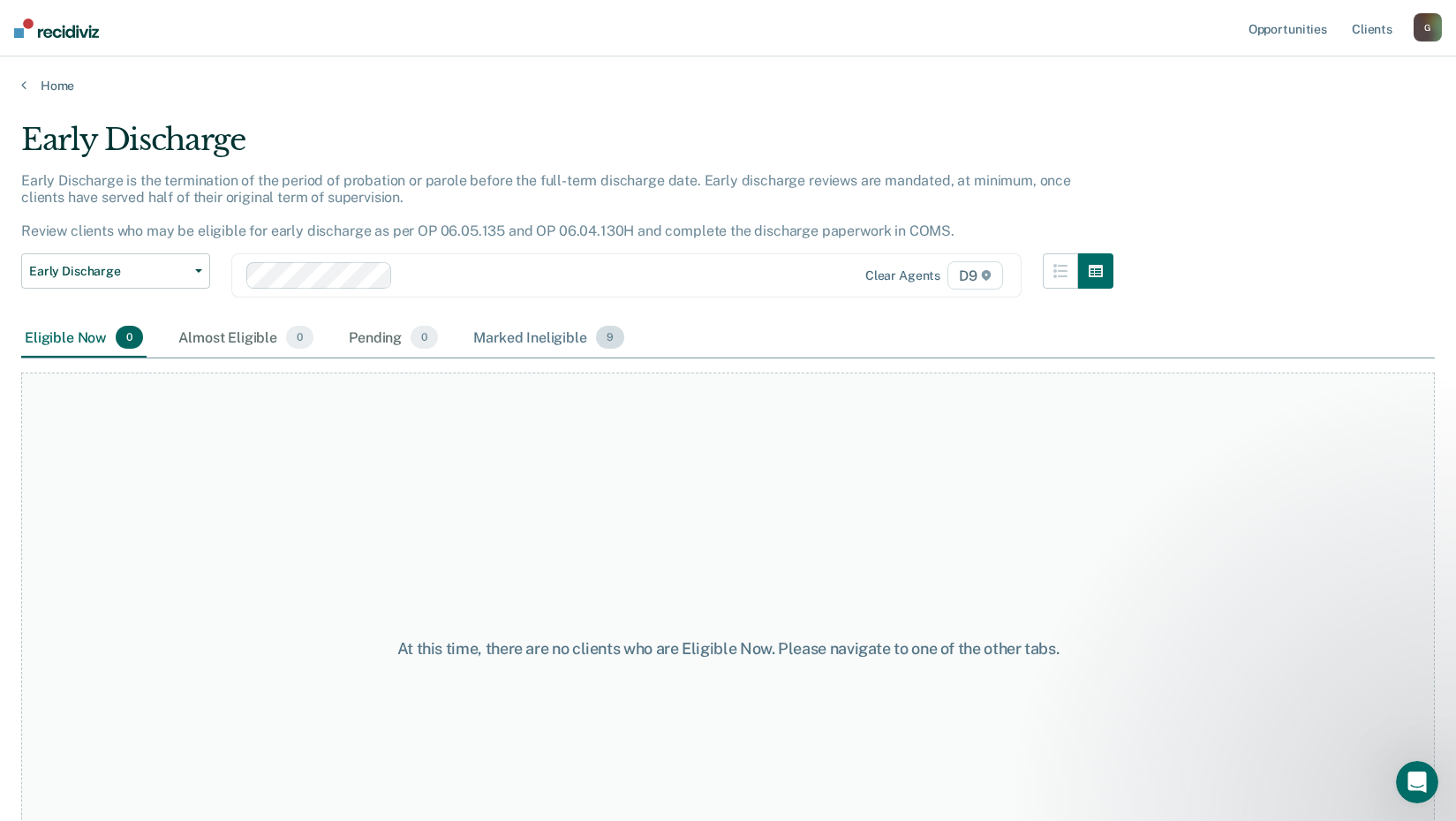
click at [612, 337] on span "9" at bounding box center [610, 338] width 28 height 23
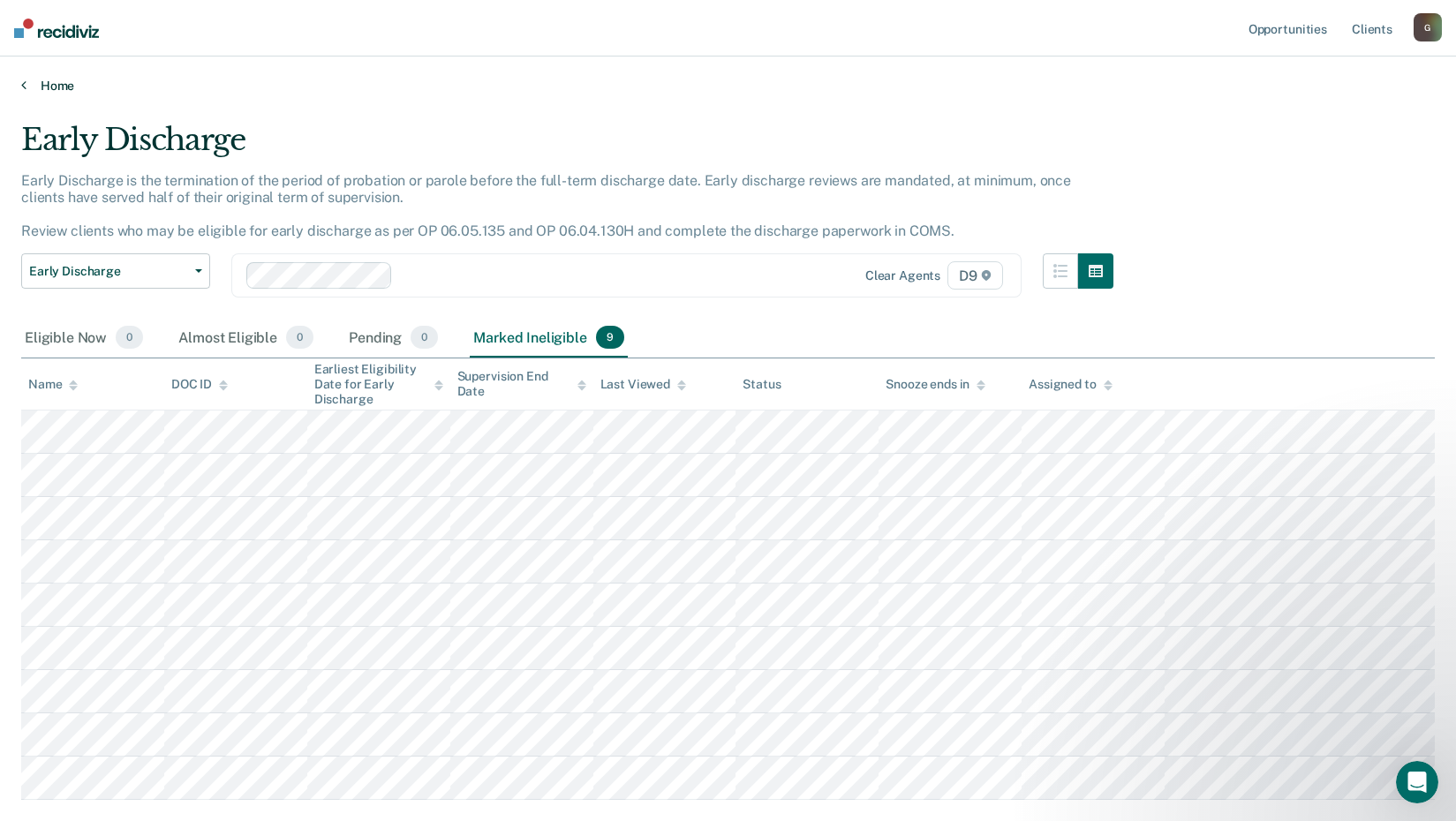
click at [56, 80] on link "Home" at bounding box center [728, 86] width 1414 height 16
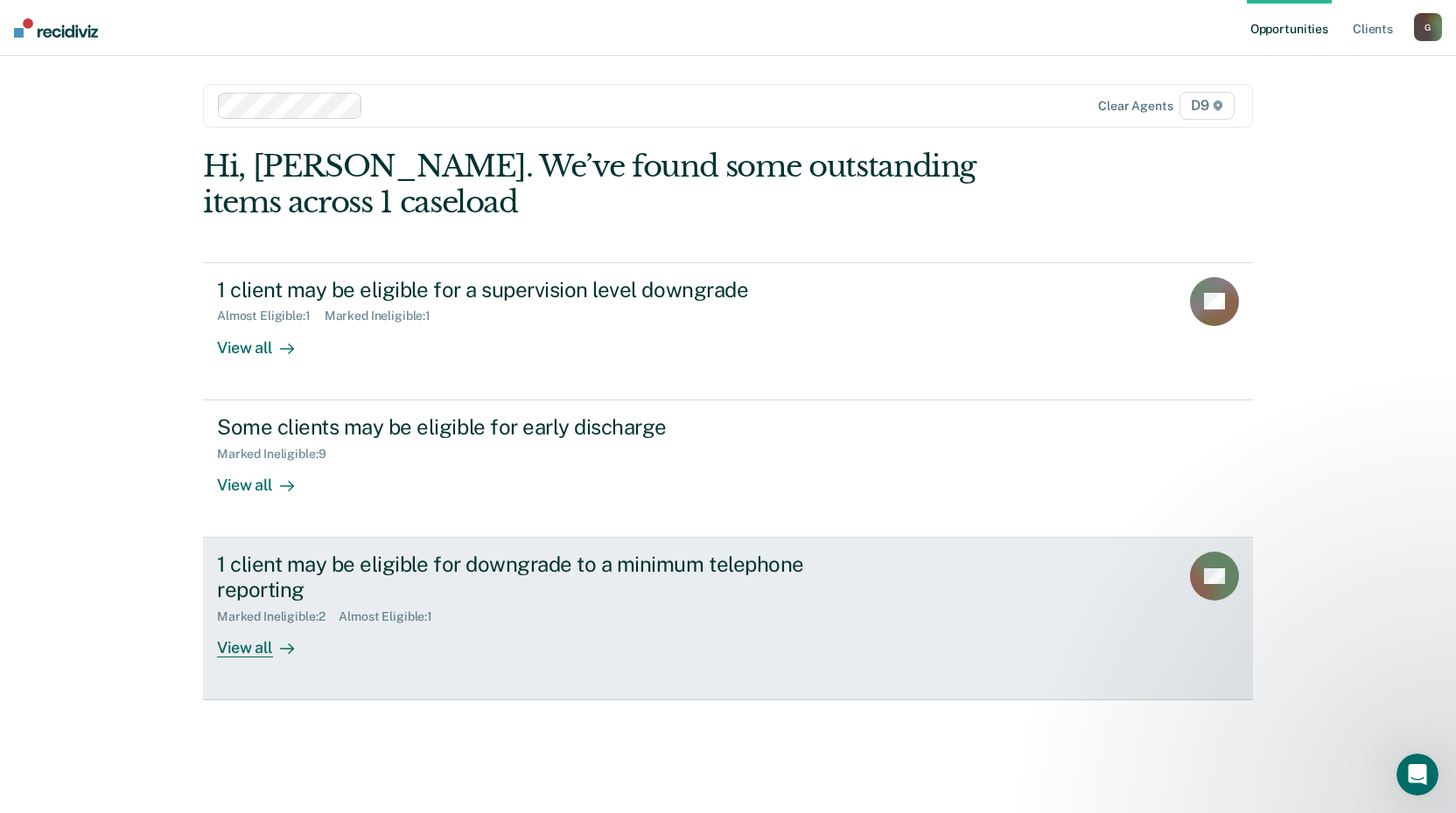
click at [253, 582] on div "1 client may be eligible for downgrade to a minimum telephone reporting" at bounding box center [523, 577] width 614 height 51
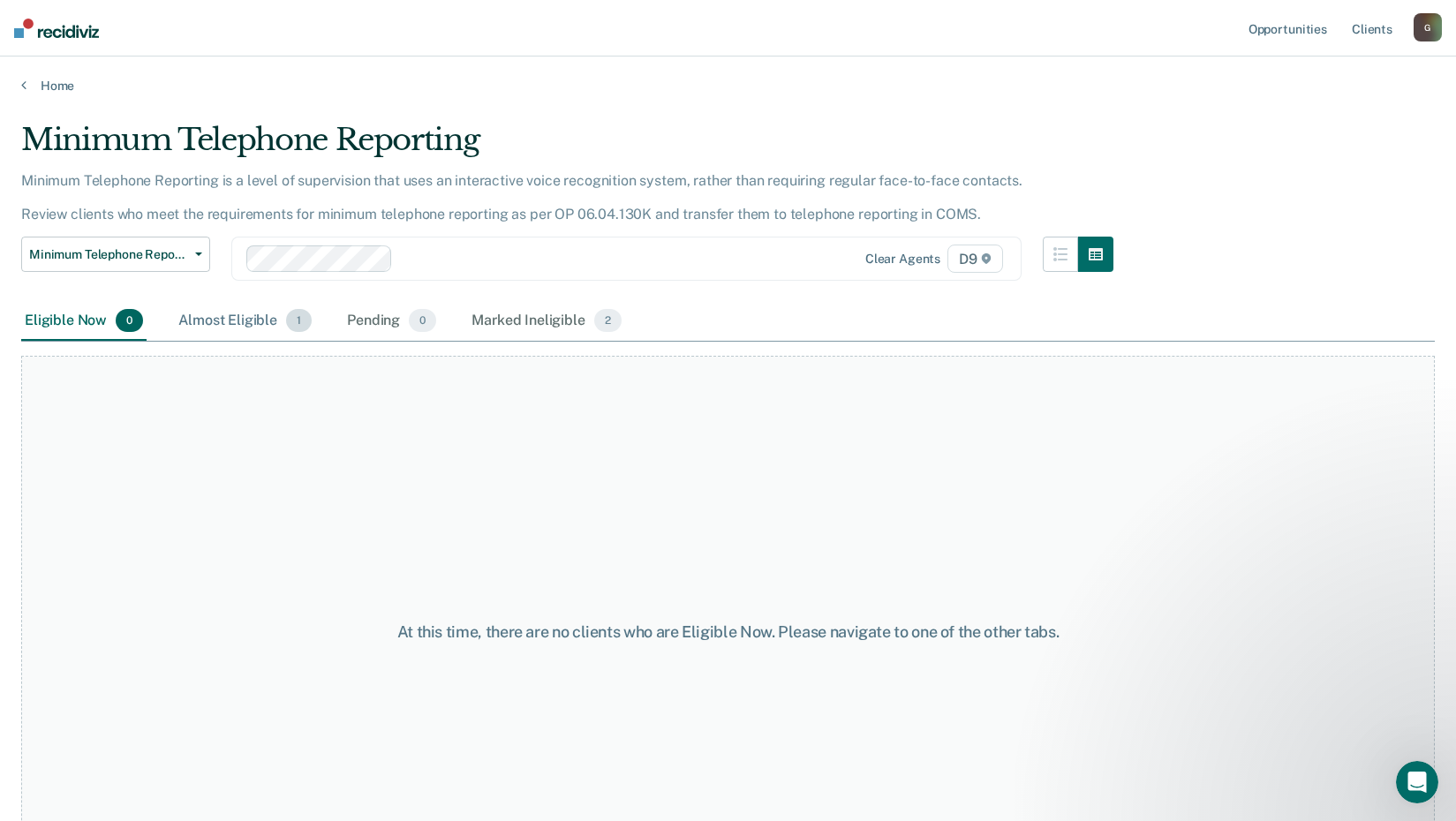
click at [294, 319] on span "1" at bounding box center [299, 321] width 25 height 23
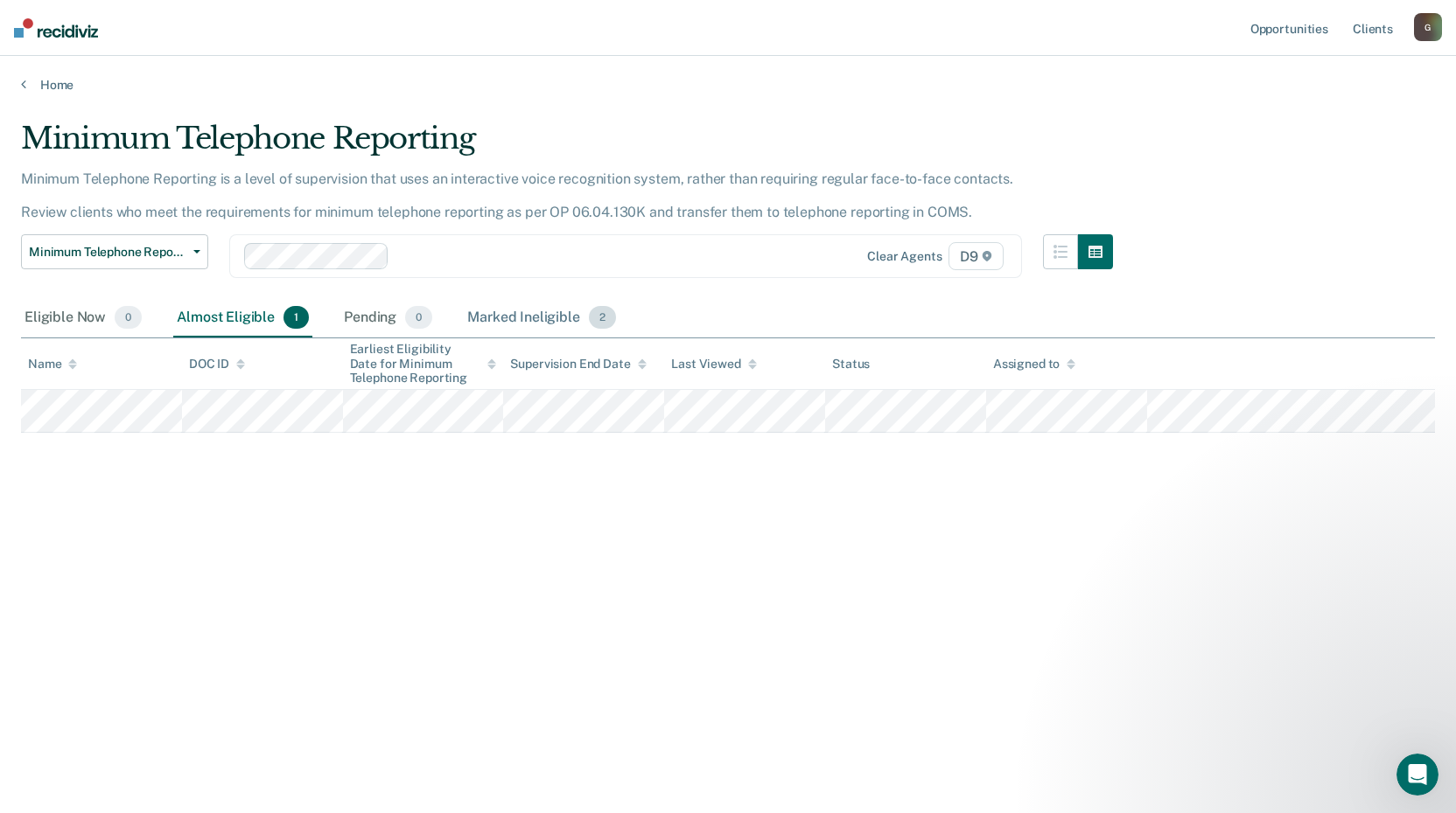
click at [602, 313] on span "2" at bounding box center [602, 318] width 27 height 23
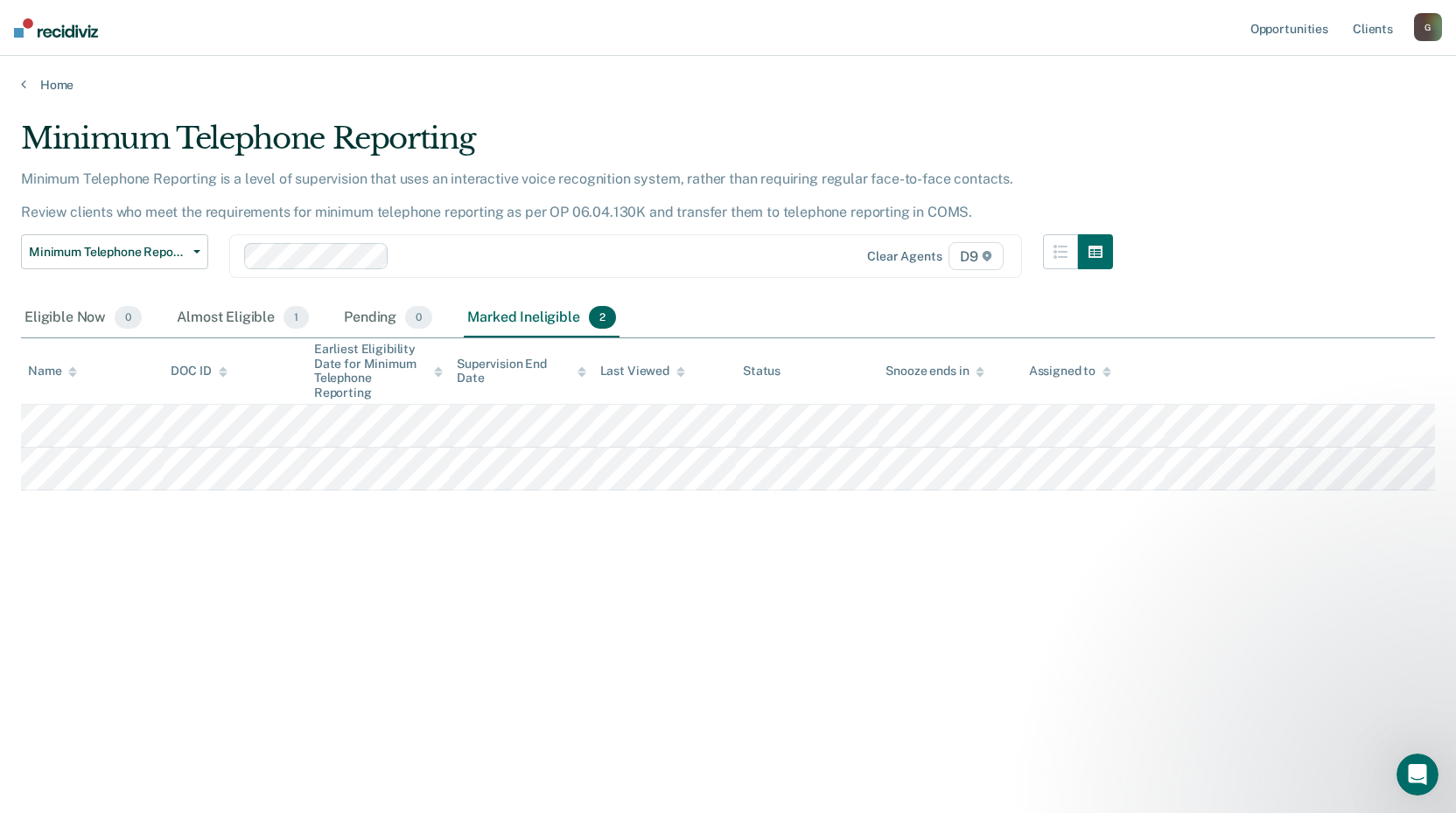
click at [602, 313] on span "2" at bounding box center [602, 318] width 27 height 23
click at [267, 309] on div "Almost Eligible 1" at bounding box center [243, 319] width 139 height 39
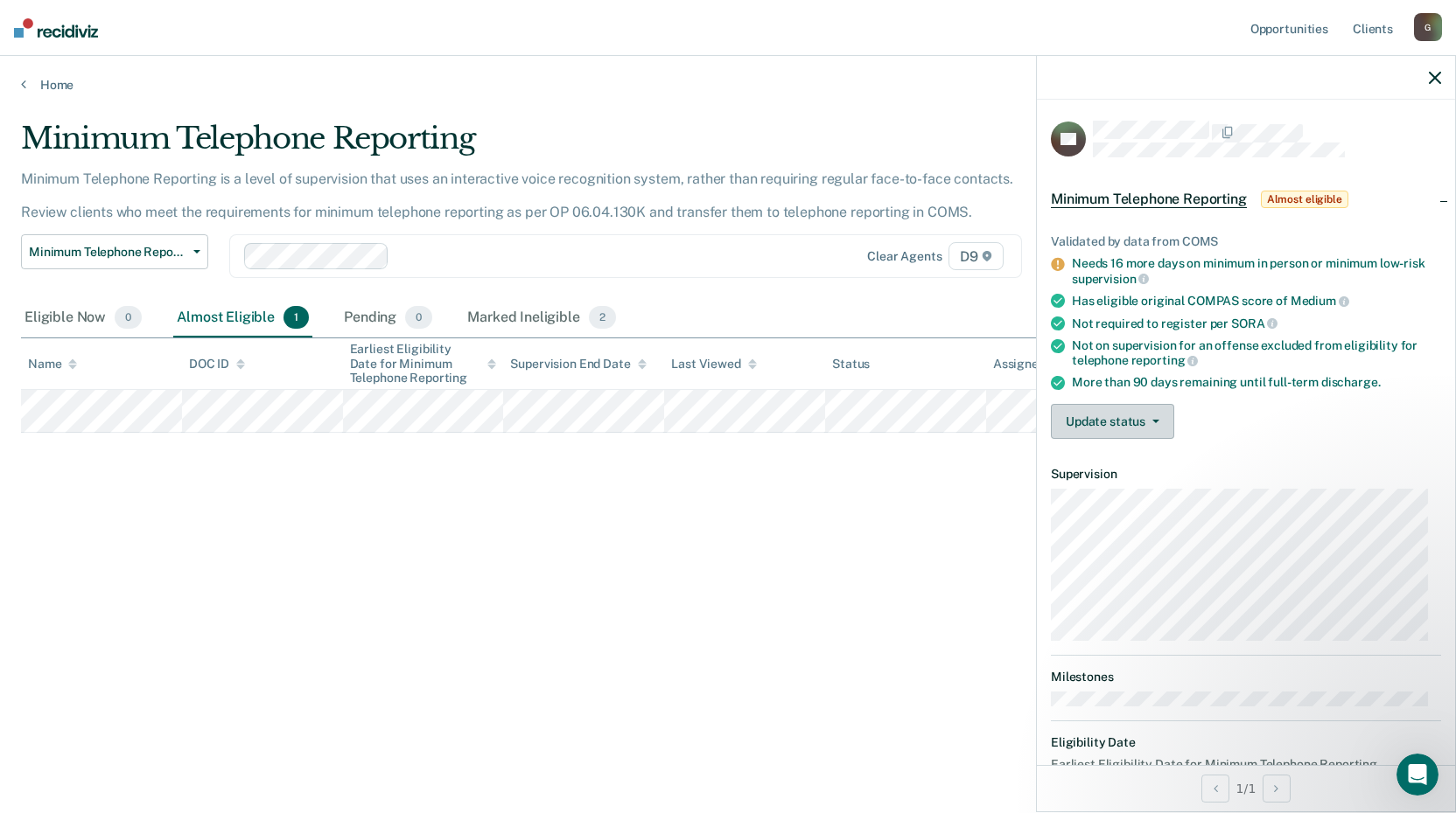
click at [1152, 415] on button "Update status" at bounding box center [1113, 422] width 123 height 35
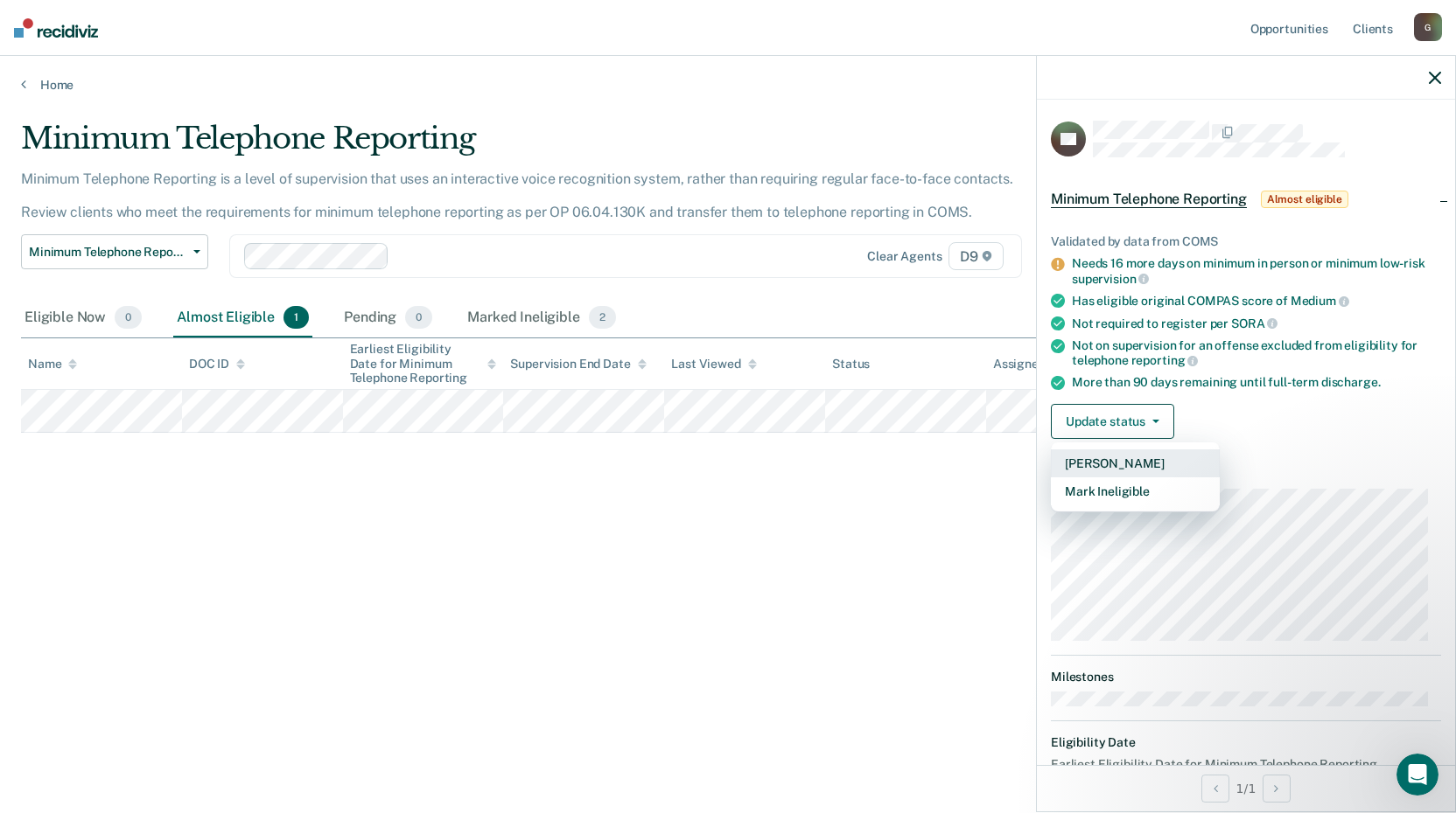
click at [1125, 455] on button "[PERSON_NAME]" at bounding box center [1135, 463] width 169 height 28
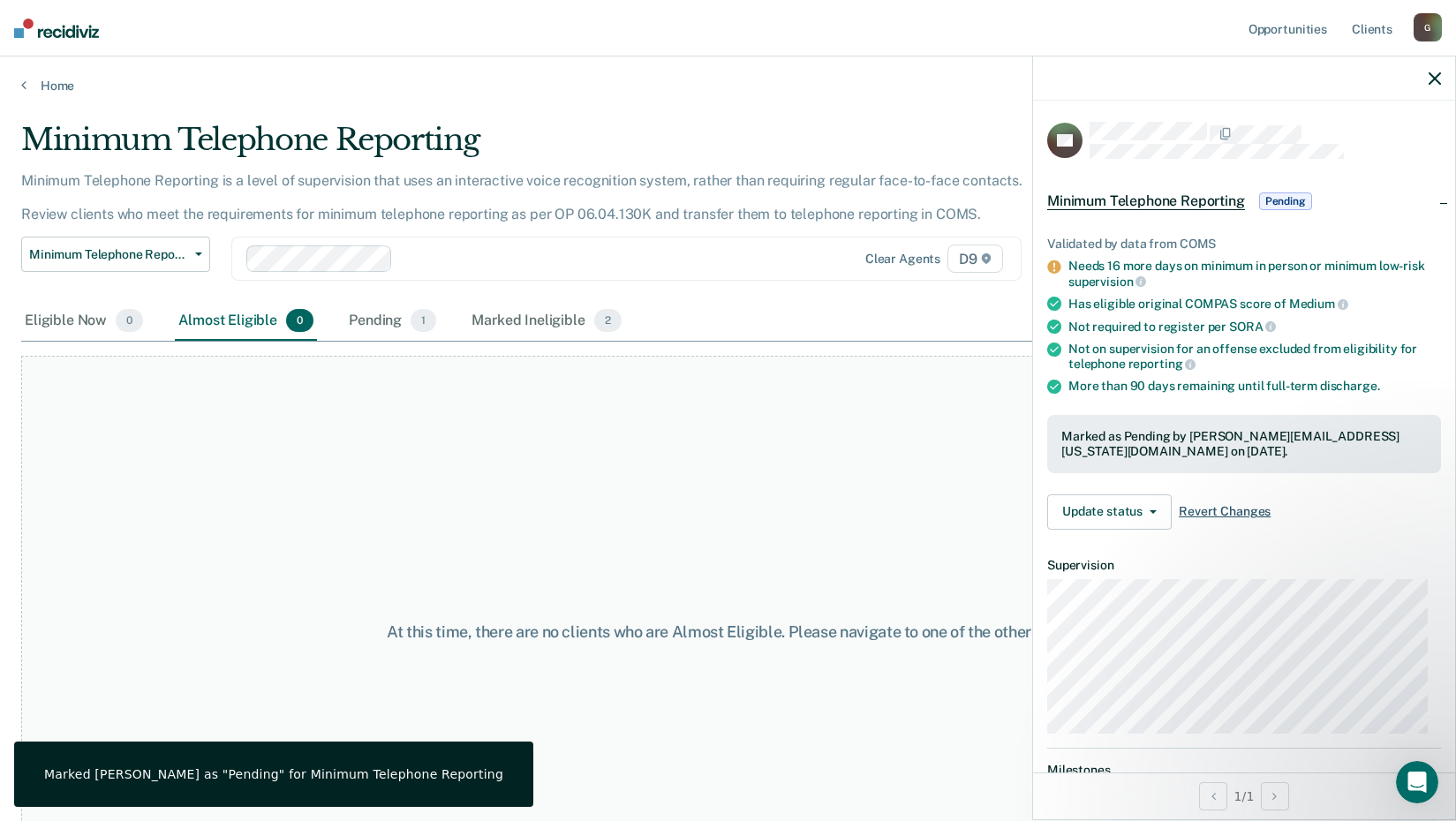
click at [1198, 504] on span "Revert Changes" at bounding box center [1225, 511] width 91 height 15
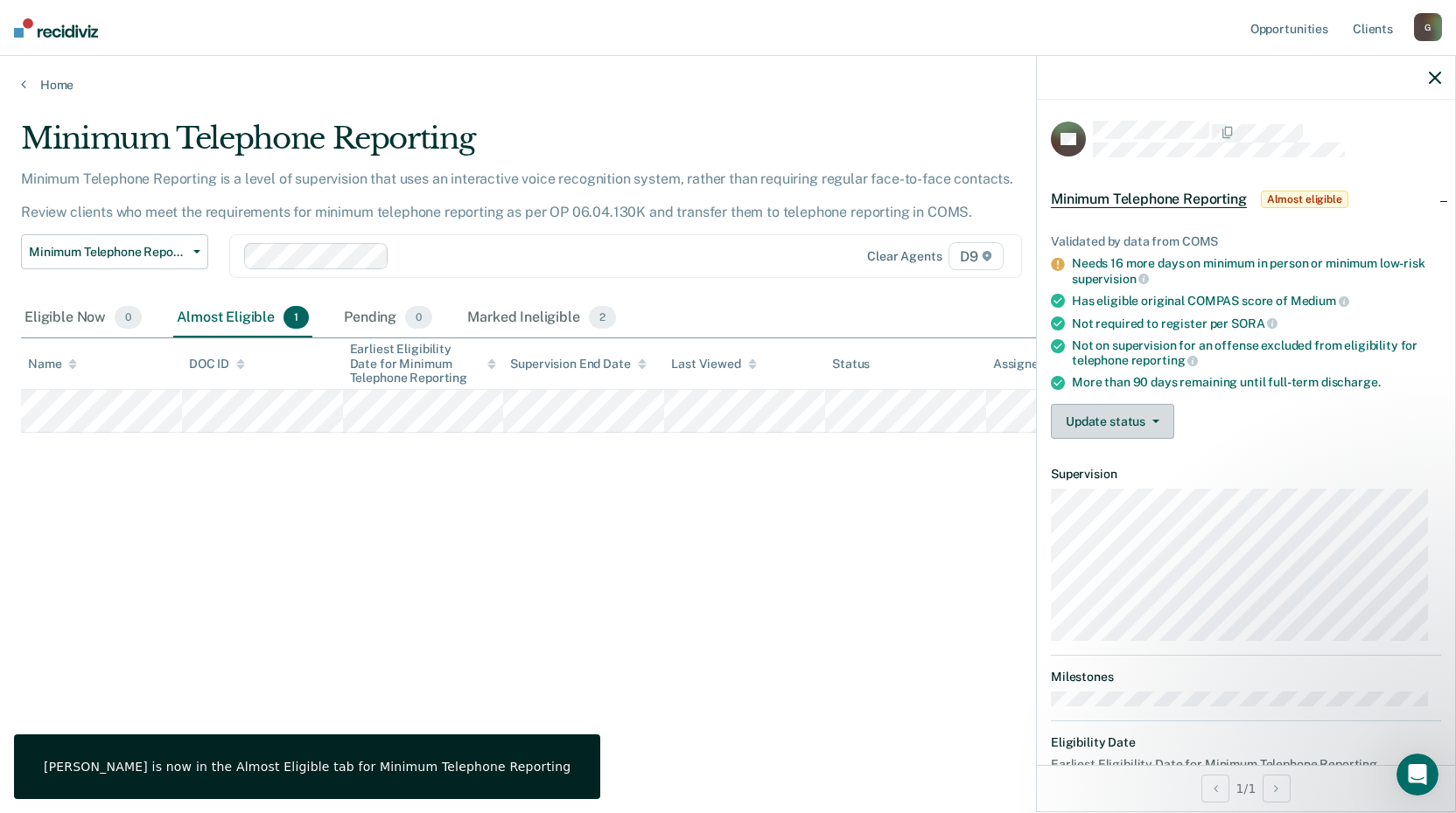
click at [1155, 413] on button "Update status" at bounding box center [1113, 422] width 123 height 35
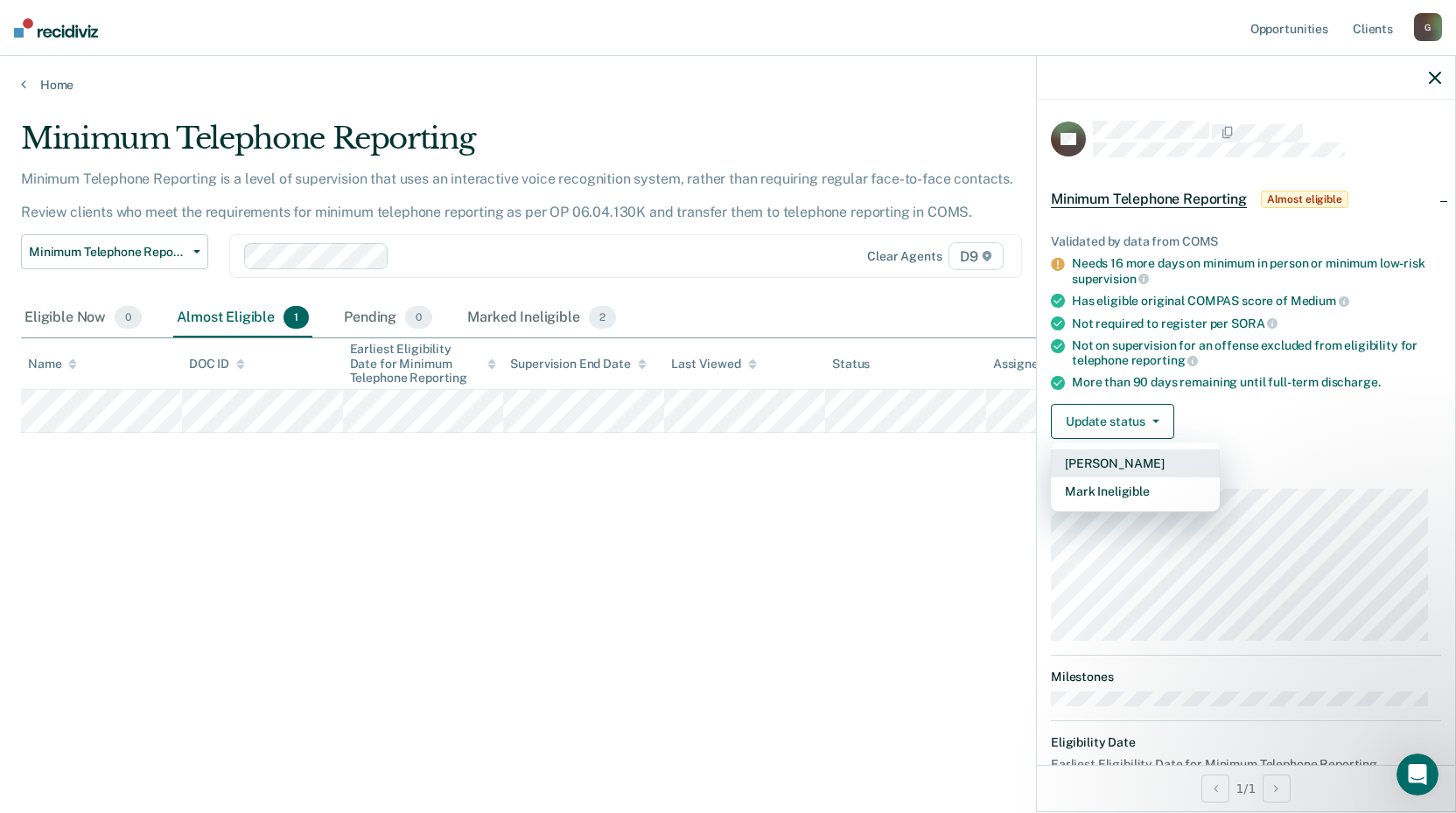
click at [1132, 465] on button "[PERSON_NAME]" at bounding box center [1135, 463] width 169 height 28
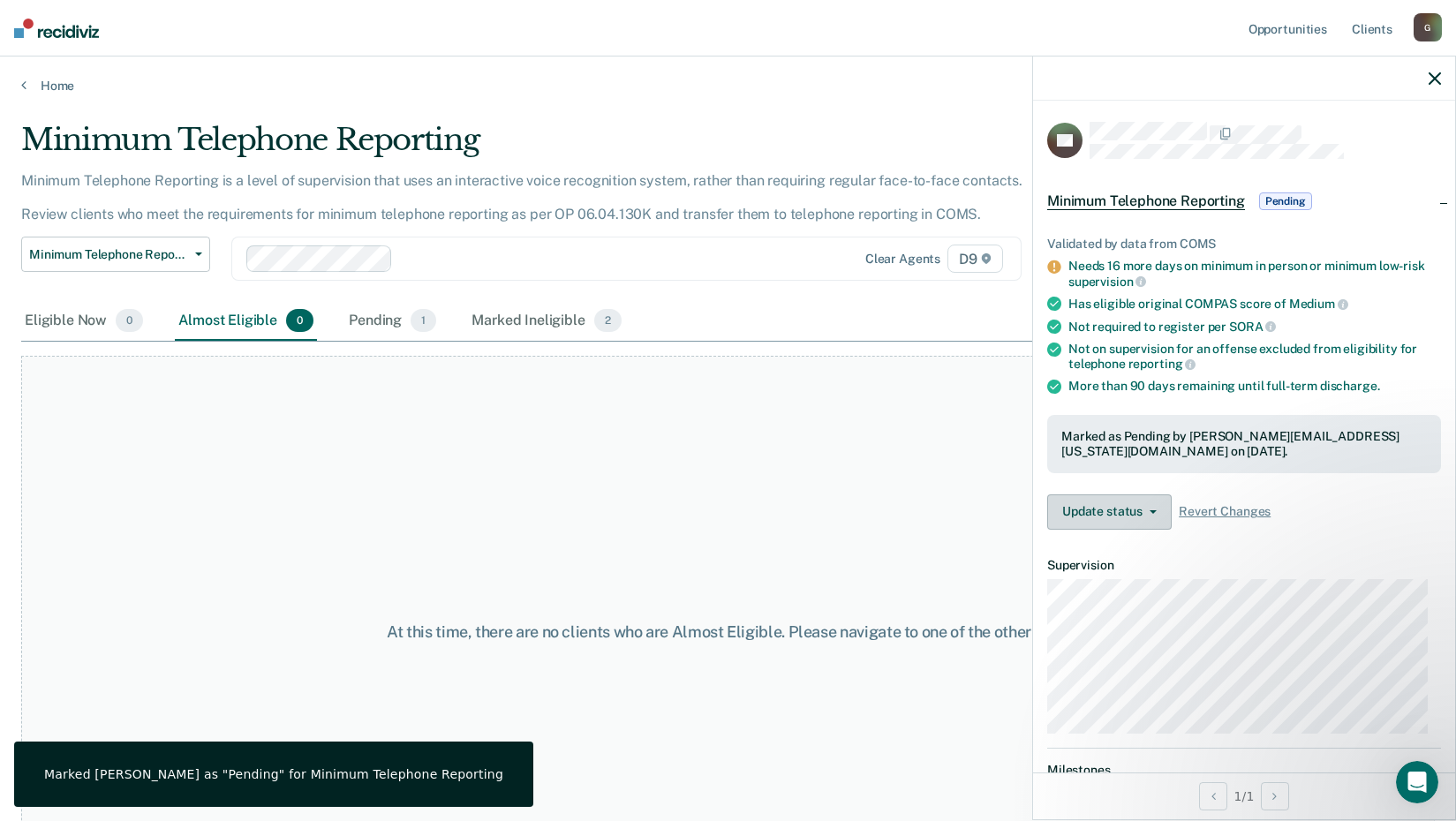
click at [1156, 505] on button "Update status" at bounding box center [1110, 512] width 124 height 35
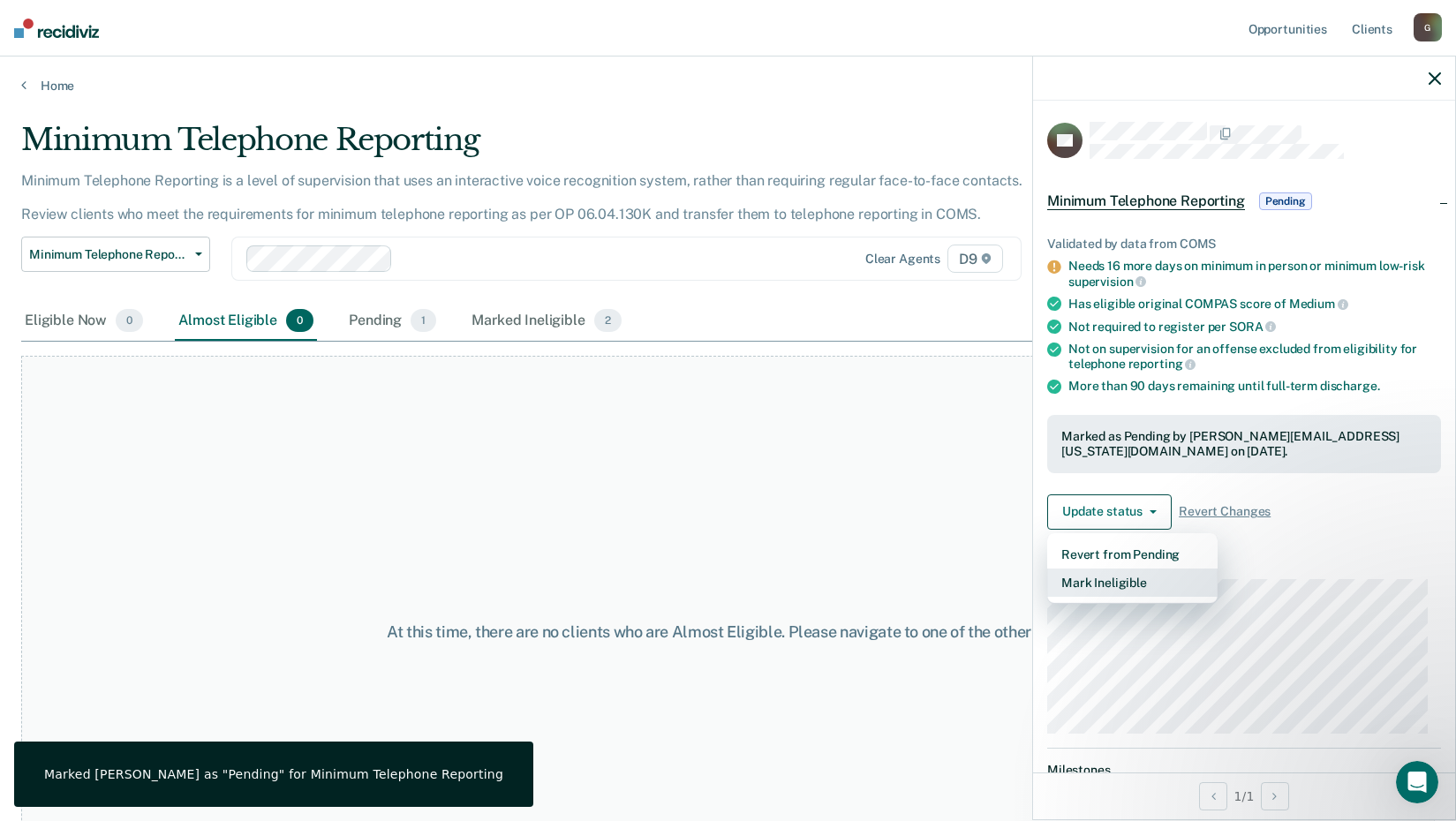
click at [1128, 582] on button "Mark Ineligible" at bounding box center [1132, 583] width 170 height 28
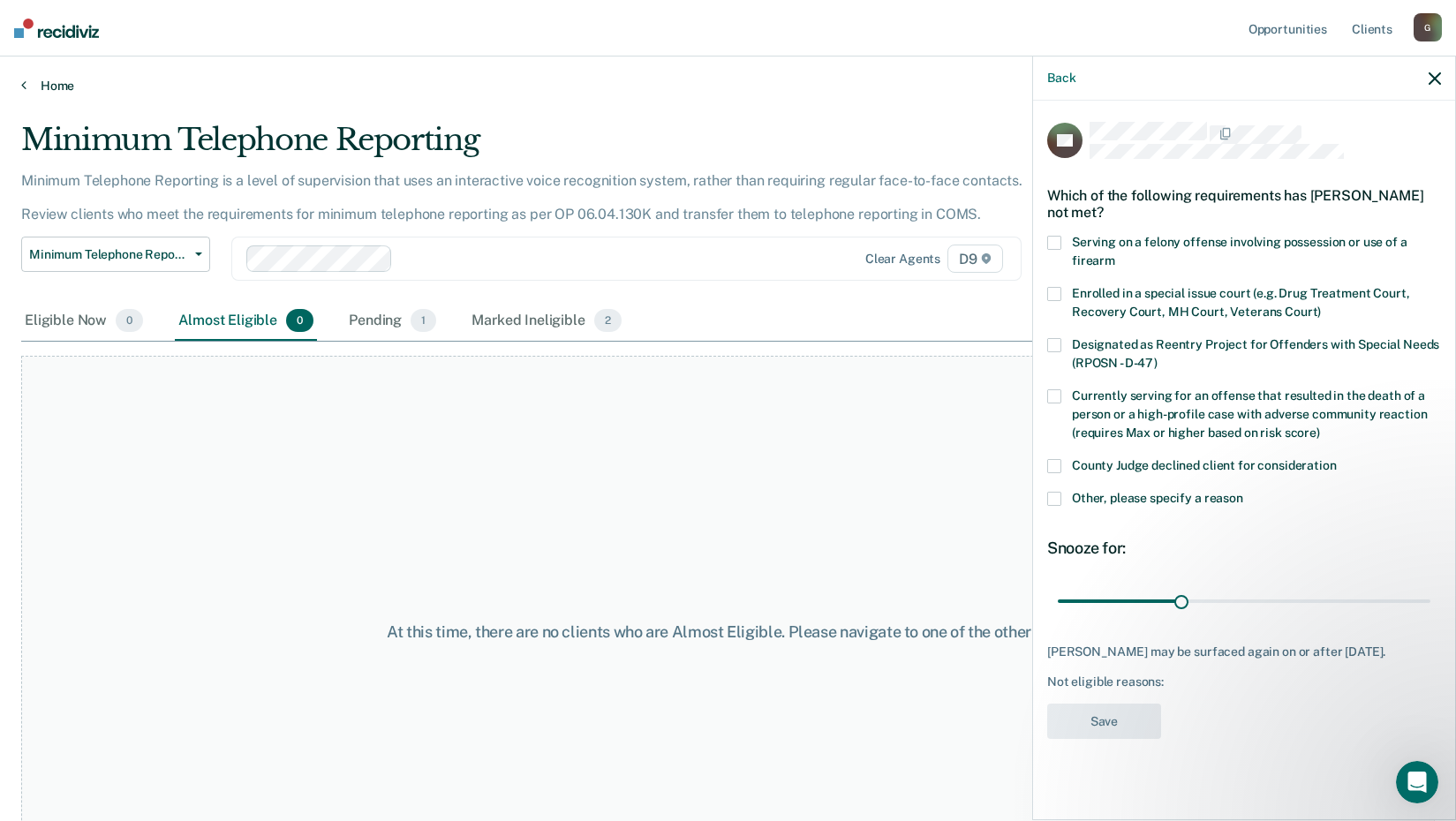
click at [59, 87] on link "Home" at bounding box center [728, 86] width 1414 height 16
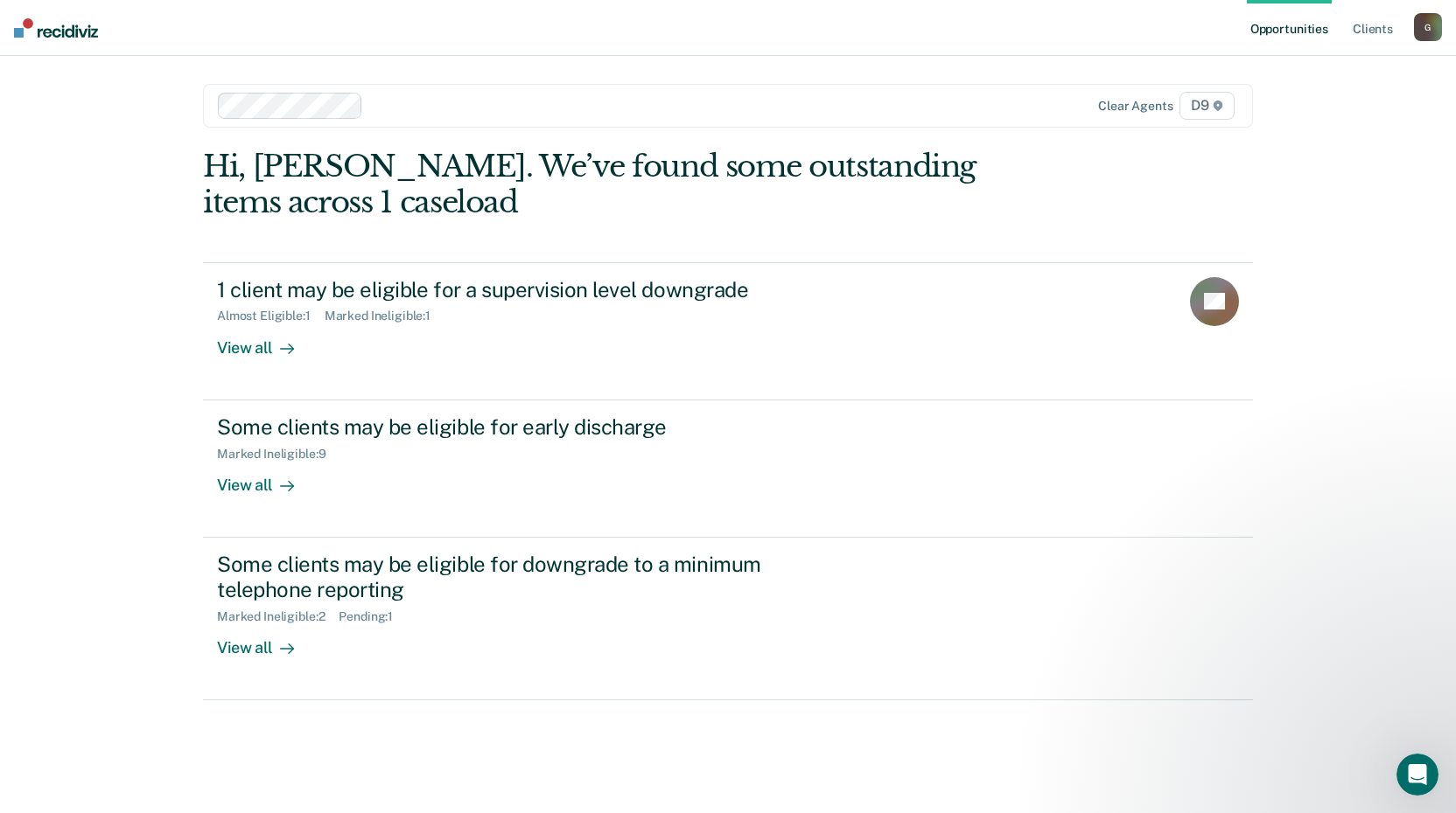
click at [1426, 25] on div "G" at bounding box center [1427, 27] width 28 height 28
click at [1329, 113] on link "Log Out" at bounding box center [1358, 115] width 141 height 14
